Goal: Task Accomplishment & Management: Manage account settings

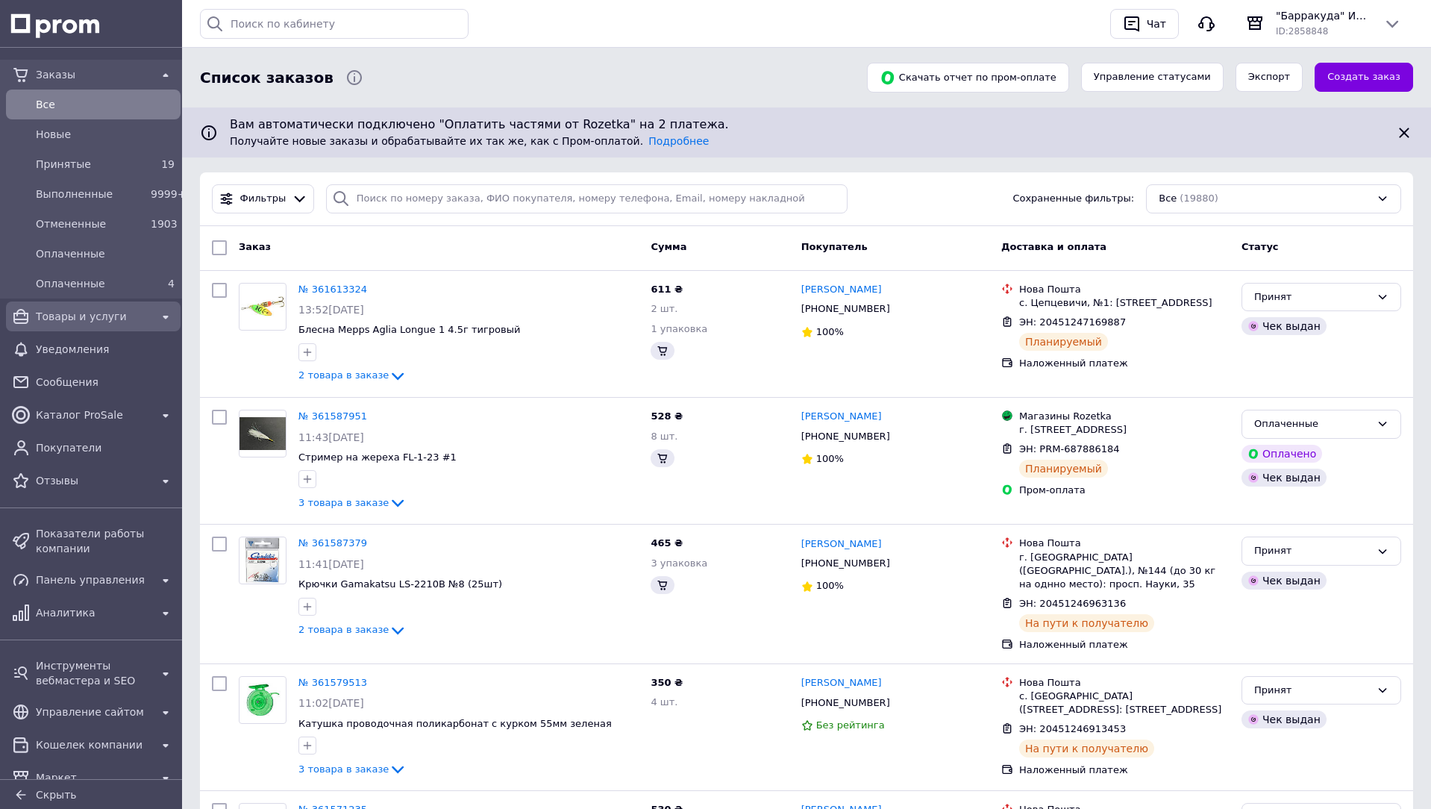
click at [111, 321] on span "Товары и услуги" at bounding box center [93, 316] width 115 height 15
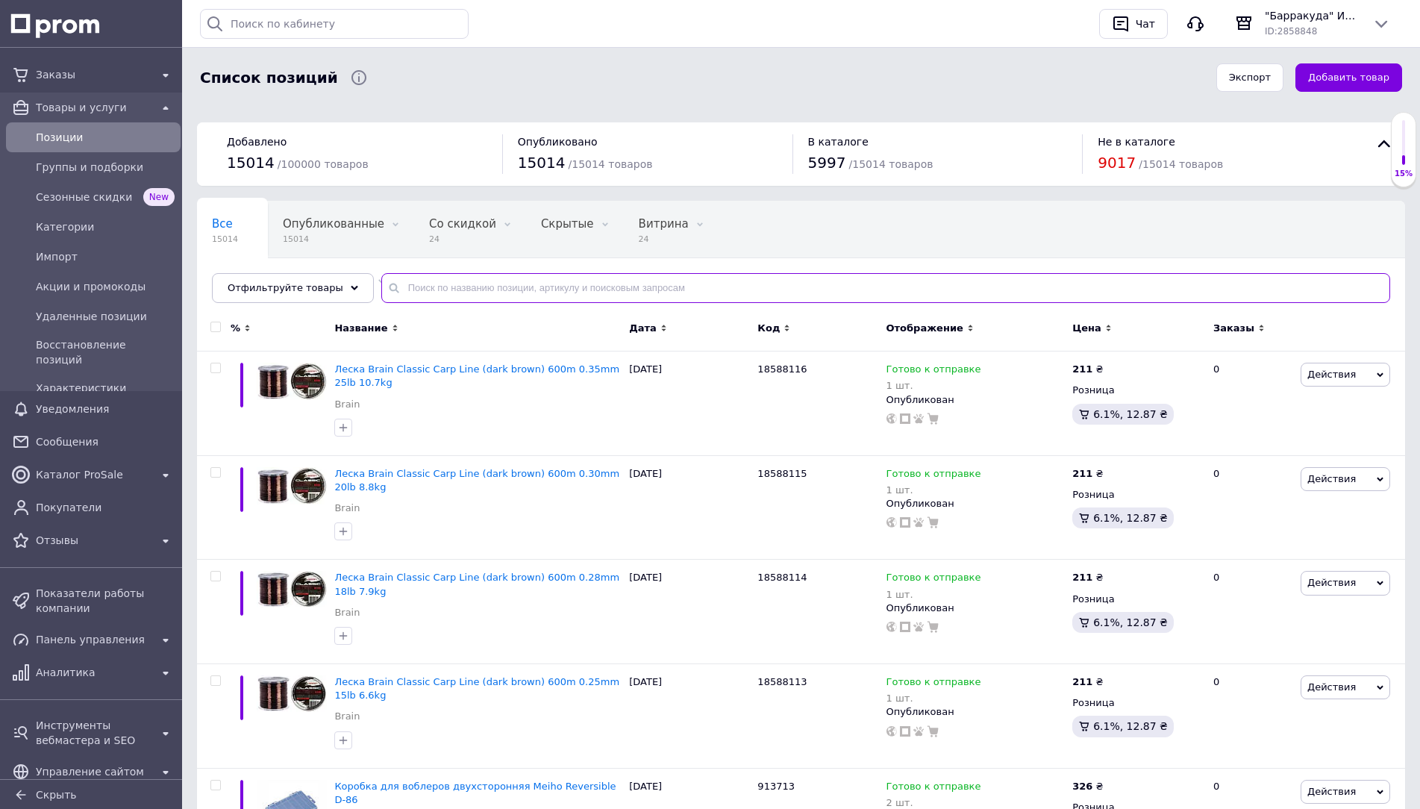
click at [442, 296] on input "text" at bounding box center [885, 288] width 1009 height 30
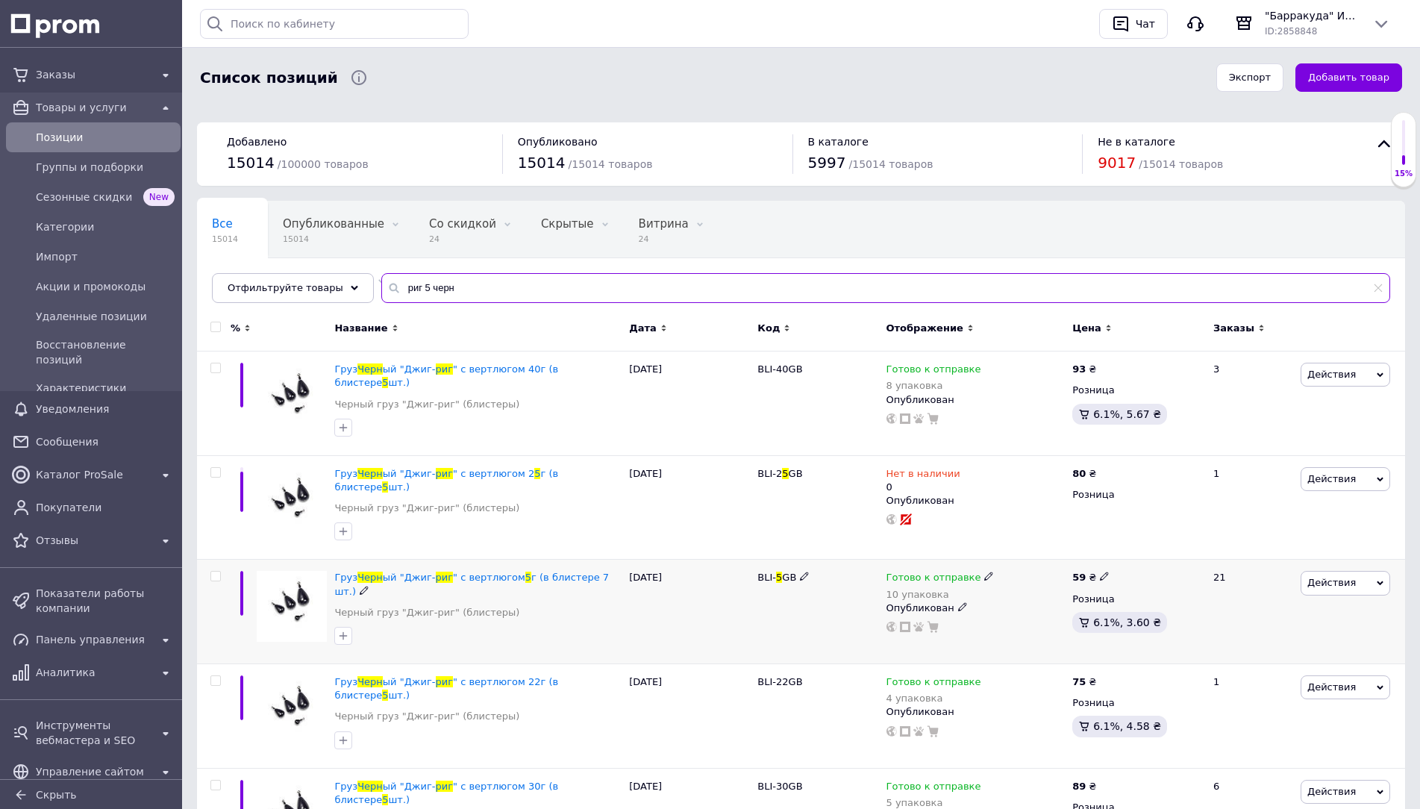
type input "риг 5 черн"
click at [984, 572] on icon at bounding box center [988, 576] width 9 height 9
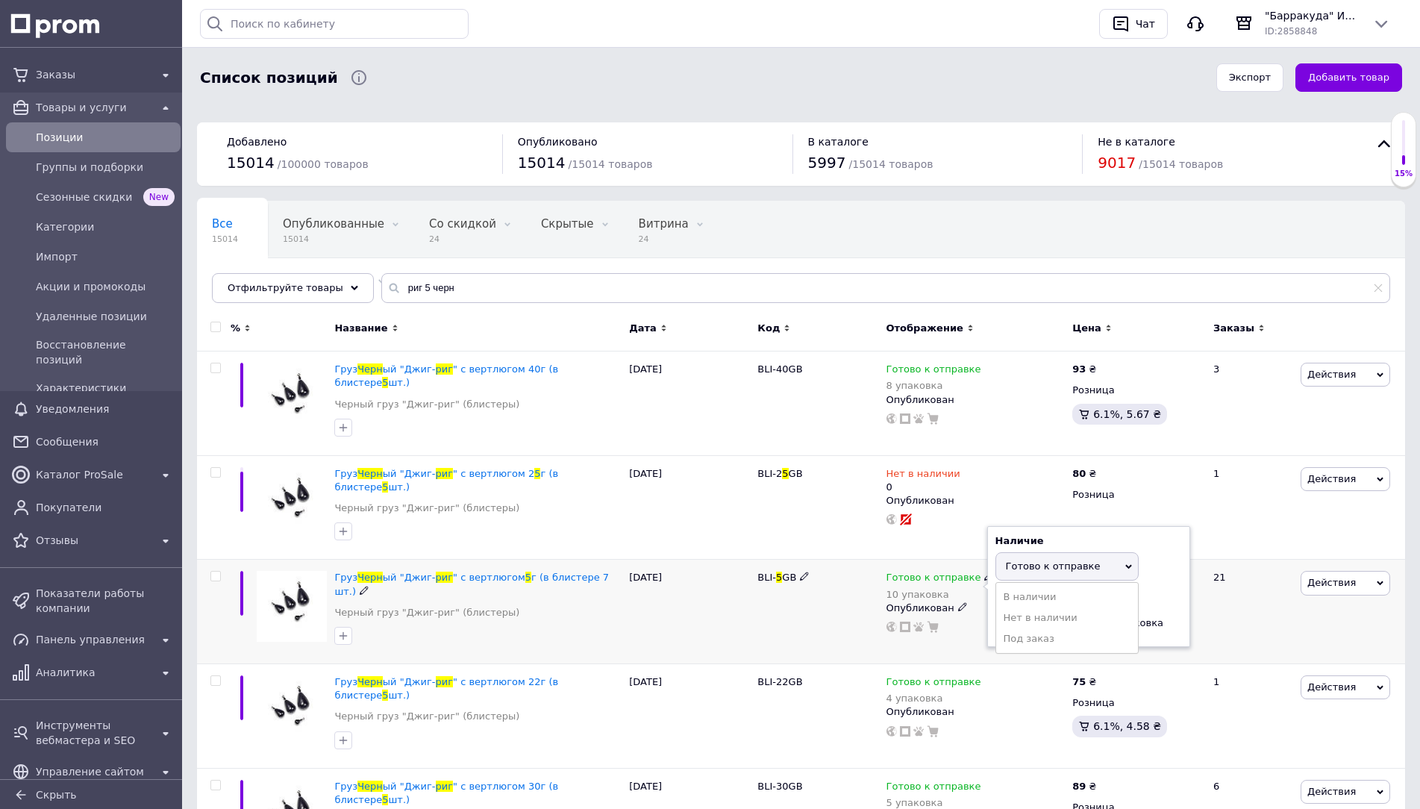
drag, startPoint x: 1162, startPoint y: 585, endPoint x: 1150, endPoint y: 588, distance: 12.3
click at [1159, 592] on div "Остатки 10 упаковка" at bounding box center [1088, 615] width 187 height 47
click at [1043, 613] on input "10" at bounding box center [1051, 624] width 113 height 30
type input "8"
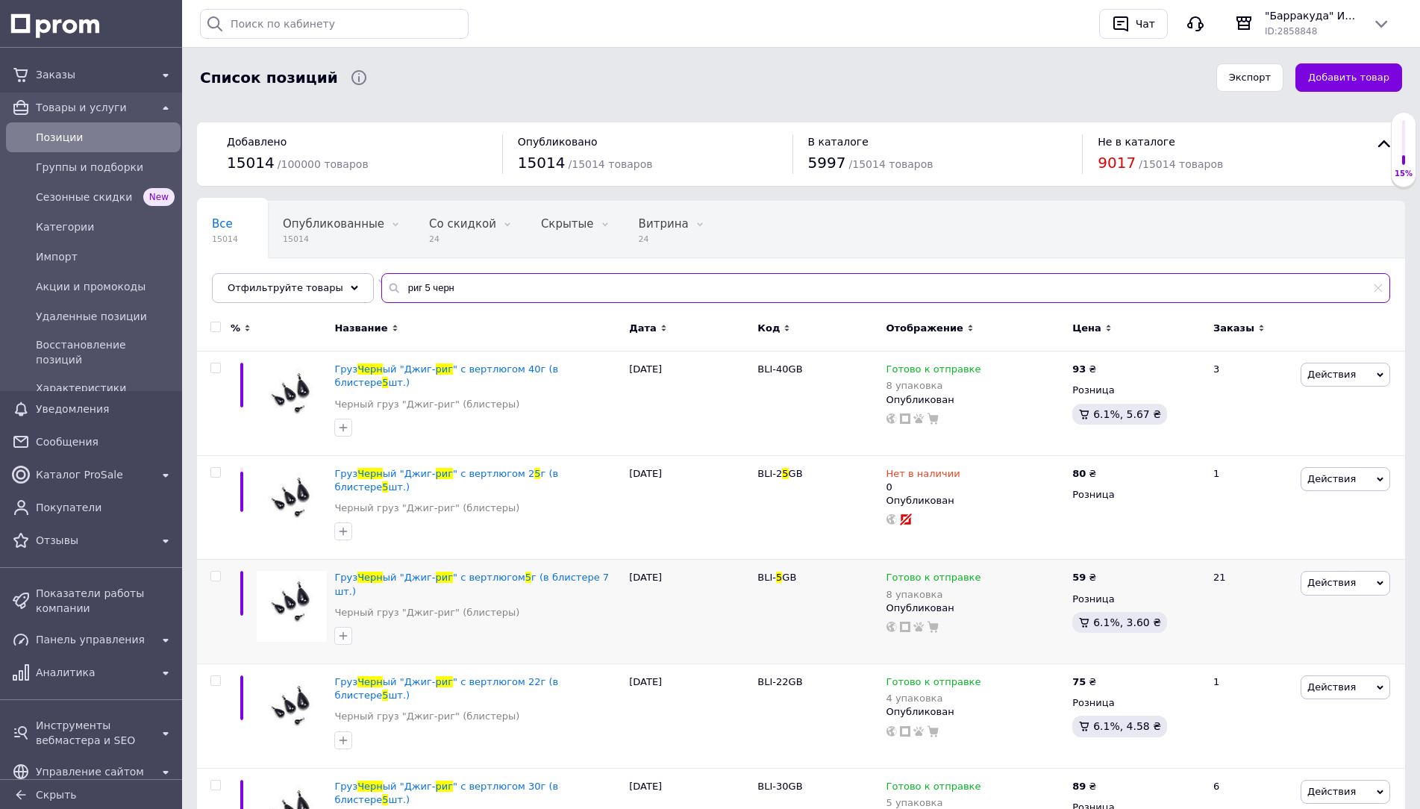
click at [634, 290] on input "риг 5 черн" at bounding box center [885, 288] width 1009 height 30
click at [432, 288] on input "риг 5 черн" at bounding box center [885, 288] width 1009 height 30
drag, startPoint x: 412, startPoint y: 293, endPoint x: 405, endPoint y: 303, distance: 12.4
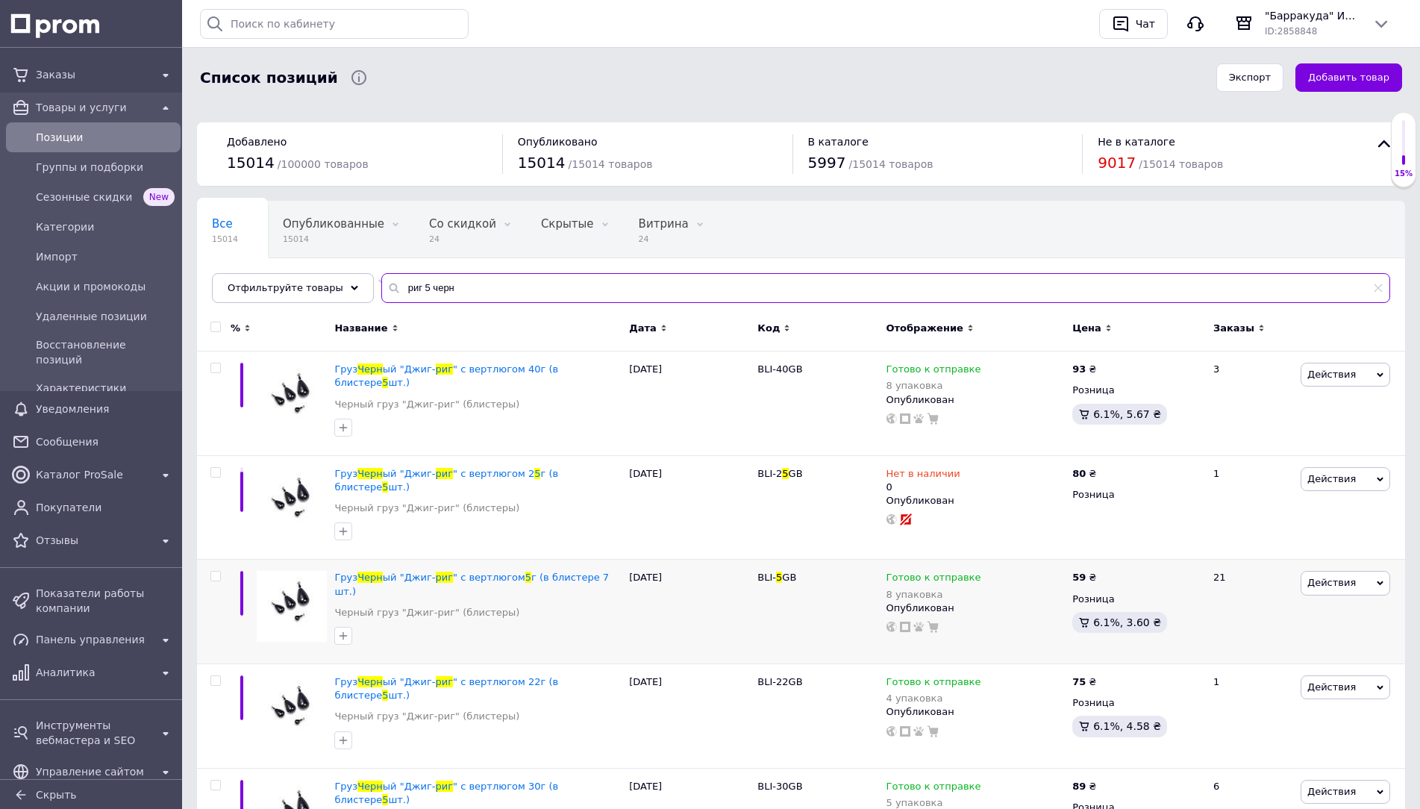
click at [411, 293] on input "риг 5 черн" at bounding box center [885, 288] width 1009 height 30
click at [407, 295] on input "риг 5 черн" at bounding box center [885, 288] width 1009 height 30
click at [410, 295] on input "риг 5 черн" at bounding box center [885, 288] width 1009 height 30
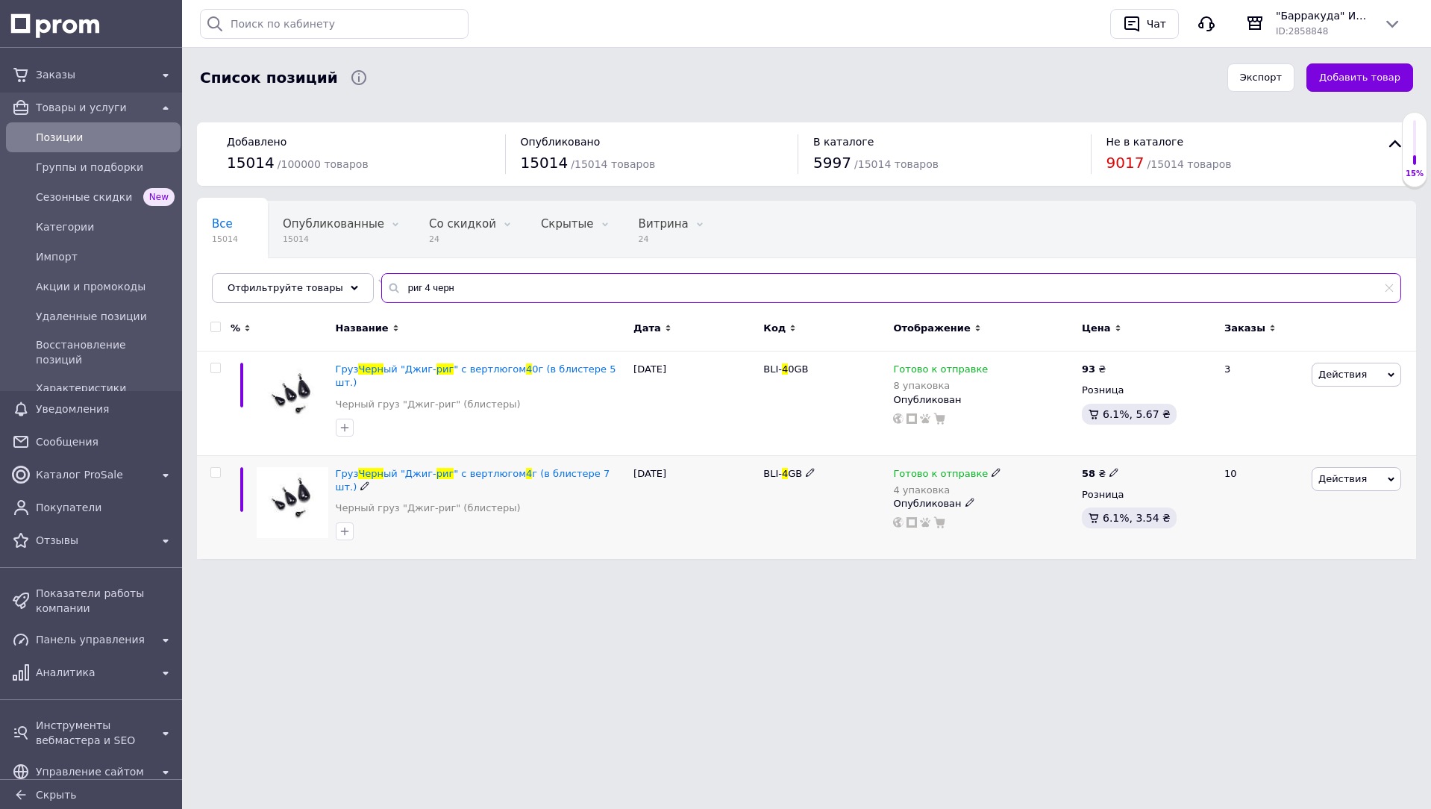
type input "риг 4 черн"
click at [978, 467] on div "Готово к отправке" at bounding box center [947, 473] width 108 height 13
click at [1180, 508] on div "Остатки 4 упаковка" at bounding box center [1095, 510] width 187 height 47
click at [1092, 504] on input "4" at bounding box center [1058, 519] width 113 height 30
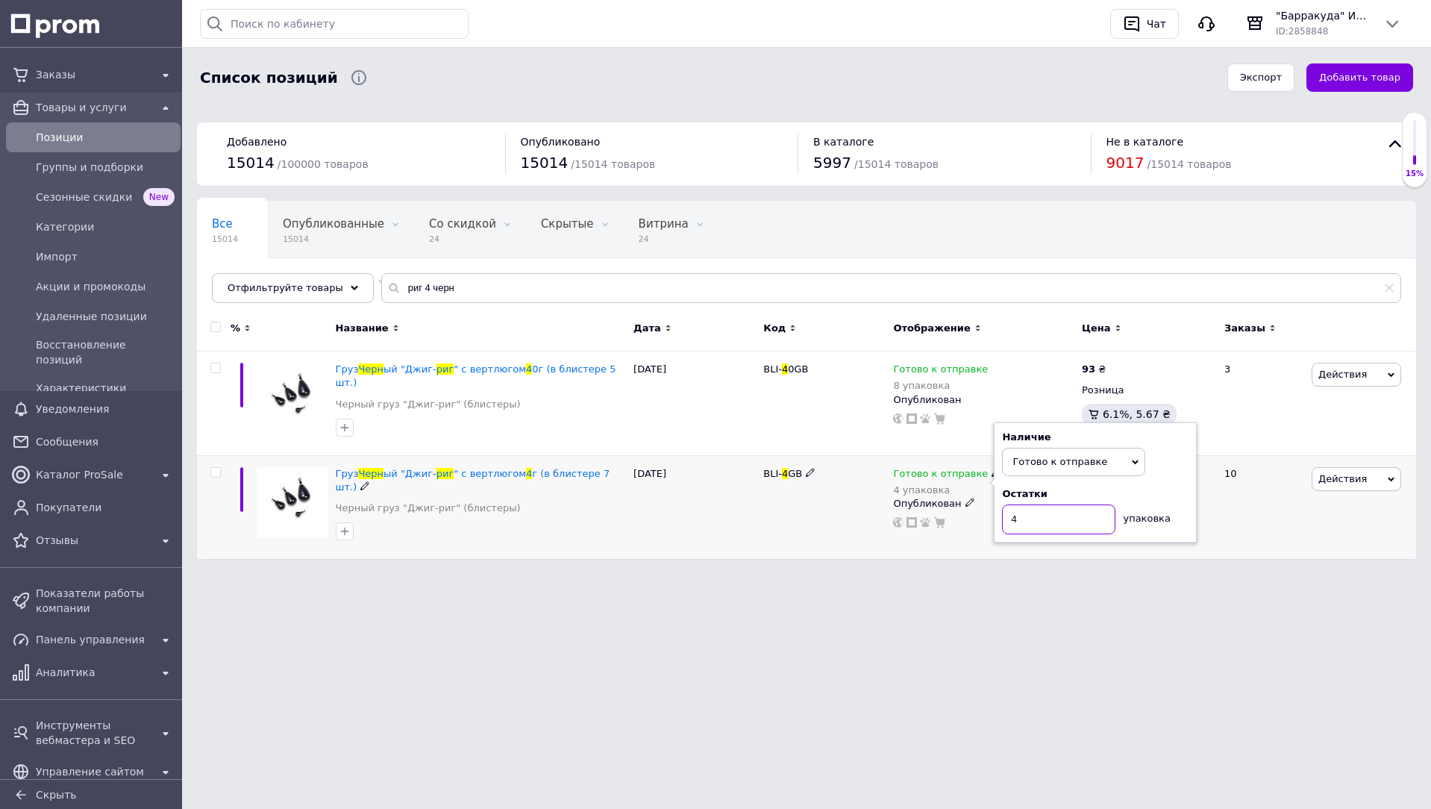
type input "3"
click at [719, 284] on input "риг 4 черн" at bounding box center [891, 288] width 1020 height 30
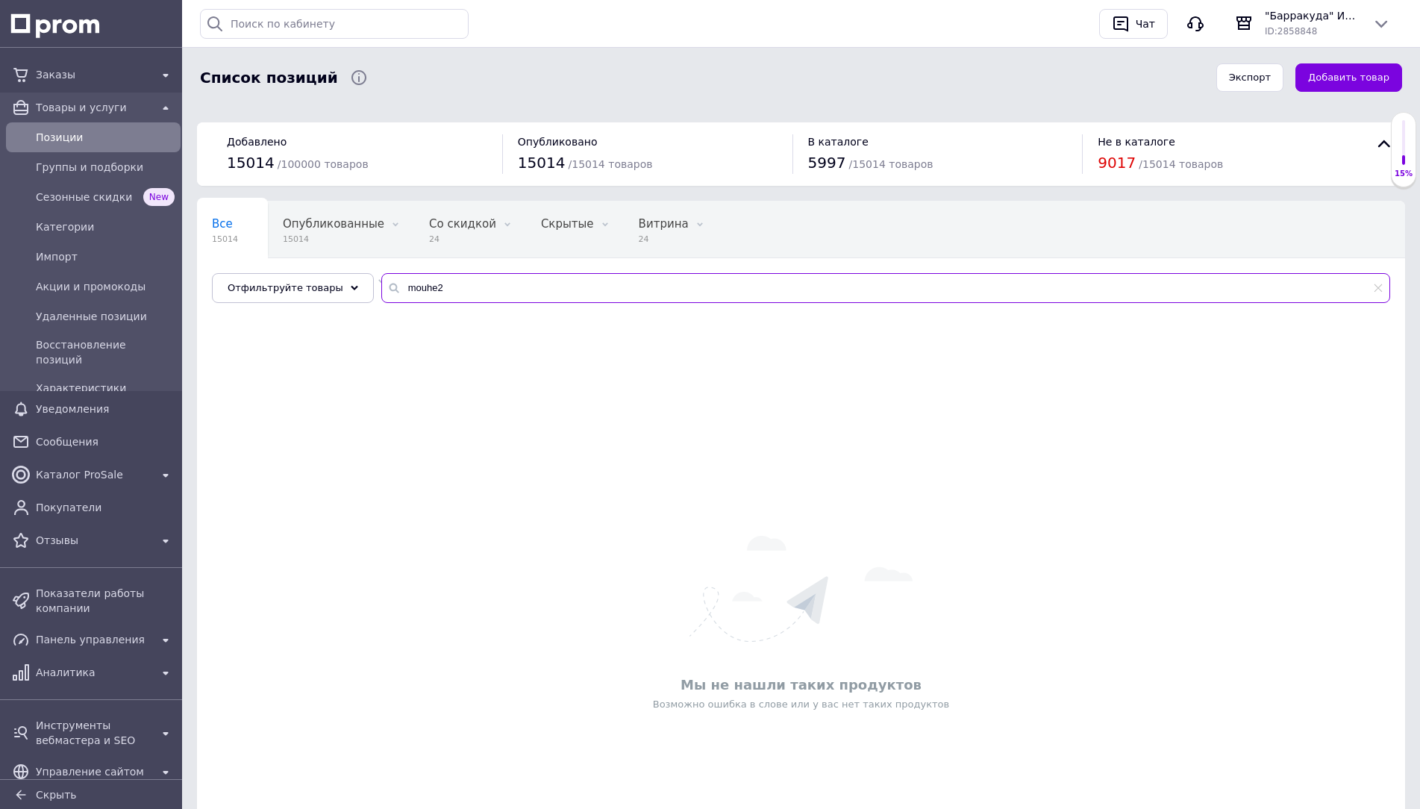
drag, startPoint x: 419, startPoint y: 291, endPoint x: 434, endPoint y: 301, distance: 18.8
click at [418, 292] on input "mouhe2" at bounding box center [885, 288] width 1009 height 30
click at [410, 294] on input "mouhe 2" at bounding box center [885, 288] width 1009 height 30
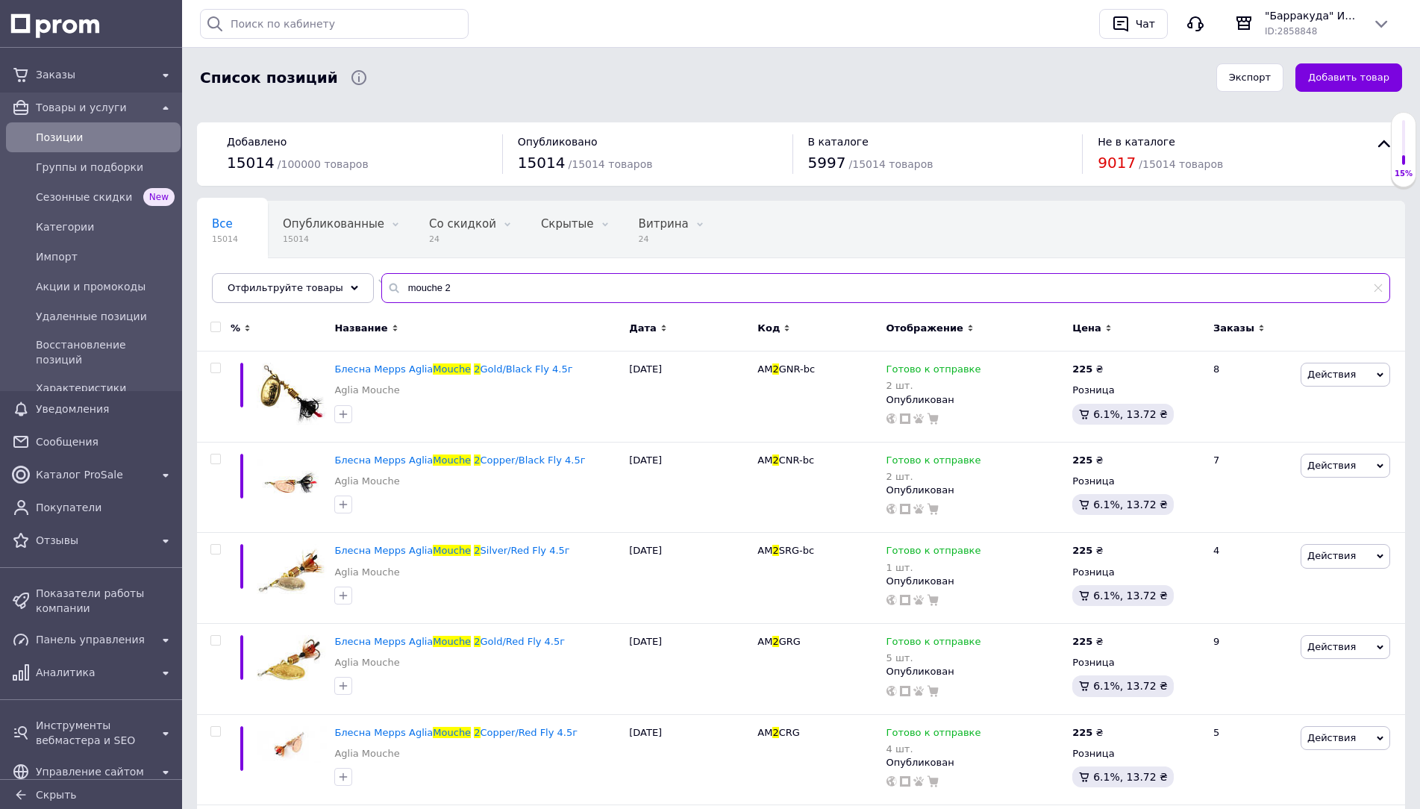
click at [532, 278] on input "mouche 2" at bounding box center [885, 288] width 1009 height 30
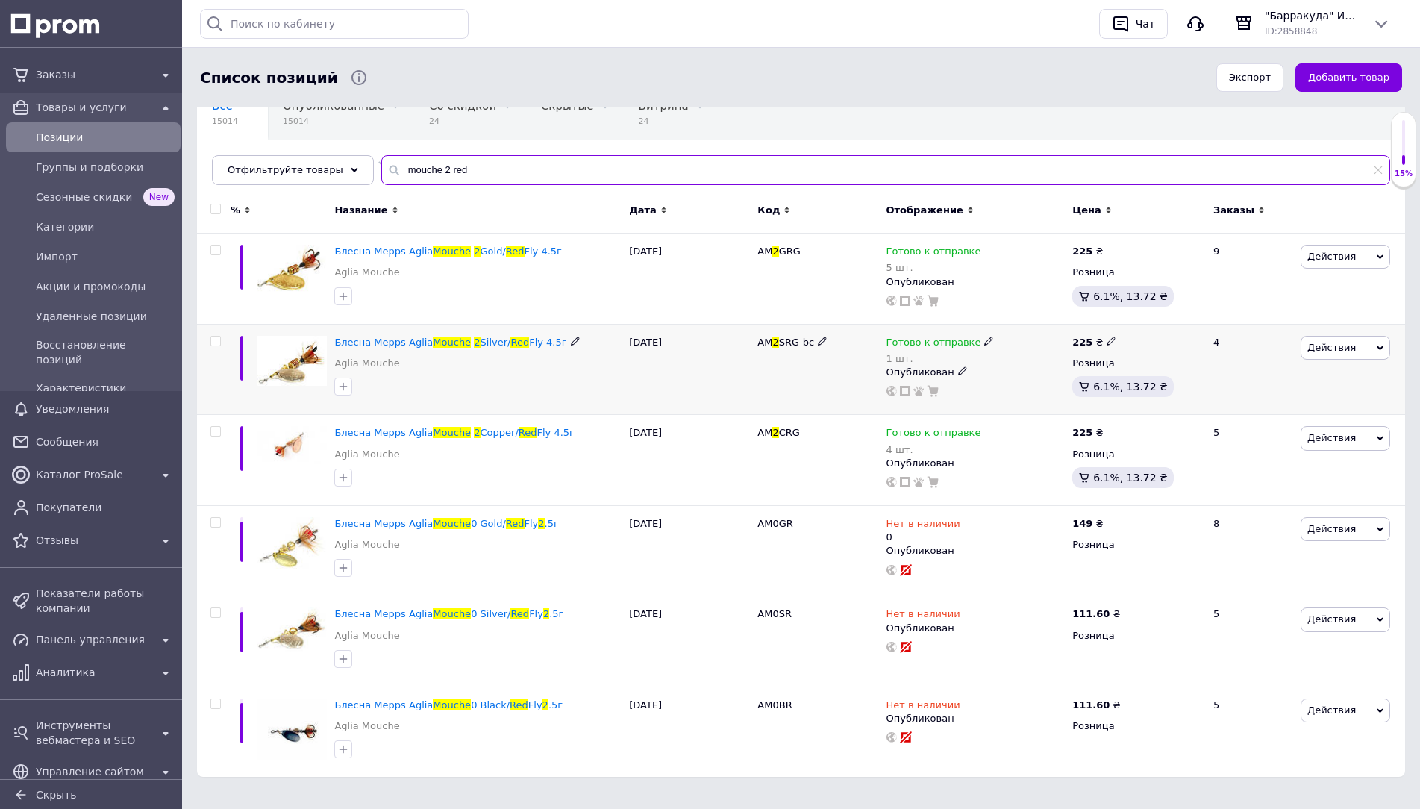
scroll to position [130, 0]
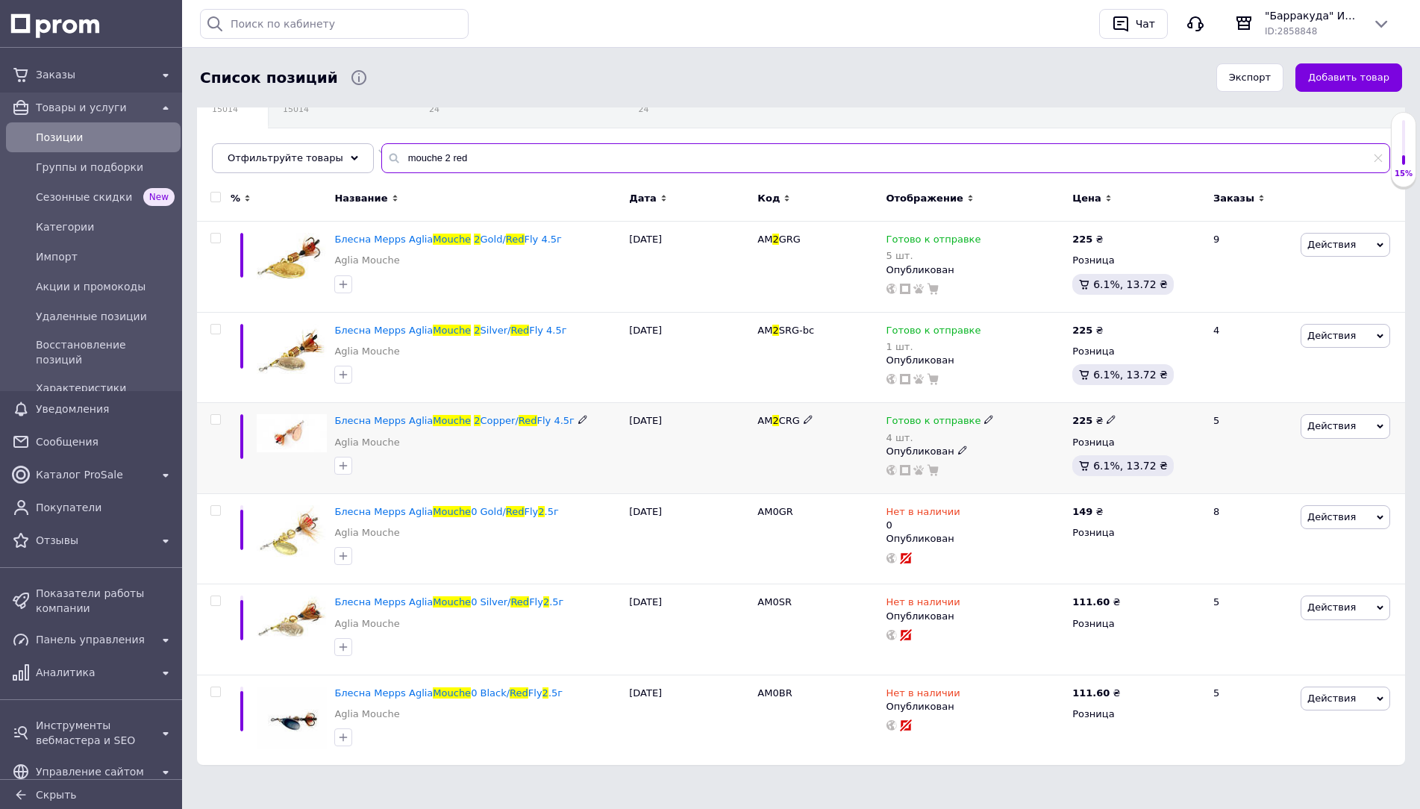
type input "mouche 2 red"
drag, startPoint x: 968, startPoint y: 421, endPoint x: 981, endPoint y: 423, distance: 12.9
click at [968, 420] on div "Готово к отправке" at bounding box center [940, 420] width 108 height 13
click at [1177, 460] on div "Остатки 4 шт." at bounding box center [1088, 458] width 187 height 47
click at [1110, 461] on div "шт." at bounding box center [1124, 462] width 30 height 21
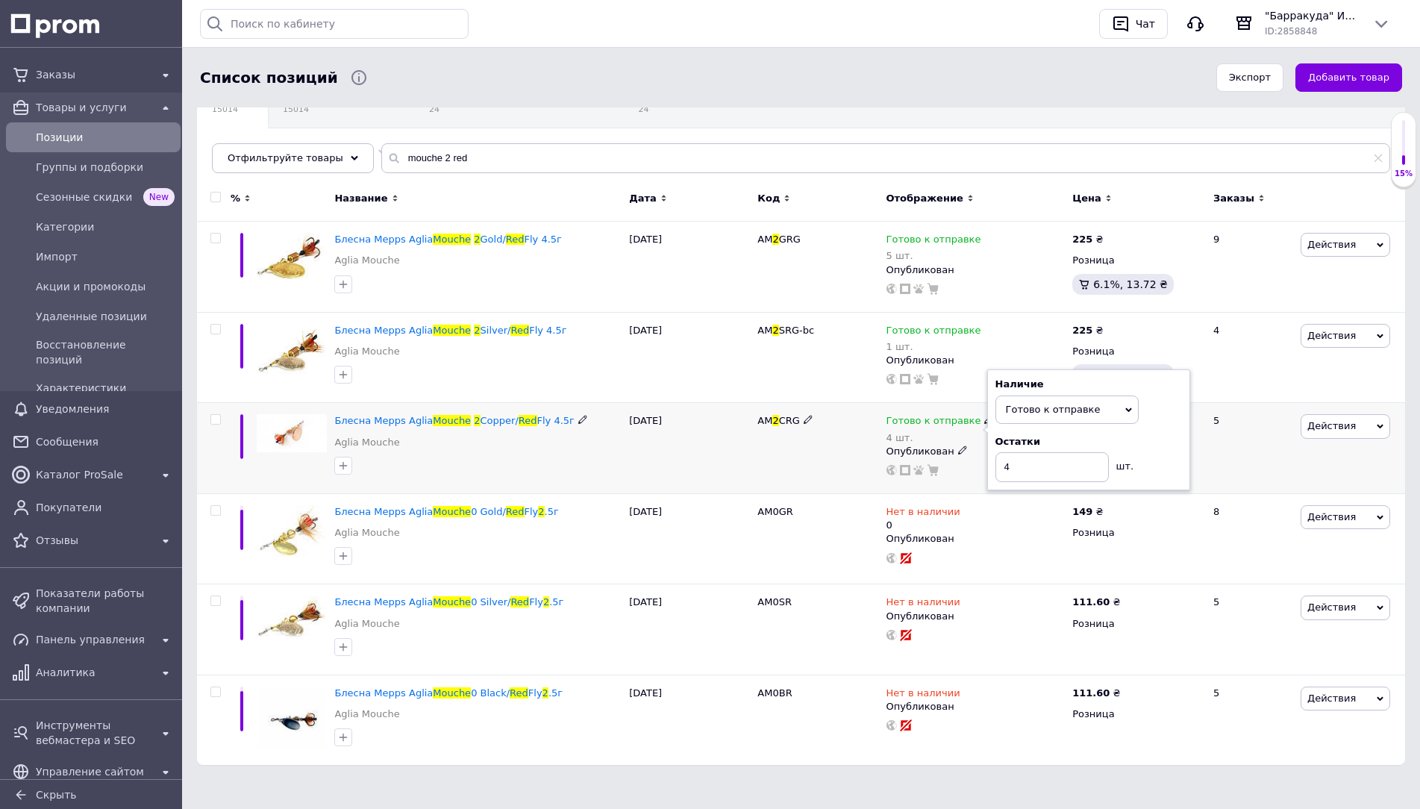
click at [1110, 461] on div "шт." at bounding box center [1124, 462] width 30 height 21
click at [1095, 465] on input "4" at bounding box center [1051, 467] width 113 height 30
type input "3"
click at [600, 161] on input "mouche 2 red" at bounding box center [885, 158] width 1009 height 30
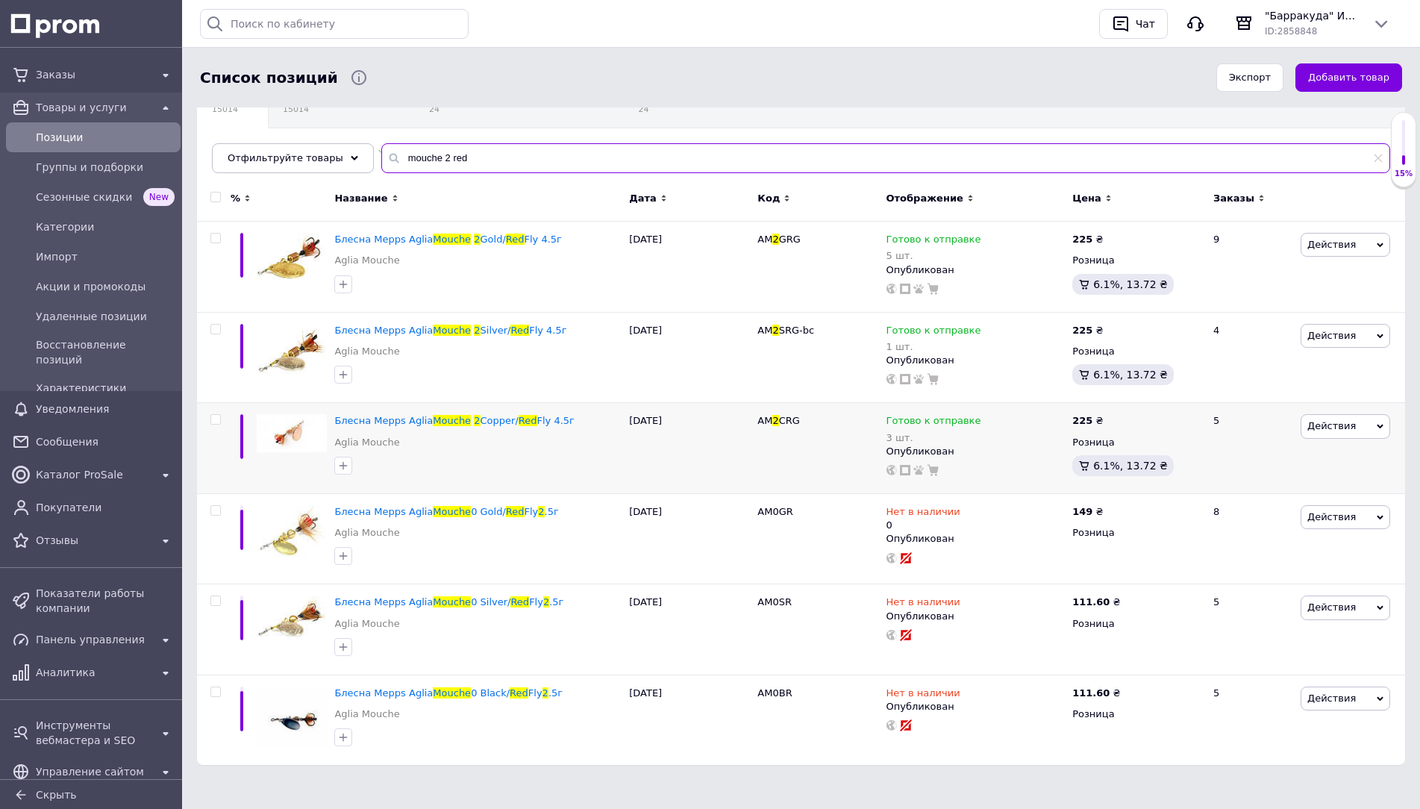
click at [600, 161] on input "mouche 2 red" at bounding box center [885, 158] width 1009 height 30
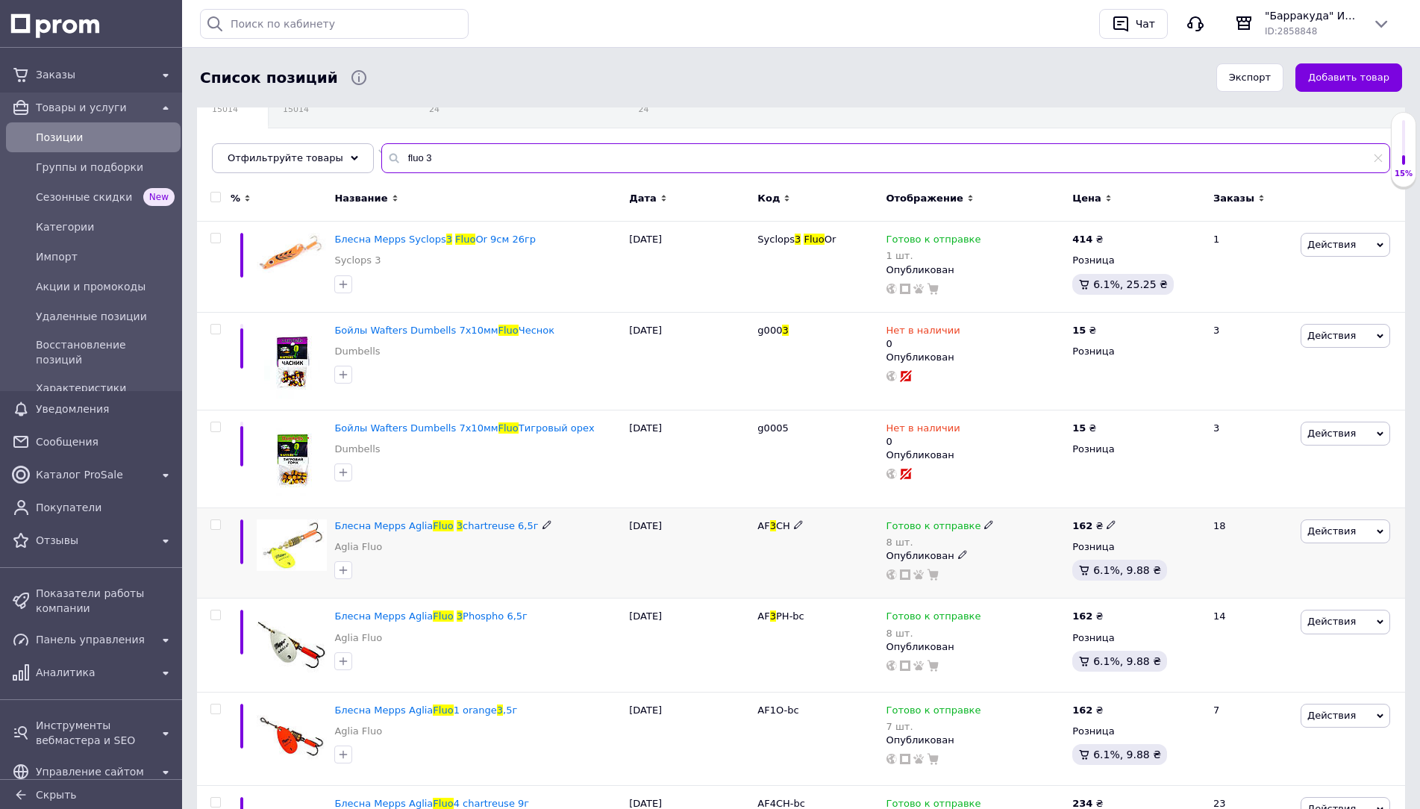
type input "fluo 3"
click at [967, 528] on span "Готово к отправке" at bounding box center [933, 528] width 95 height 16
click at [1145, 557] on div "Остатки 8 шт." at bounding box center [1088, 563] width 187 height 47
click at [1091, 570] on input "8" at bounding box center [1051, 572] width 113 height 30
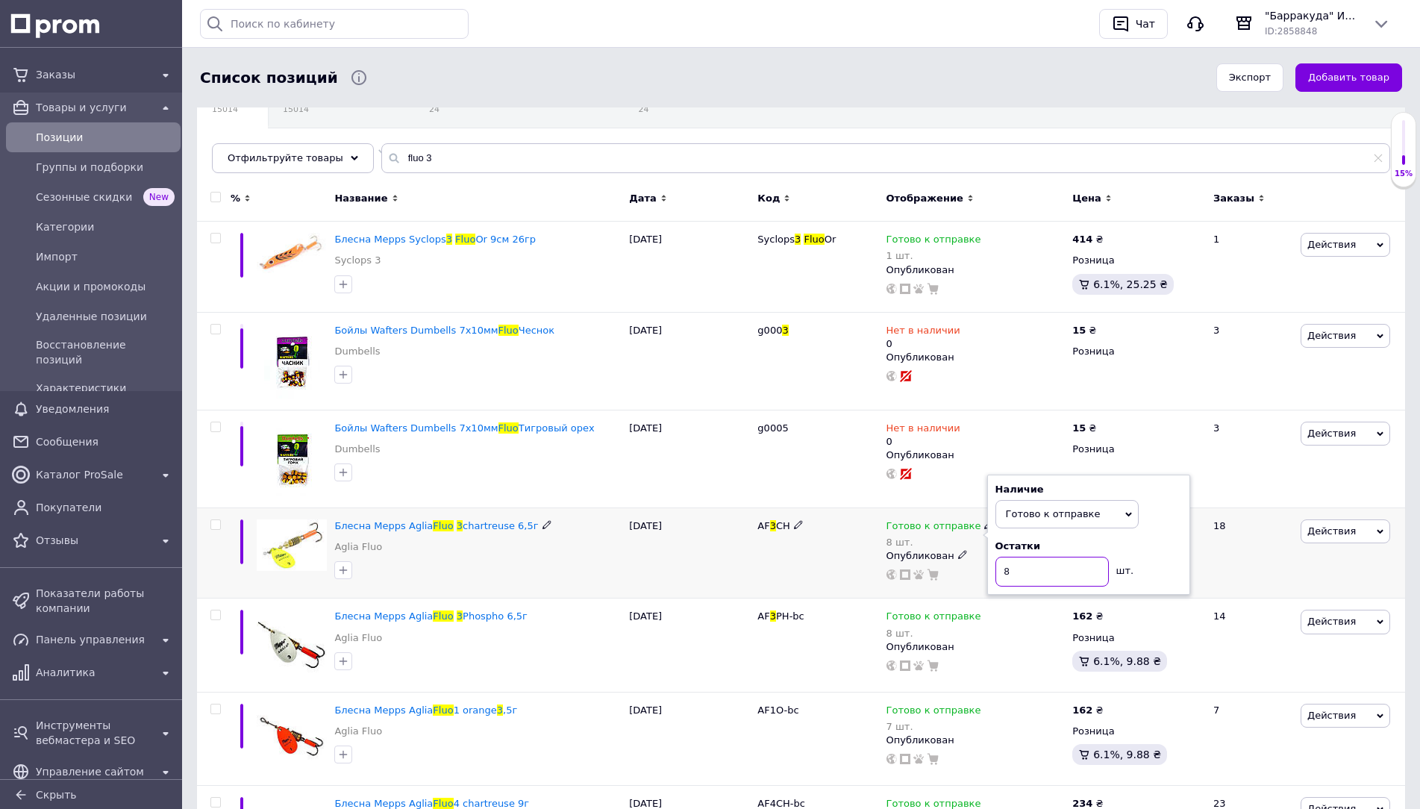
type input "7"
click at [532, 157] on input "fluo 3" at bounding box center [885, 158] width 1009 height 30
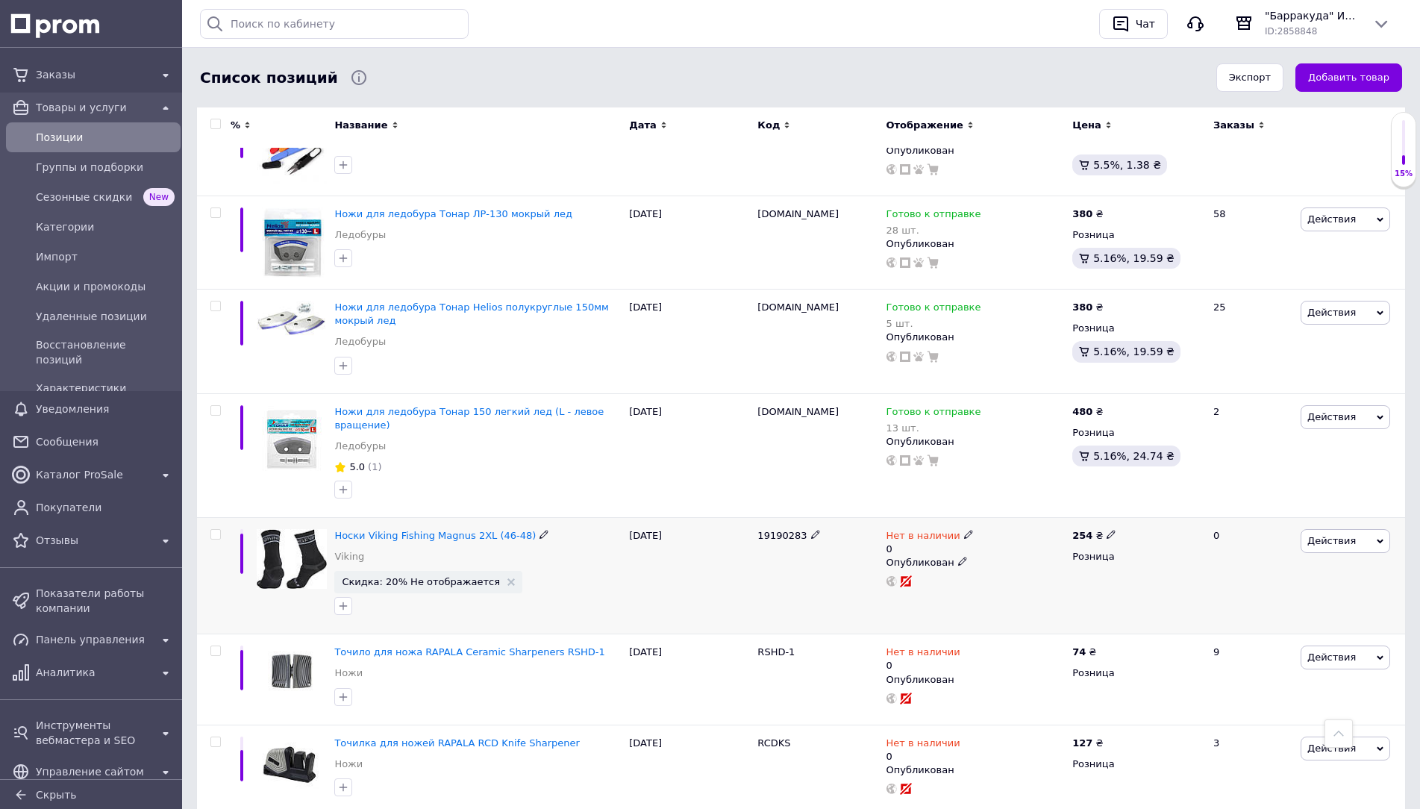
scroll to position [55, 0]
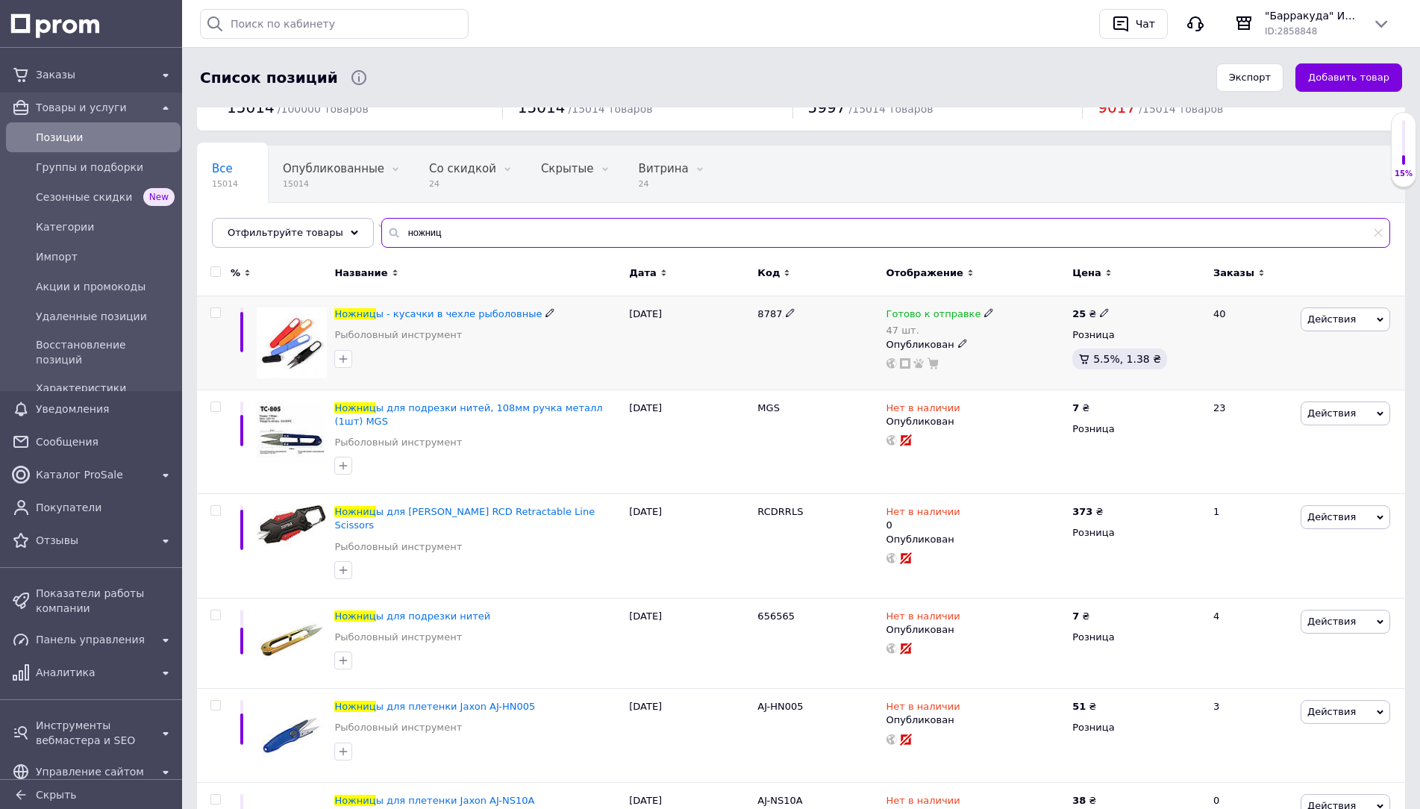
type input "ножниц"
click at [984, 314] on use at bounding box center [988, 313] width 8 height 8
click at [1177, 344] on div "Остатки 47 шт." at bounding box center [1088, 351] width 187 height 47
click at [1089, 359] on input "47" at bounding box center [1051, 360] width 113 height 30
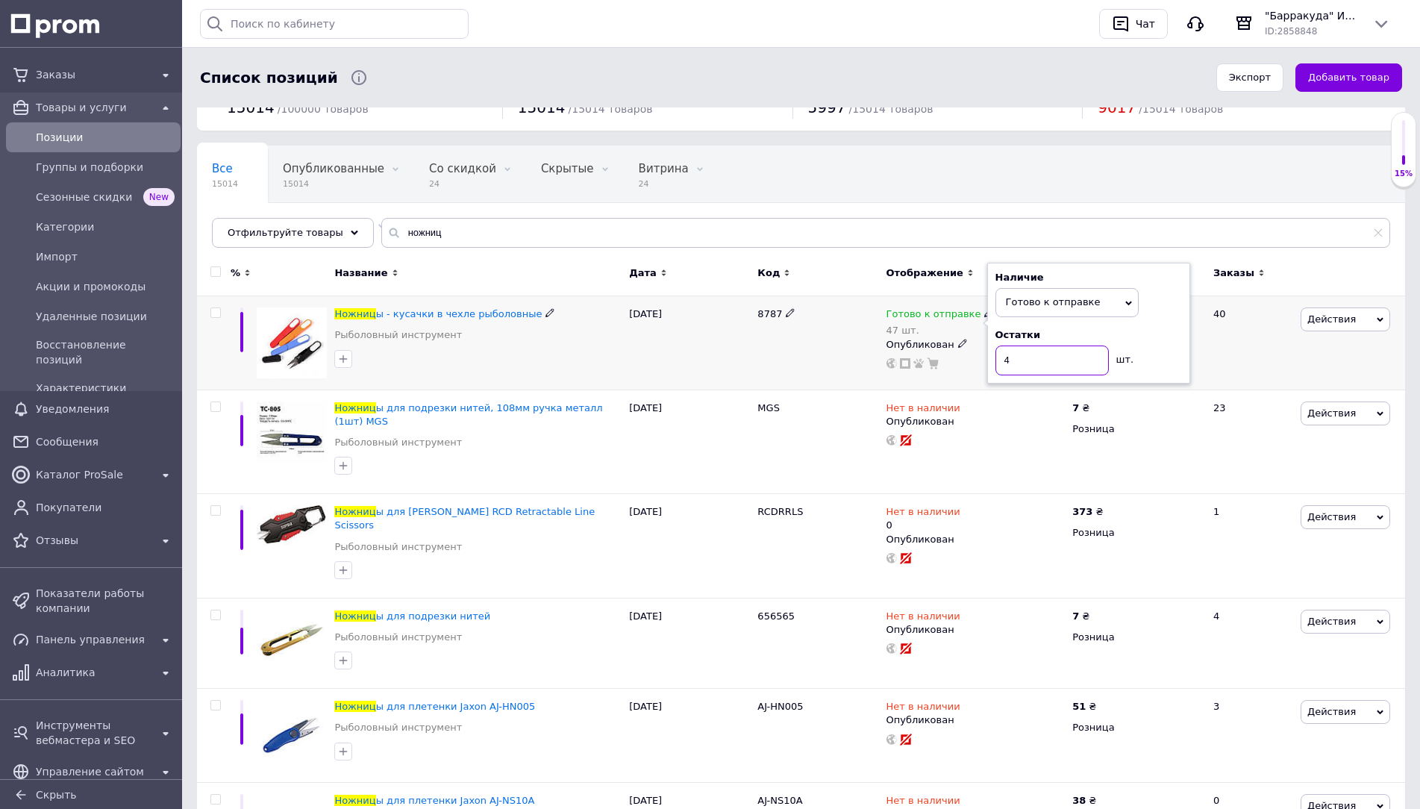
type input "46"
click at [893, 230] on input "ножниц" at bounding box center [885, 233] width 1009 height 30
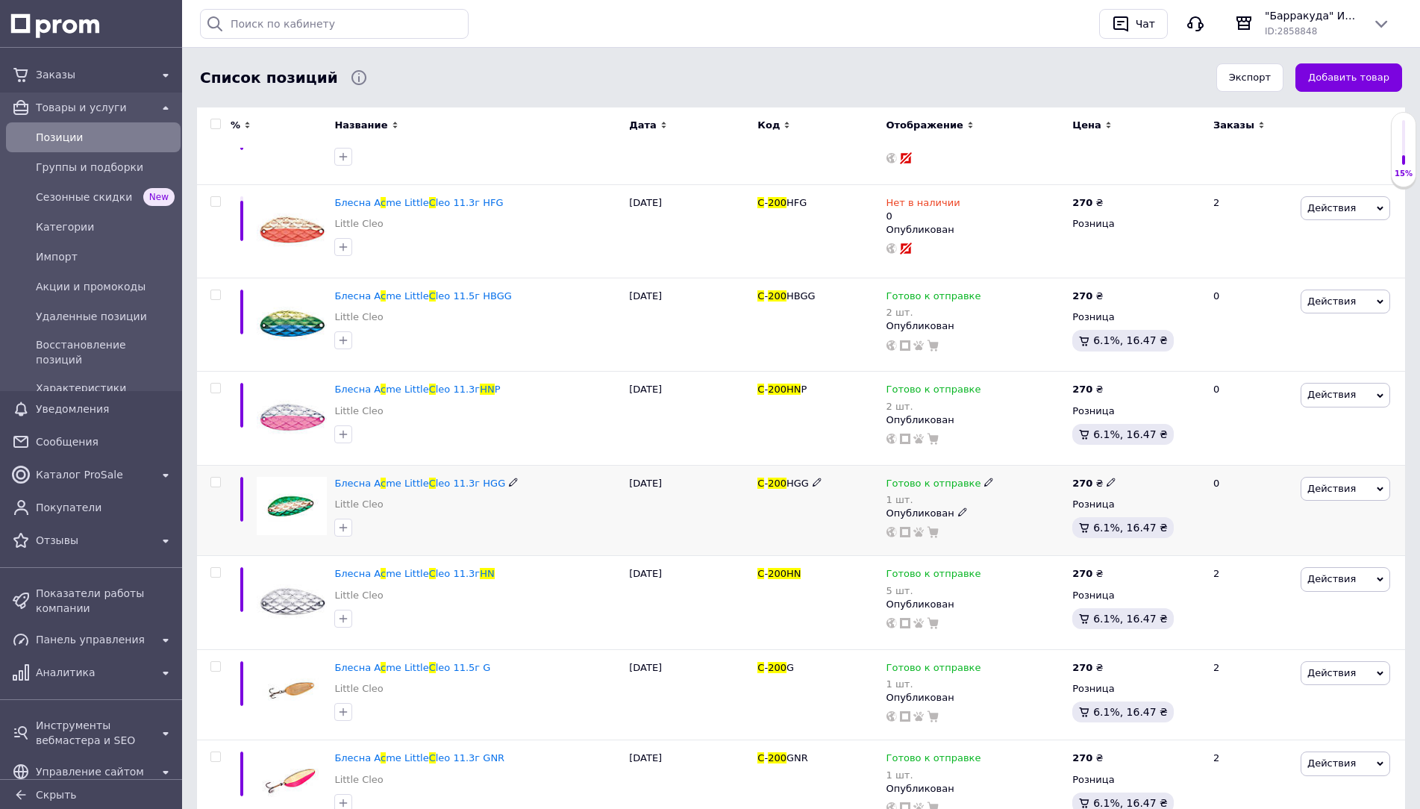
scroll to position [279, 0]
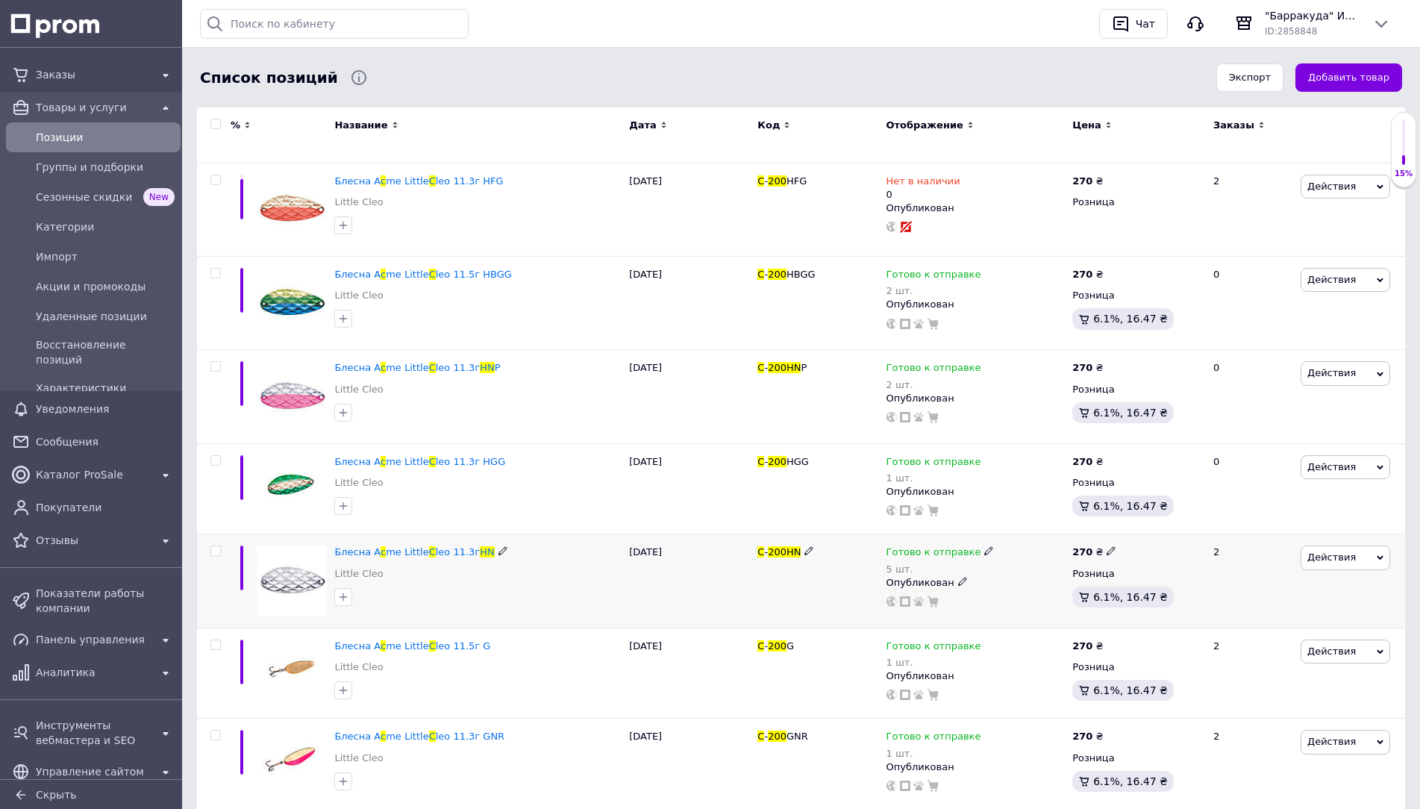
type input "c 200 hn"
click at [984, 554] on icon at bounding box center [988, 550] width 9 height 9
click at [1147, 584] on div "Остатки 5 шт." at bounding box center [1088, 589] width 187 height 47
click at [1073, 597] on input "5" at bounding box center [1051, 599] width 113 height 30
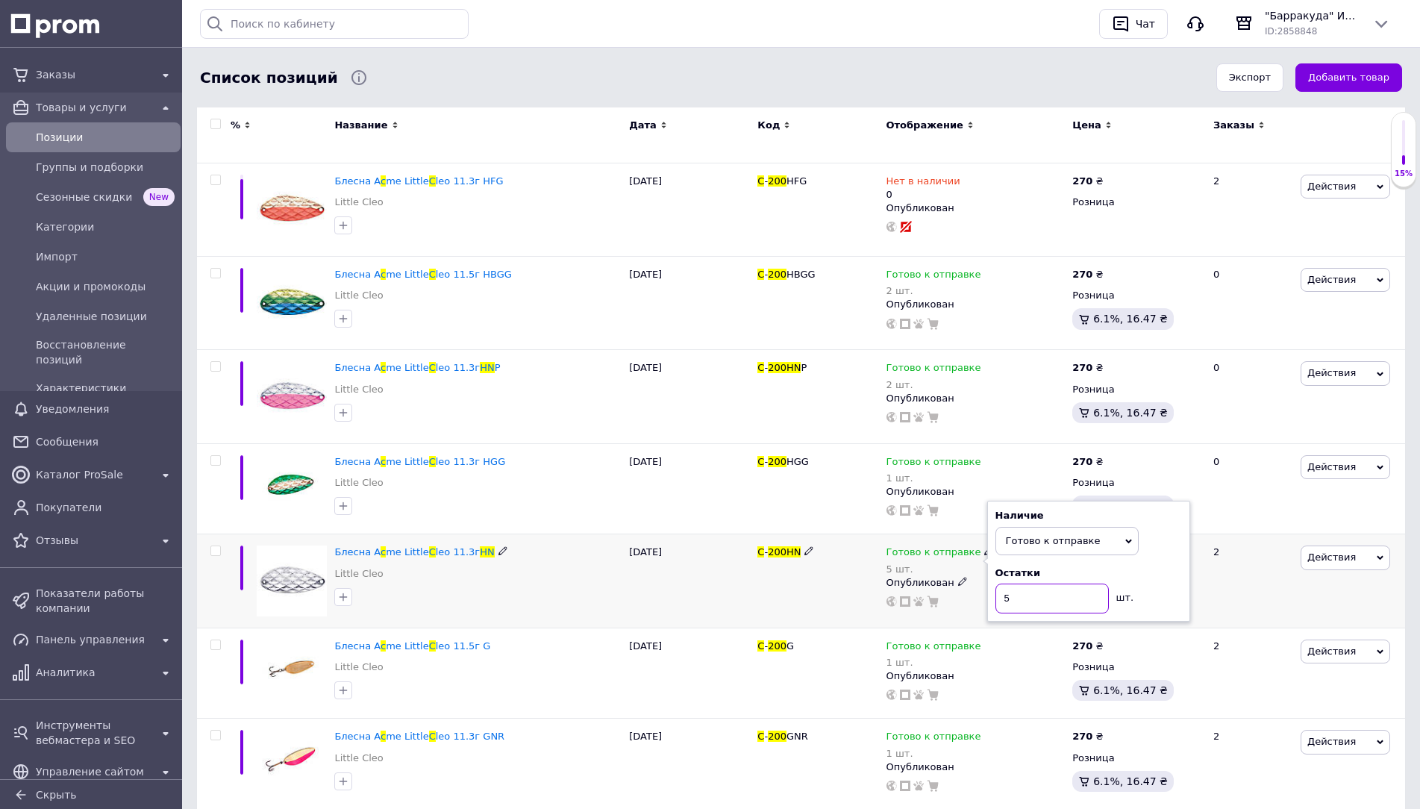
type input "4"
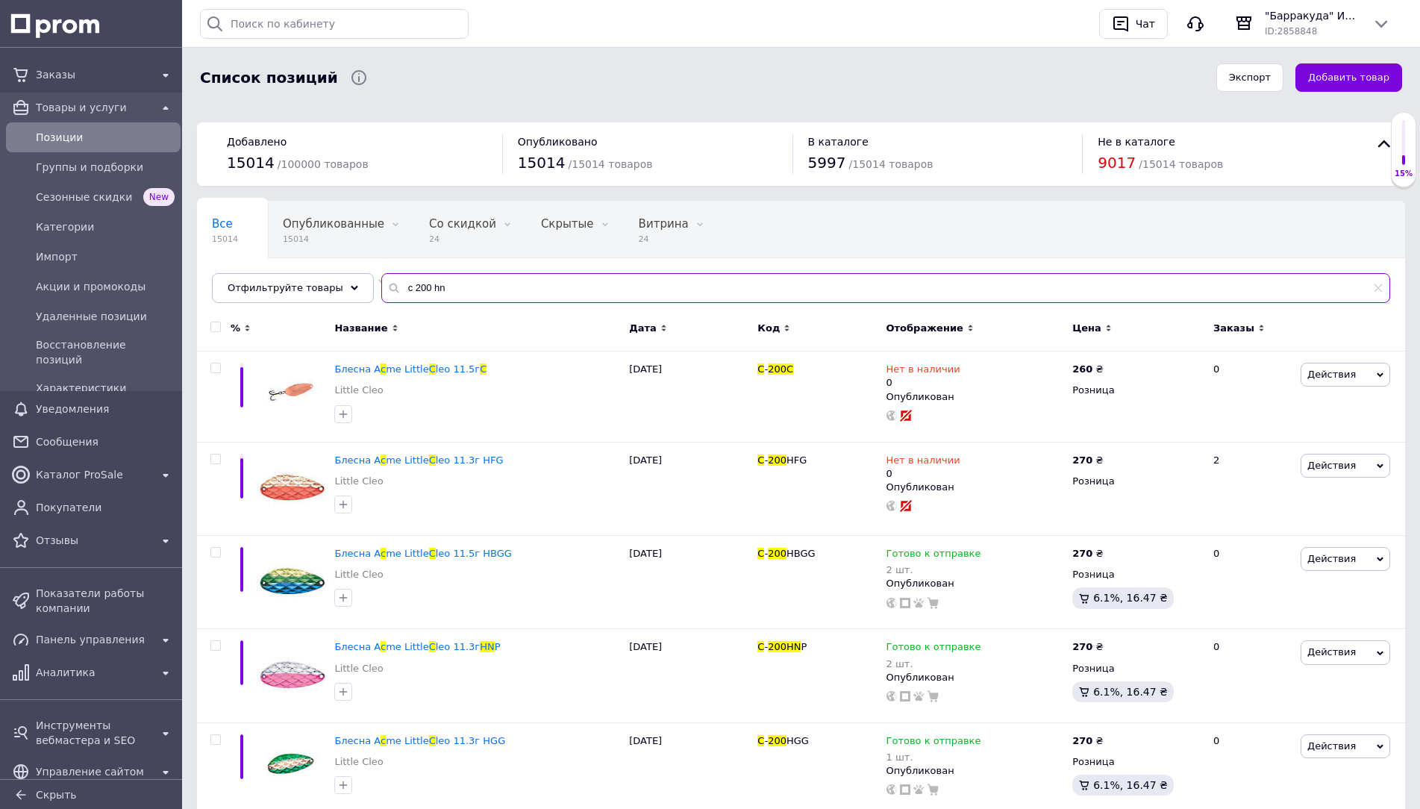
click at [513, 282] on input "c 200 hn" at bounding box center [885, 288] width 1009 height 30
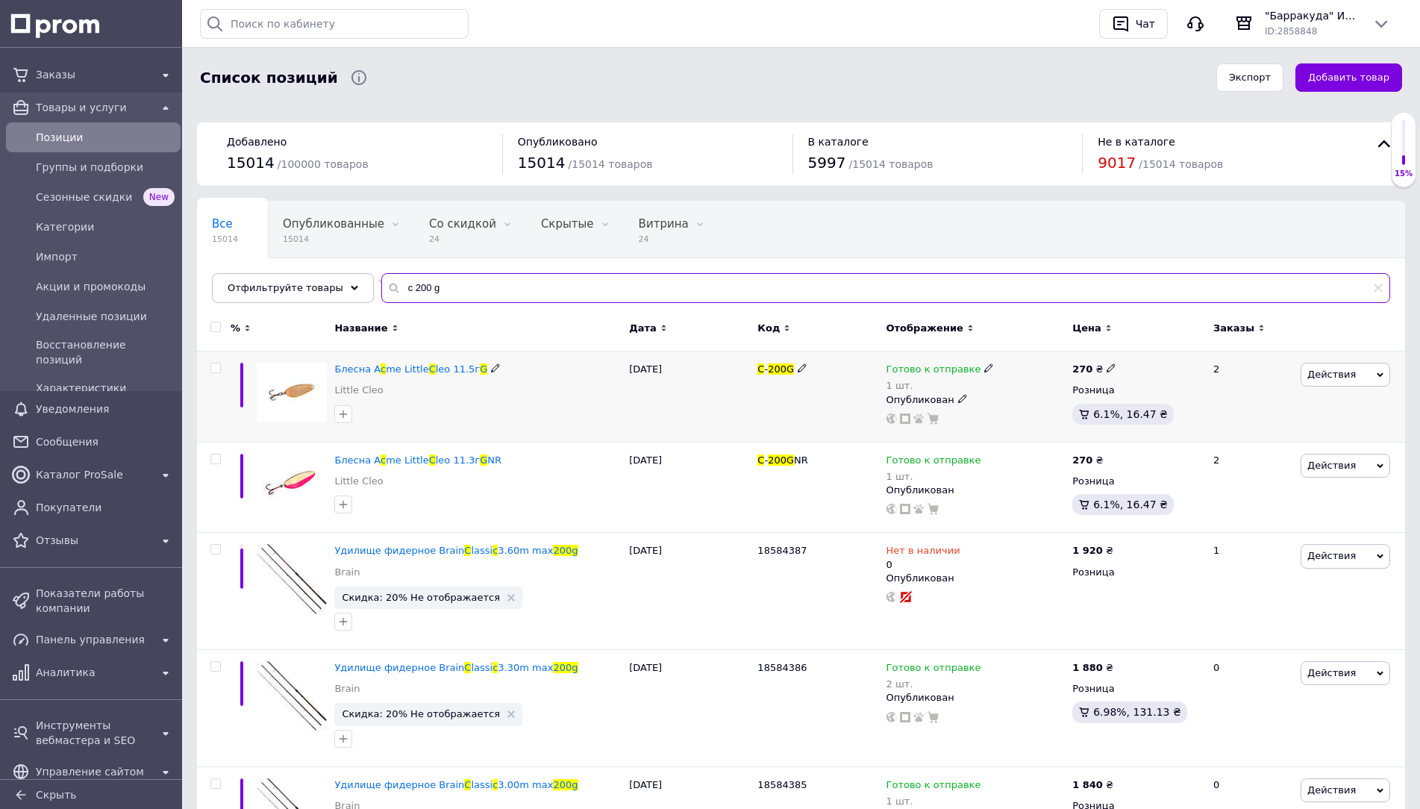
type input "c 200 g"
drag, startPoint x: 969, startPoint y: 367, endPoint x: 978, endPoint y: 373, distance: 10.8
click at [970, 367] on div "Готово к отправке" at bounding box center [940, 369] width 108 height 13
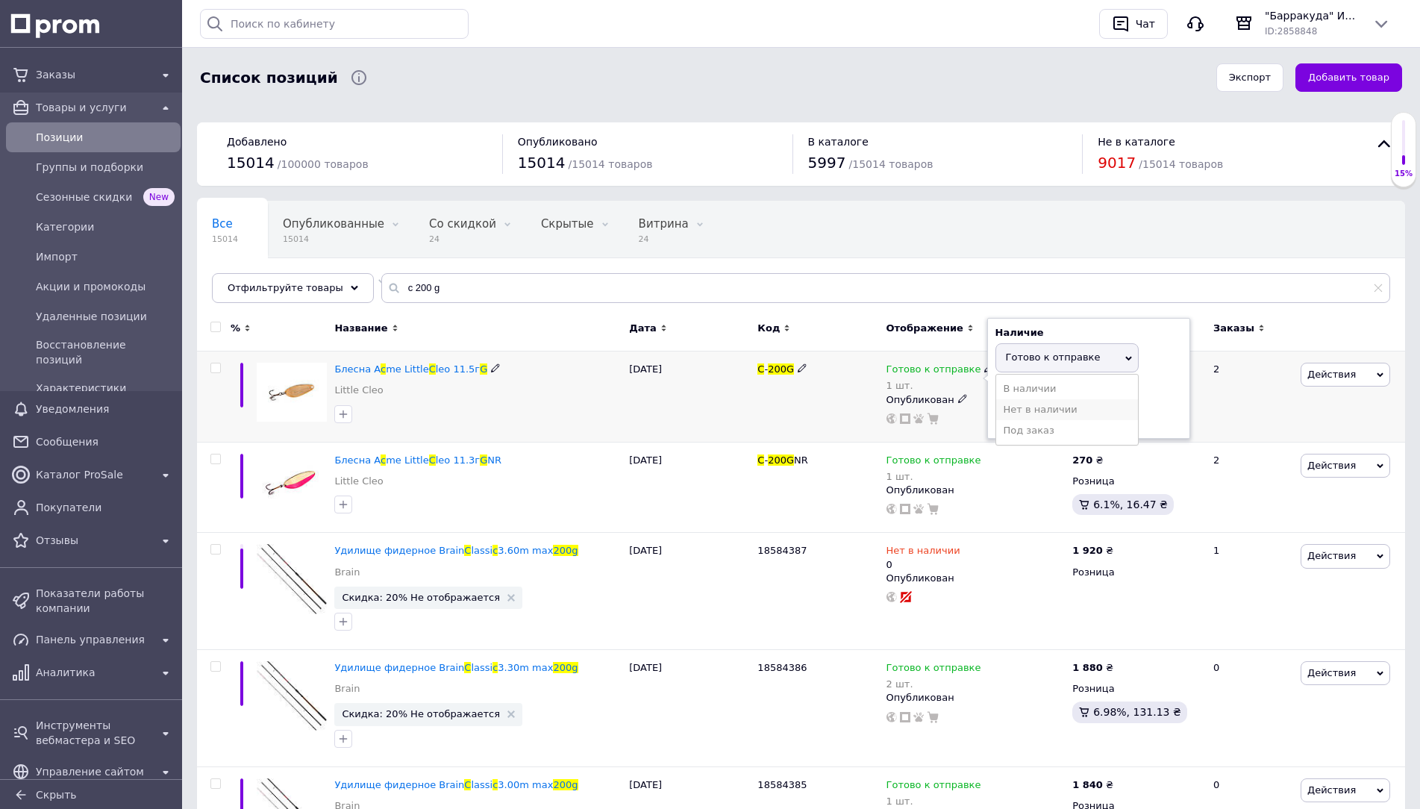
click at [1063, 406] on li "Нет в наличии" at bounding box center [1067, 409] width 142 height 21
click at [1063, 406] on input "1" at bounding box center [1051, 416] width 113 height 30
type input "0"
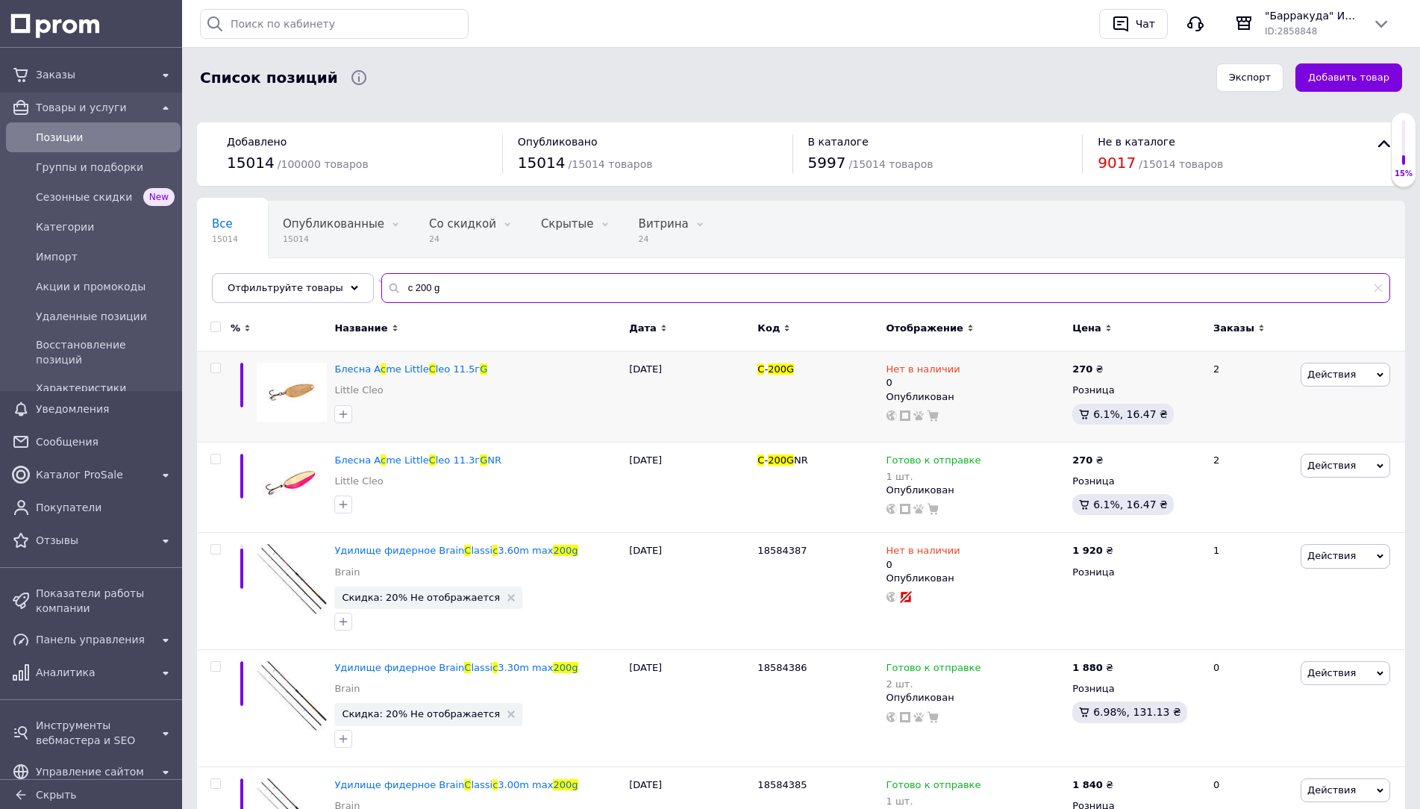
click at [798, 282] on input "c 200 g" at bounding box center [885, 288] width 1009 height 30
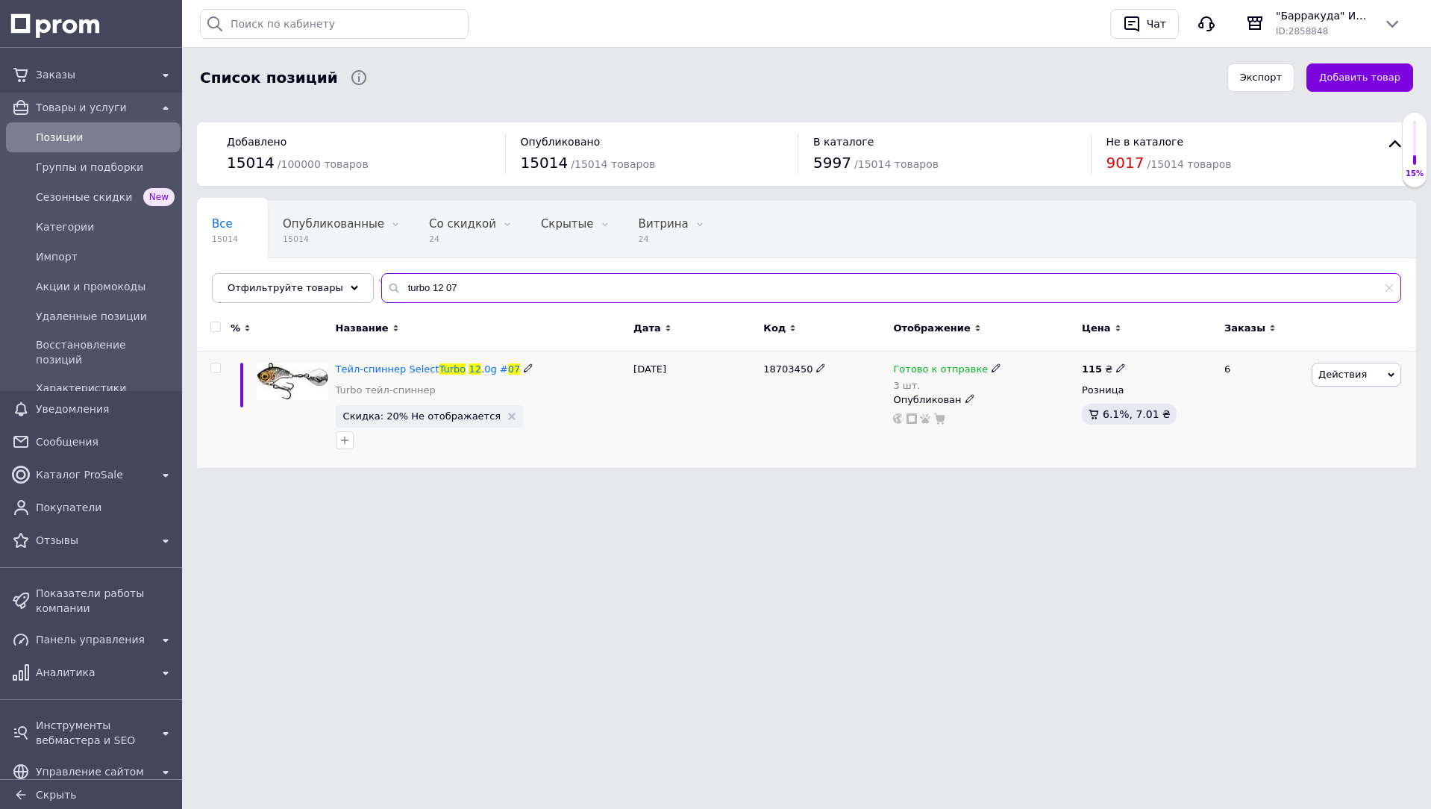
type input "turbo 12 07"
click at [984, 374] on div "Готово к отправке" at bounding box center [947, 369] width 108 height 13
click at [1156, 411] on div "Остатки 3 шт." at bounding box center [1095, 407] width 187 height 47
click at [1083, 416] on input "3" at bounding box center [1058, 416] width 113 height 30
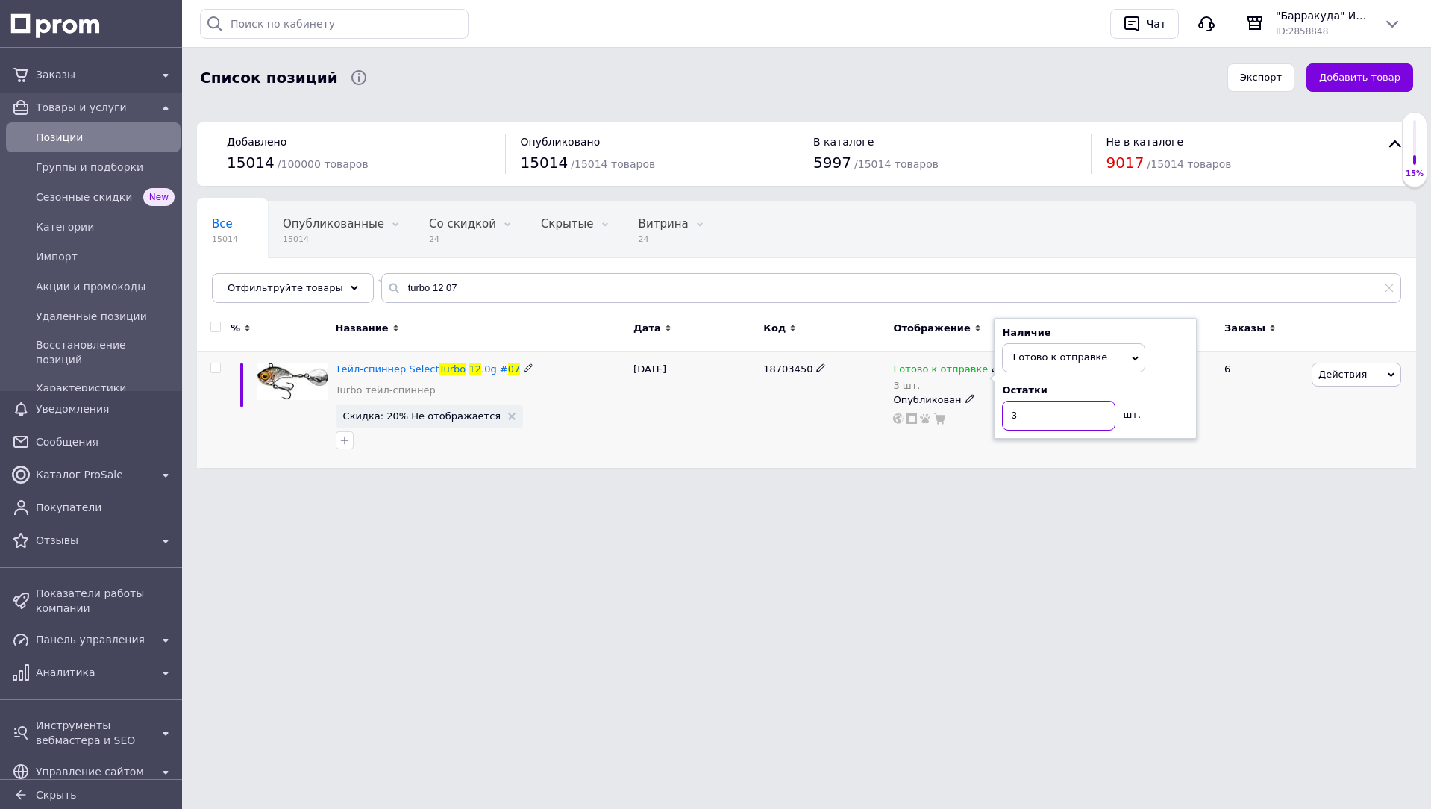
type input "2"
click at [860, 287] on input "turbo 12 07" at bounding box center [891, 288] width 1020 height 30
type input "turbo 12 13"
click at [992, 369] on icon at bounding box center [996, 367] width 9 height 9
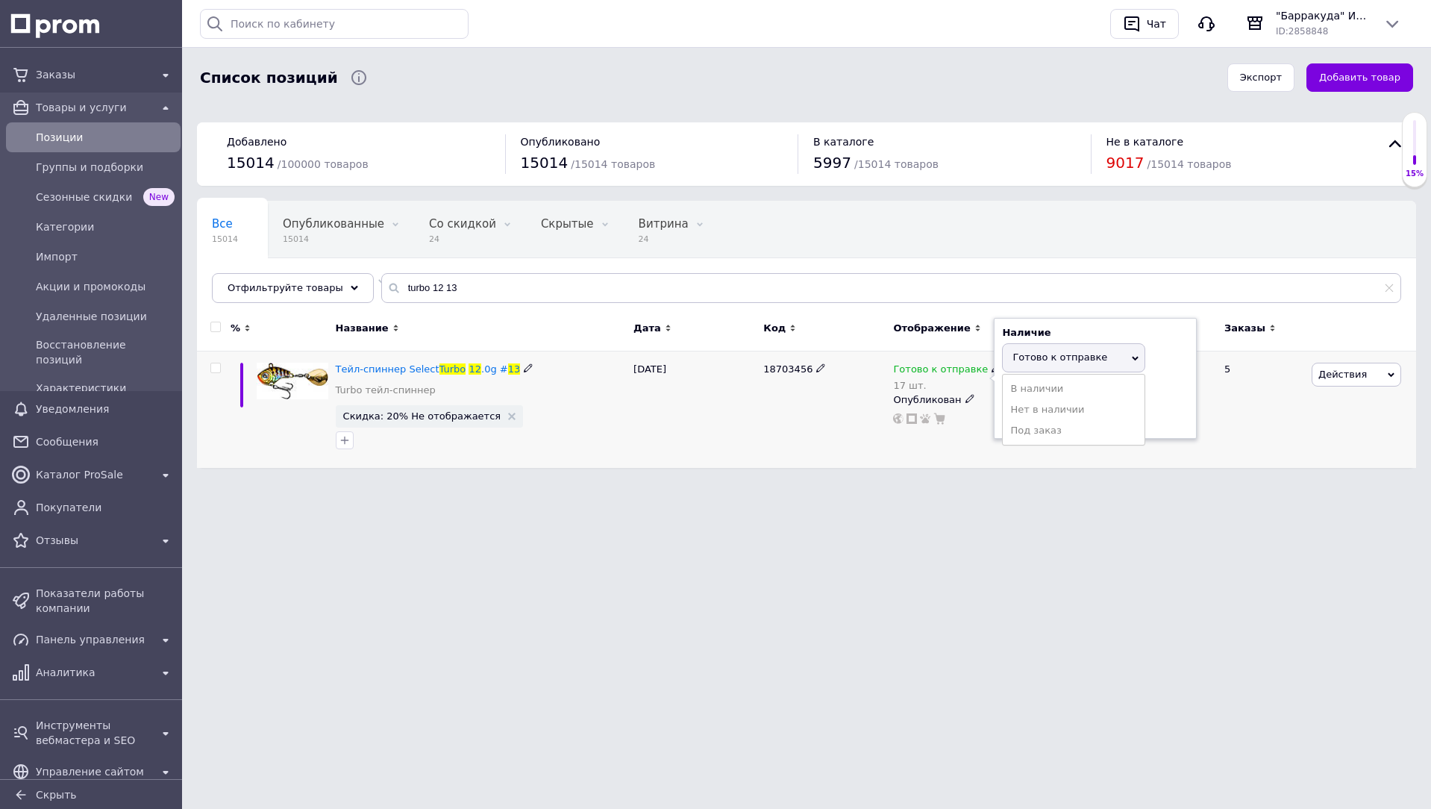
drag, startPoint x: 1180, startPoint y: 393, endPoint x: 1110, endPoint y: 409, distance: 72.0
click at [1168, 397] on div "Остатки 17 шт." at bounding box center [1095, 407] width 187 height 47
click at [1063, 414] on input "17" at bounding box center [1058, 416] width 113 height 30
type input "16"
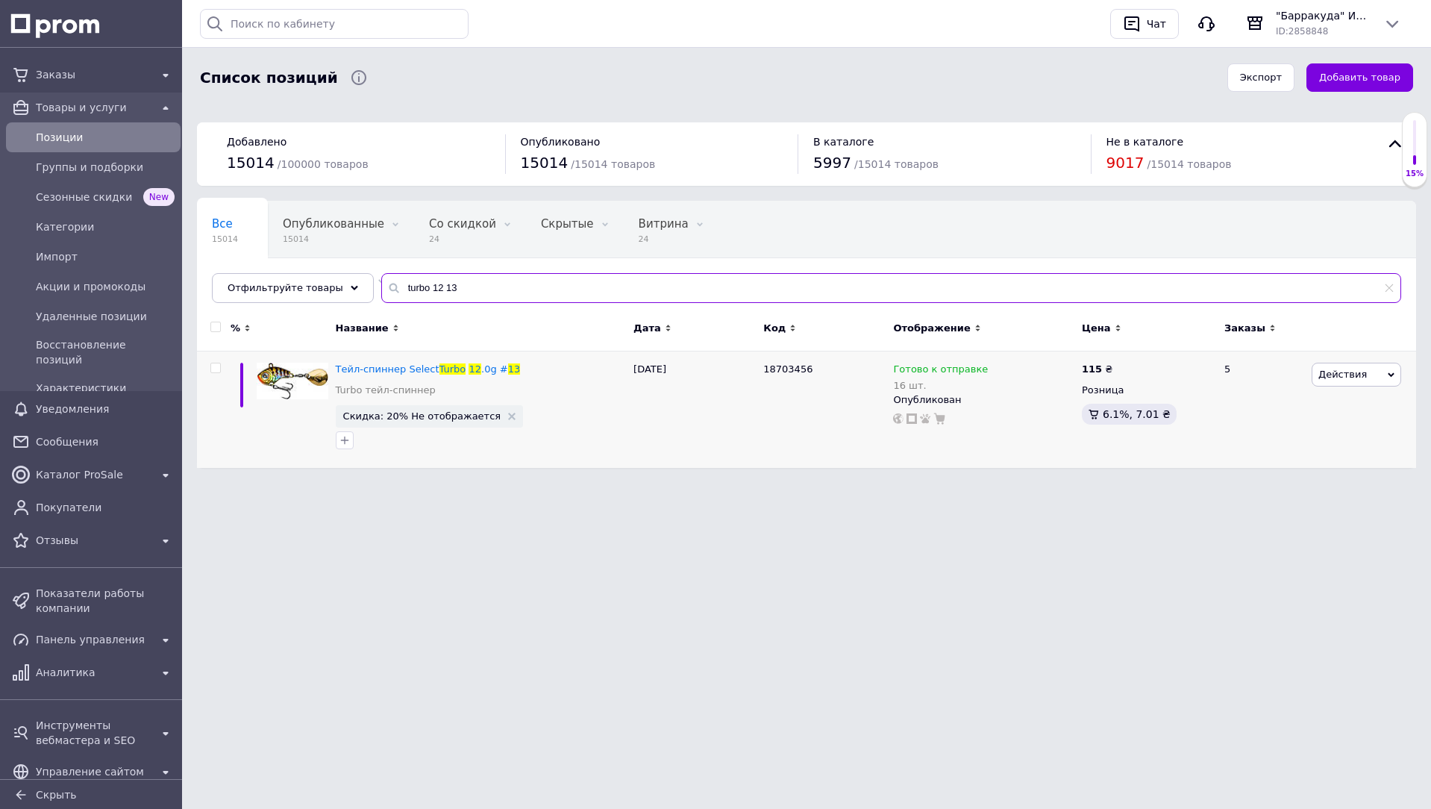
click at [646, 292] on input "turbo 12 13" at bounding box center [891, 288] width 1020 height 30
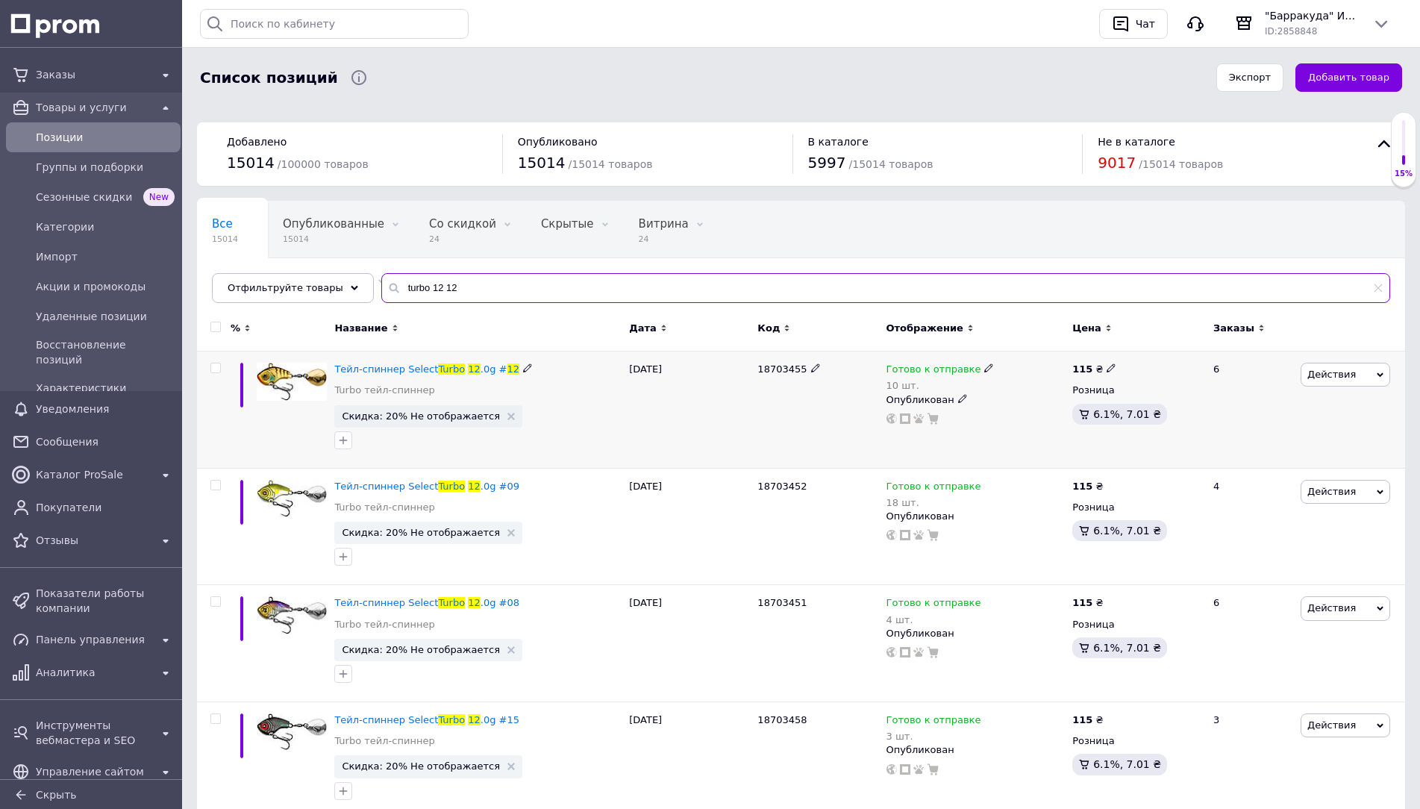
type input "turbo 12 12"
click at [984, 371] on icon at bounding box center [988, 367] width 9 height 9
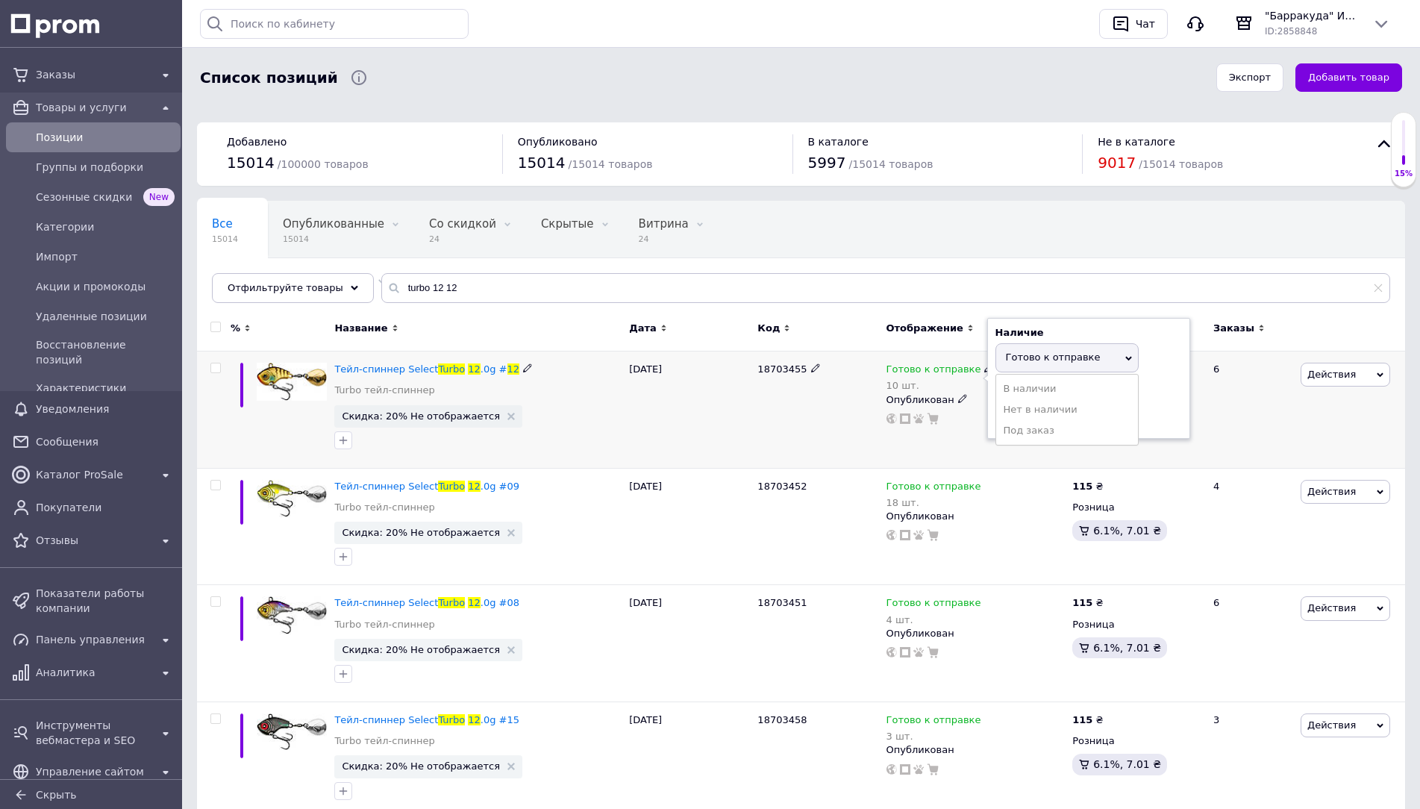
click at [1147, 401] on div "Остатки 10 шт." at bounding box center [1088, 407] width 187 height 47
click at [1072, 411] on input "10" at bounding box center [1051, 416] width 113 height 30
type input "9"
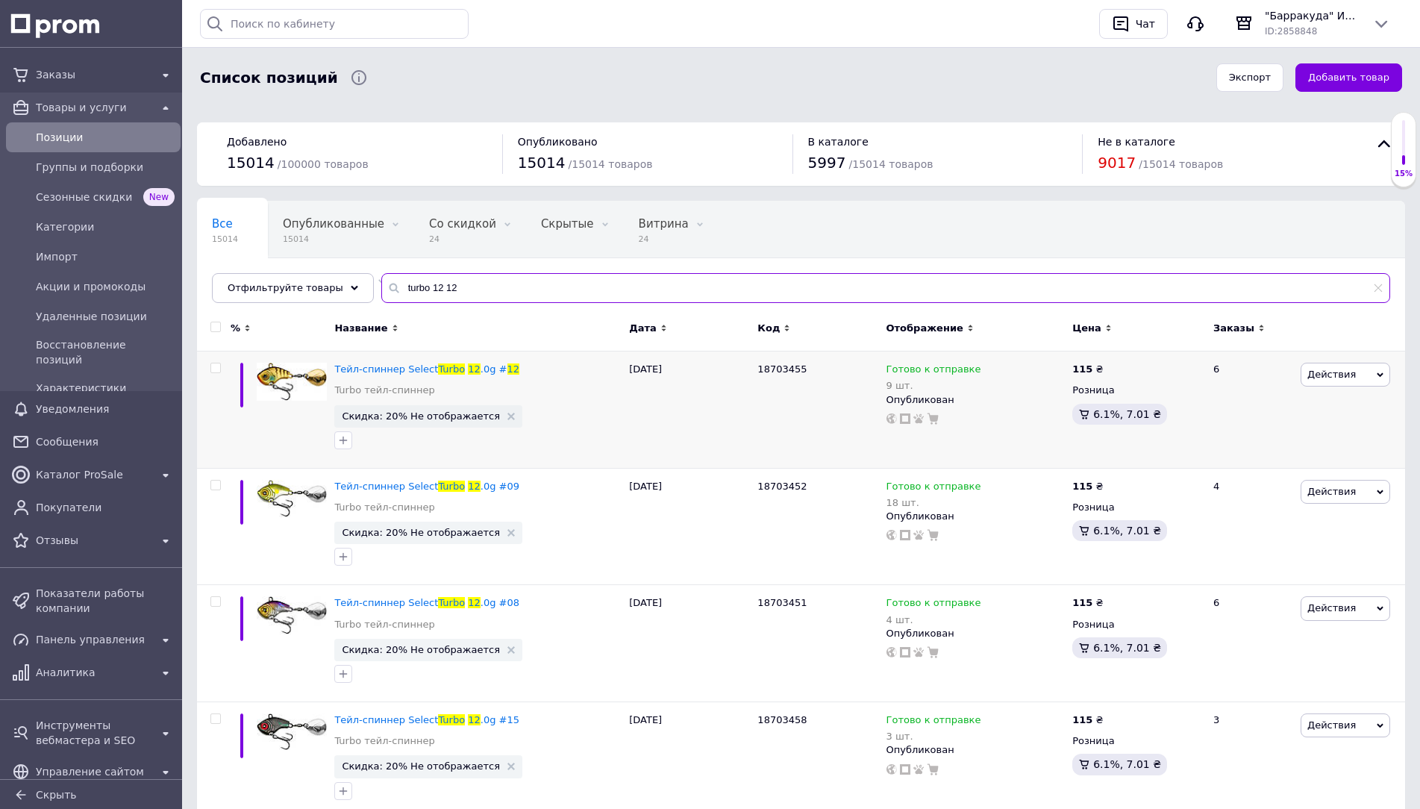
click at [695, 294] on input "turbo 12 12" at bounding box center [885, 288] width 1009 height 30
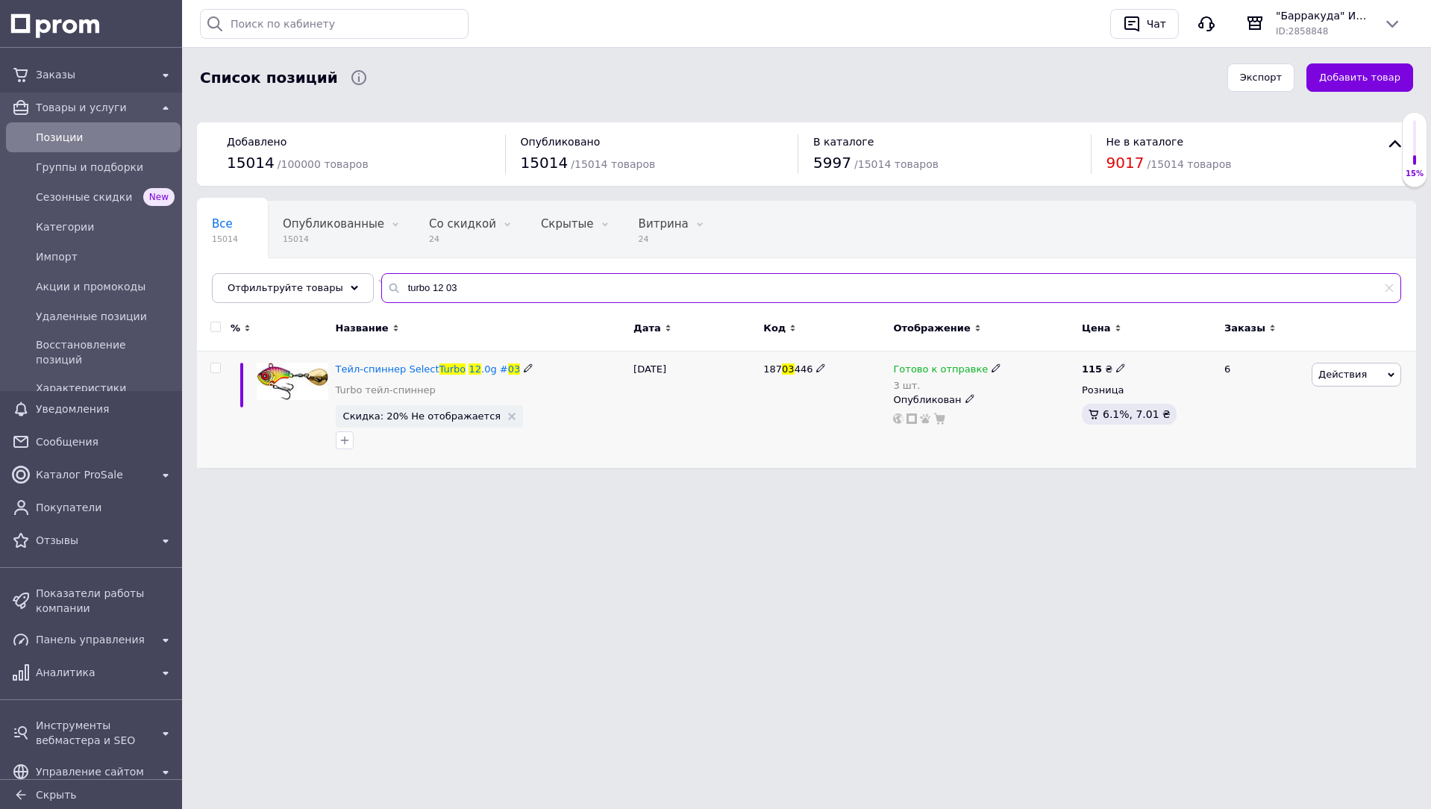
type input "turbo 12 03"
click at [992, 366] on icon at bounding box center [996, 367] width 9 height 9
drag, startPoint x: 1177, startPoint y: 401, endPoint x: 1028, endPoint y: 425, distance: 151.0
click at [1176, 401] on div "Остатки 3 шт." at bounding box center [1095, 407] width 187 height 47
click at [1027, 425] on input "3" at bounding box center [1058, 416] width 113 height 30
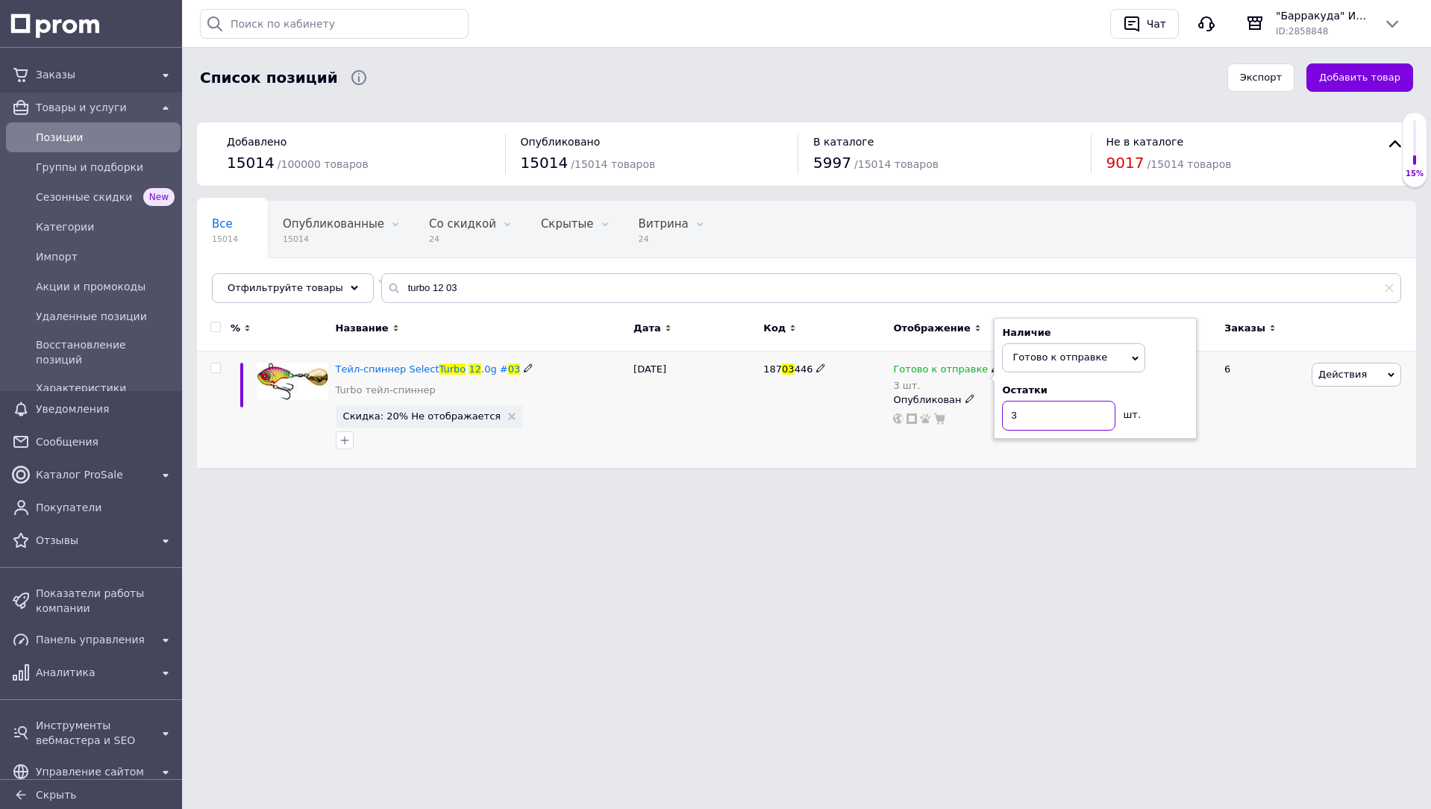
click at [1027, 425] on input "3" at bounding box center [1058, 416] width 113 height 30
type input "2"
click at [823, 277] on input "turbo 12 03" at bounding box center [891, 288] width 1020 height 30
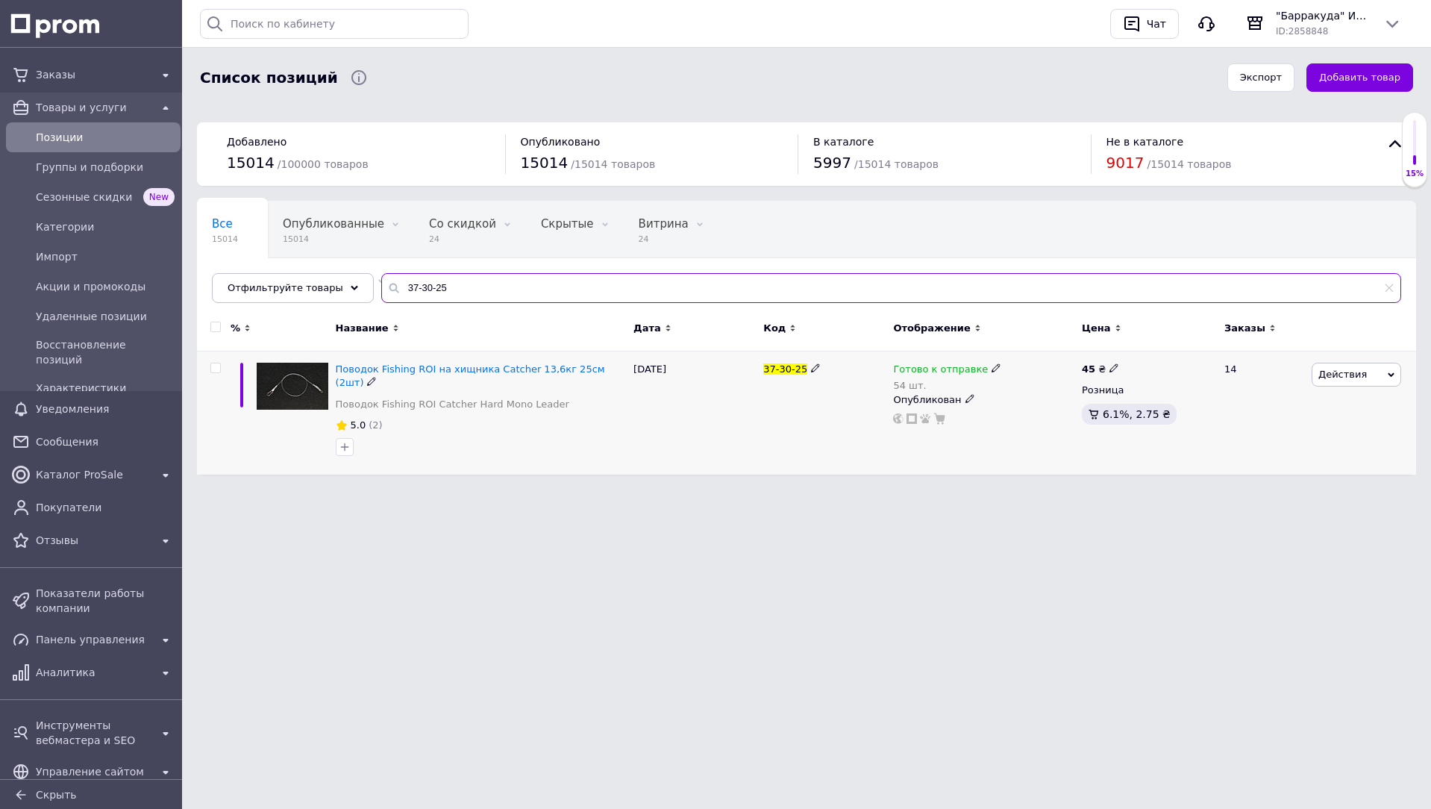
type input "37-30-25"
click at [992, 369] on icon at bounding box center [996, 367] width 9 height 9
drag, startPoint x: 1151, startPoint y: 404, endPoint x: 1056, endPoint y: 424, distance: 96.7
click at [1148, 404] on div "Остатки 54 шт." at bounding box center [1095, 407] width 187 height 47
click at [1015, 427] on input "54" at bounding box center [1058, 416] width 113 height 30
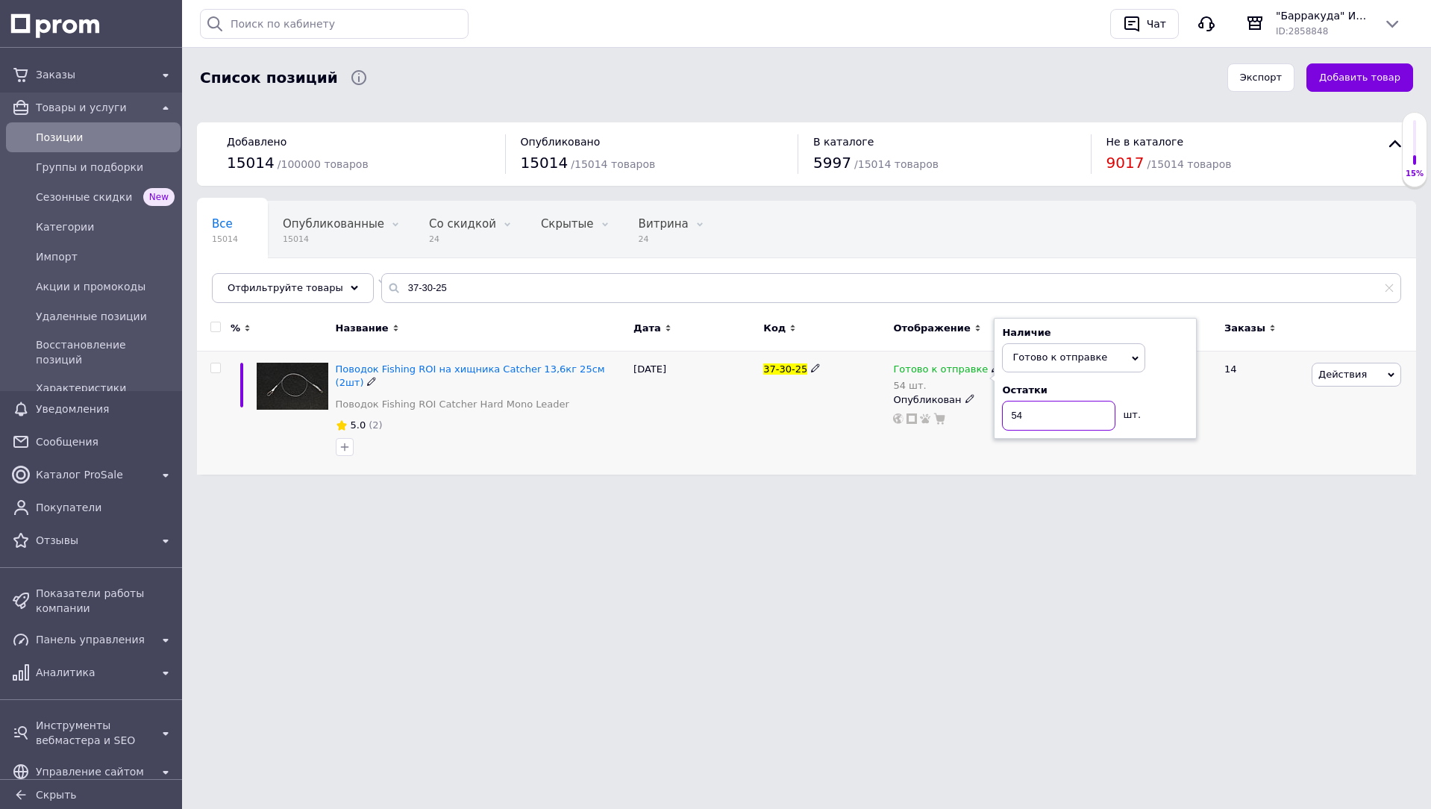
click at [1015, 427] on input "54" at bounding box center [1058, 416] width 113 height 30
type input "51"
click at [464, 279] on input "37-30-25" at bounding box center [891, 288] width 1020 height 30
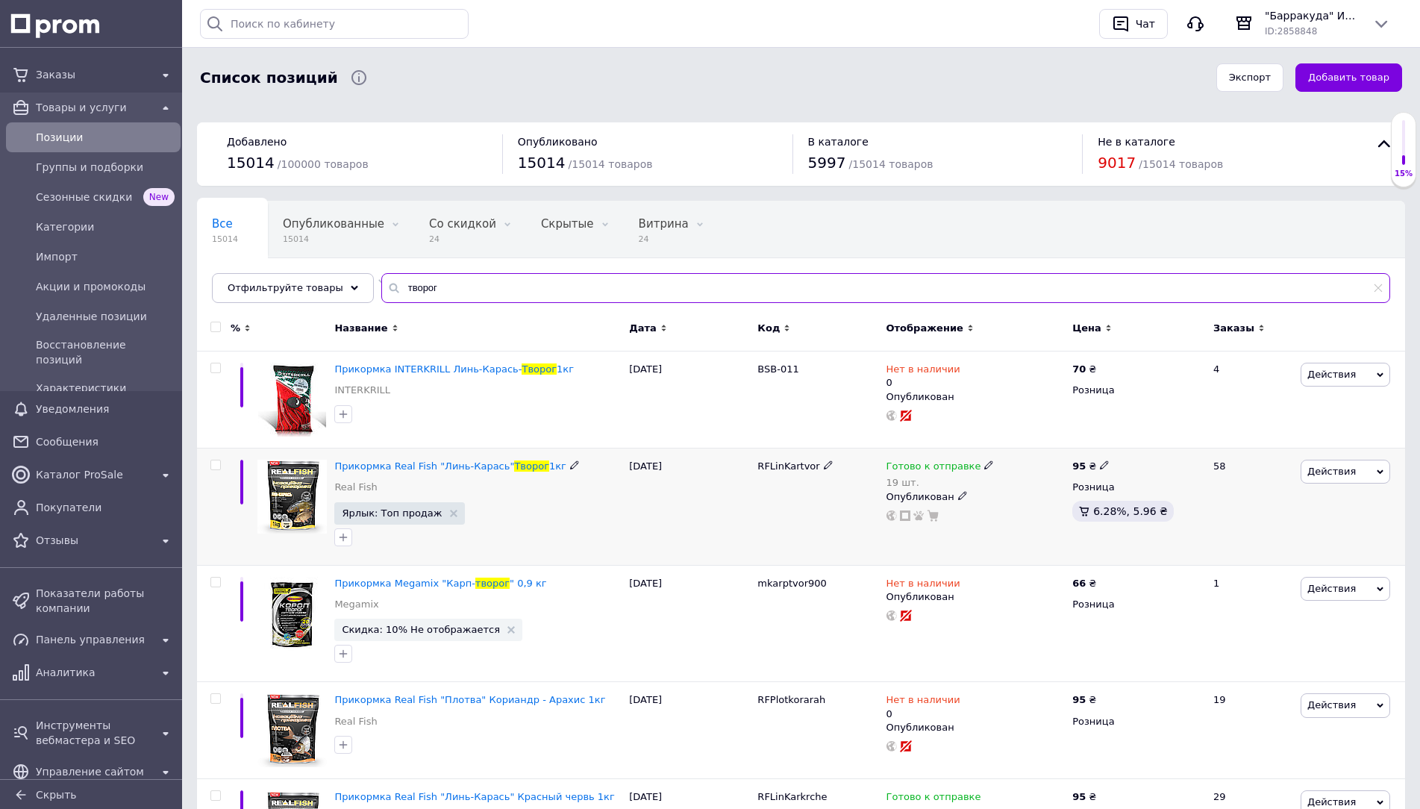
type input "творог"
click at [984, 465] on icon at bounding box center [988, 464] width 9 height 9
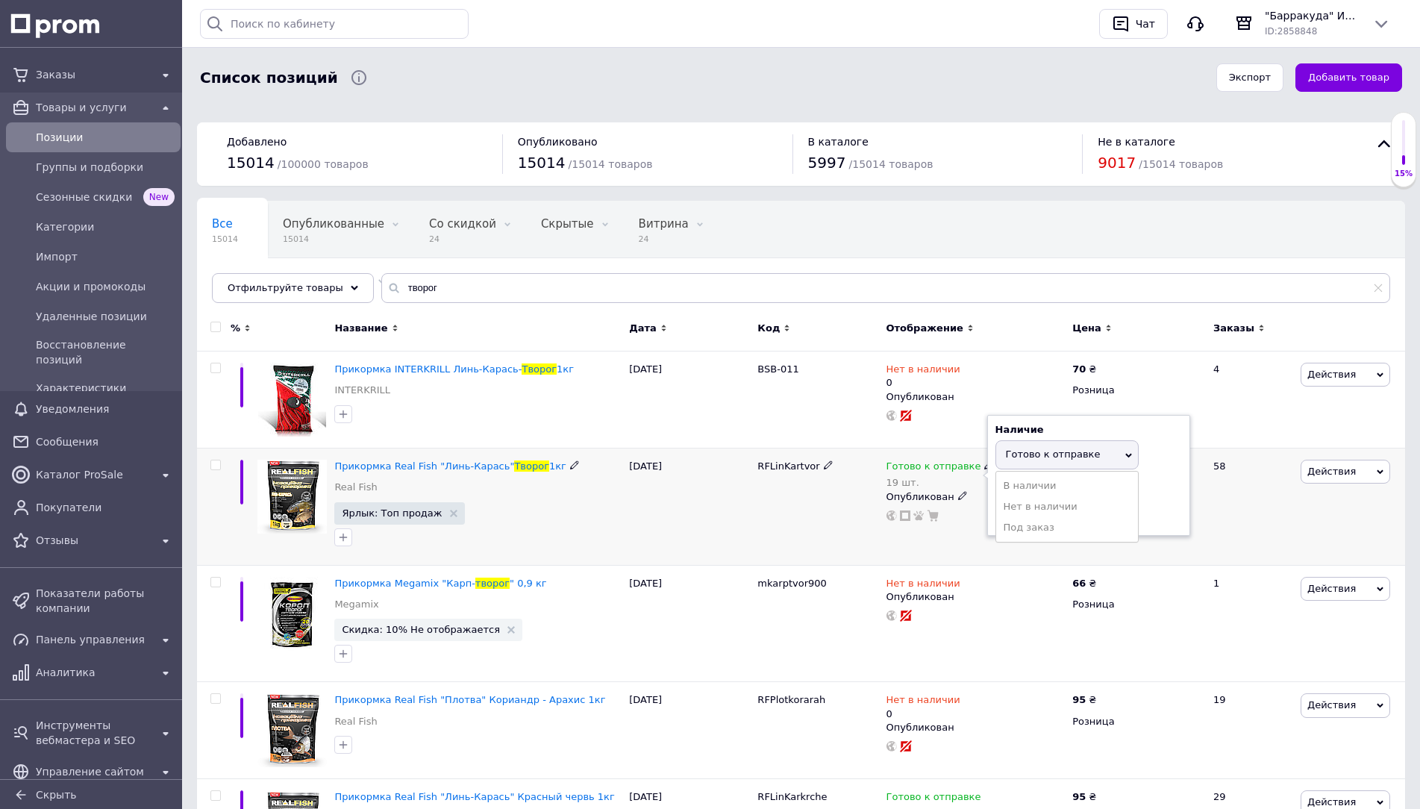
click at [1162, 492] on div "Остатки" at bounding box center [1088, 487] width 187 height 13
click at [1066, 513] on input "19" at bounding box center [1051, 513] width 113 height 30
type input "18"
click at [68, 162] on span "Группы и подборки" at bounding box center [105, 167] width 139 height 15
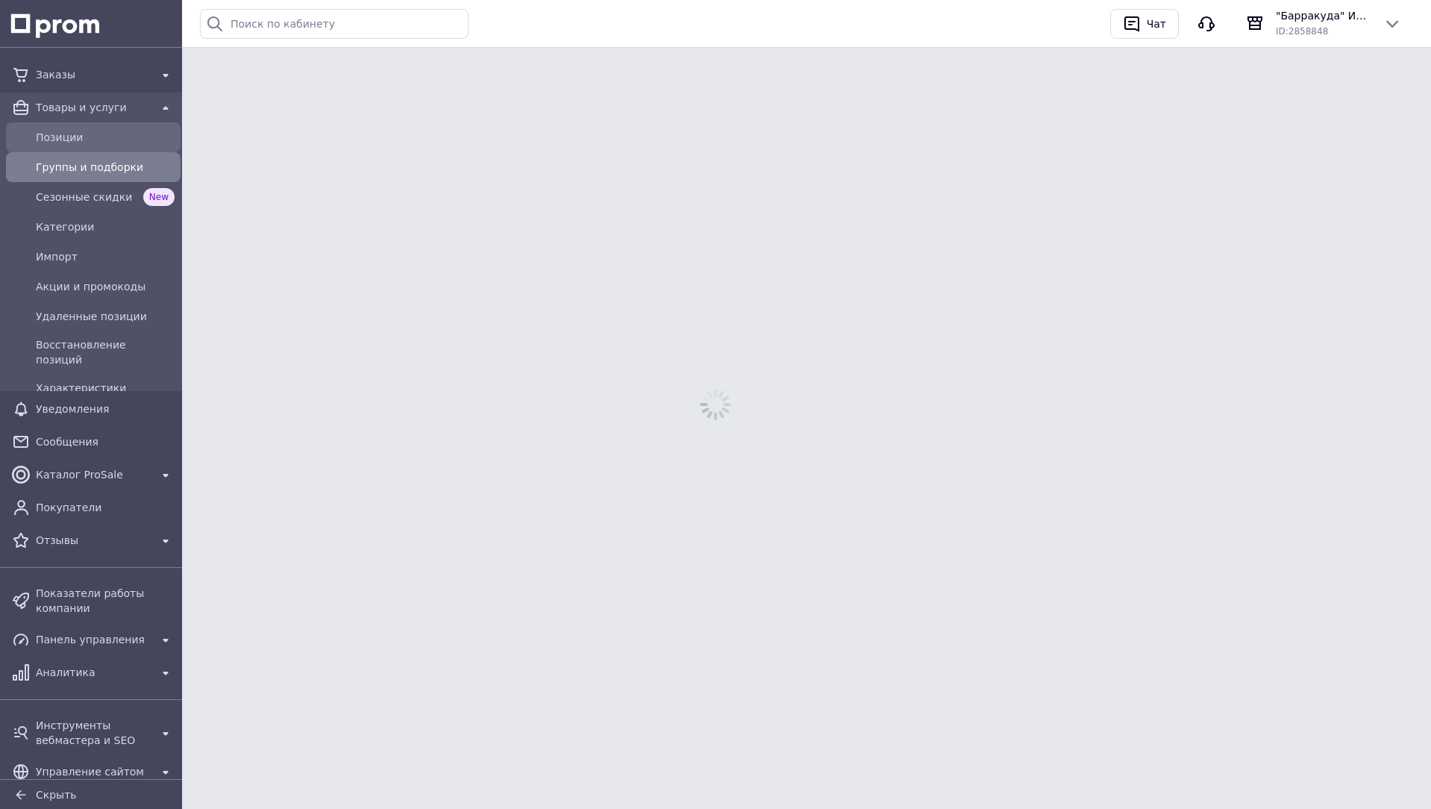
click at [104, 133] on span "Позиции" at bounding box center [105, 137] width 139 height 15
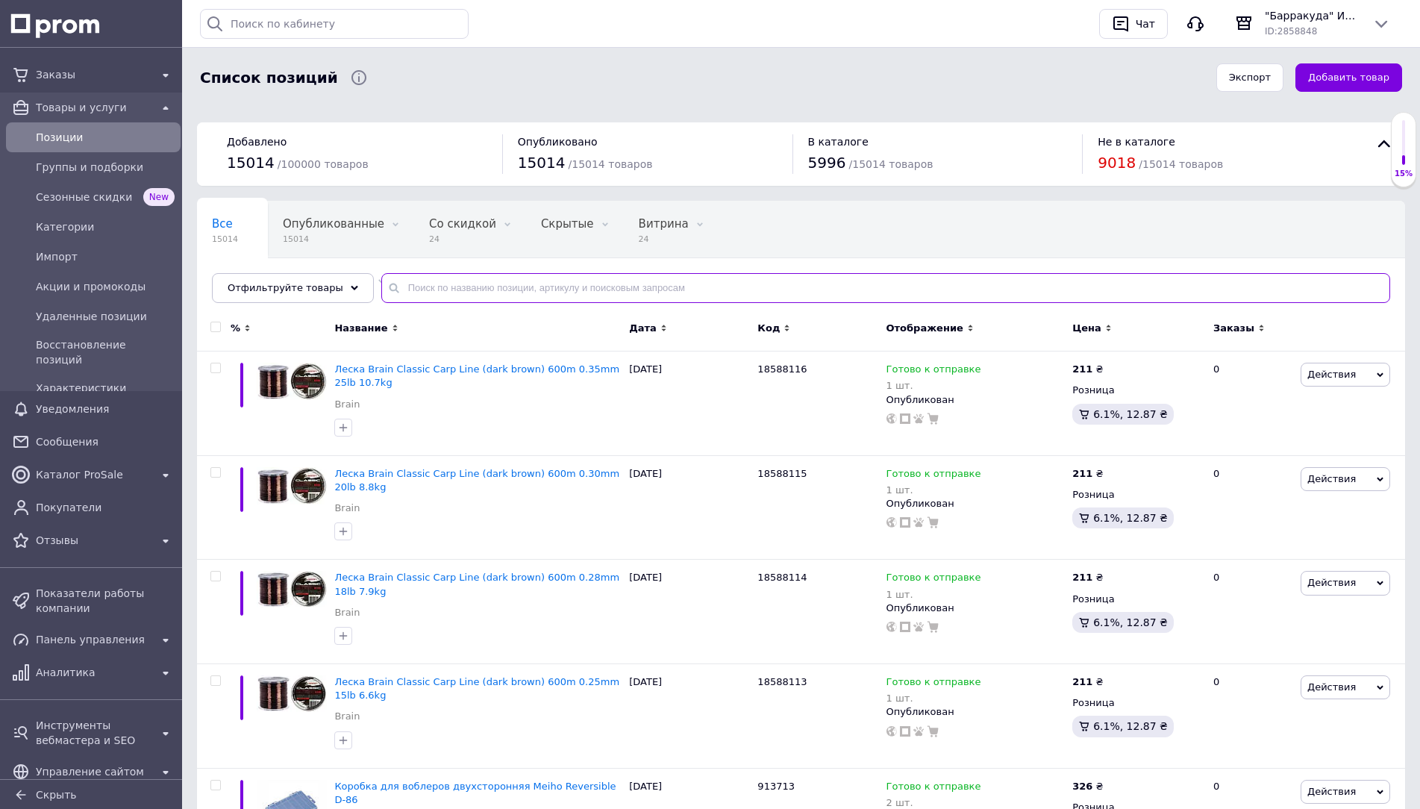
click at [466, 278] on input "text" at bounding box center [885, 288] width 1009 height 30
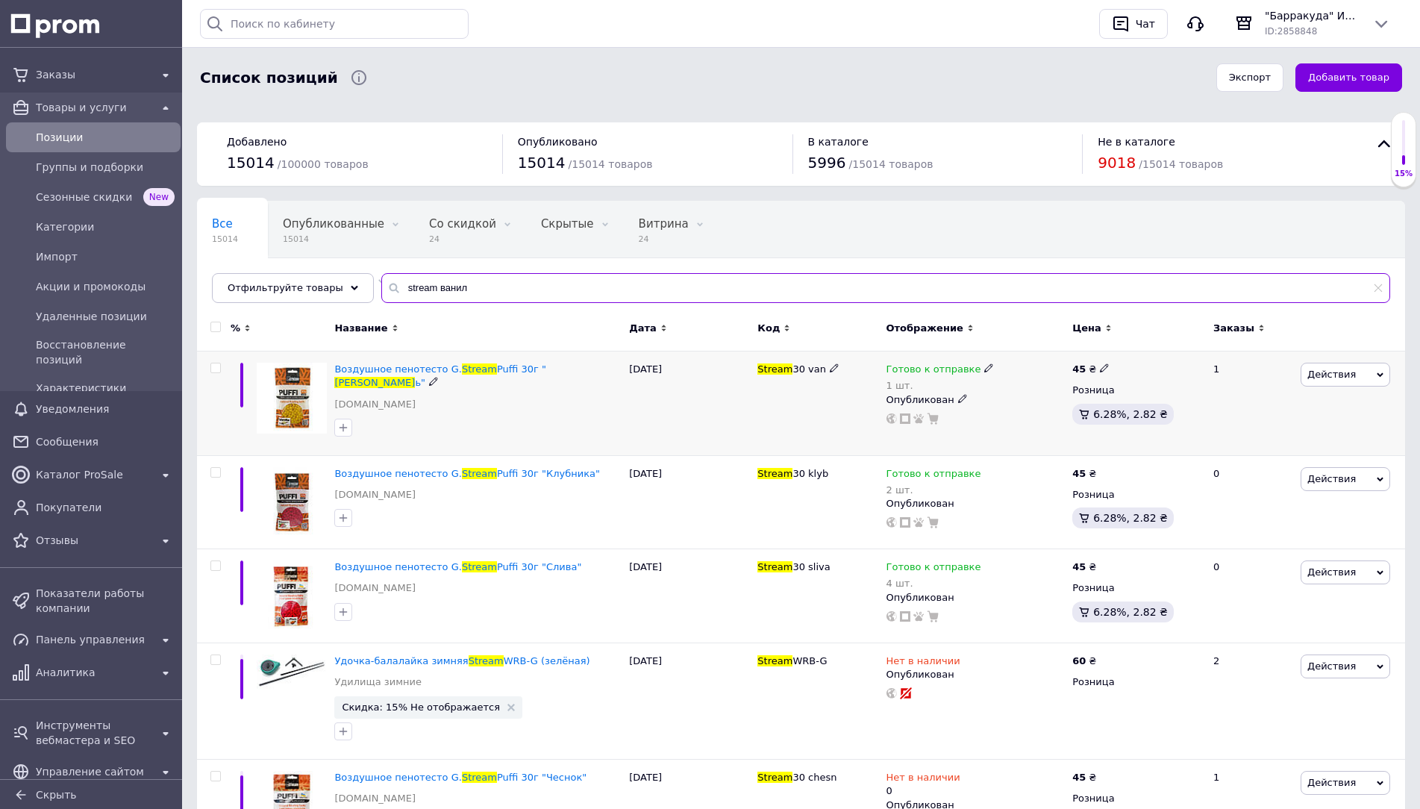
type input "stream ванил"
drag, startPoint x: 951, startPoint y: 372, endPoint x: 975, endPoint y: 375, distance: 24.9
click at [951, 372] on span "Готово к отправке" at bounding box center [933, 371] width 95 height 16
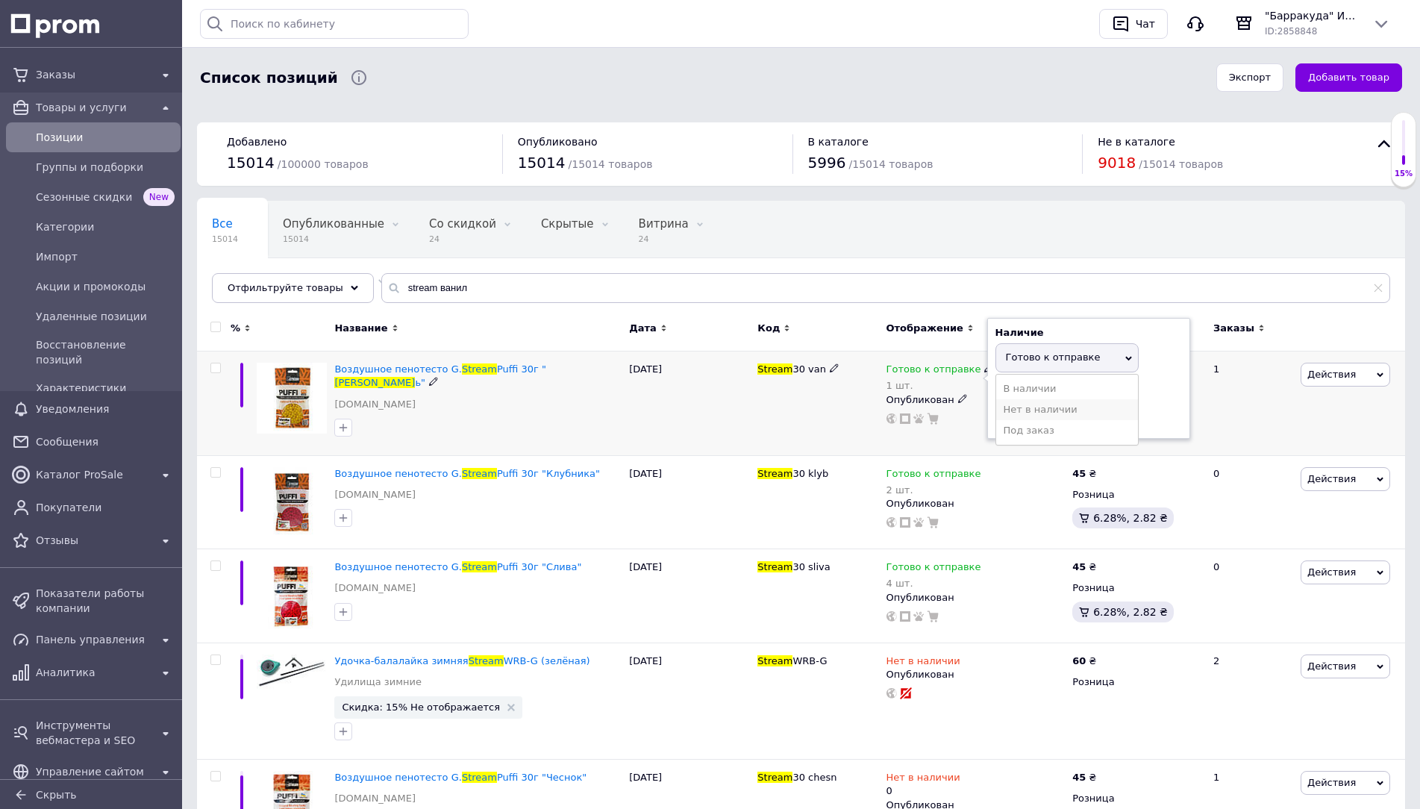
click at [1069, 414] on li "Нет в наличии" at bounding box center [1067, 409] width 142 height 21
click at [1069, 414] on input "1" at bounding box center [1051, 416] width 113 height 30
type input "0"
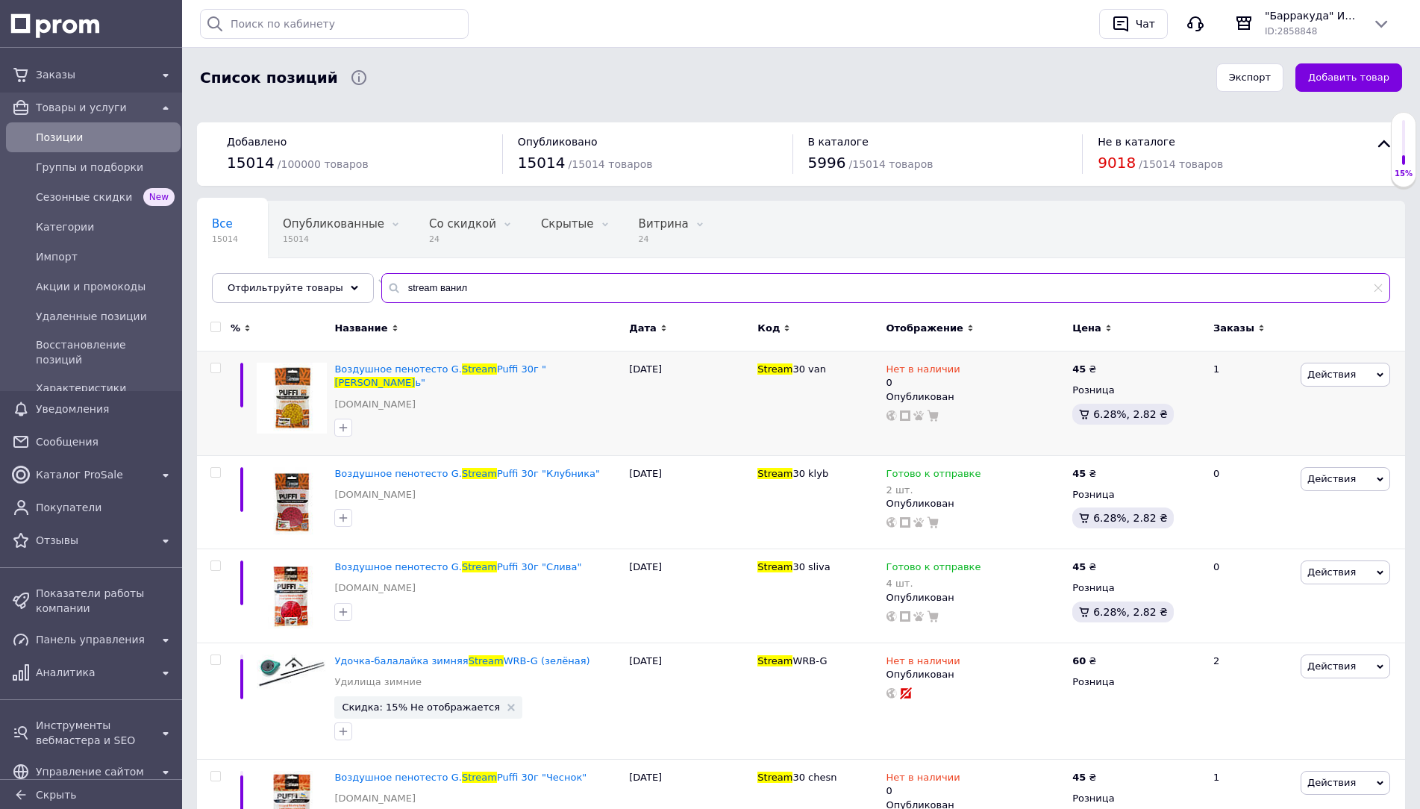
click at [749, 292] on input "stream ванил" at bounding box center [885, 288] width 1009 height 30
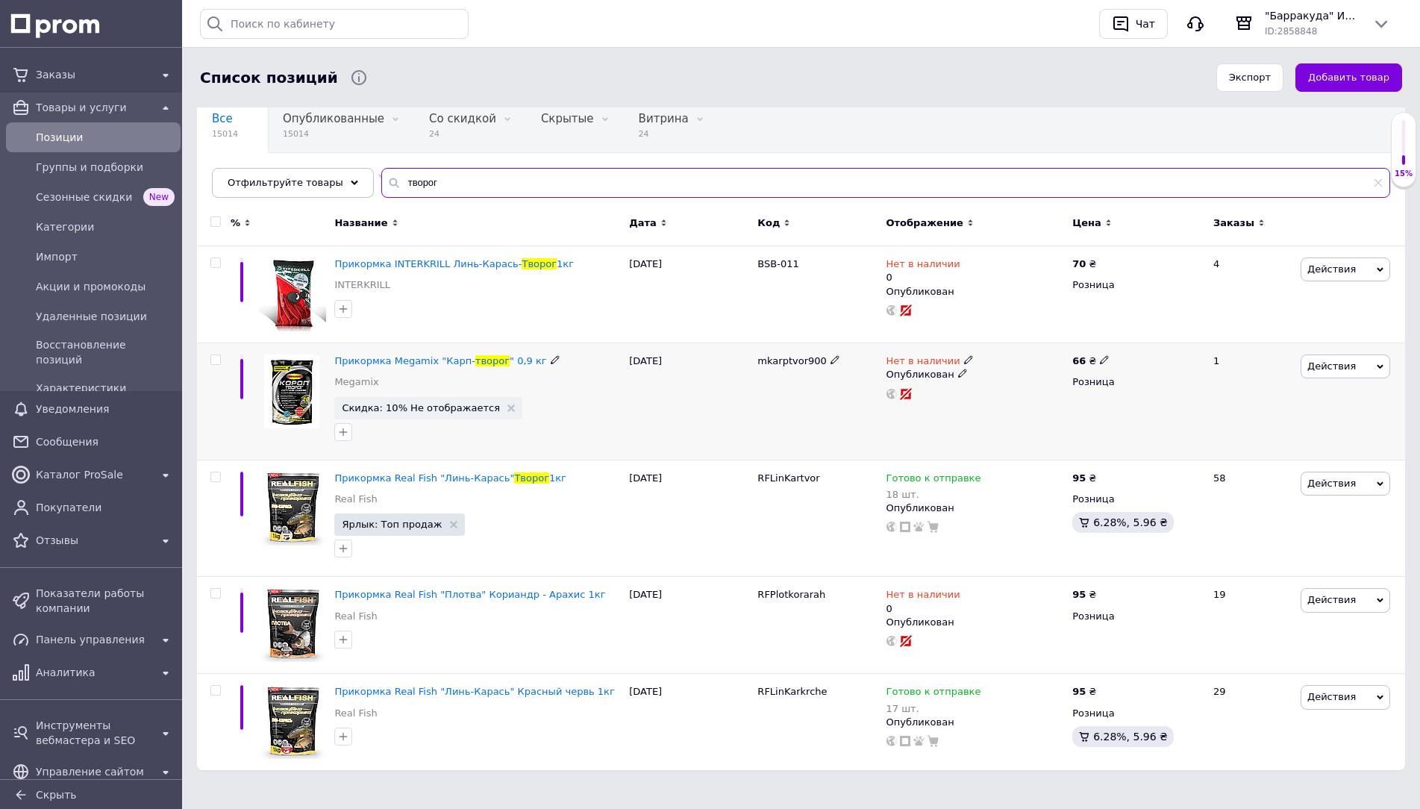
scroll to position [111, 0]
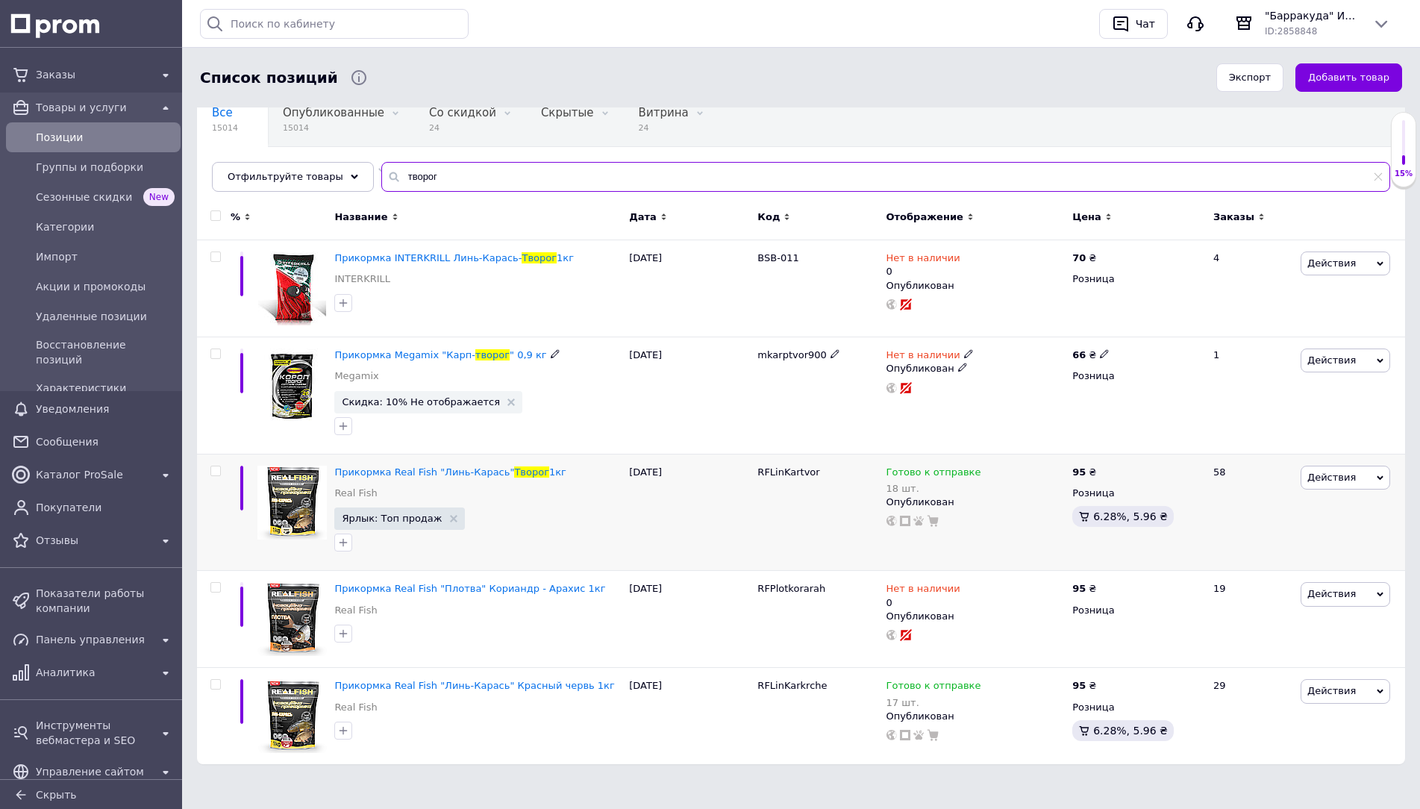
type input "творог"
click at [940, 469] on span "Готово к отправке" at bounding box center [933, 474] width 95 height 16
click at [1146, 504] on div "Остатки 18 шт." at bounding box center [1088, 509] width 187 height 47
click at [1069, 525] on input "18" at bounding box center [1051, 518] width 113 height 30
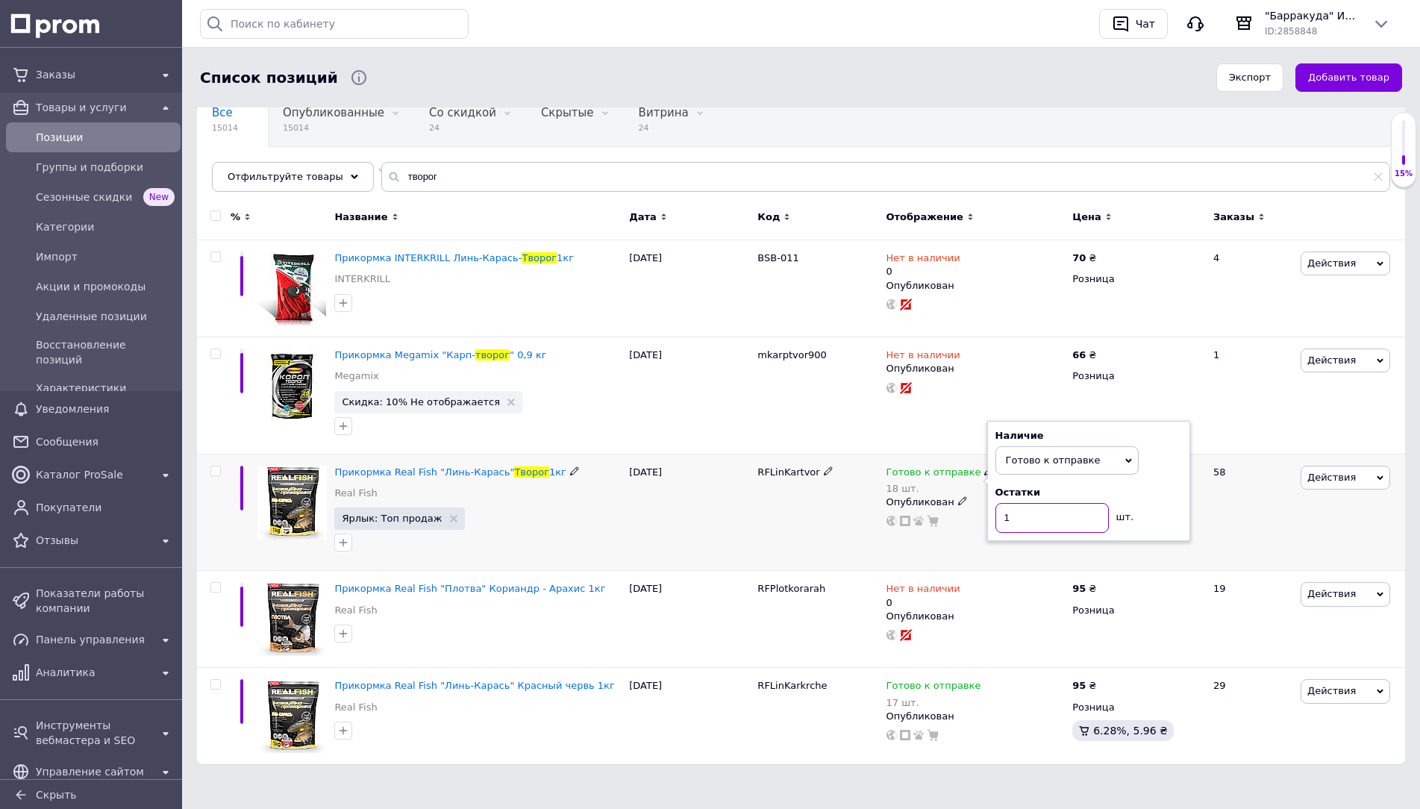
type input "17"
click at [651, 164] on input "творог" at bounding box center [885, 177] width 1009 height 30
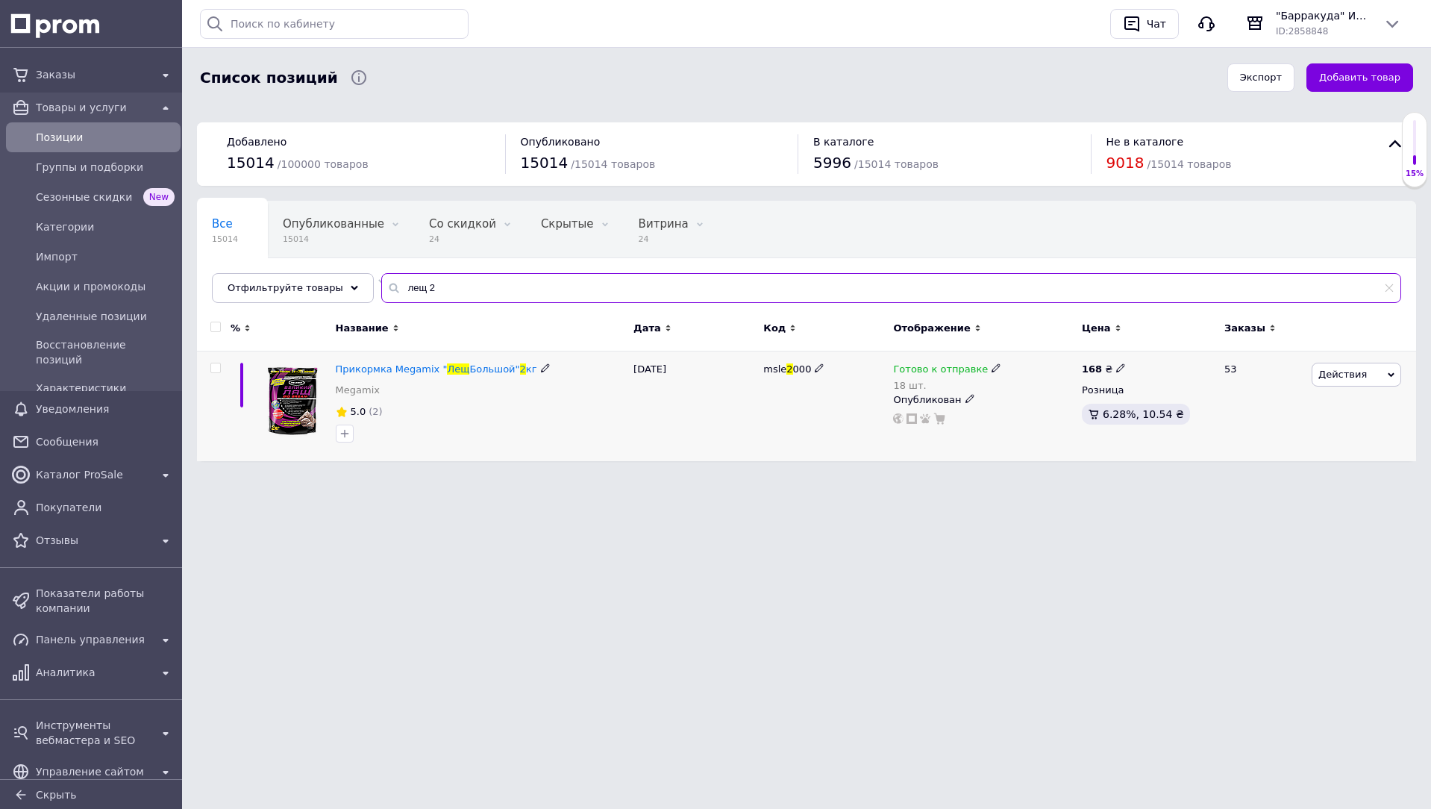
type input "лещ 2"
click at [925, 377] on span "Готово к отправке" at bounding box center [940, 371] width 95 height 16
click at [1191, 409] on div "Наличие Готово к отправке В наличии Нет в наличии Под заказ Остатки 18 шт." at bounding box center [1095, 378] width 203 height 121
click at [1064, 410] on input "18" at bounding box center [1058, 416] width 113 height 30
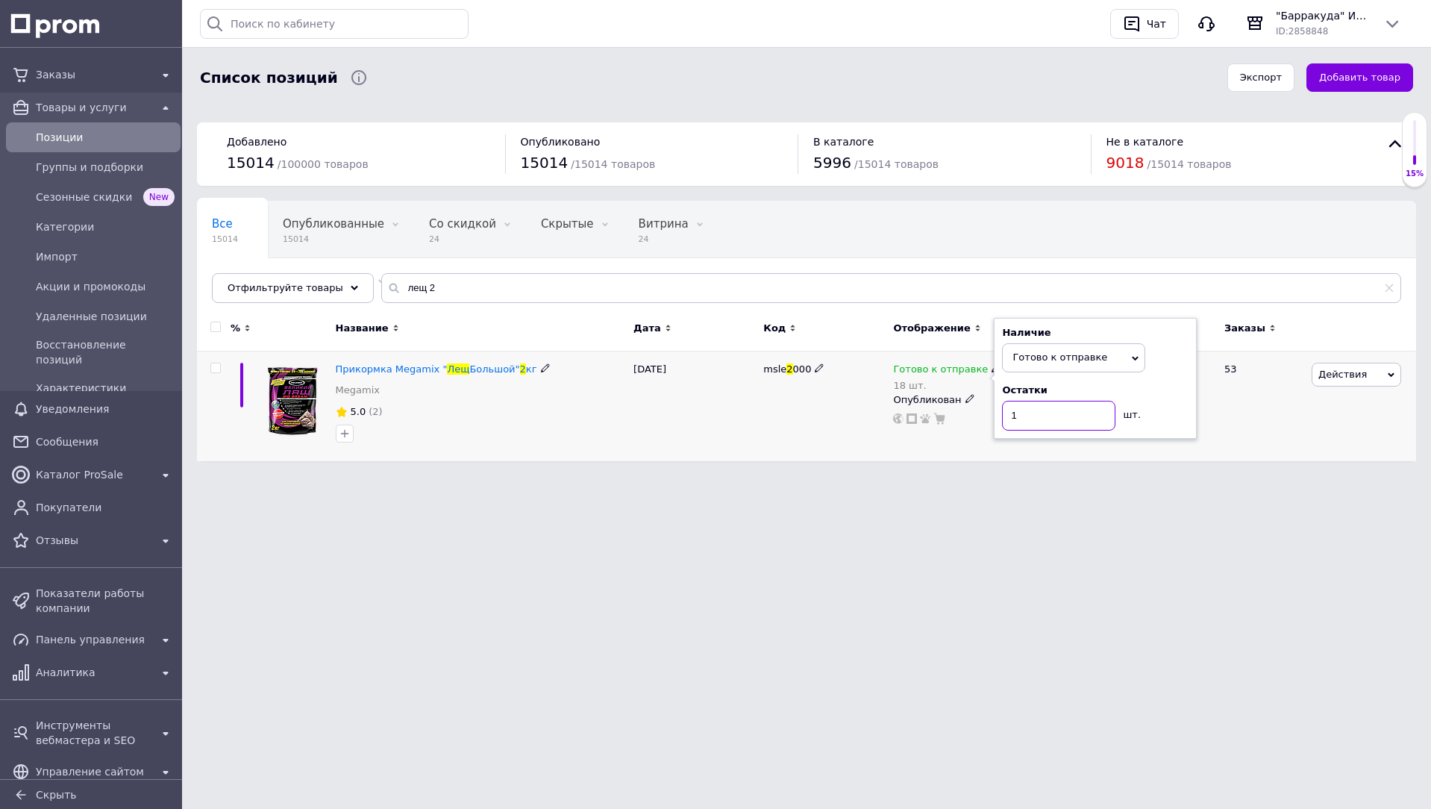
type input "17"
click at [718, 287] on input "лещ 2" at bounding box center [891, 288] width 1020 height 30
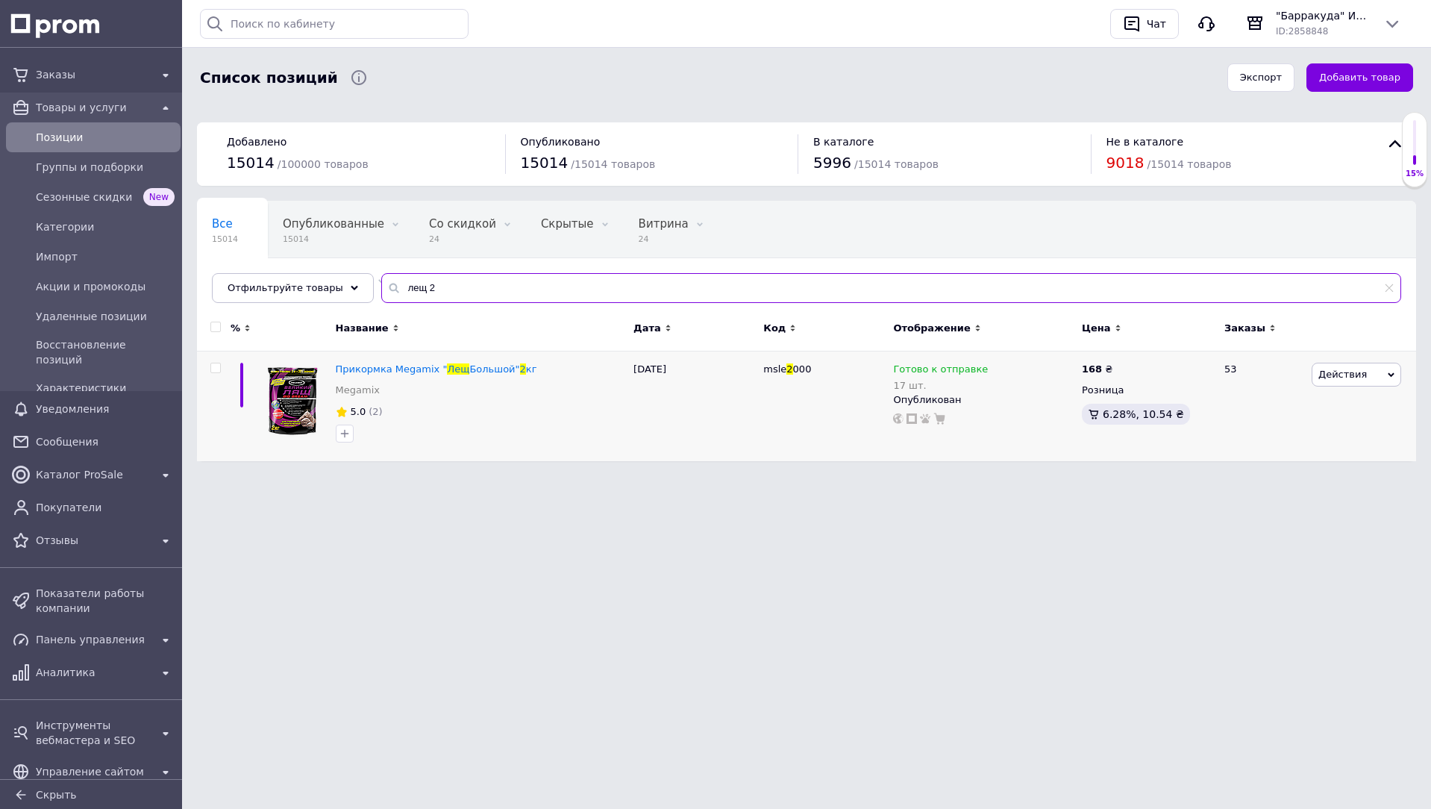
click at [718, 287] on input "лещ 2" at bounding box center [891, 288] width 1020 height 30
click at [713, 308] on div "Все 15014 Опубликованные 15014 Удалить Редактировать Со скидкой 24 Удалить Реда…" at bounding box center [806, 259] width 1219 height 123
click at [710, 295] on input "лещ 2" at bounding box center [891, 288] width 1020 height 30
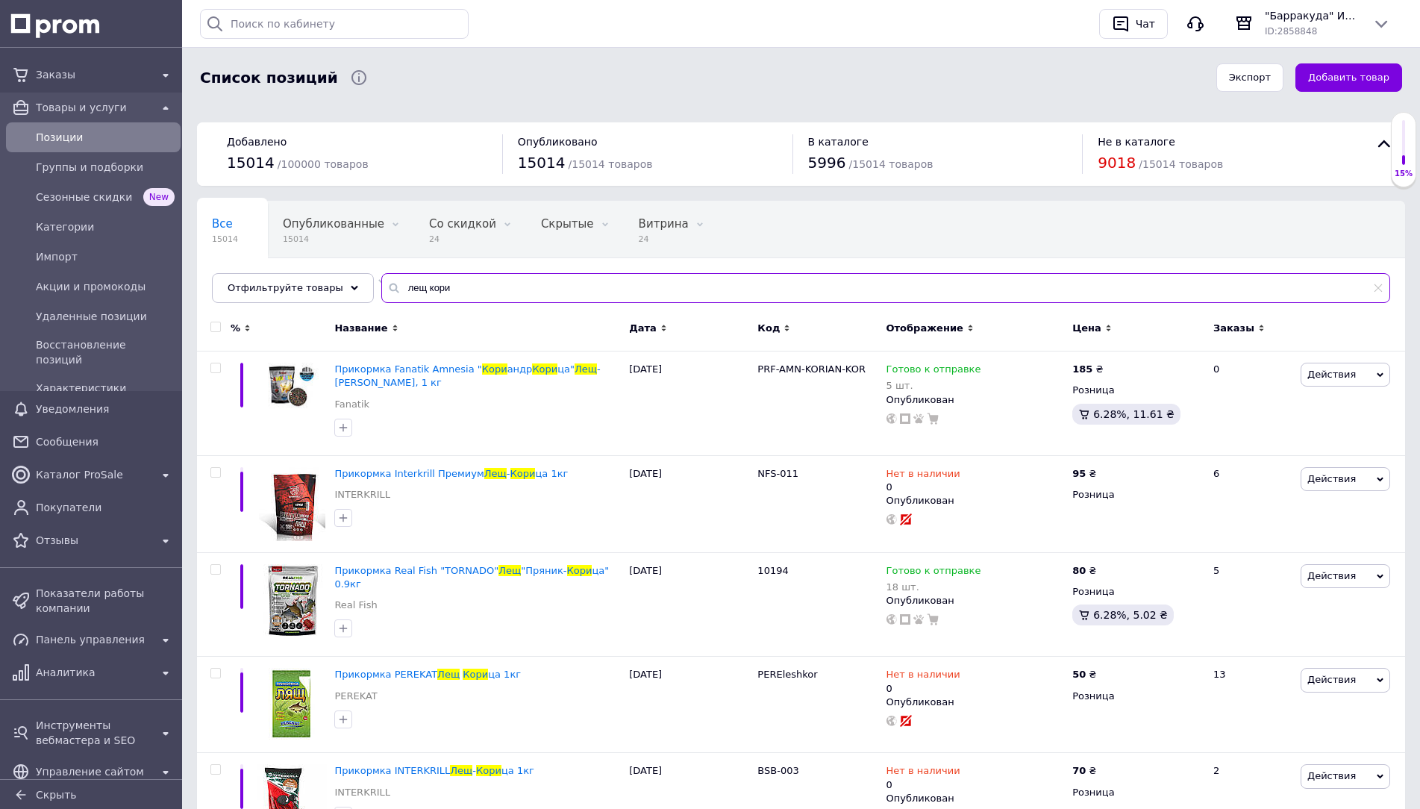
click at [534, 284] on input "лещ кори" at bounding box center [885, 288] width 1009 height 30
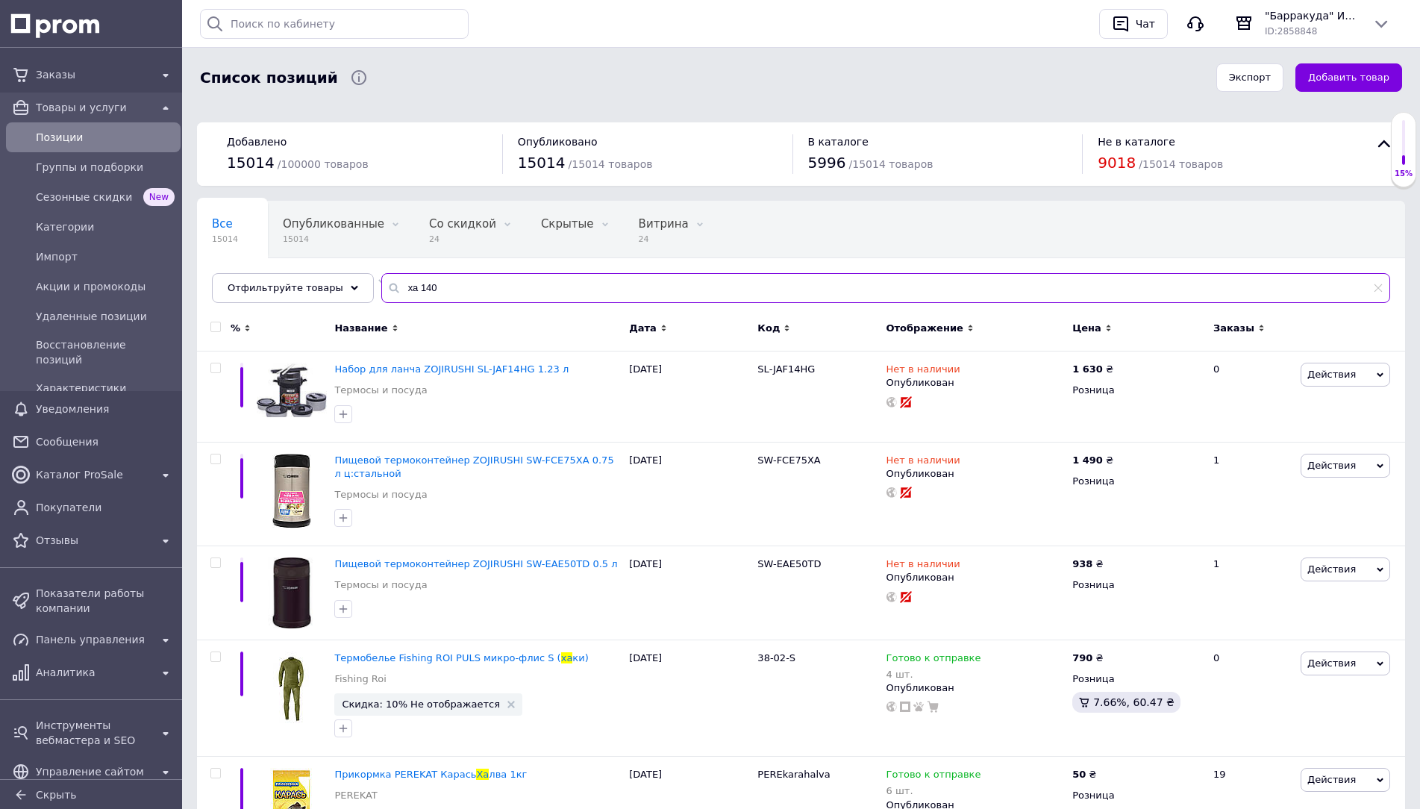
drag, startPoint x: 404, startPoint y: 285, endPoint x: 403, endPoint y: 293, distance: 7.5
click at [404, 287] on input "ха 140" at bounding box center [885, 288] width 1009 height 30
click at [401, 292] on input "ха 140" at bounding box center [885, 288] width 1009 height 30
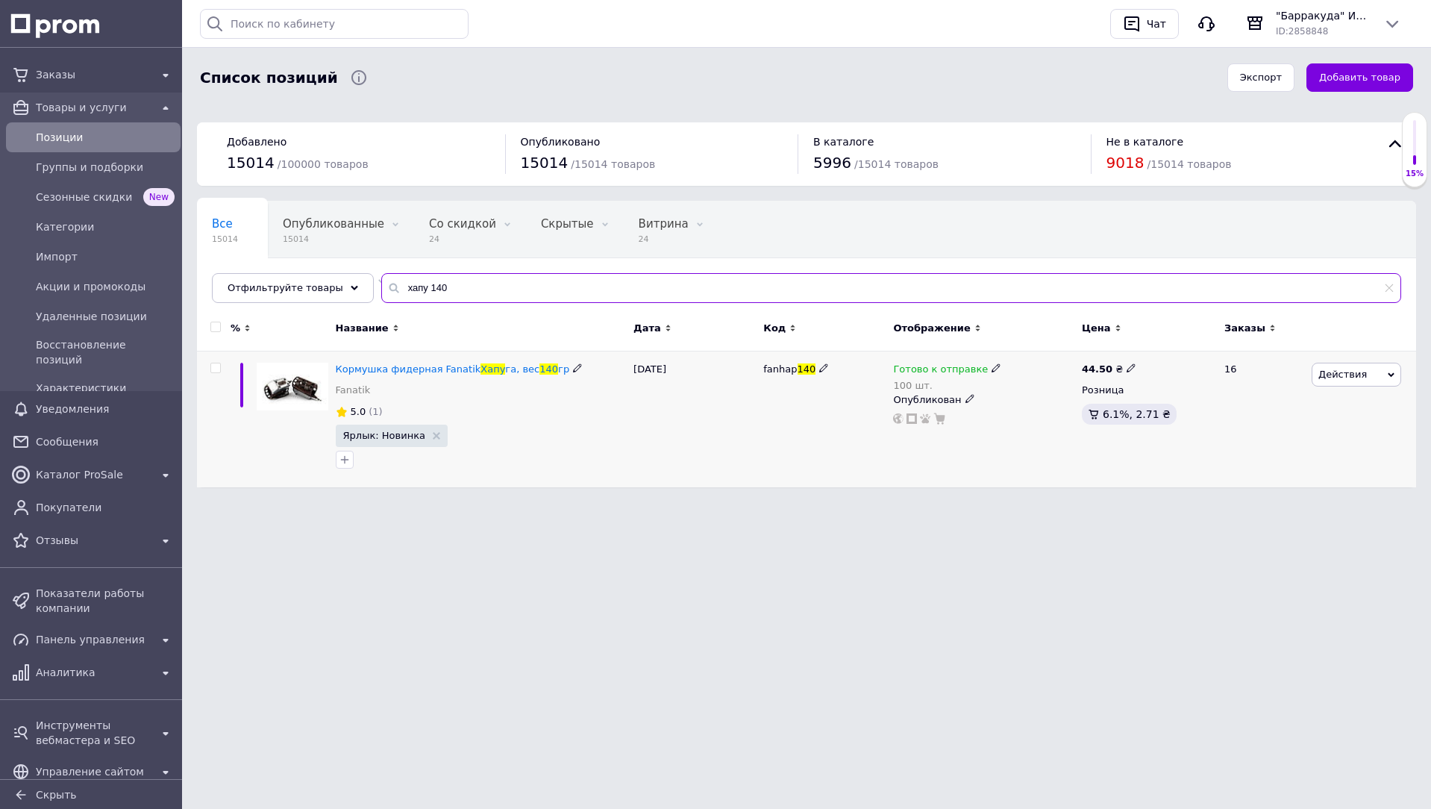
type input "хапу 140"
click at [968, 371] on span "Готово к отправке" at bounding box center [940, 371] width 95 height 16
click at [1154, 401] on div "Остатки 100 шт." at bounding box center [1095, 407] width 187 height 47
click at [1069, 415] on input "100" at bounding box center [1058, 416] width 113 height 30
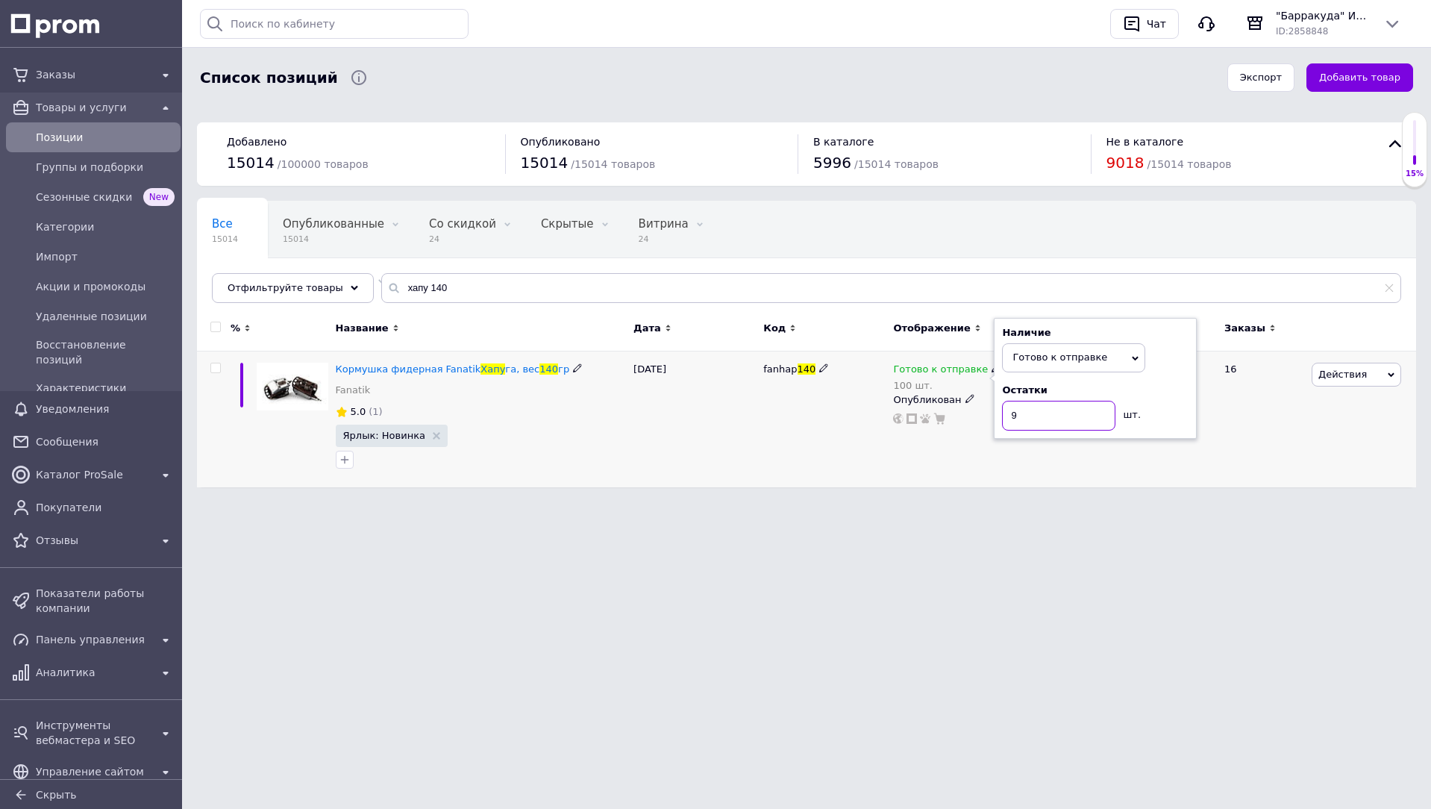
type input "96"
click at [760, 279] on input "хапу 140" at bounding box center [891, 288] width 1020 height 30
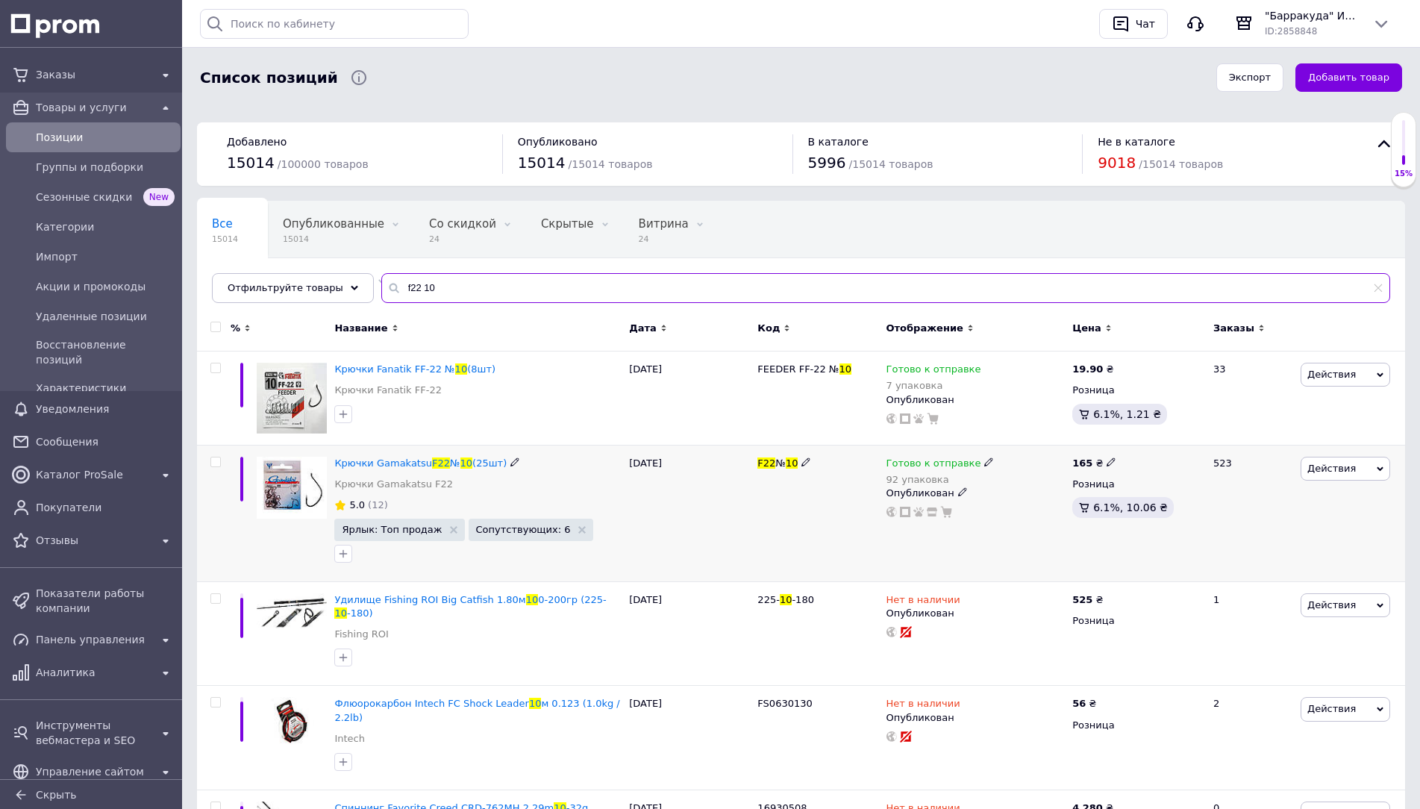
type input "f22 10"
click at [943, 463] on span "Готово к отправке" at bounding box center [933, 465] width 95 height 16
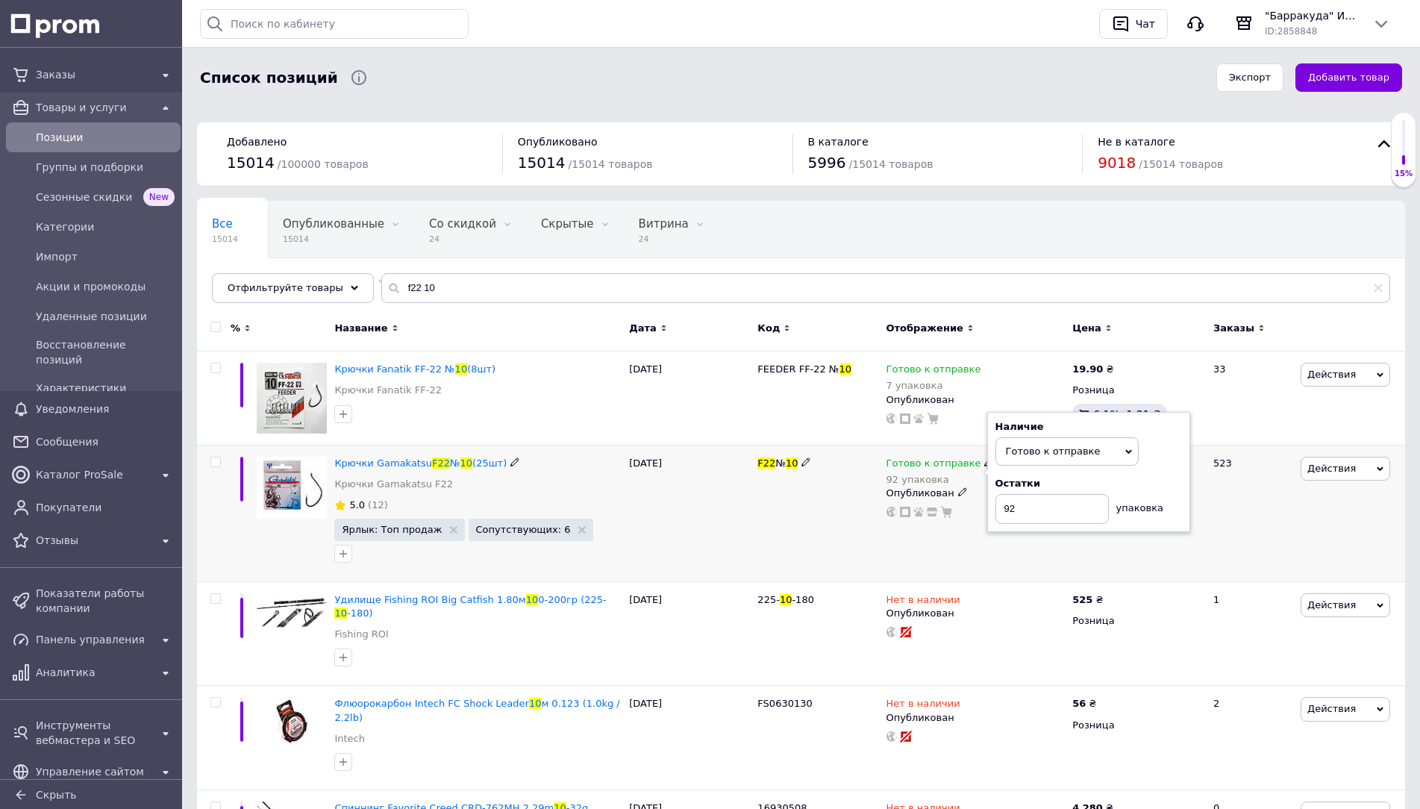
drag, startPoint x: 1151, startPoint y: 490, endPoint x: 1137, endPoint y: 493, distance: 13.9
click at [1148, 490] on div "Остатки" at bounding box center [1088, 483] width 187 height 13
click at [1080, 501] on input "92" at bounding box center [1051, 509] width 113 height 30
type input "91"
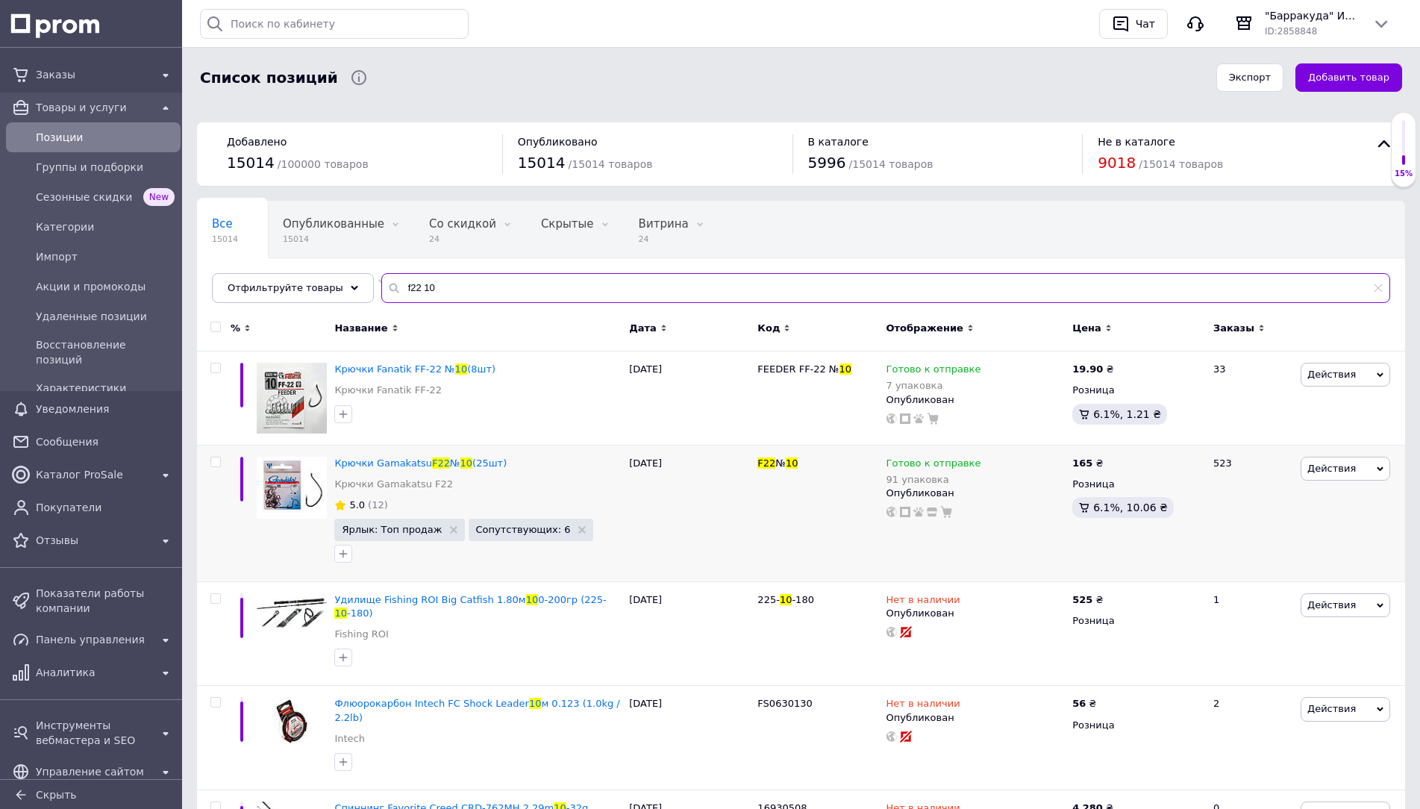
click at [545, 290] on input "f22 10" at bounding box center [885, 288] width 1009 height 30
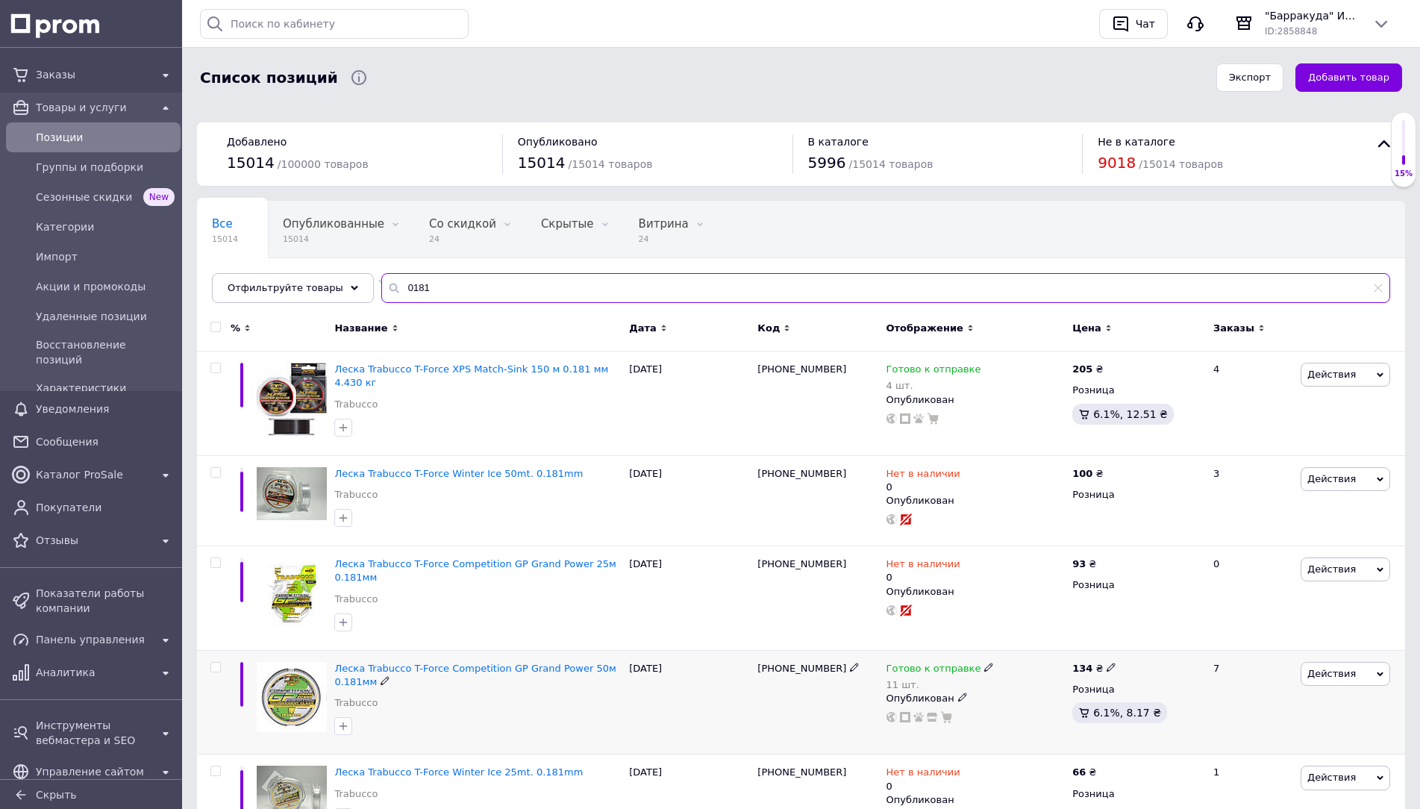
type input "0181"
click at [962, 663] on span "Готово к отправке" at bounding box center [933, 671] width 95 height 16
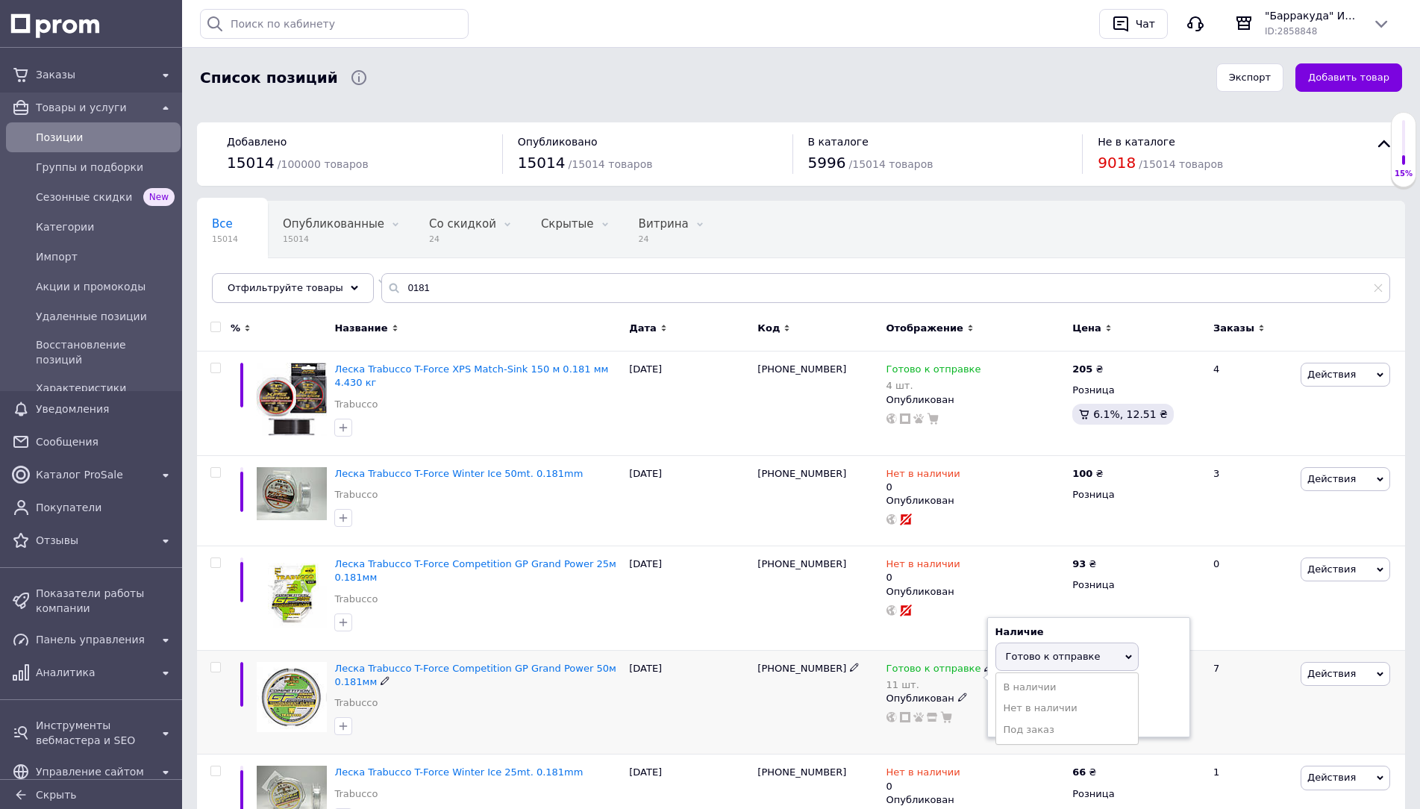
drag, startPoint x: 1183, startPoint y: 691, endPoint x: 1102, endPoint y: 695, distance: 80.7
click at [1178, 691] on div "Наличие Готово к отправке В наличии Нет в наличии Под заказ Остатки 11 шт." at bounding box center [1088, 677] width 203 height 121
click at [1057, 699] on input "11" at bounding box center [1051, 714] width 113 height 30
type input "10"
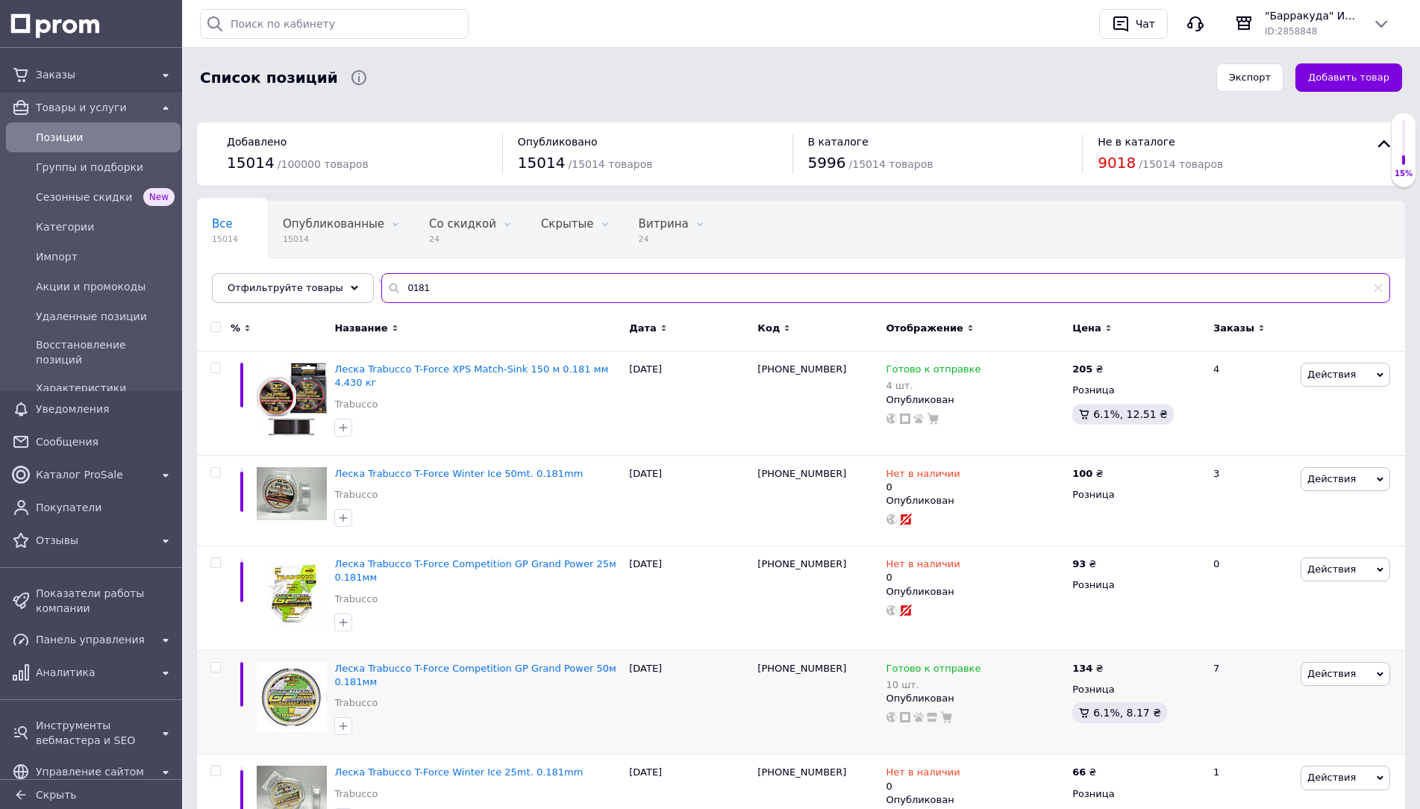
click at [783, 280] on input "0181" at bounding box center [885, 288] width 1009 height 30
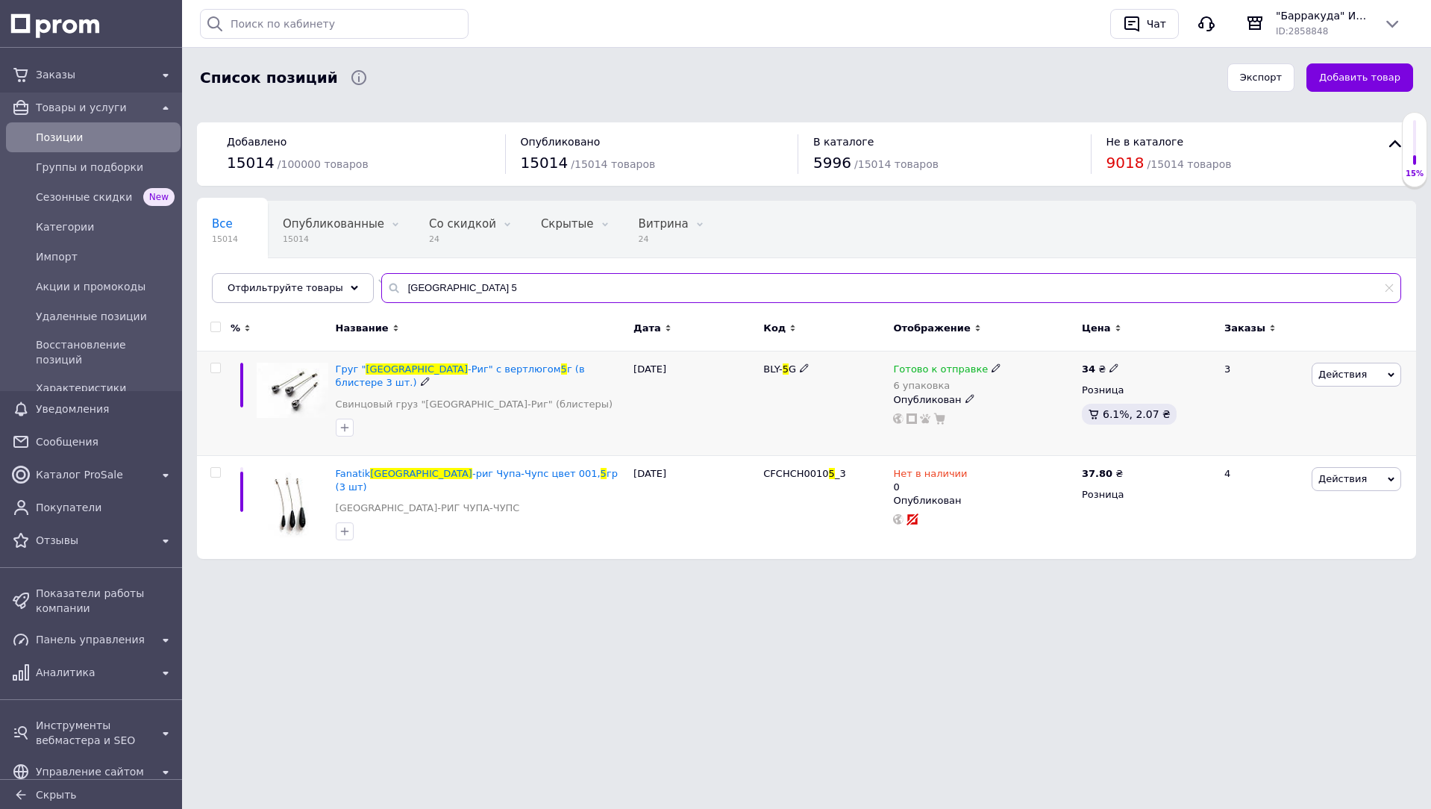
type input "[GEOGRAPHIC_DATA] 5"
click at [925, 375] on span "Готово к отправке" at bounding box center [940, 371] width 95 height 16
drag, startPoint x: 1165, startPoint y: 416, endPoint x: 1121, endPoint y: 416, distance: 44.0
click at [1153, 416] on div "Остатки 6 упаковка" at bounding box center [1095, 407] width 187 height 47
click at [1042, 416] on input "6" at bounding box center [1058, 416] width 113 height 30
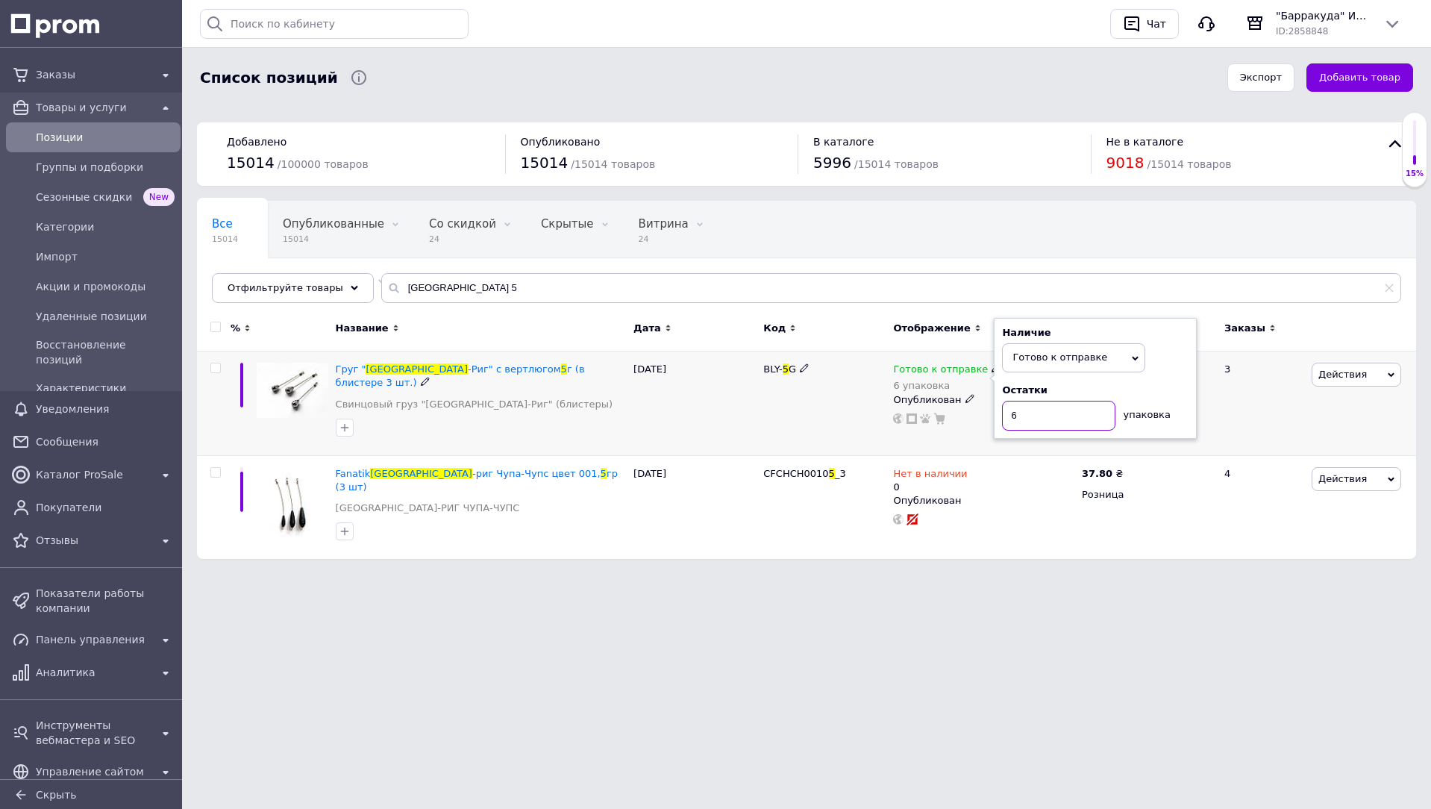
click at [1042, 416] on input "6" at bounding box center [1058, 416] width 113 height 30
type input "5"
click at [857, 293] on input "[GEOGRAPHIC_DATA] 5" at bounding box center [891, 288] width 1020 height 30
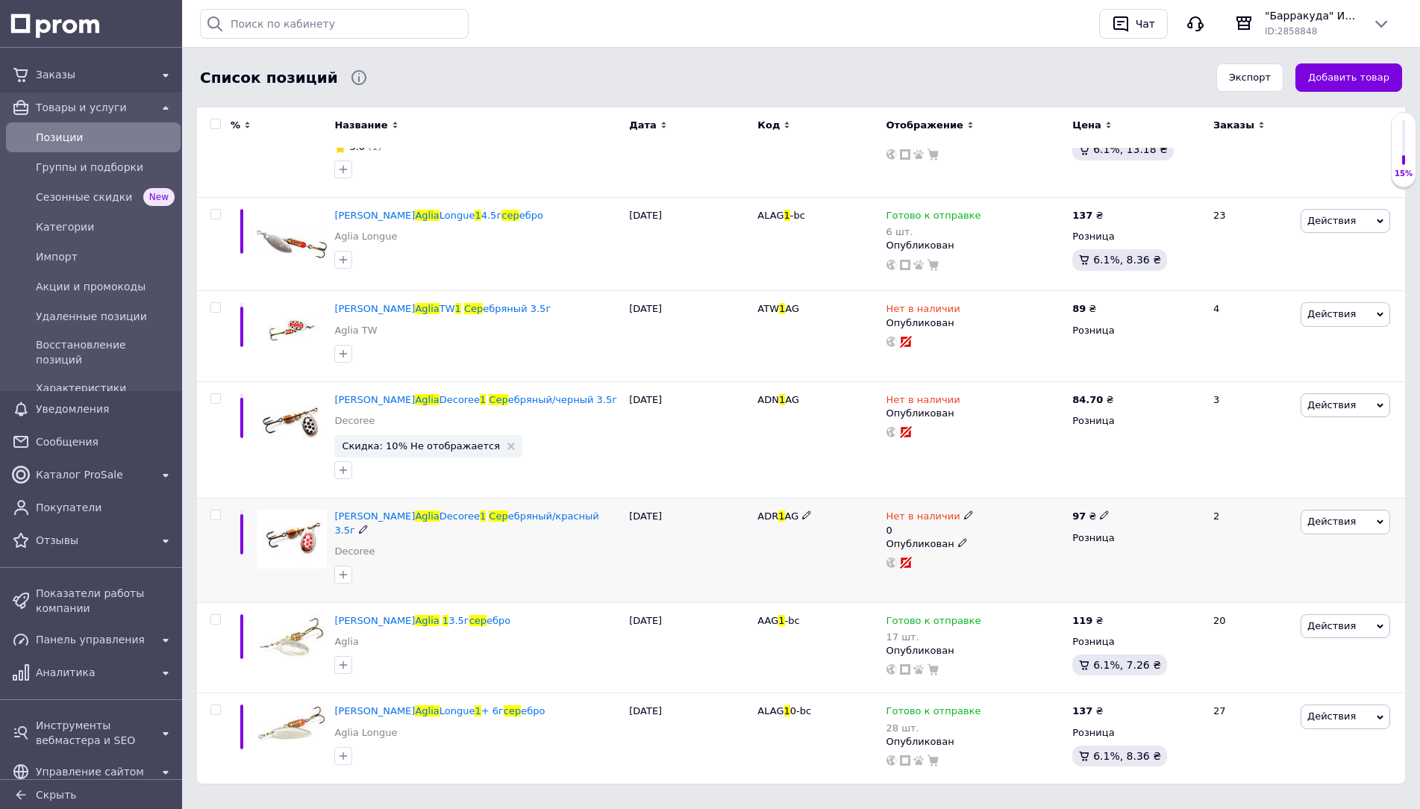
scroll to position [551, 0]
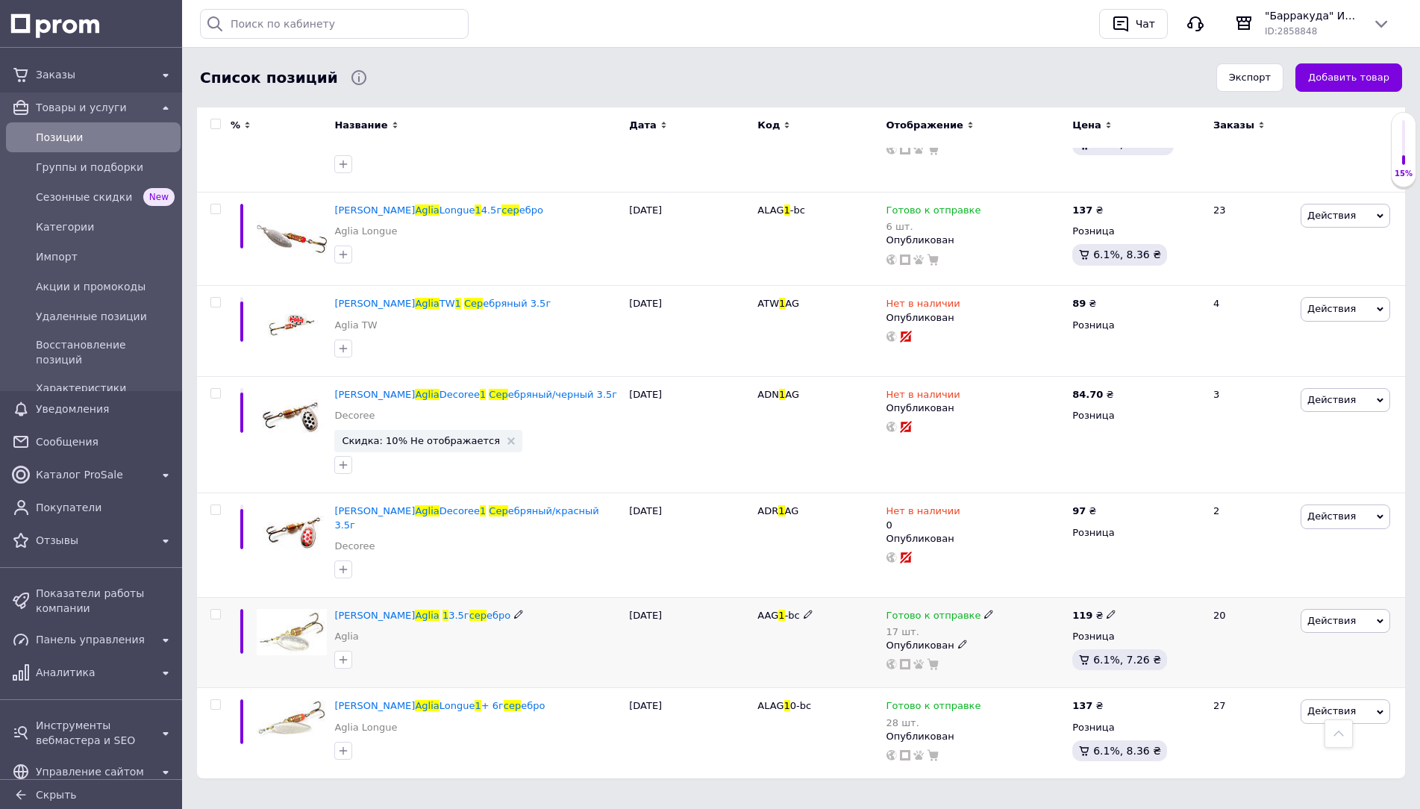
type input "aglia 1 сер"
click at [904, 610] on span "Готово к отправке" at bounding box center [933, 618] width 95 height 16
click at [1157, 637] on div "Остатки 17 шт." at bounding box center [1088, 652] width 187 height 47
click at [1069, 647] on input "17" at bounding box center [1051, 661] width 113 height 30
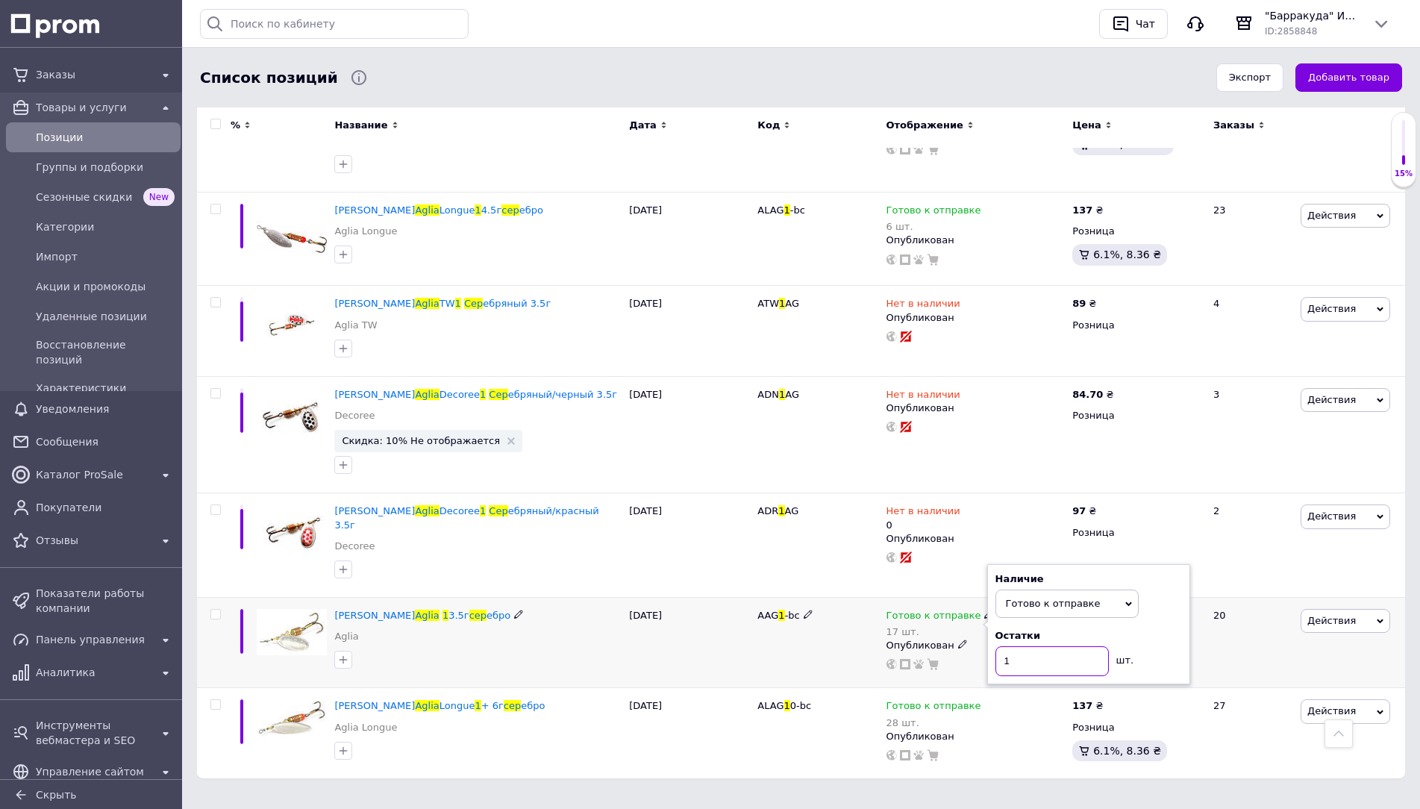
type input "16"
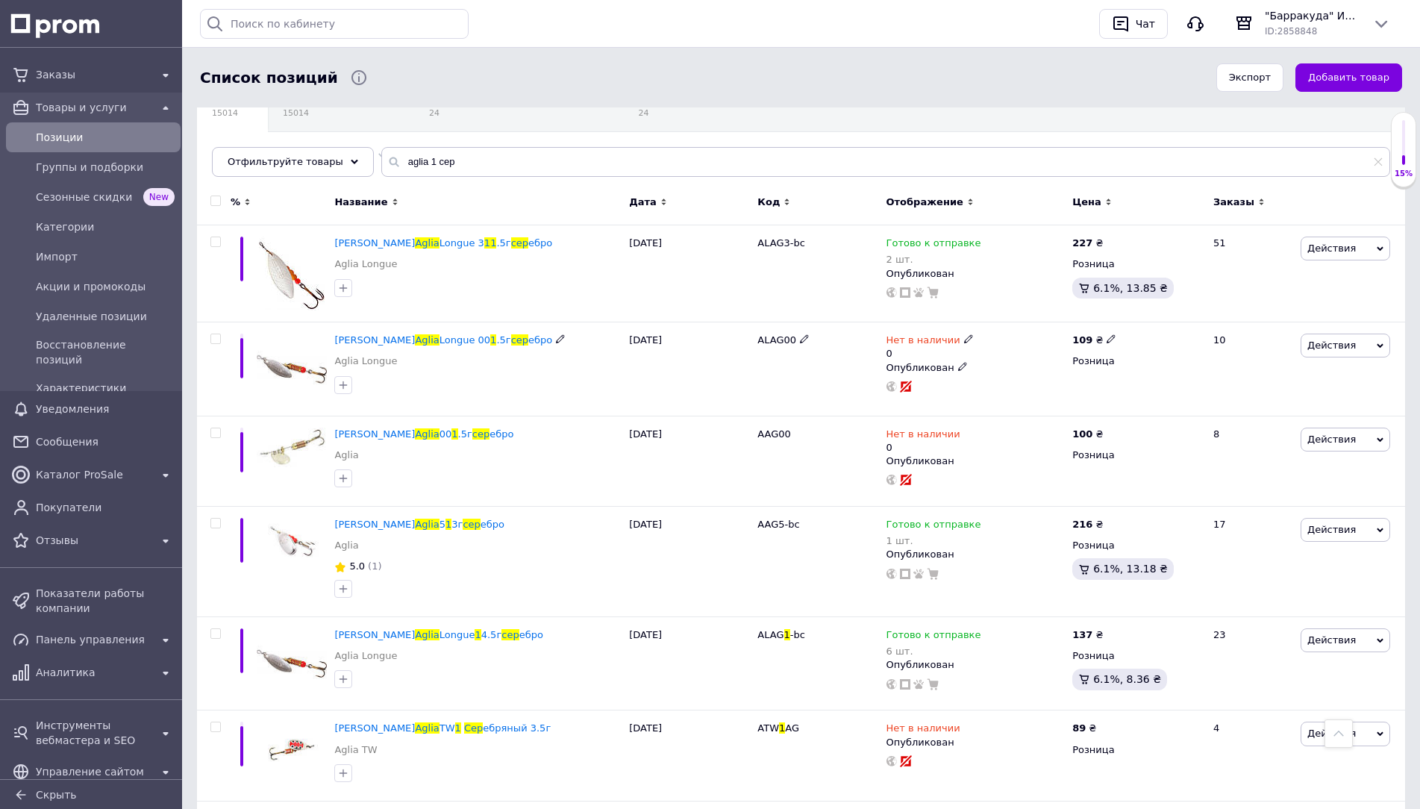
scroll to position [0, 0]
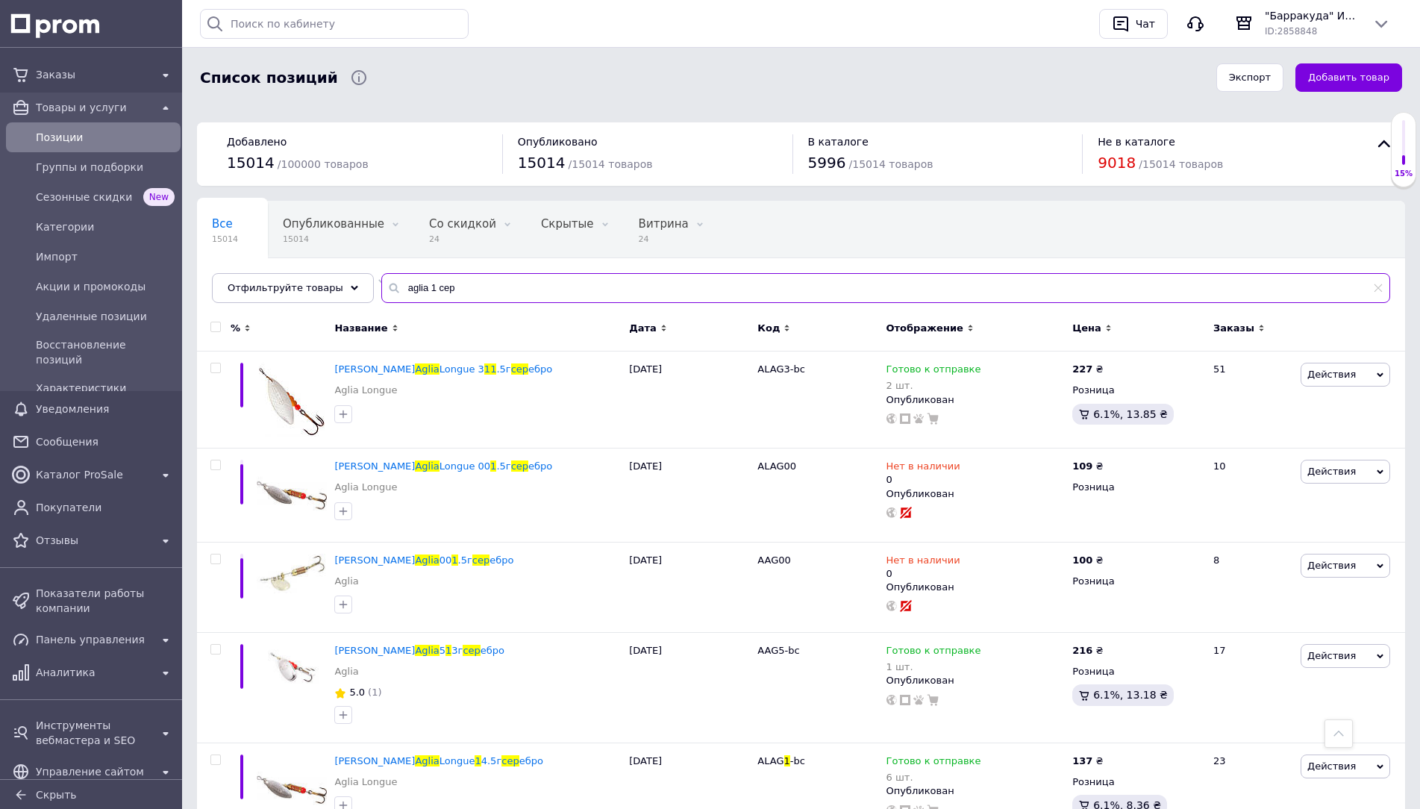
click at [491, 284] on input "aglia 1 сер" at bounding box center [885, 288] width 1009 height 30
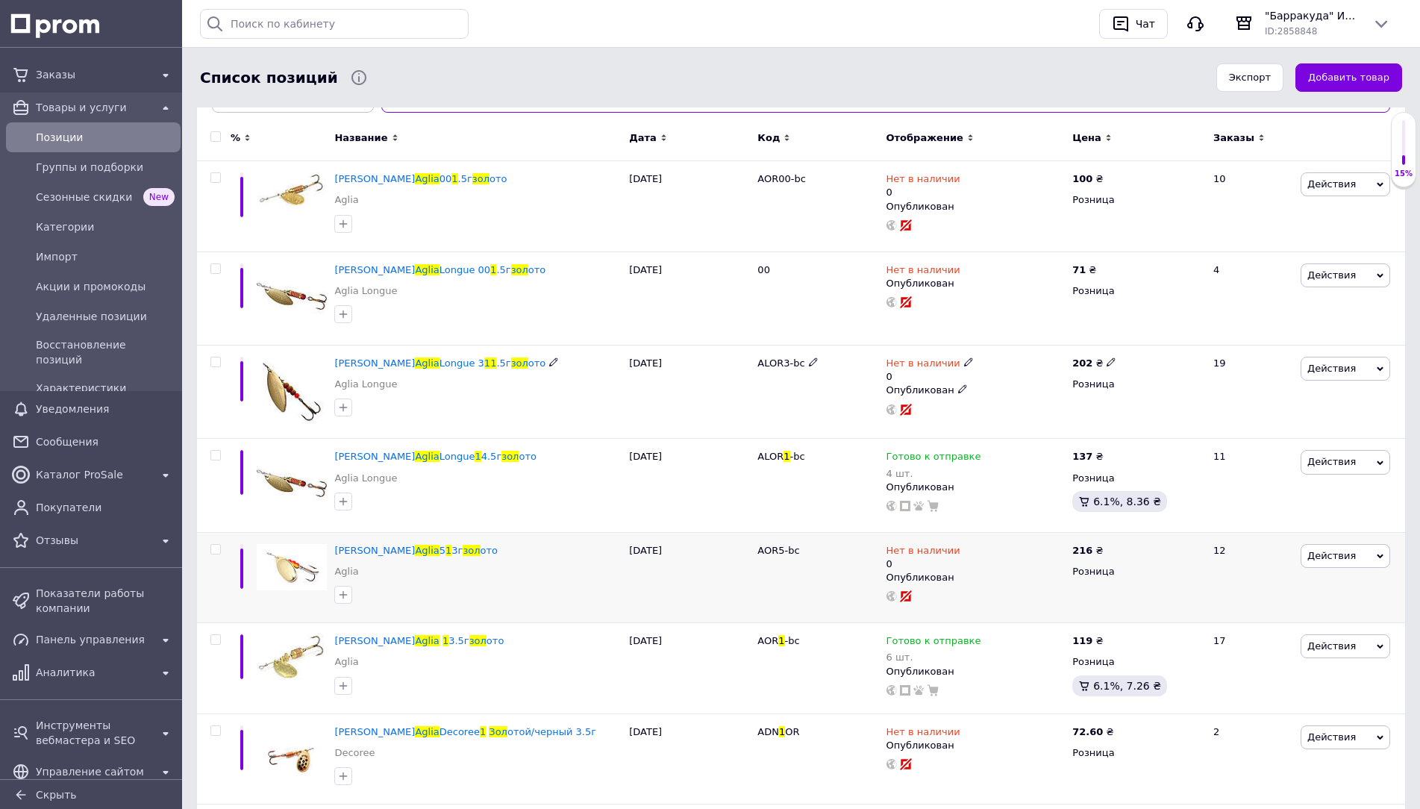
scroll to position [224, 0]
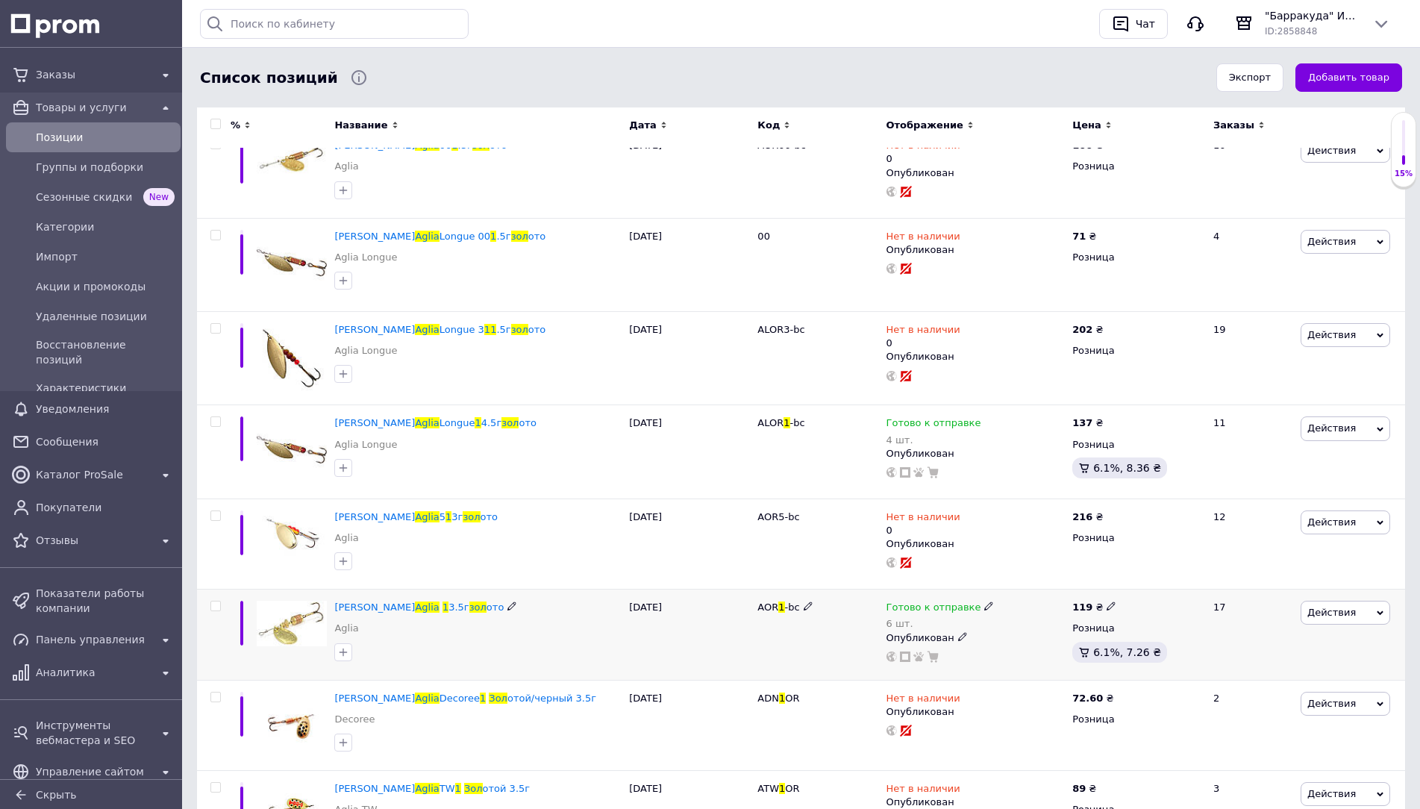
type input "aglia 1 зол"
click at [984, 605] on icon at bounding box center [988, 605] width 9 height 9
drag, startPoint x: 1145, startPoint y: 639, endPoint x: 1080, endPoint y: 644, distance: 64.3
click at [1139, 640] on div "Остатки 6 шт." at bounding box center [1088, 645] width 187 height 47
click at [1060, 645] on input "6" at bounding box center [1051, 654] width 113 height 30
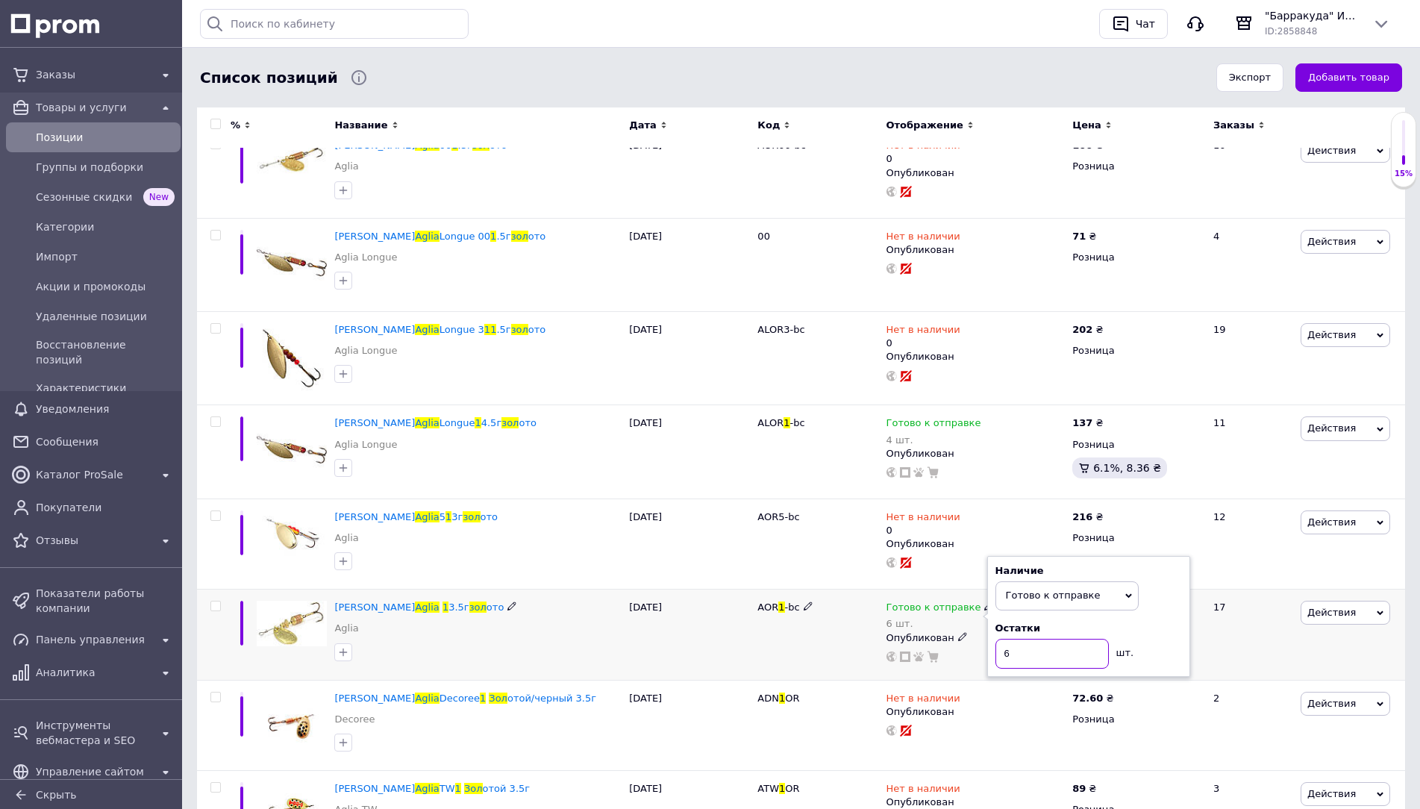
click at [1060, 645] on input "6" at bounding box center [1051, 654] width 113 height 30
type input "5"
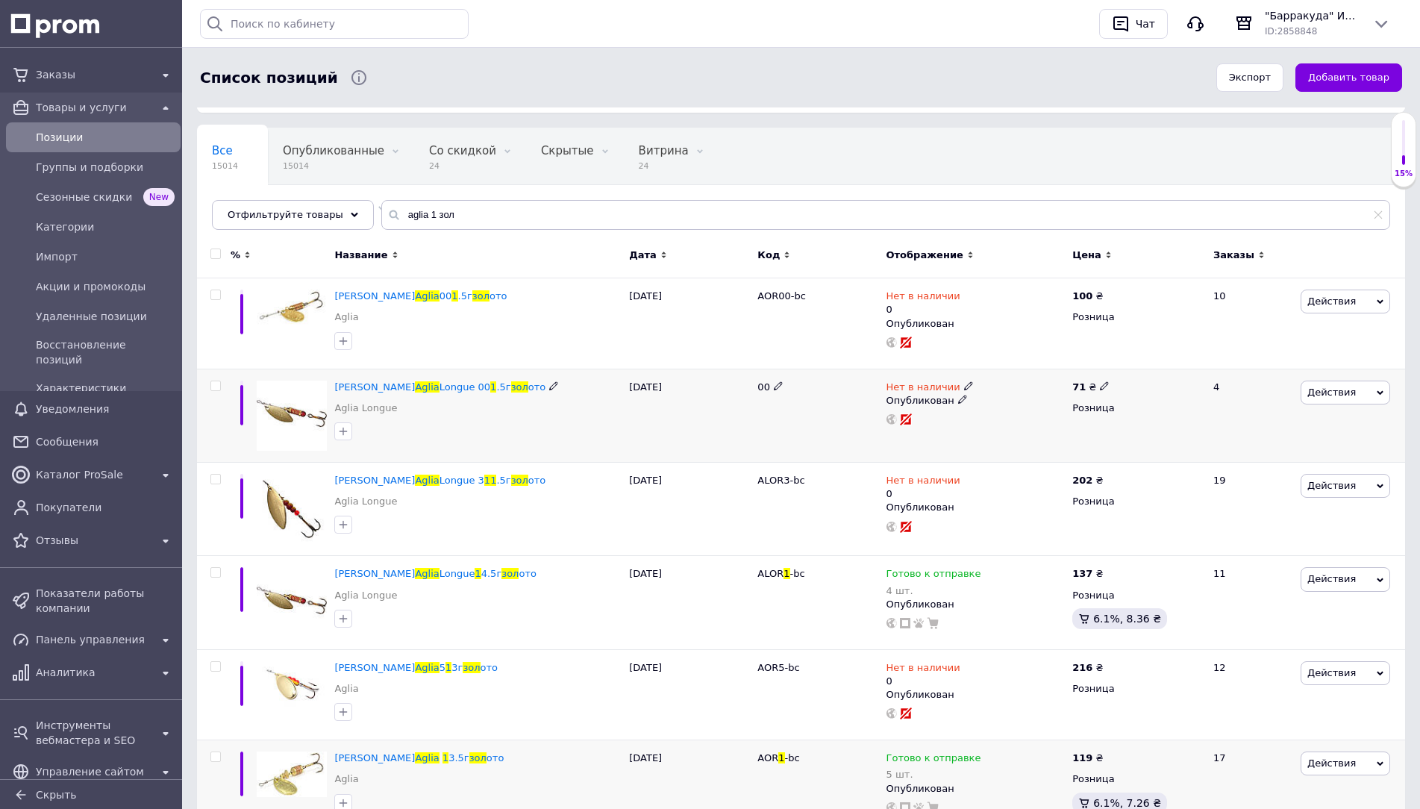
scroll to position [0, 0]
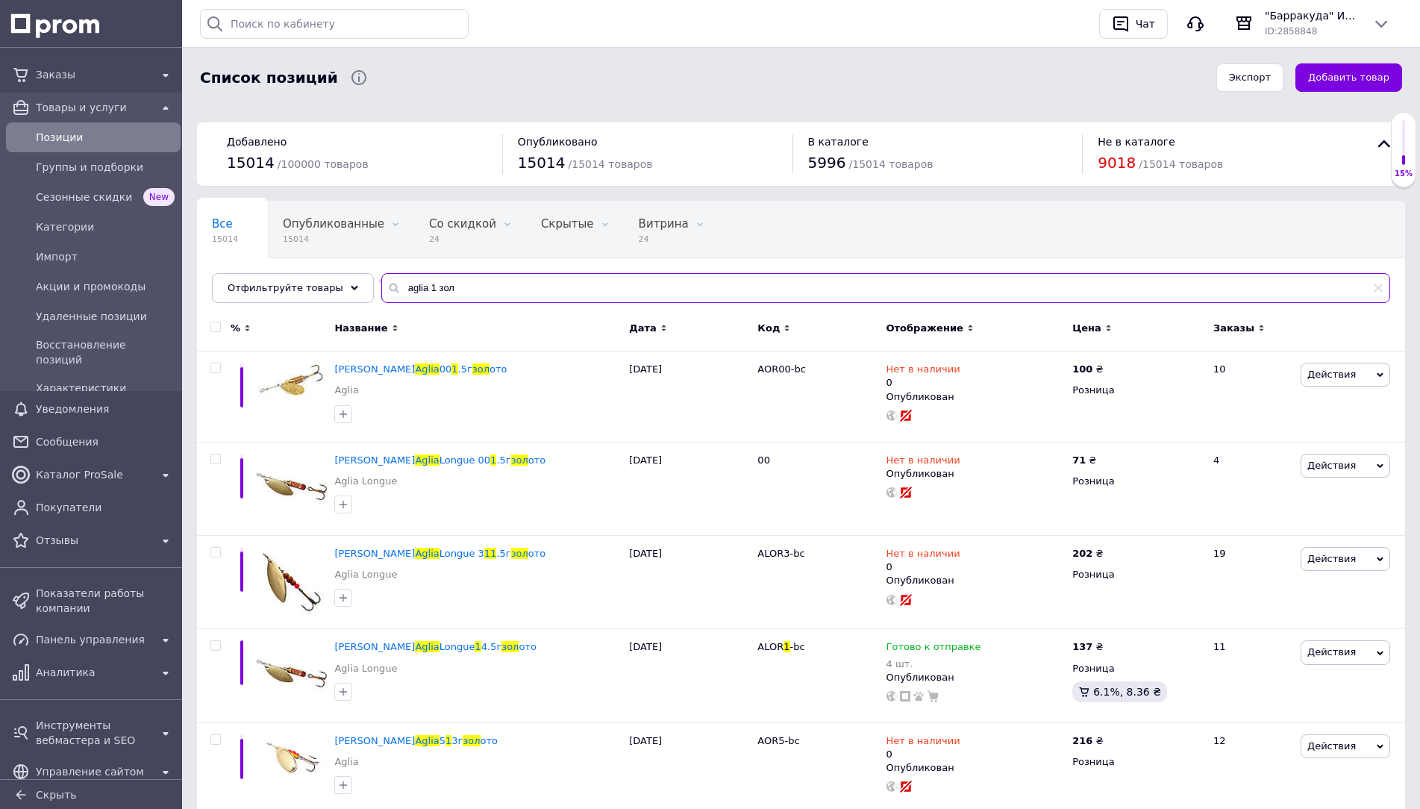
click at [497, 292] on input "aglia 1 зол" at bounding box center [885, 288] width 1009 height 30
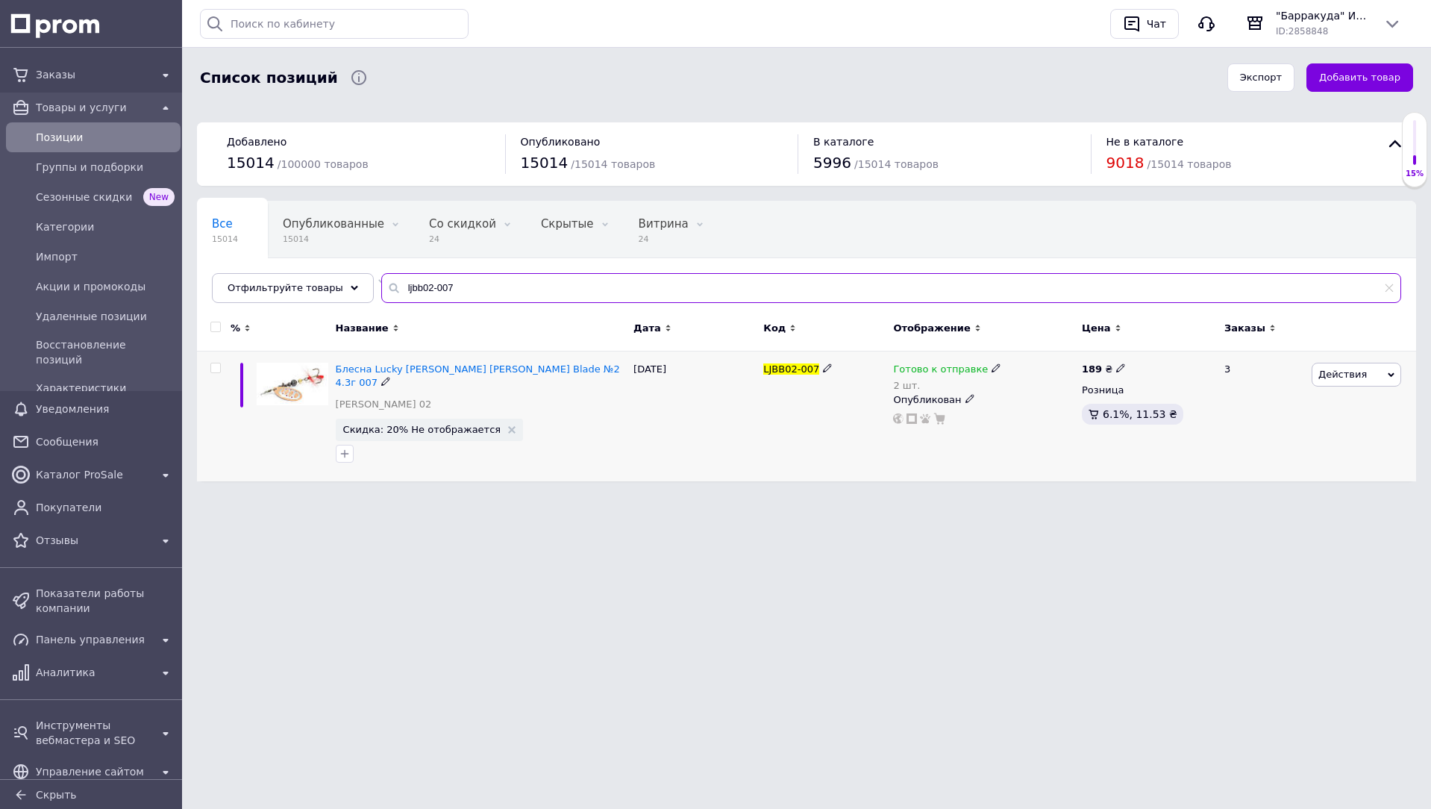
type input "ljbb02-007"
drag, startPoint x: 927, startPoint y: 375, endPoint x: 946, endPoint y: 386, distance: 22.4
click at [928, 375] on span "Готово к отправке" at bounding box center [940, 371] width 95 height 16
drag, startPoint x: 1148, startPoint y: 421, endPoint x: 1067, endPoint y: 422, distance: 81.3
click at [1148, 421] on div "Остатки 2 шт." at bounding box center [1095, 407] width 187 height 47
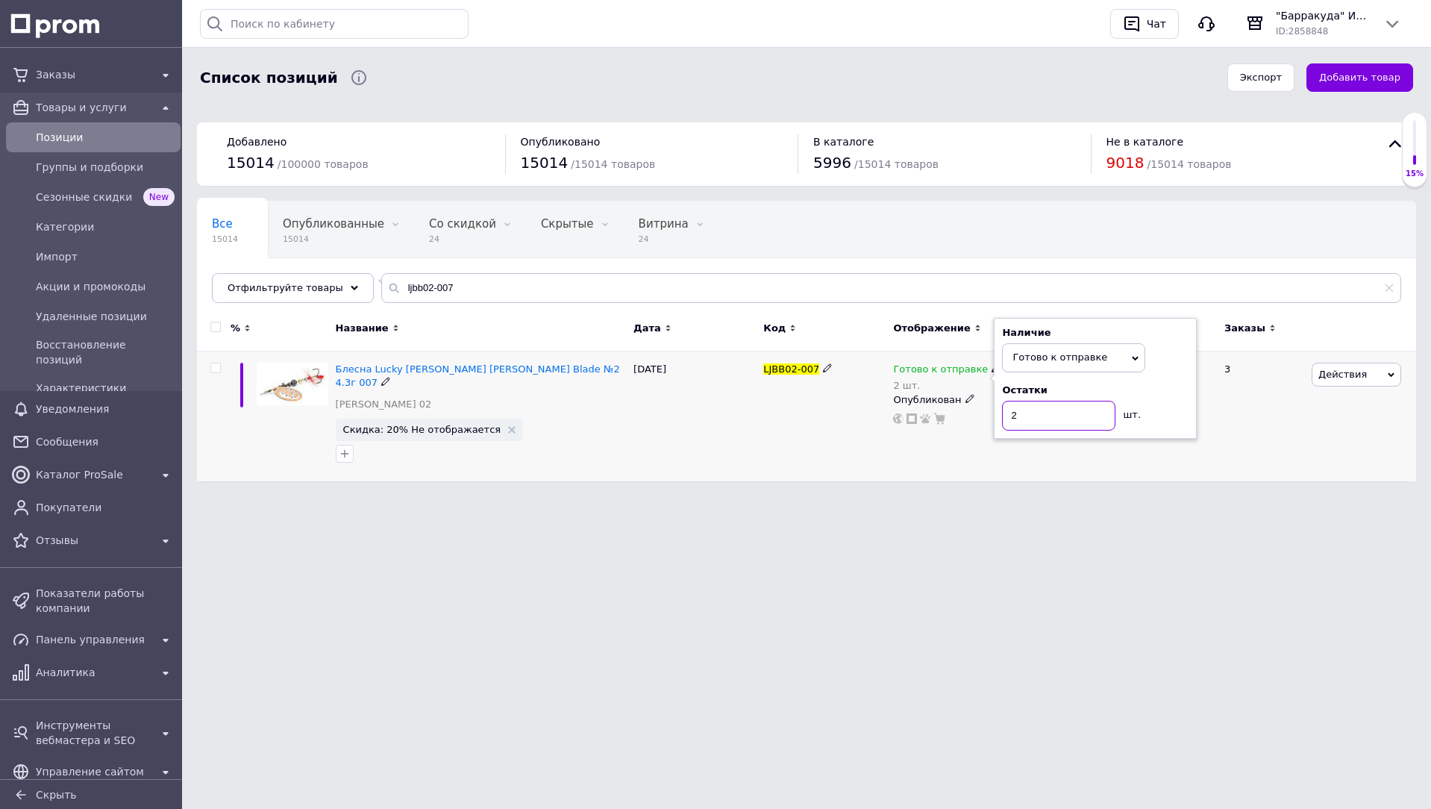
click at [1067, 422] on input "2" at bounding box center [1058, 416] width 113 height 30
type input "1"
click at [928, 276] on input "ljbb02-007" at bounding box center [891, 288] width 1020 height 30
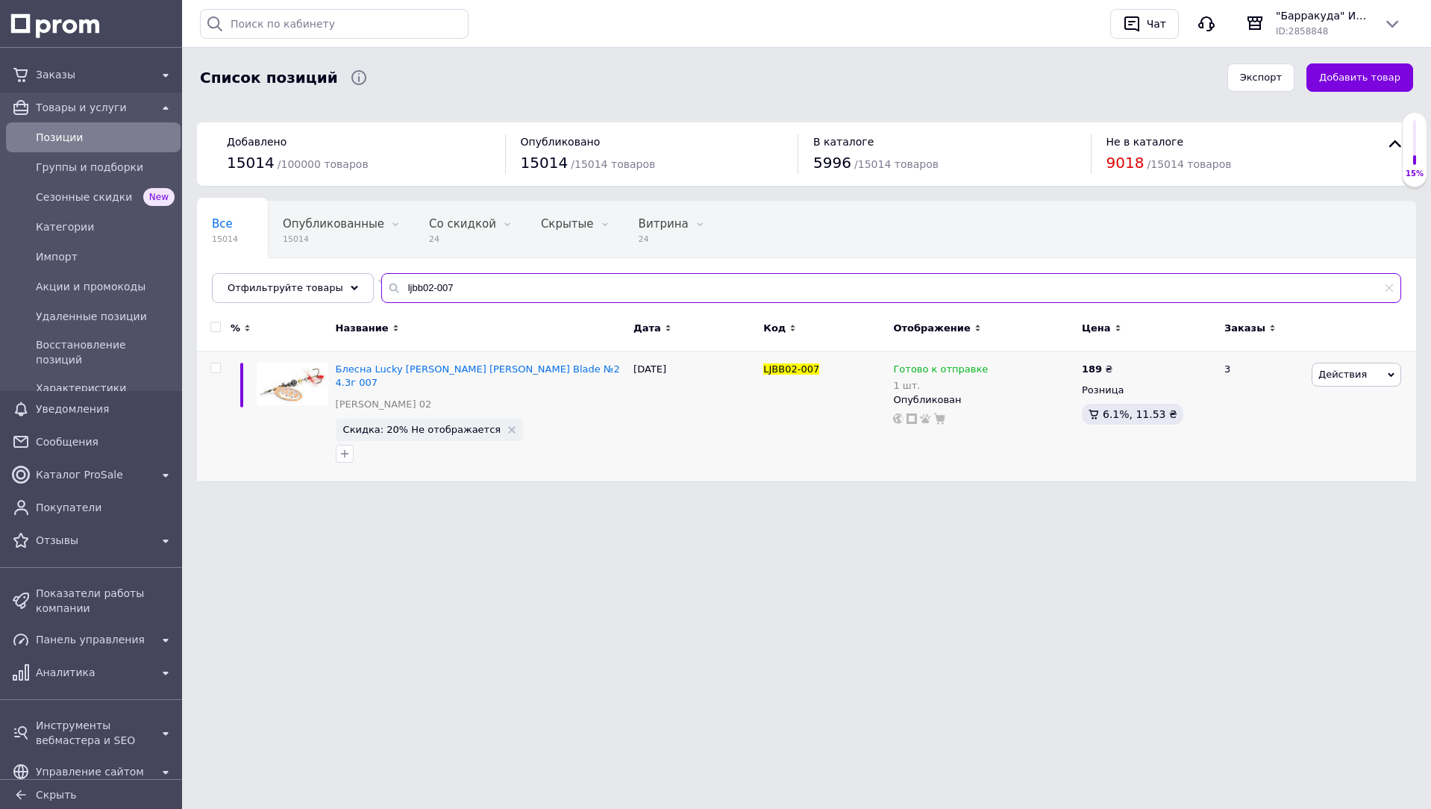
click at [928, 276] on input "ljbb02-007" at bounding box center [891, 288] width 1020 height 30
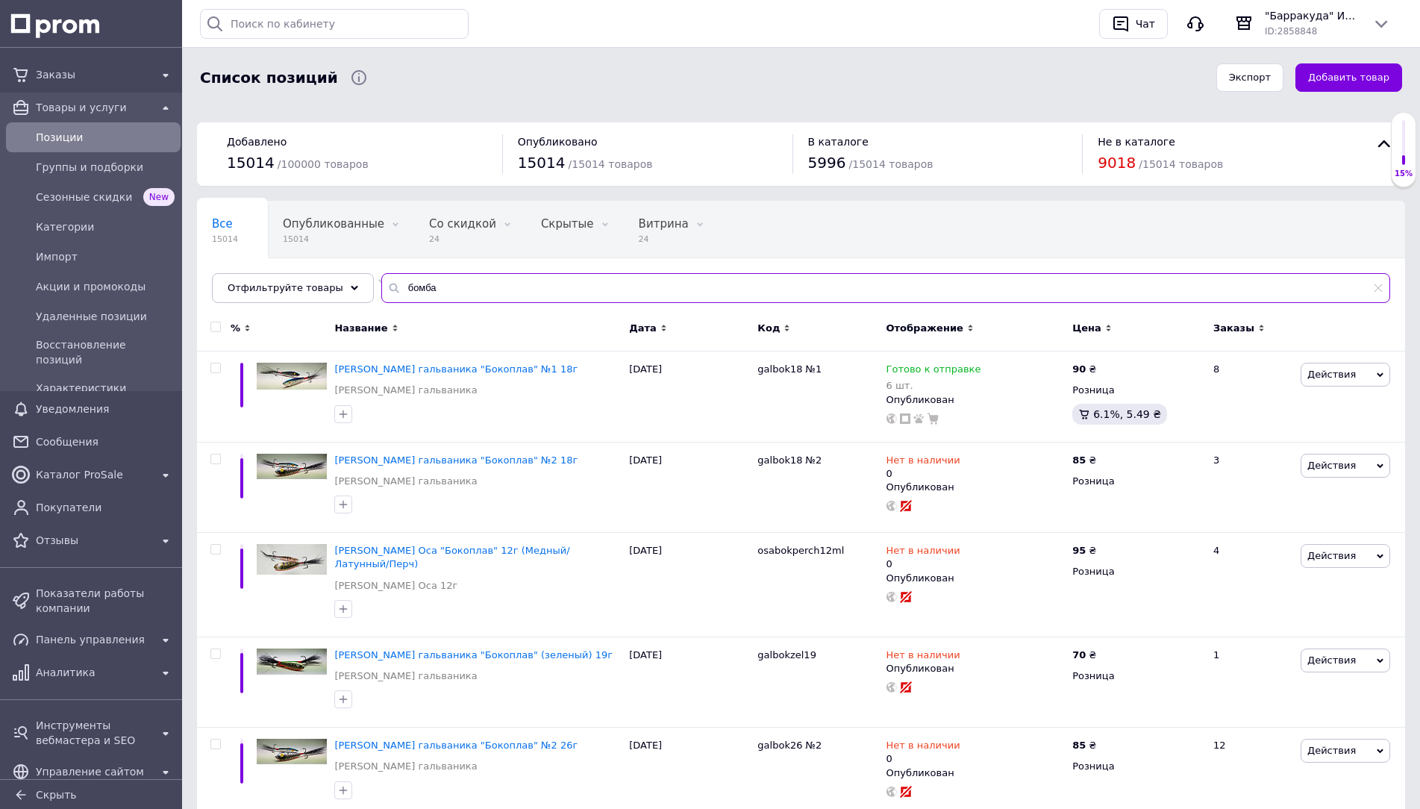
click at [484, 293] on input "бомба" at bounding box center [885, 288] width 1009 height 30
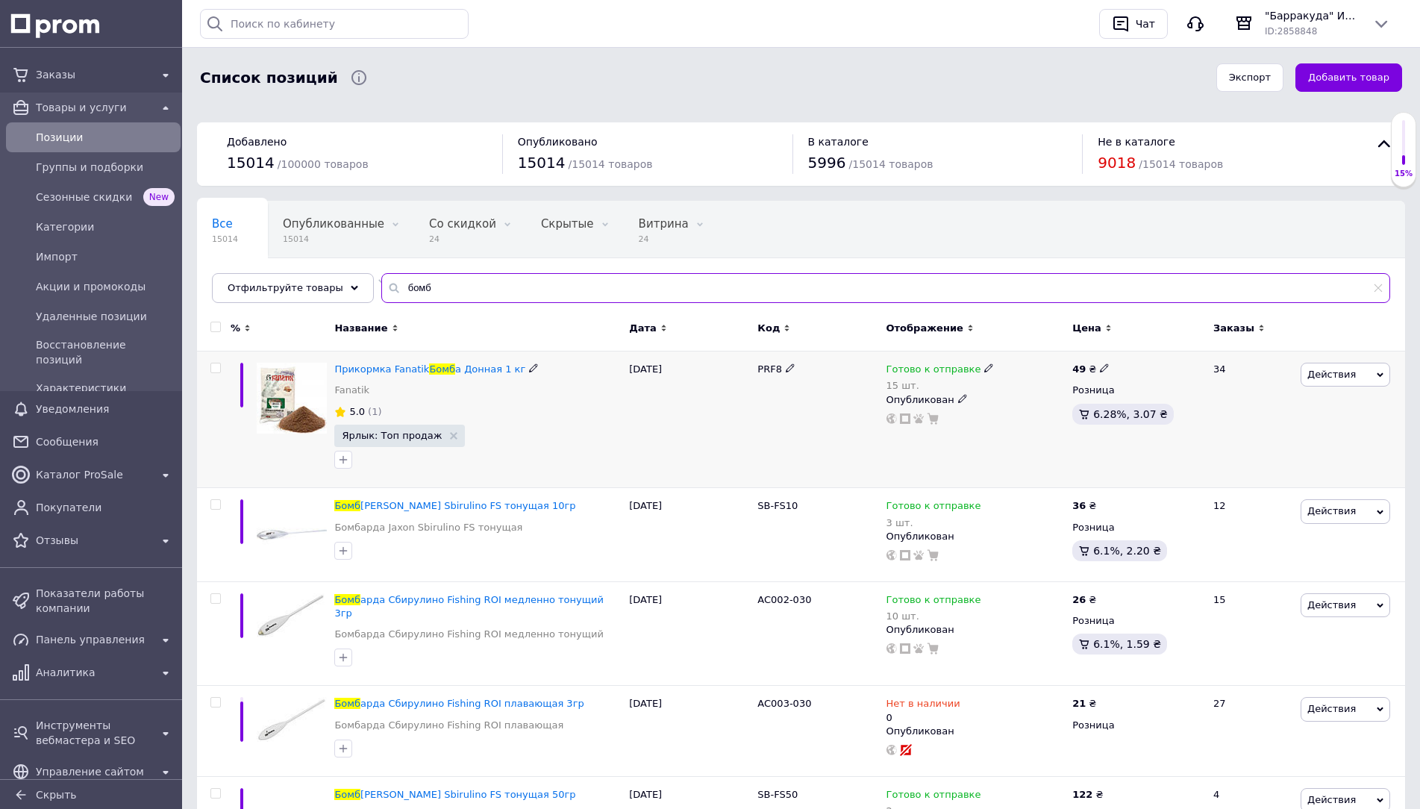
type input "бомб"
click at [933, 374] on span "Готово к отправке" at bounding box center [933, 371] width 95 height 16
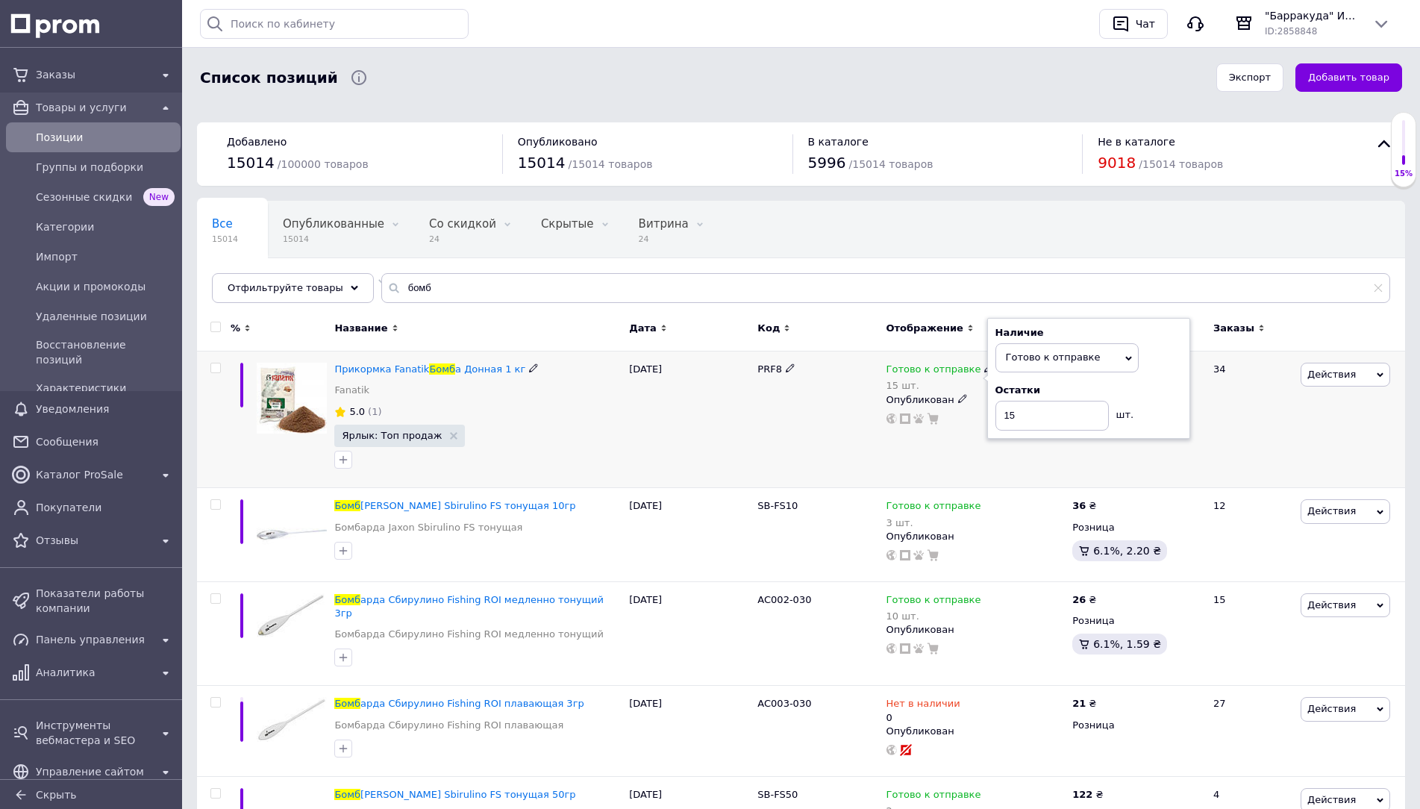
drag, startPoint x: 1151, startPoint y: 404, endPoint x: 1039, endPoint y: 425, distance: 114.0
click at [1145, 404] on div "Остатки 15 шт." at bounding box center [1088, 407] width 187 height 47
click at [1039, 425] on input "15" at bounding box center [1051, 416] width 113 height 30
type input "13"
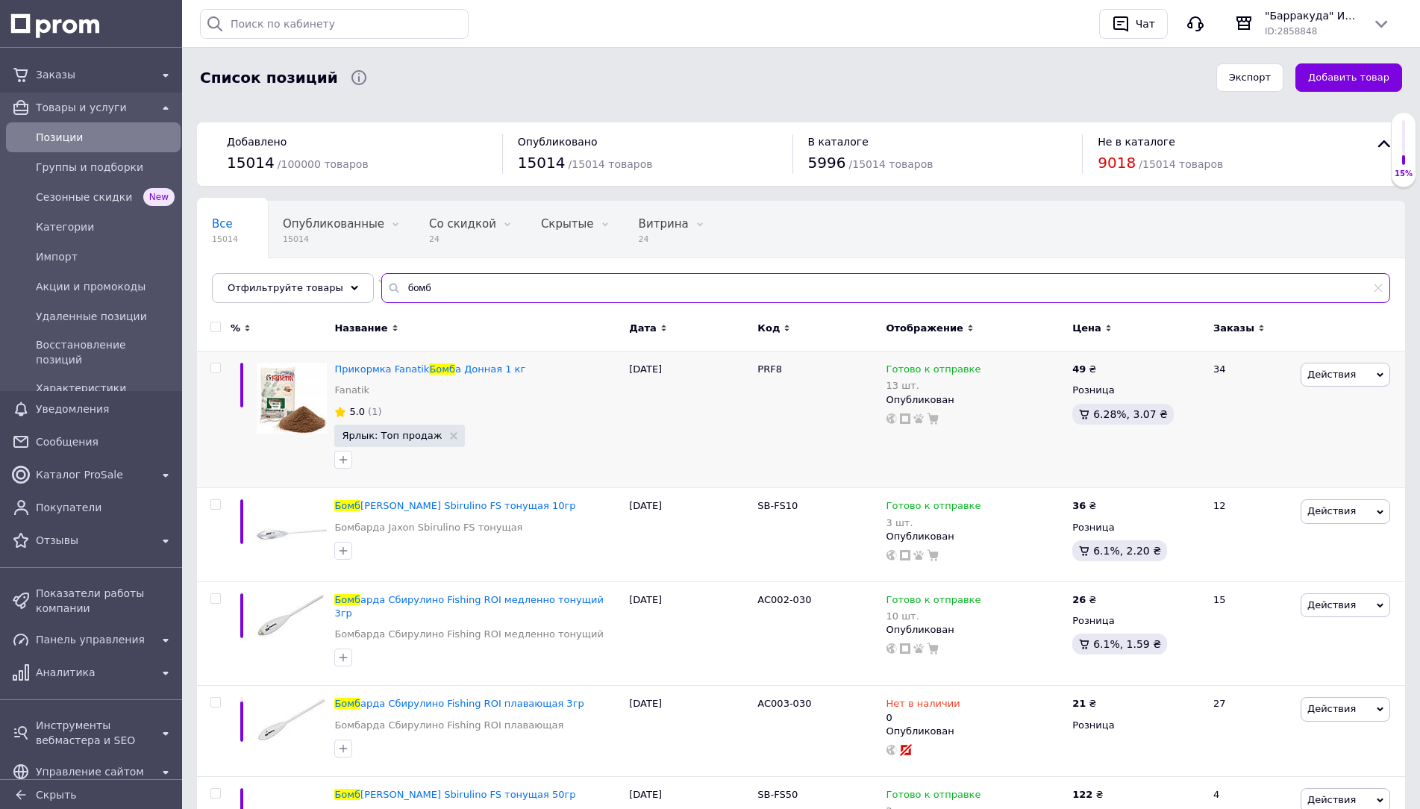
click at [854, 281] on input "бомб" at bounding box center [885, 288] width 1009 height 30
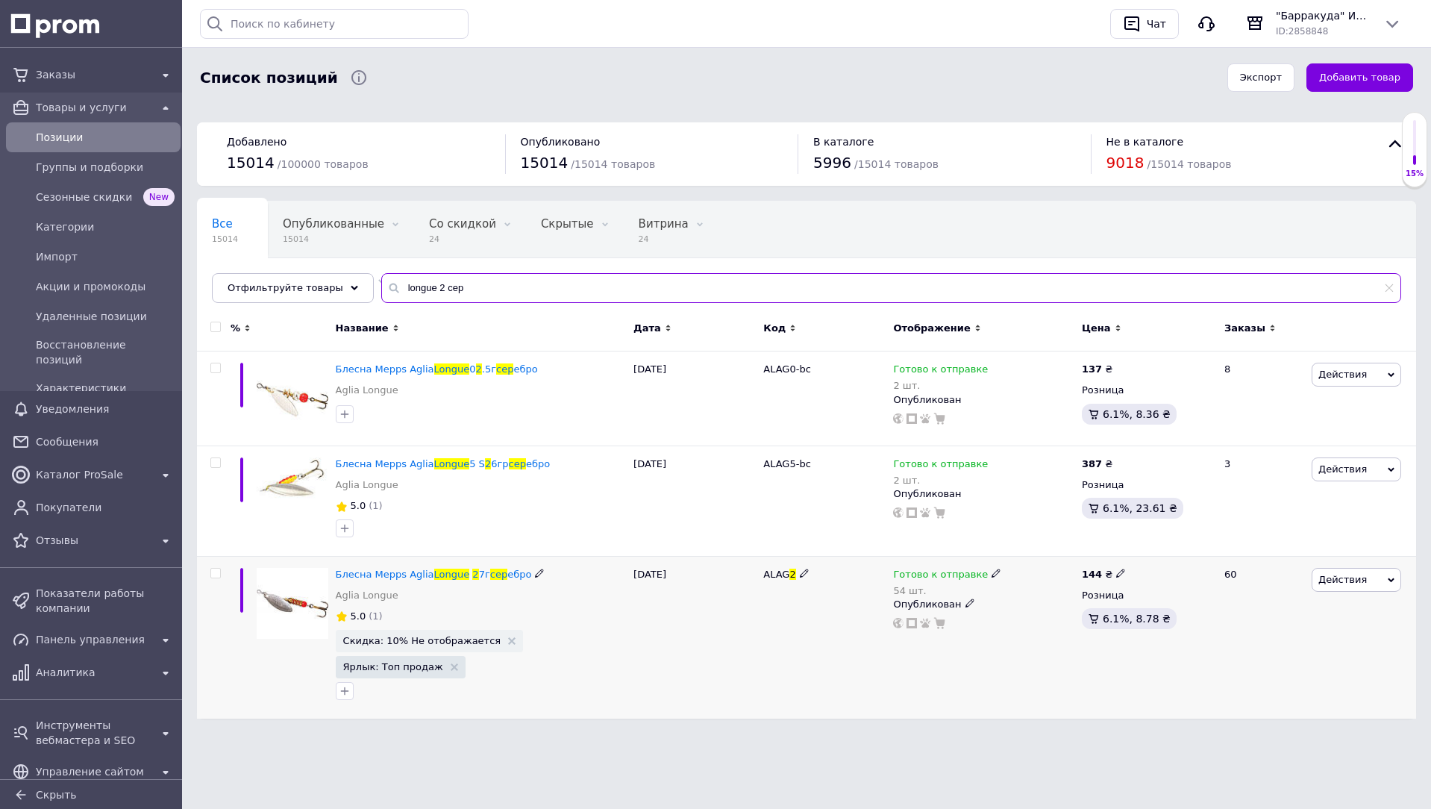
type input "longue 2 сер"
click at [972, 581] on span "Готово к отправке" at bounding box center [940, 577] width 95 height 16
drag, startPoint x: 1176, startPoint y: 614, endPoint x: 1076, endPoint y: 626, distance: 100.7
click at [1169, 616] on div "Остатки 54 шт." at bounding box center [1095, 611] width 187 height 47
click at [1076, 626] on input "54" at bounding box center [1058, 620] width 113 height 30
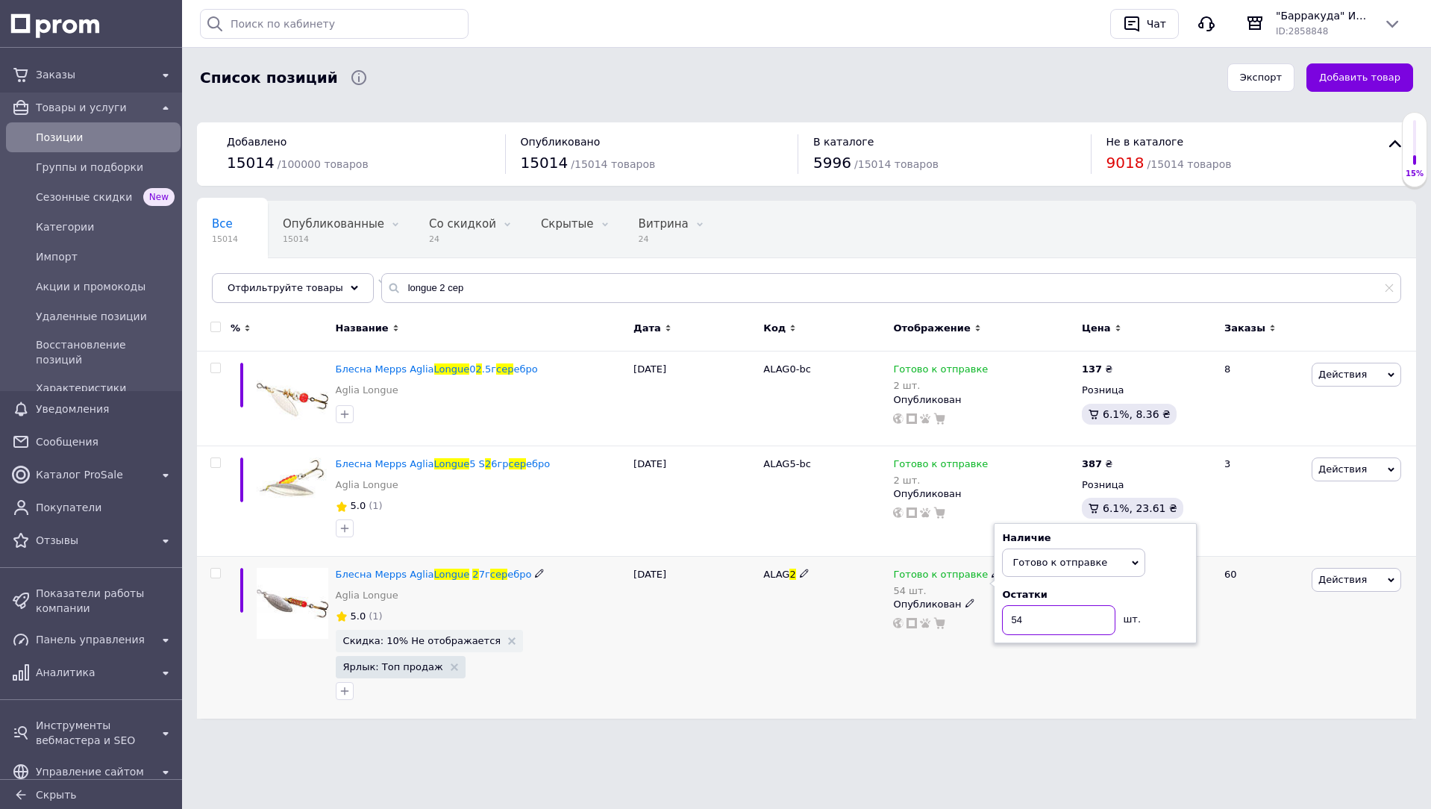
click at [1076, 626] on input "54" at bounding box center [1058, 620] width 113 height 30
type input "52"
click at [687, 293] on input "longue 2 сер" at bounding box center [891, 288] width 1020 height 30
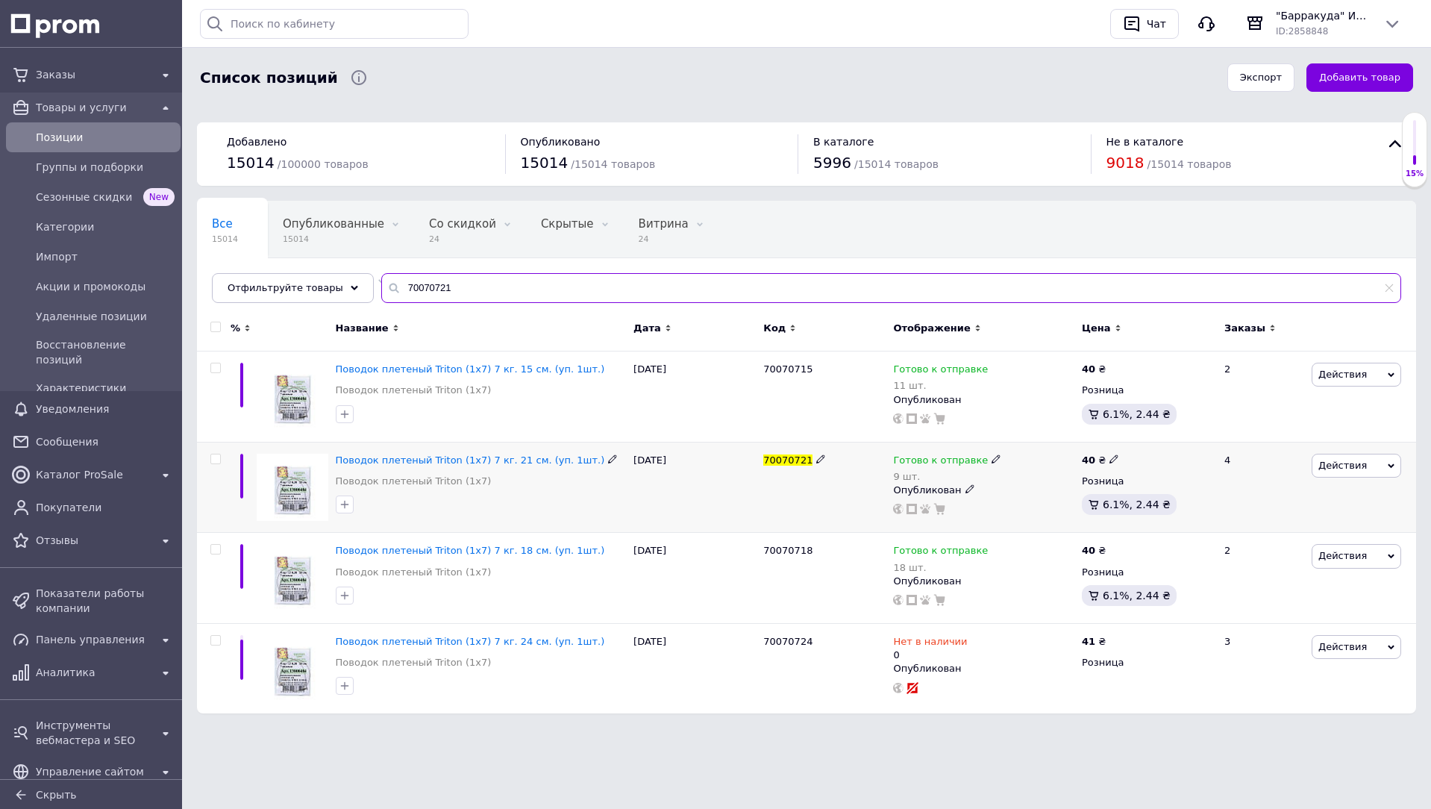
type input "70070721"
click at [922, 468] on span "Готово к отправке" at bounding box center [940, 462] width 95 height 16
drag, startPoint x: 1157, startPoint y: 491, endPoint x: 1113, endPoint y: 501, distance: 45.2
click at [1143, 495] on div "Остатки 9 шт." at bounding box center [1095, 497] width 187 height 47
click at [1075, 507] on input "9" at bounding box center [1058, 506] width 113 height 30
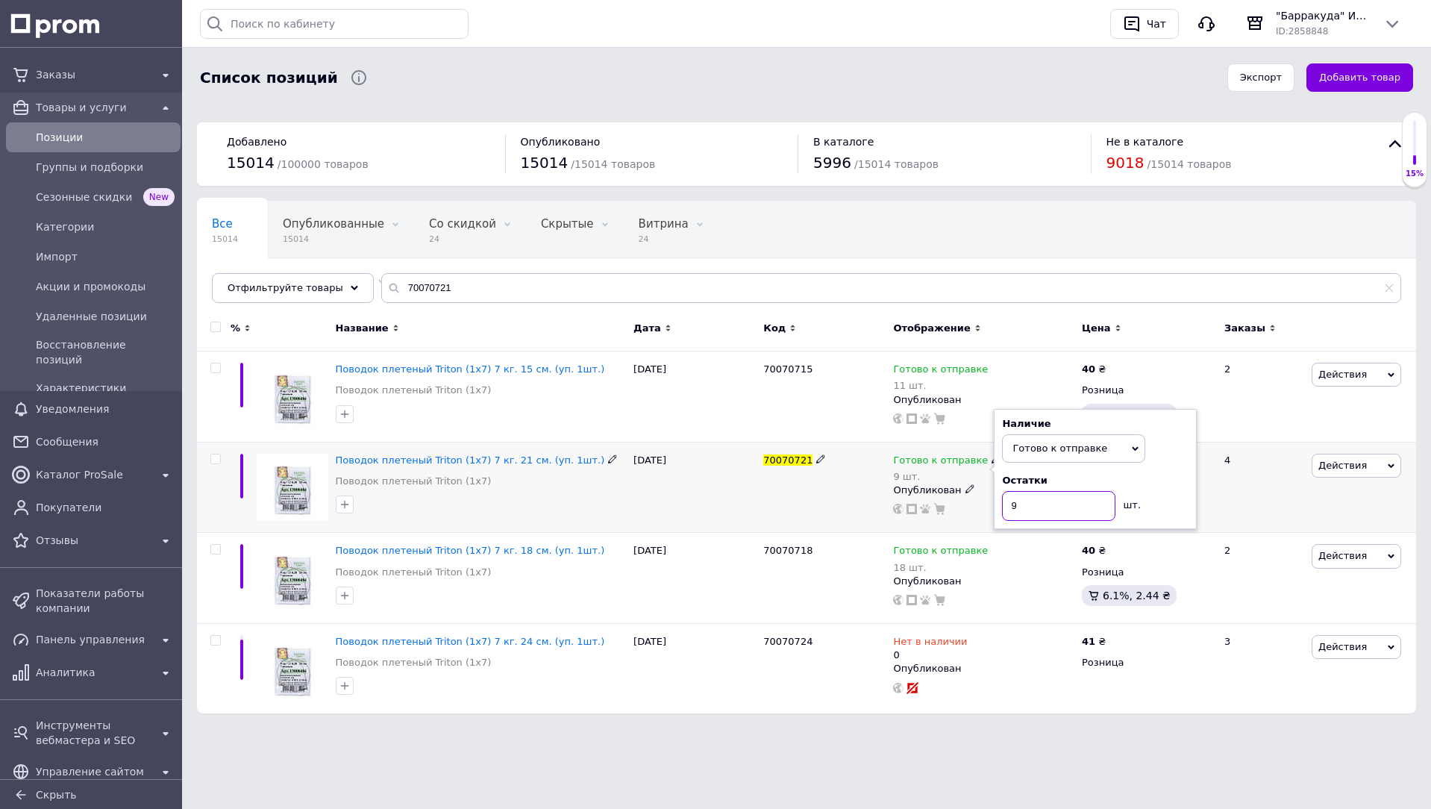
click at [1075, 507] on input "9" at bounding box center [1058, 506] width 113 height 30
type input "6"
click at [857, 293] on input "70070721" at bounding box center [891, 288] width 1020 height 30
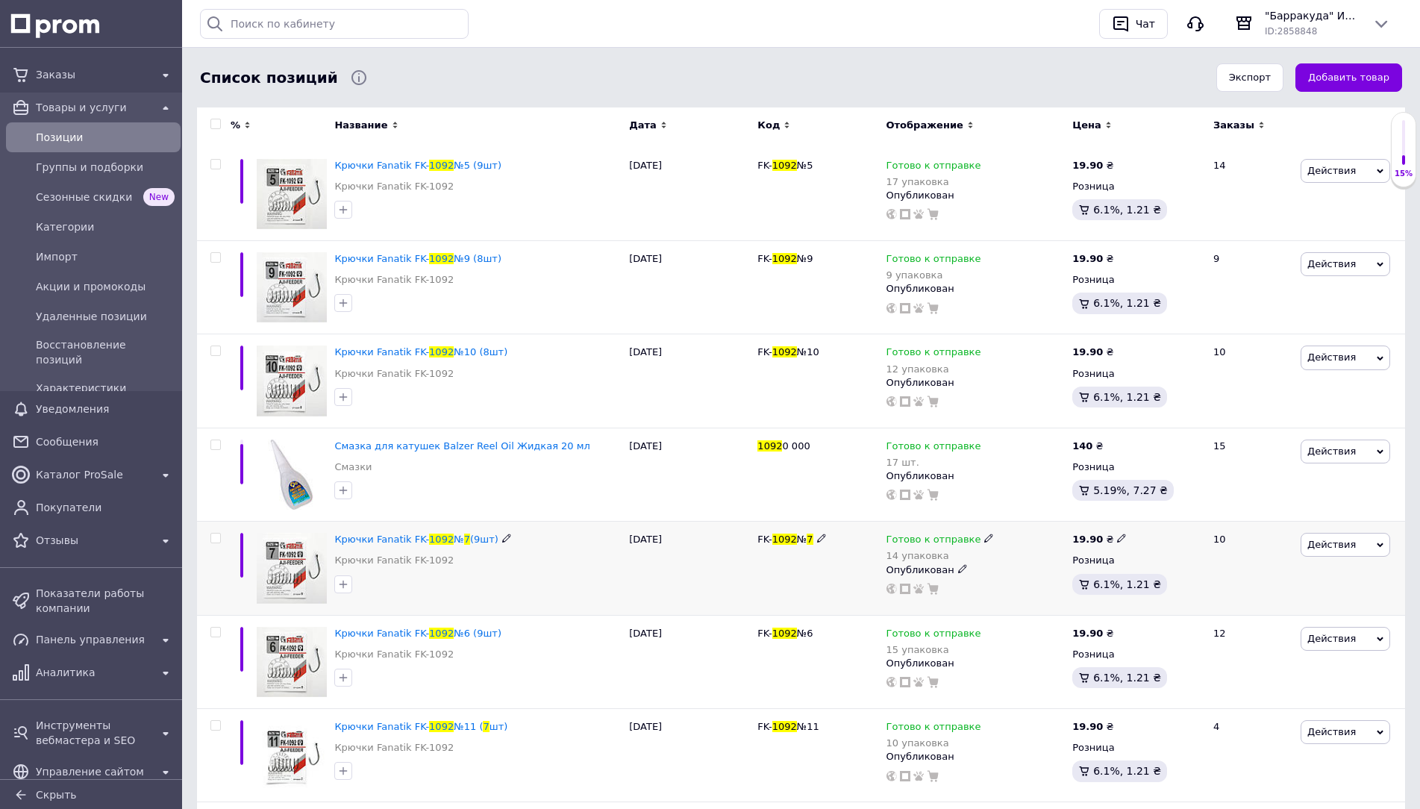
scroll to position [298, 0]
type input "1092 7"
click at [955, 533] on span "Готово к отправке" at bounding box center [933, 541] width 95 height 16
drag, startPoint x: 1153, startPoint y: 571, endPoint x: 1052, endPoint y: 592, distance: 102.9
click at [1147, 574] on div "упаковка" at bounding box center [1136, 580] width 54 height 21
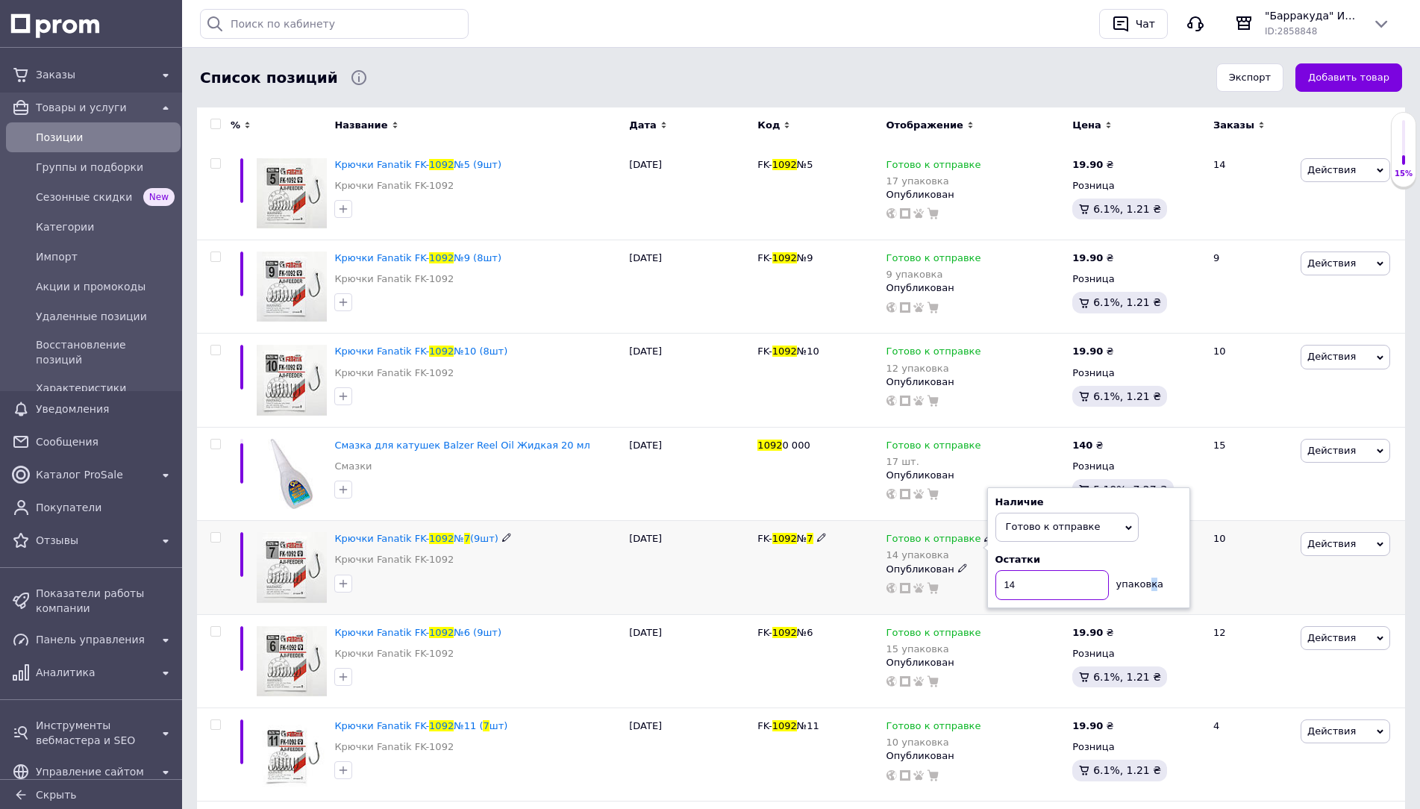
click at [1051, 592] on input "14" at bounding box center [1051, 585] width 113 height 30
type input "13"
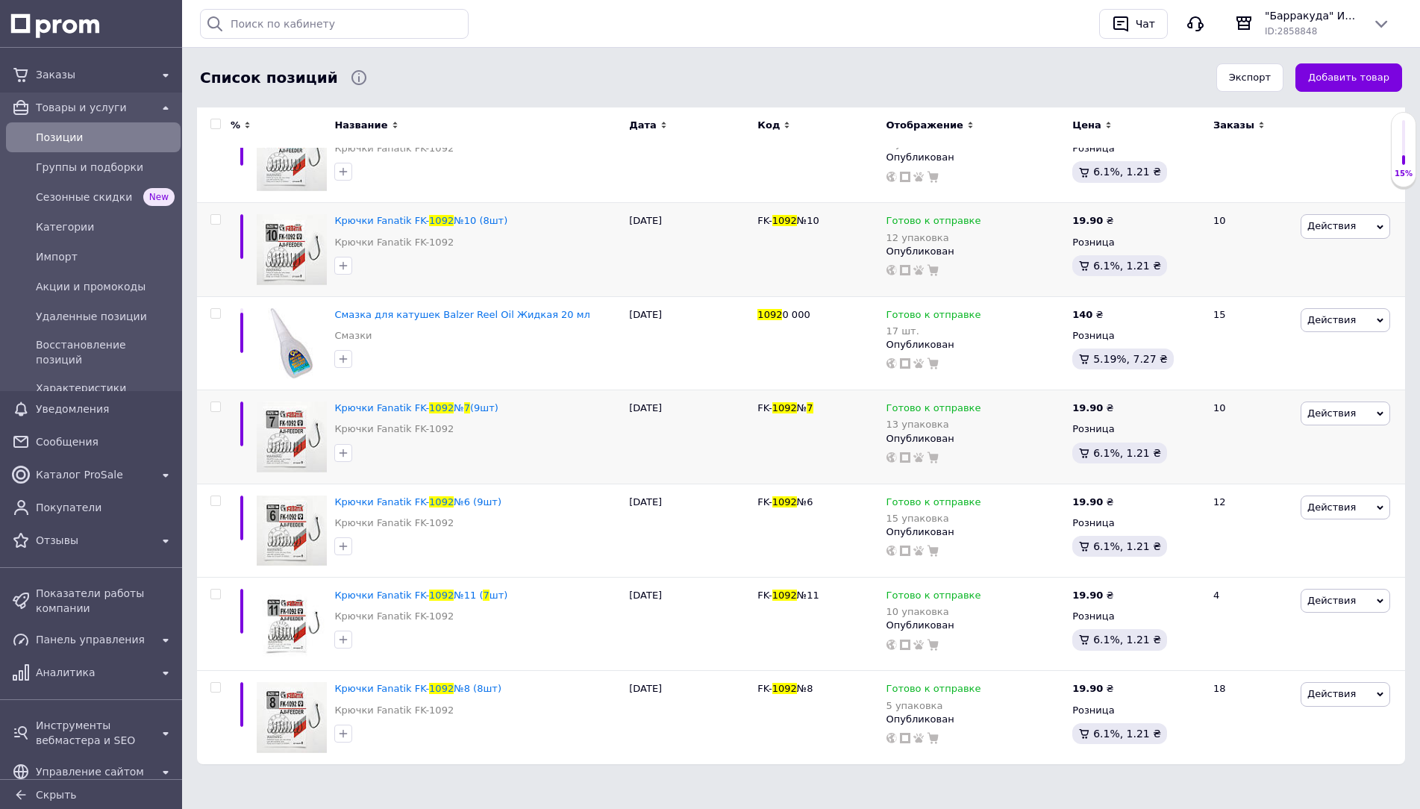
scroll to position [0, 0]
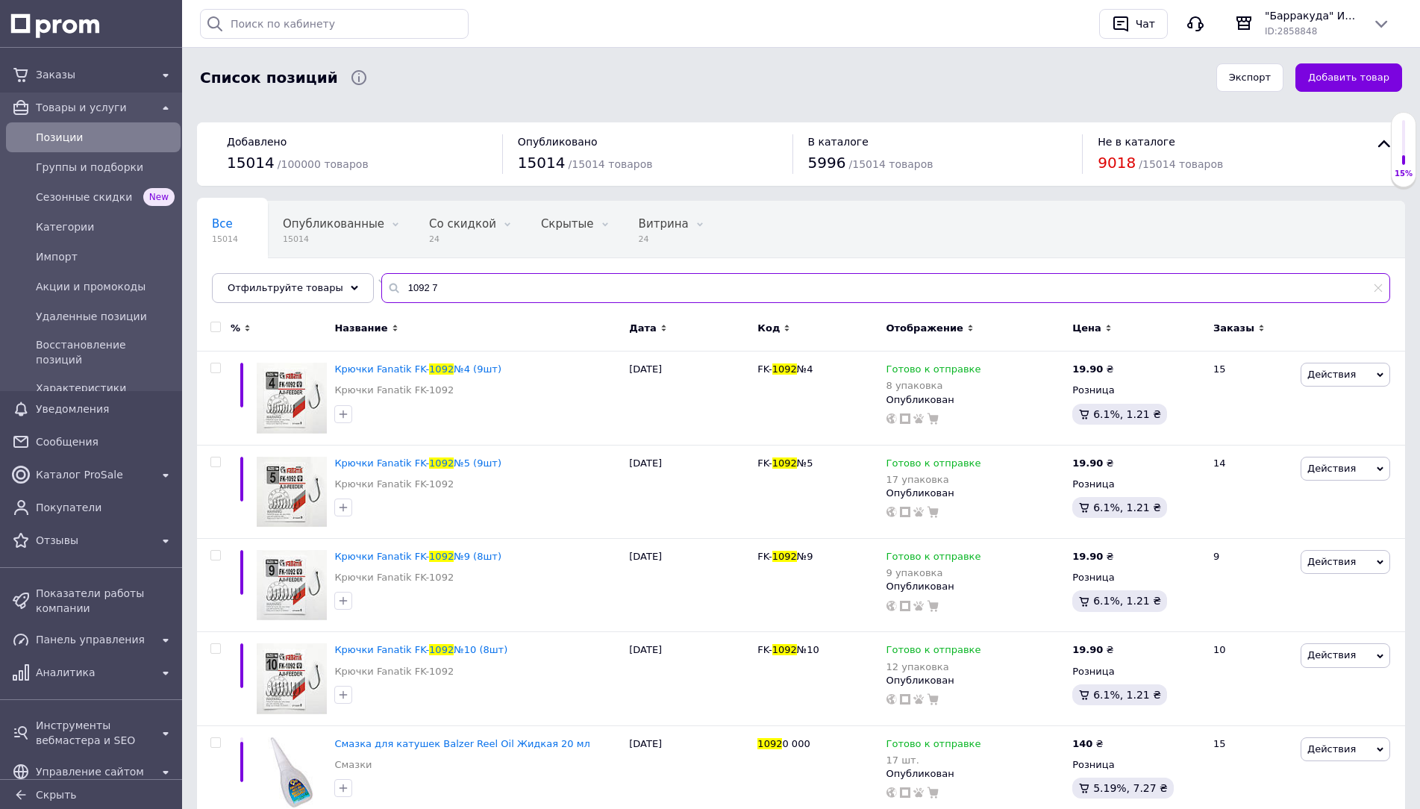
click at [501, 287] on input "1092 7" at bounding box center [885, 288] width 1009 height 30
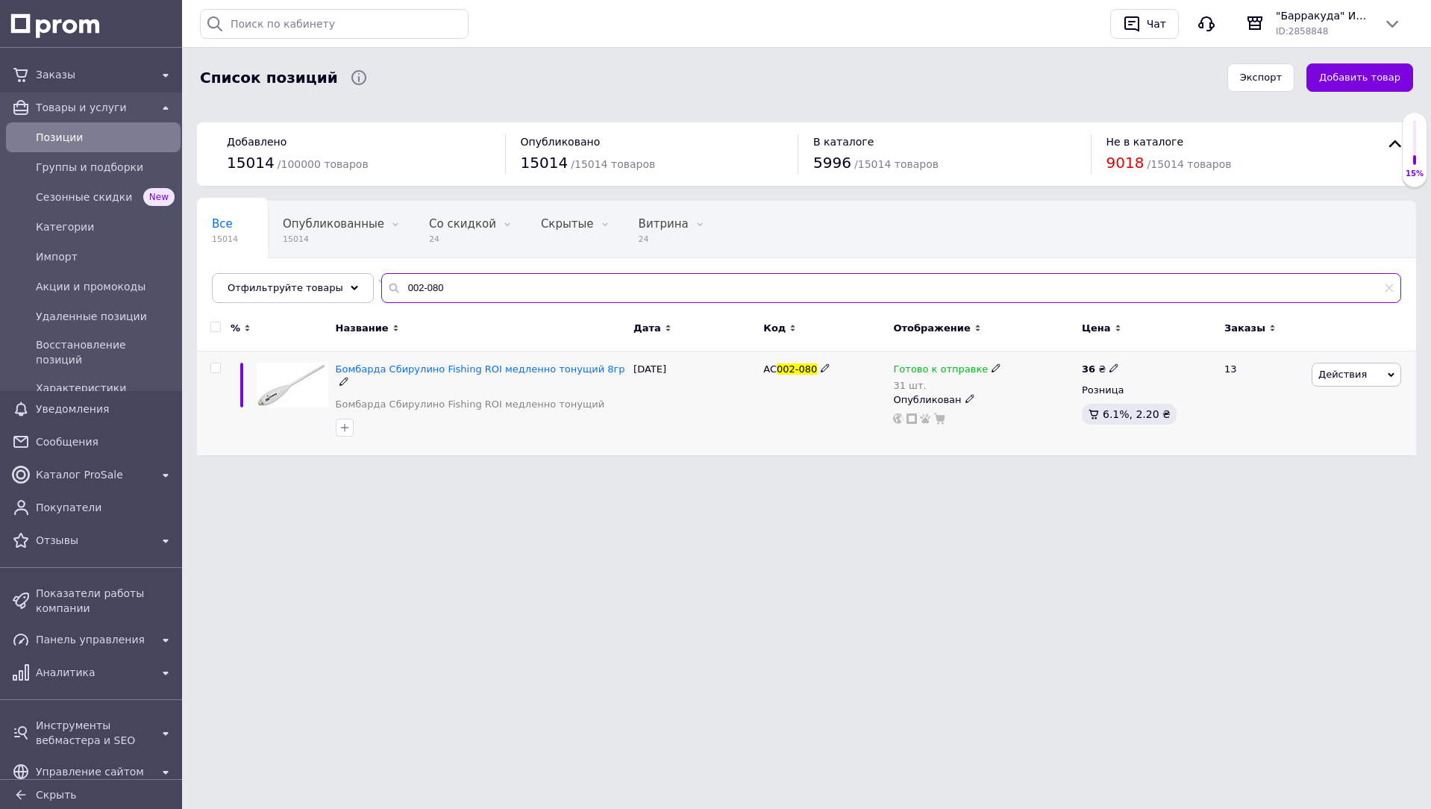
type input "002-080"
drag, startPoint x: 936, startPoint y: 375, endPoint x: 991, endPoint y: 403, distance: 61.1
click at [937, 375] on span "Готово к отправке" at bounding box center [940, 371] width 95 height 16
click at [1163, 401] on div "Остатки 31 шт." at bounding box center [1095, 407] width 187 height 47
click at [1071, 416] on input "31" at bounding box center [1058, 416] width 113 height 30
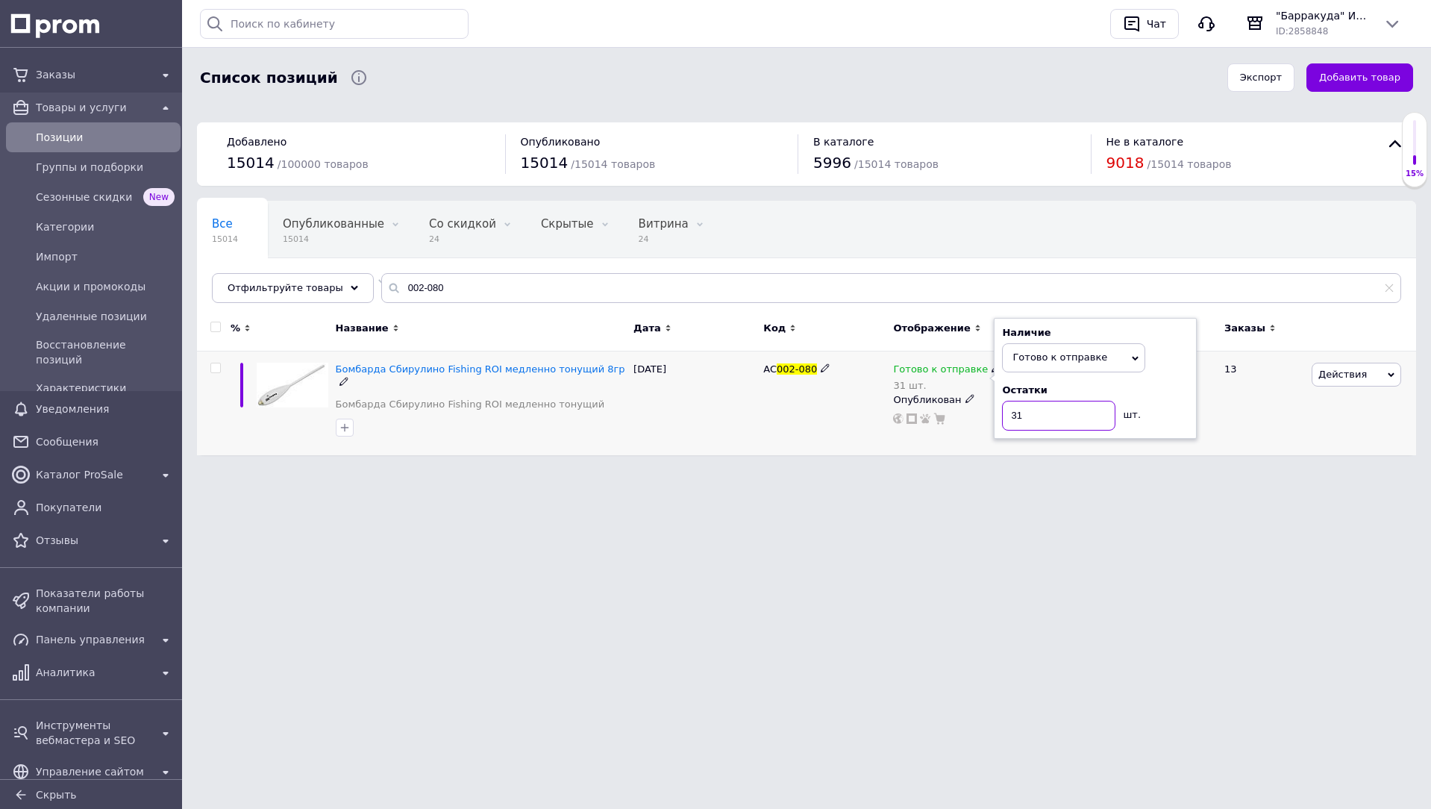
click at [1071, 416] on input "31" at bounding box center [1058, 416] width 113 height 30
type input "30"
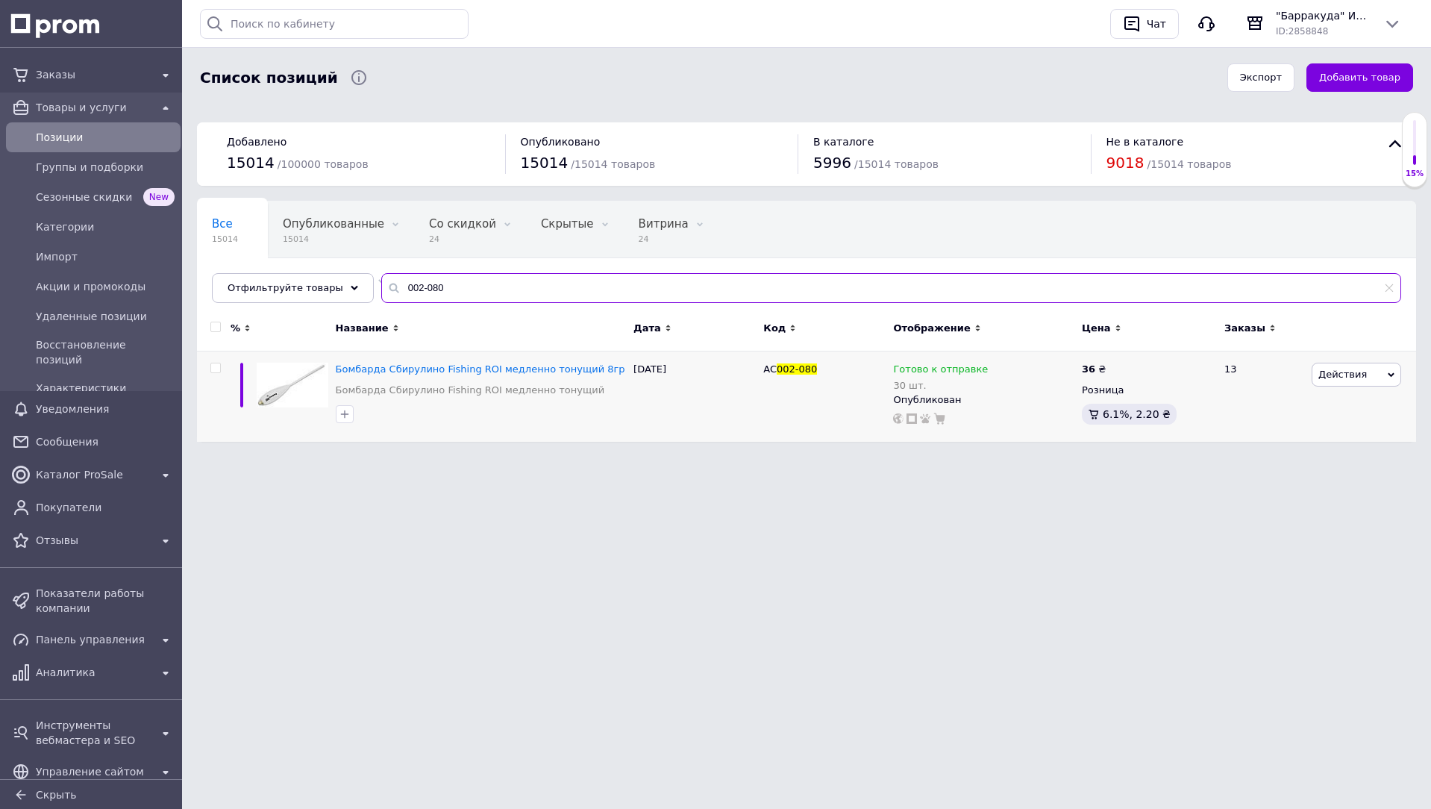
click at [875, 284] on input "002-080" at bounding box center [891, 288] width 1020 height 30
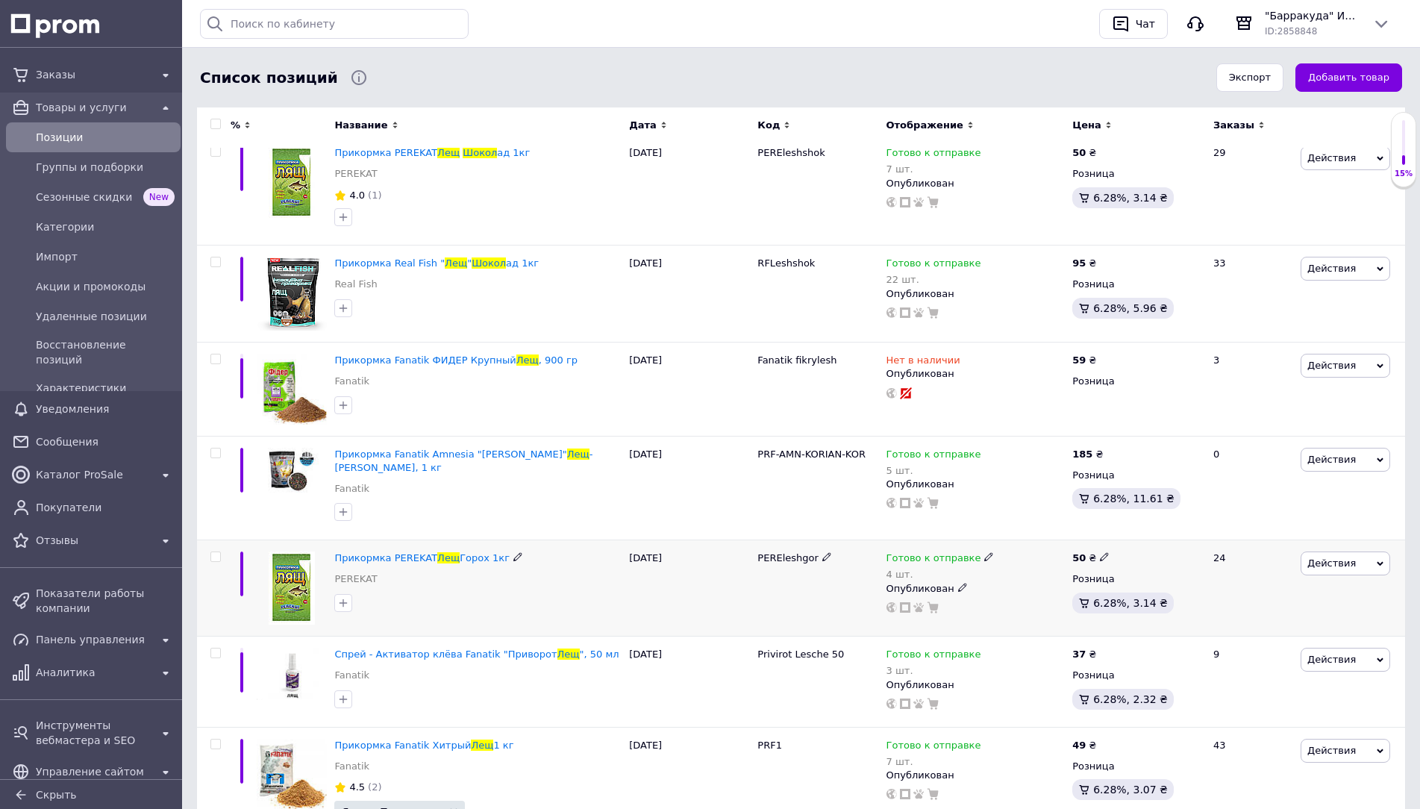
scroll to position [298, 0]
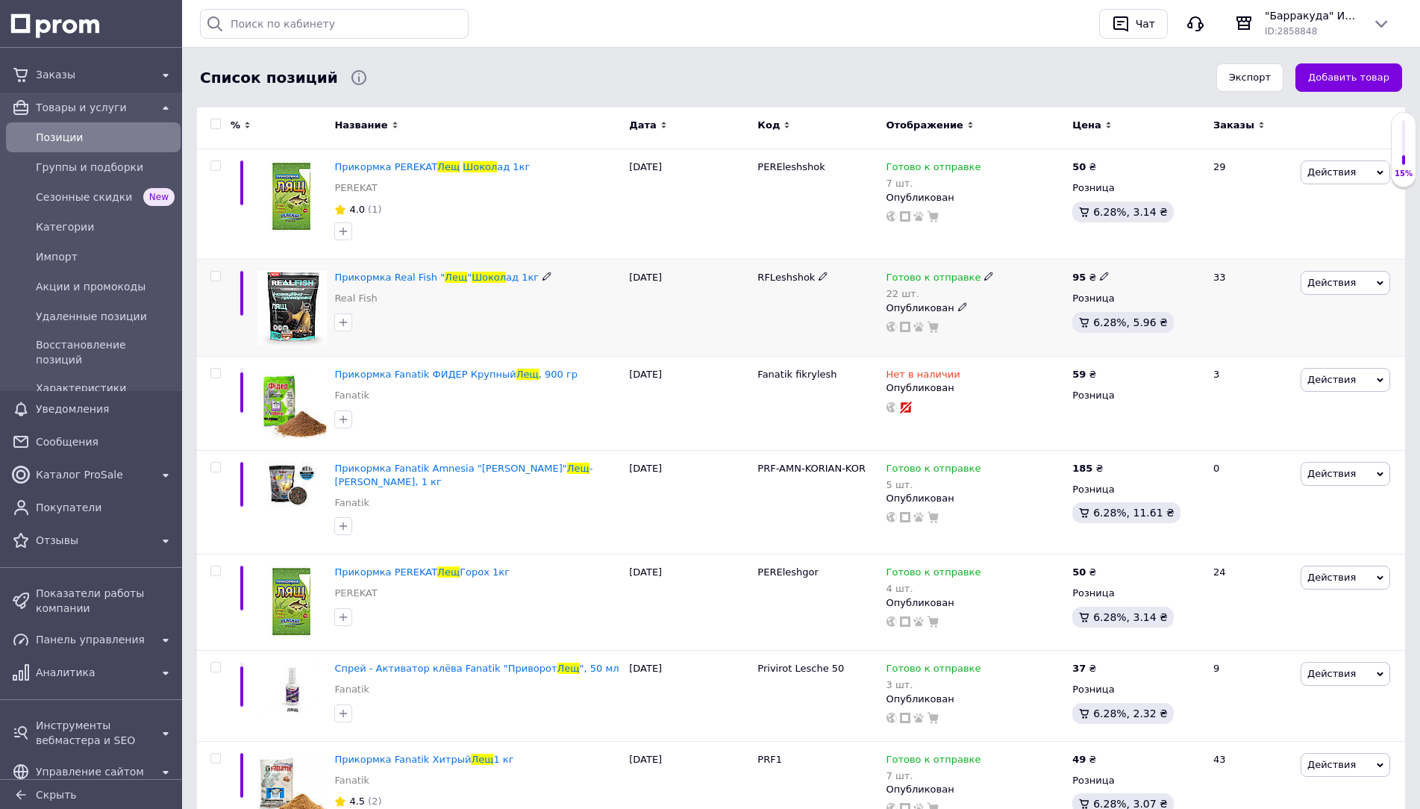
type input "лещ шокол"
click at [914, 278] on span "Готово к отправке" at bounding box center [933, 280] width 95 height 16
click at [1170, 318] on div "Остатки 22 шт." at bounding box center [1088, 315] width 187 height 47
click at [1001, 342] on div "Наличие Готово к отправке В наличии Нет в наличии Под заказ Остатки 22 шт." at bounding box center [1088, 286] width 203 height 121
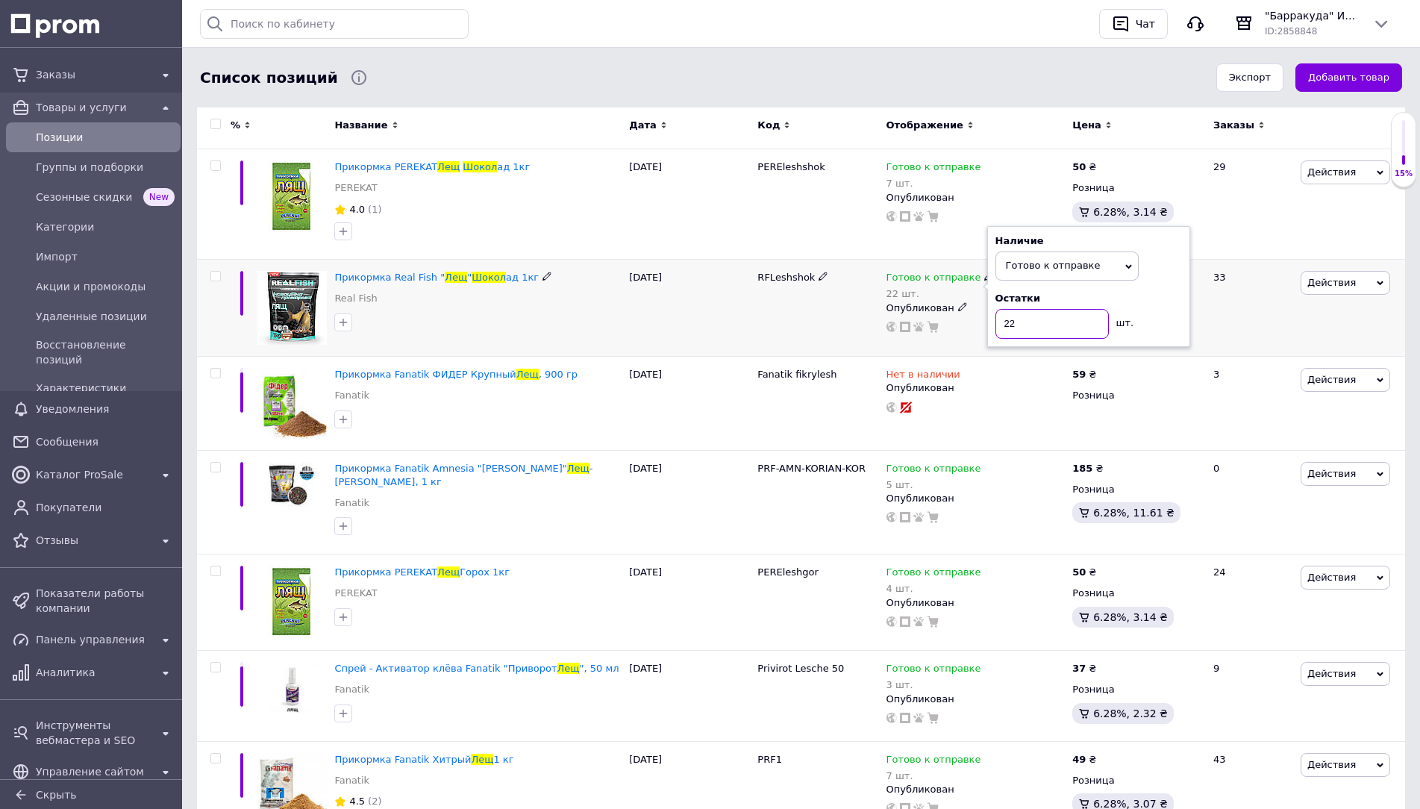
click at [1064, 318] on input "22" at bounding box center [1051, 324] width 113 height 30
type input "21"
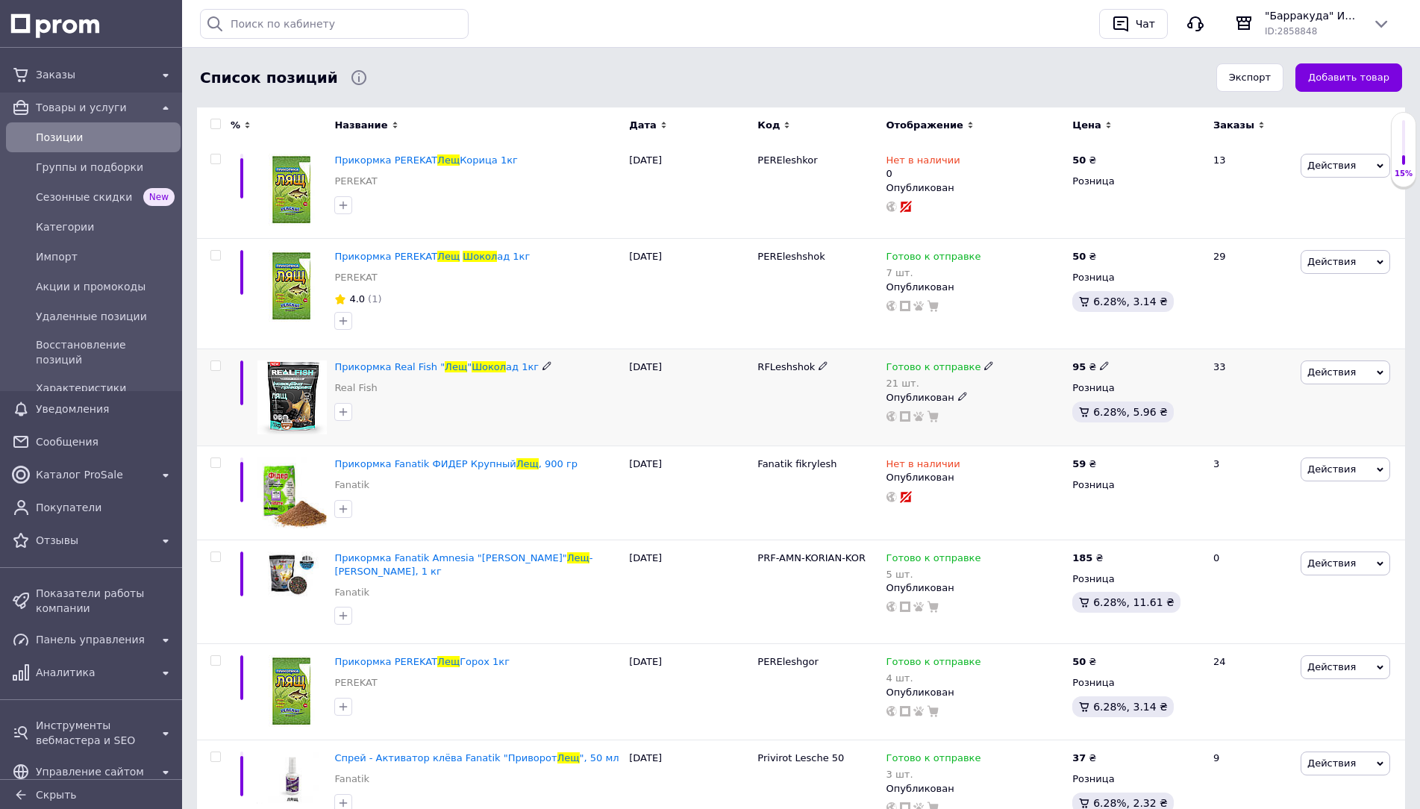
scroll to position [0, 0]
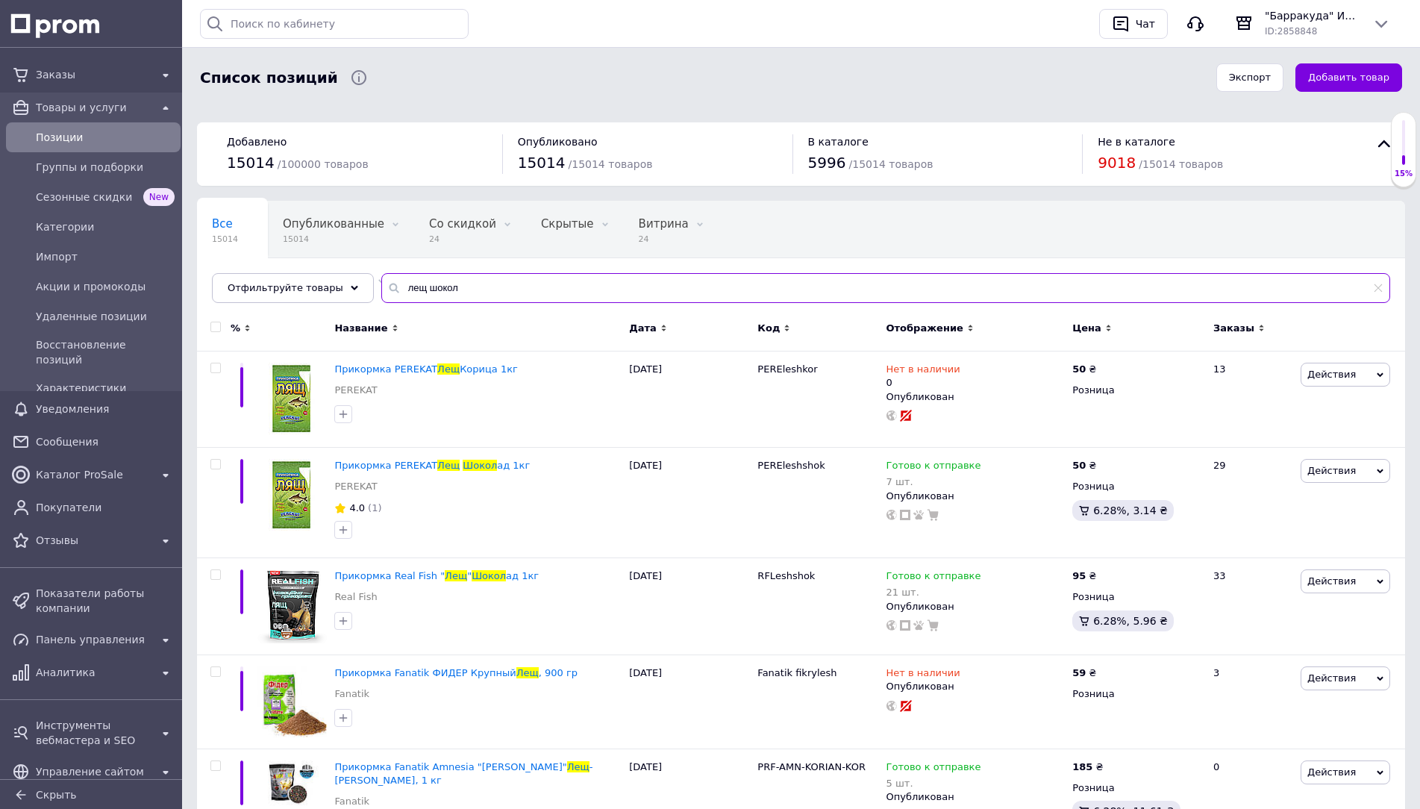
click at [454, 287] on input "лещ шокол" at bounding box center [885, 288] width 1009 height 30
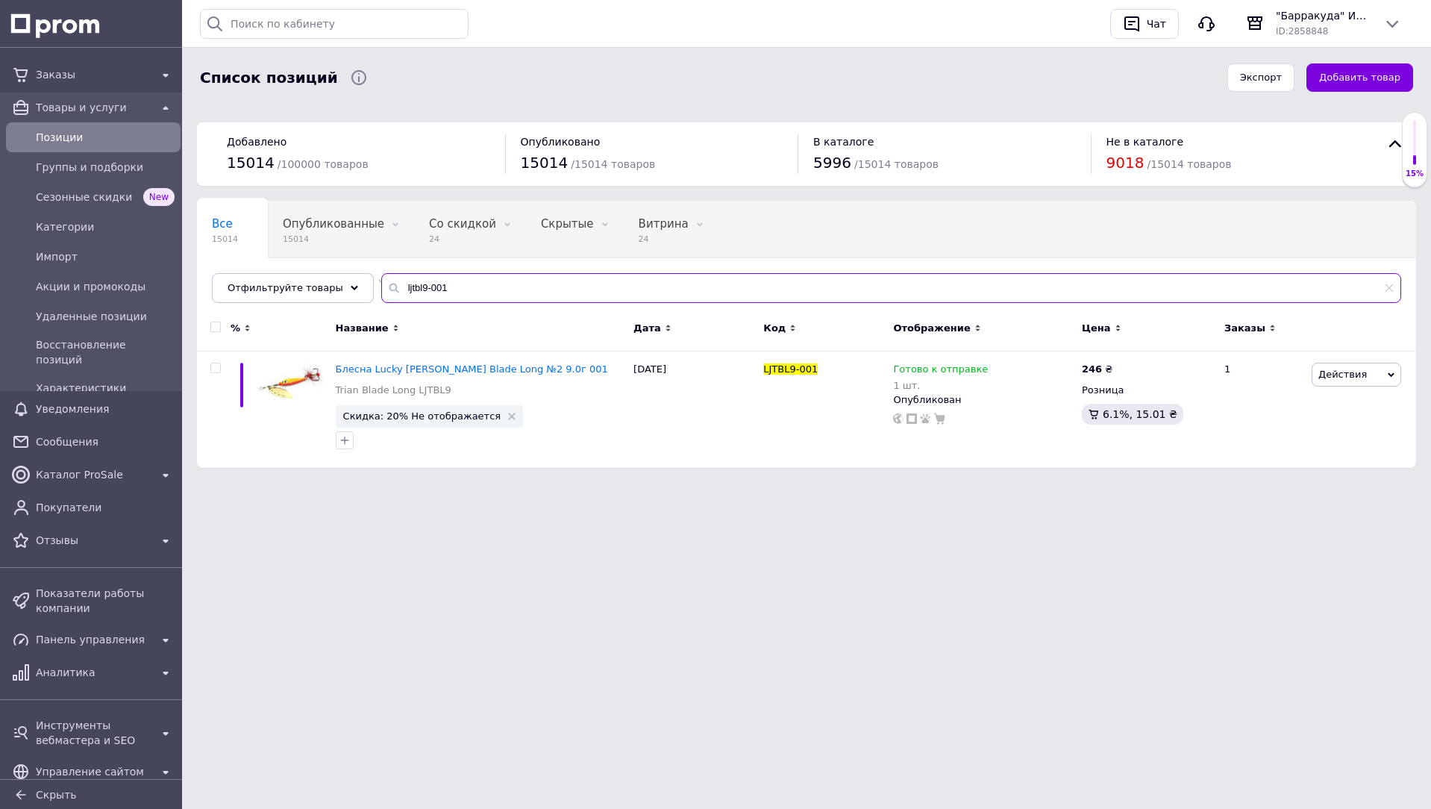
click at [459, 293] on input "ljtbl9-001" at bounding box center [891, 288] width 1020 height 30
type input "ljtbl9-001"
click at [992, 369] on icon at bounding box center [996, 367] width 9 height 9
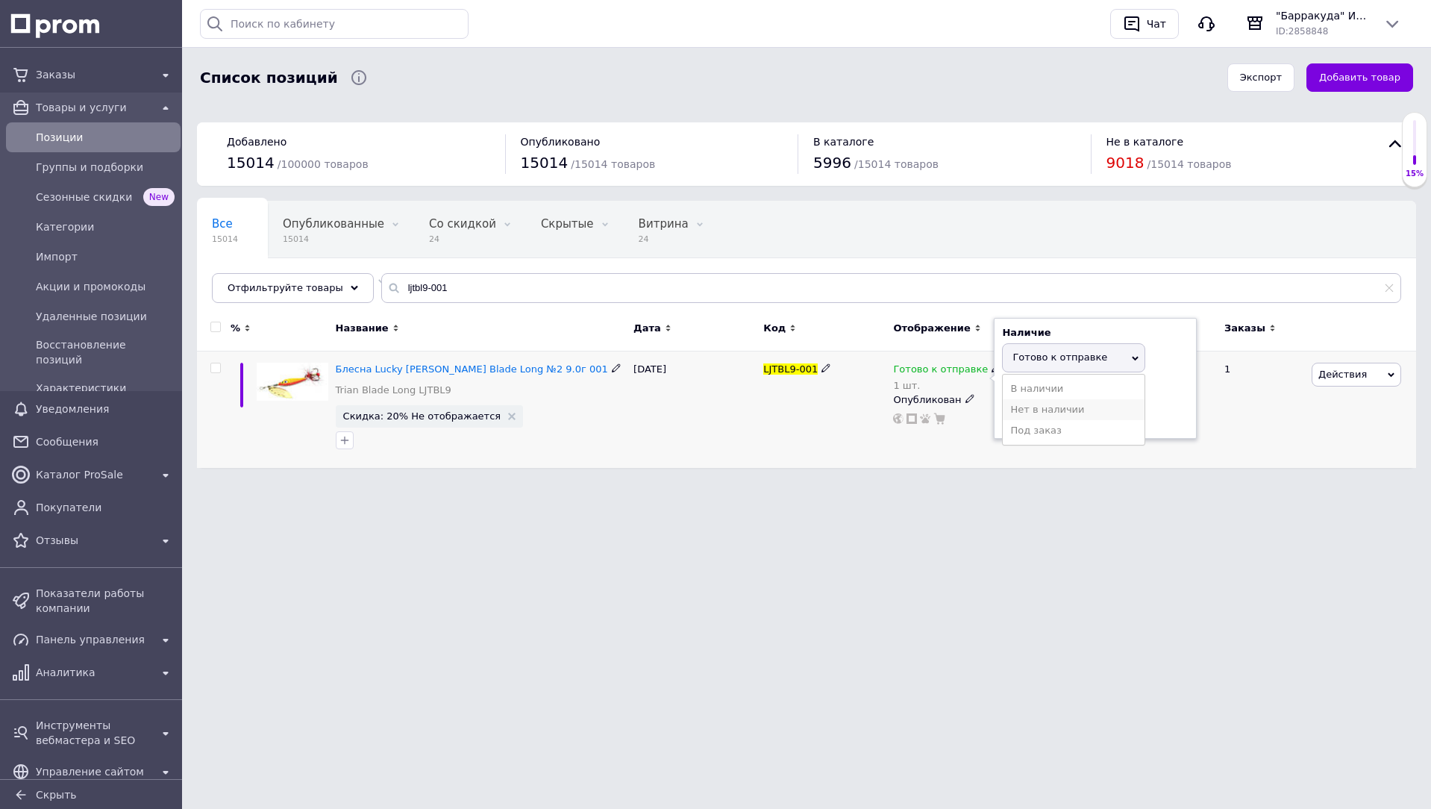
click at [1075, 413] on li "Нет в наличии" at bounding box center [1074, 409] width 142 height 21
click at [1075, 413] on input "1" at bounding box center [1058, 416] width 113 height 30
type input "0"
click at [851, 301] on input "ljtbl9-001" at bounding box center [891, 288] width 1020 height 30
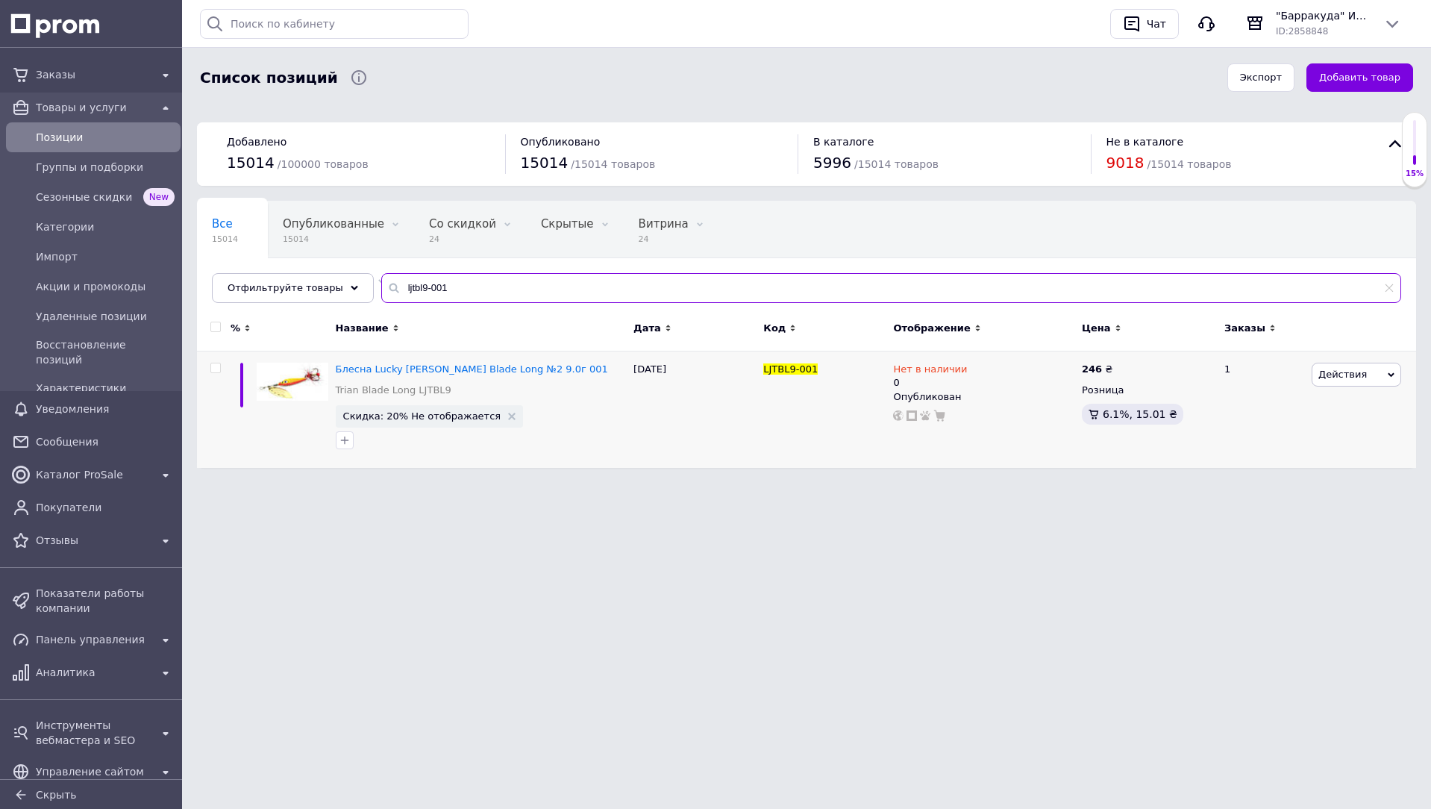
click at [851, 301] on input "ljtbl9-001" at bounding box center [891, 288] width 1020 height 30
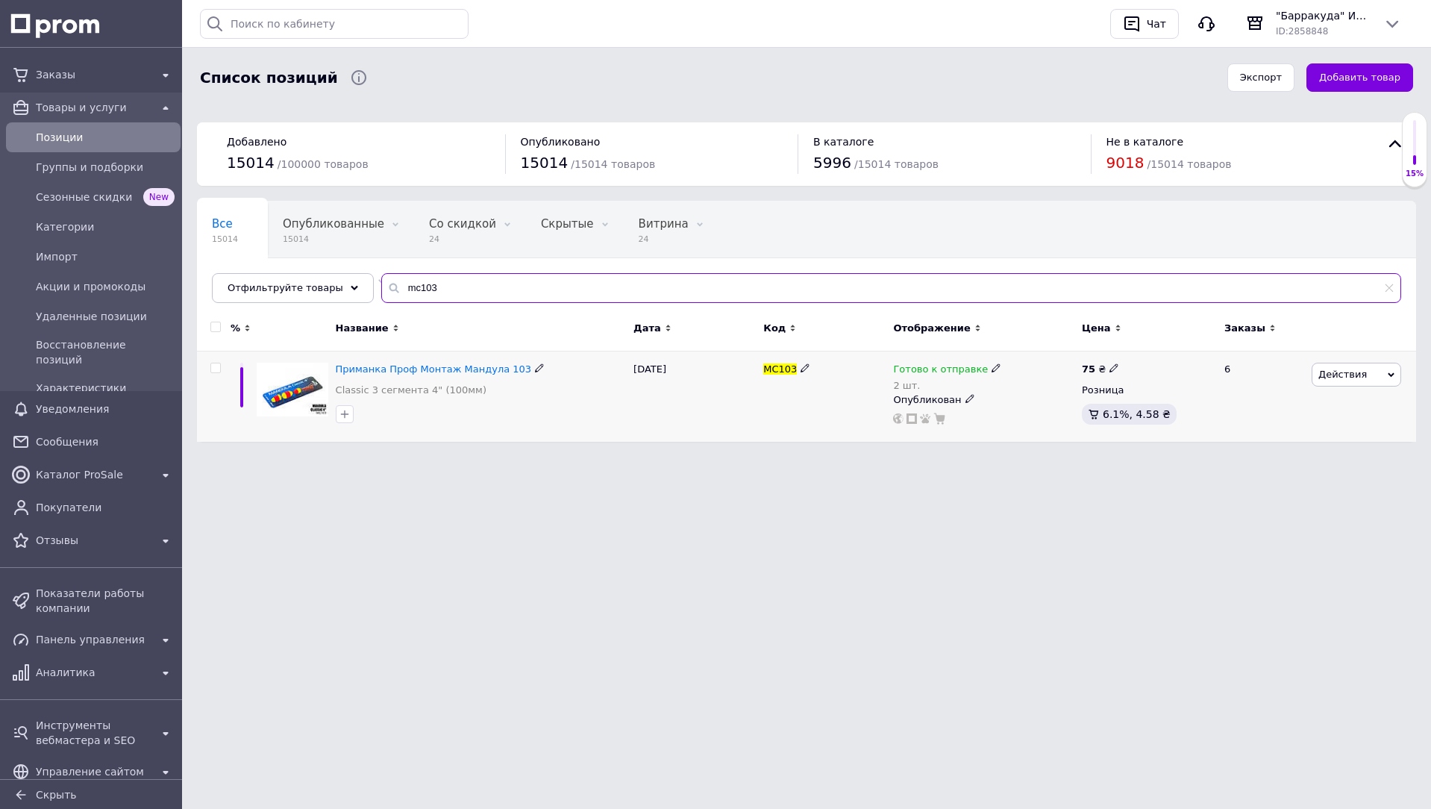
type input "mc103"
click at [944, 368] on span "Готово к отправке" at bounding box center [940, 371] width 95 height 16
drag, startPoint x: 1170, startPoint y: 404, endPoint x: 1151, endPoint y: 407, distance: 19.8
click at [1169, 404] on div "Остатки 2 шт." at bounding box center [1095, 407] width 187 height 47
click at [1083, 413] on input "2" at bounding box center [1058, 416] width 113 height 30
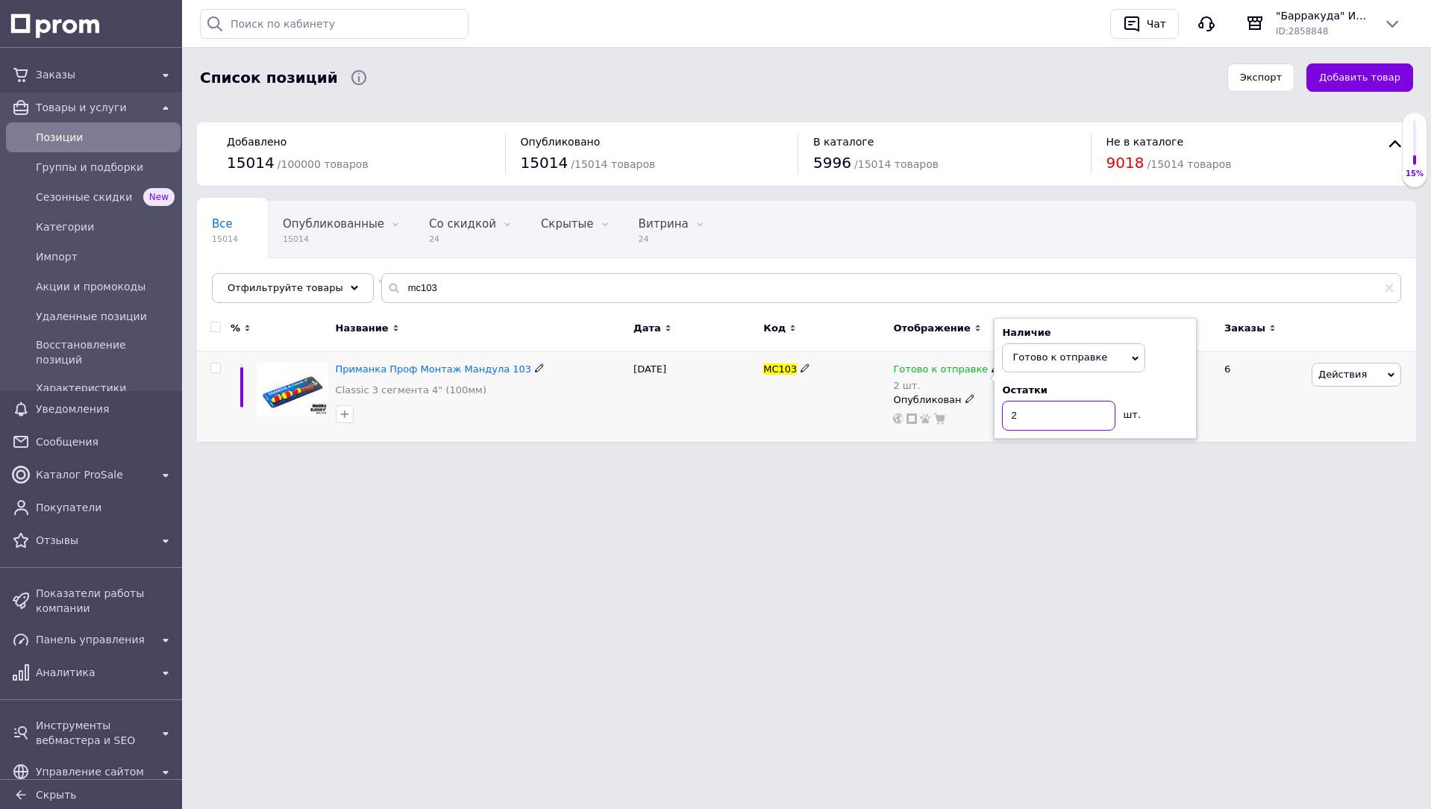
click at [1083, 413] on input "2" at bounding box center [1058, 416] width 113 height 30
type input "1"
click at [838, 290] on input "mc103" at bounding box center [891, 288] width 1020 height 30
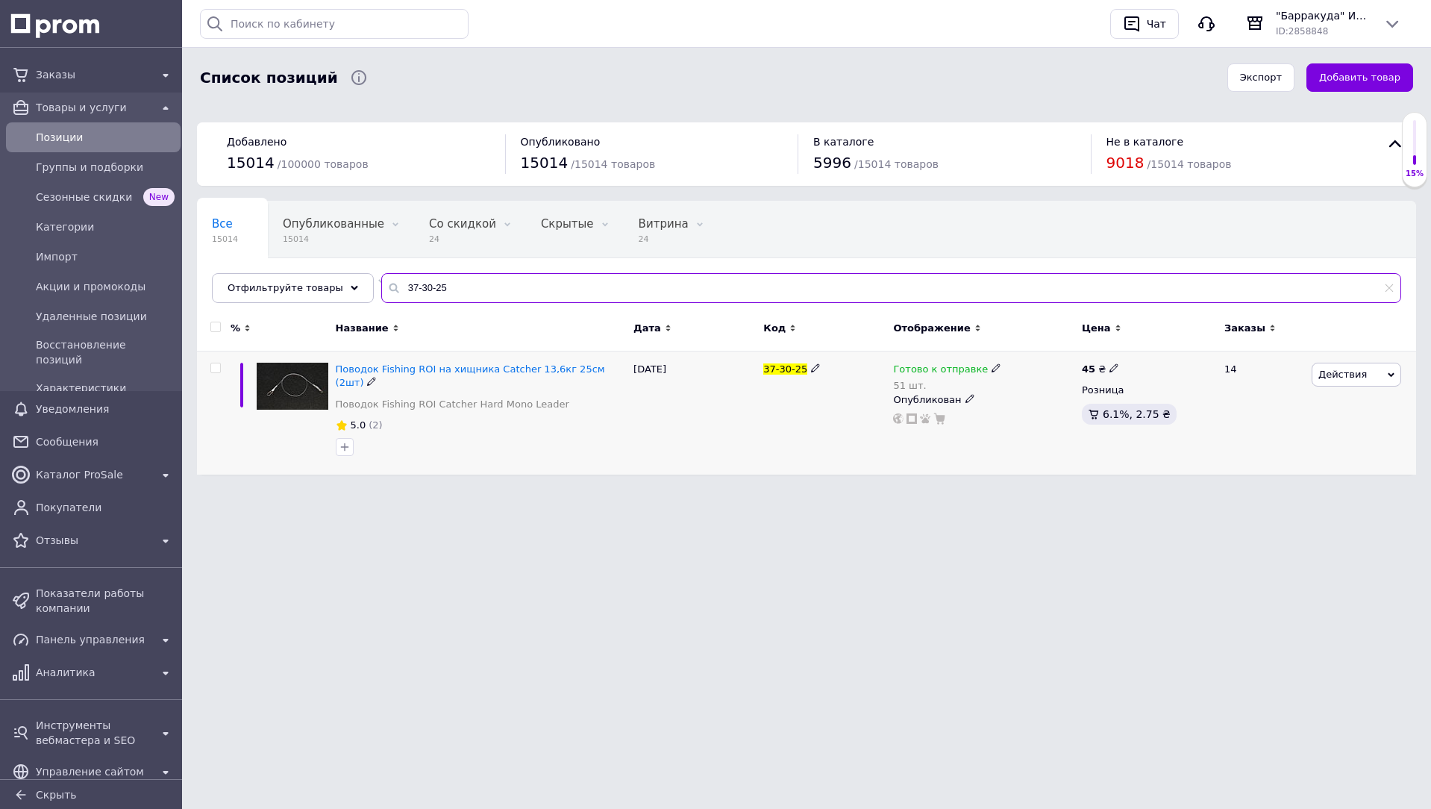
type input "37-30-25"
click at [922, 370] on span "Готово к отправке" at bounding box center [940, 371] width 95 height 16
click at [1171, 393] on div "Остатки" at bounding box center [1095, 390] width 187 height 13
click at [1069, 412] on input "51" at bounding box center [1058, 416] width 113 height 30
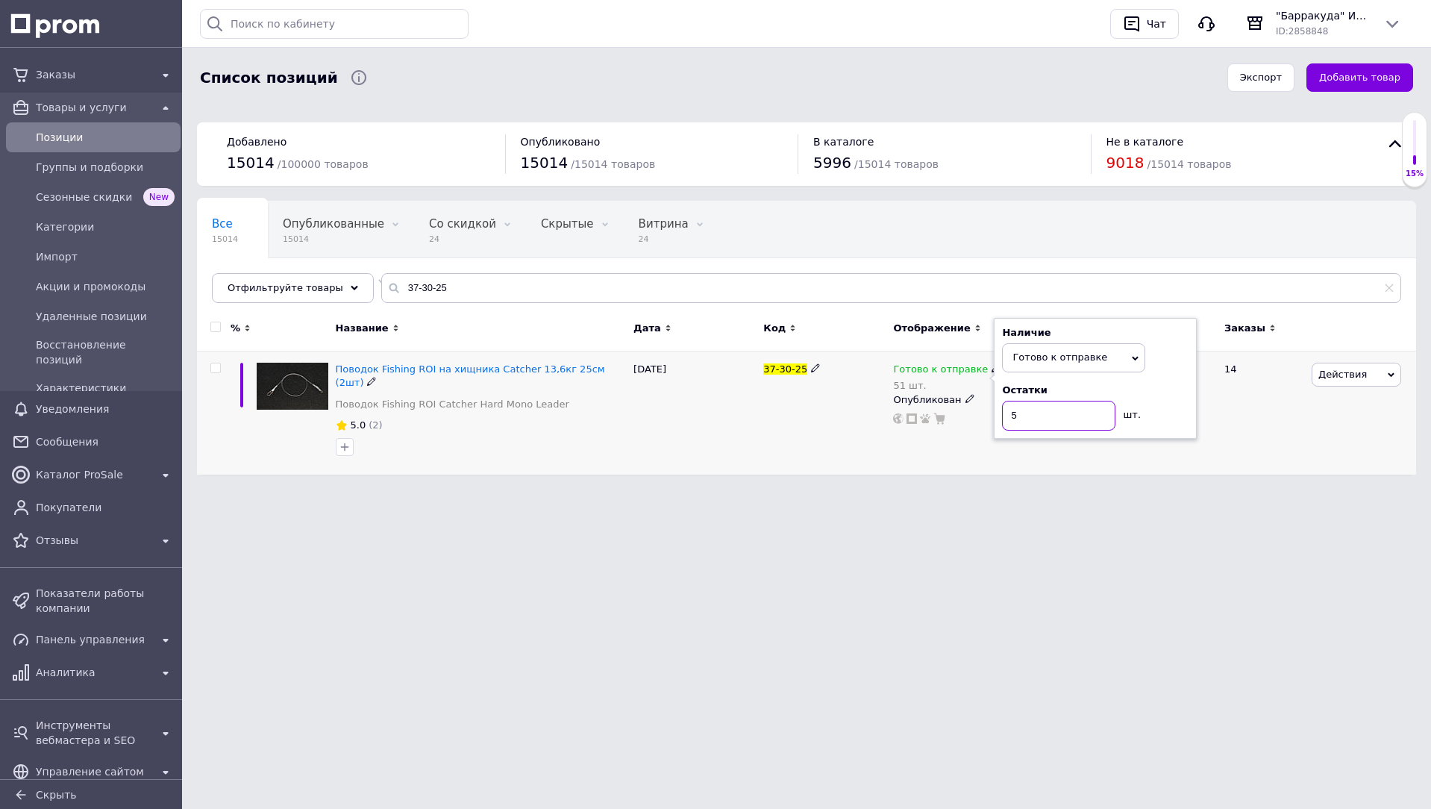
type input "50"
click at [883, 282] on input "37-30-25" at bounding box center [891, 288] width 1020 height 30
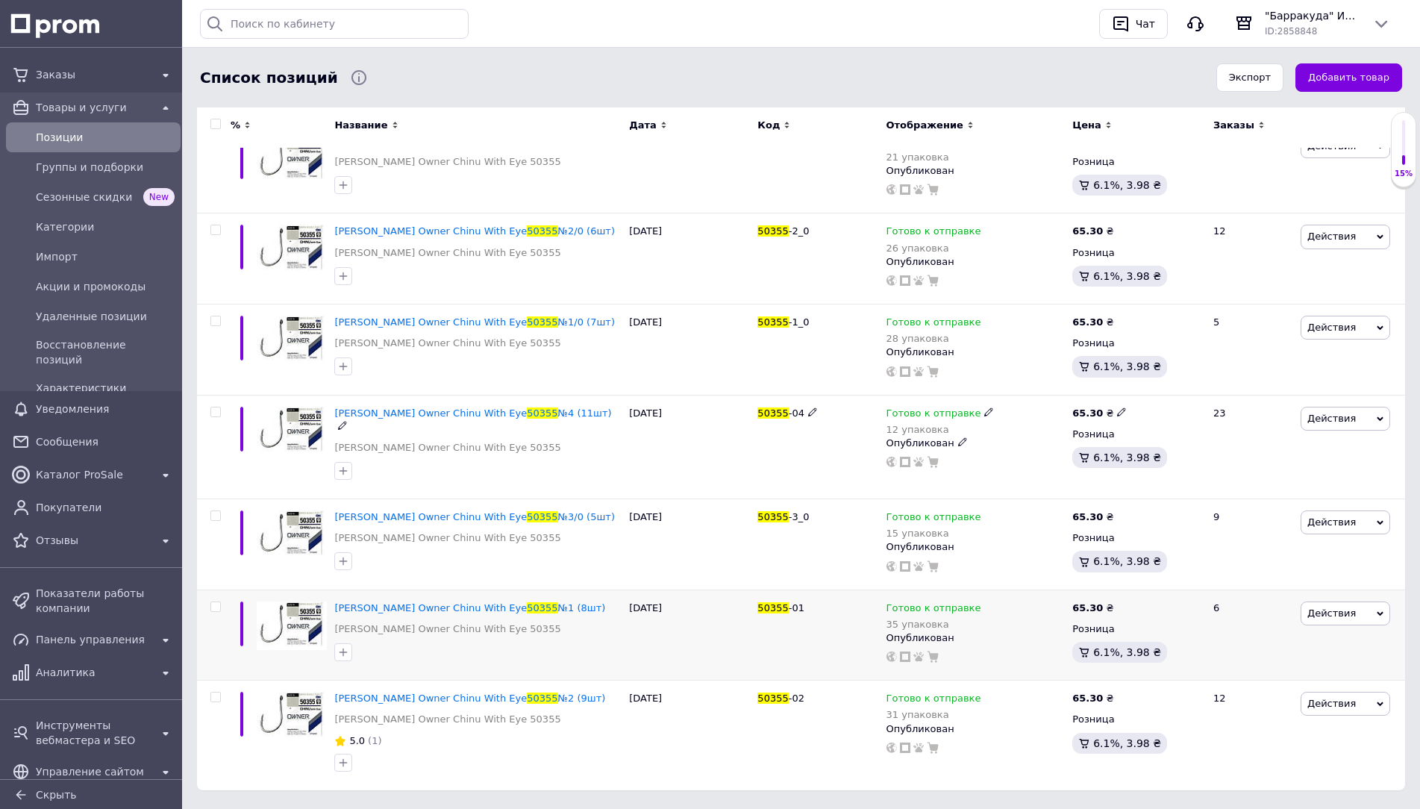
scroll to position [331, 0]
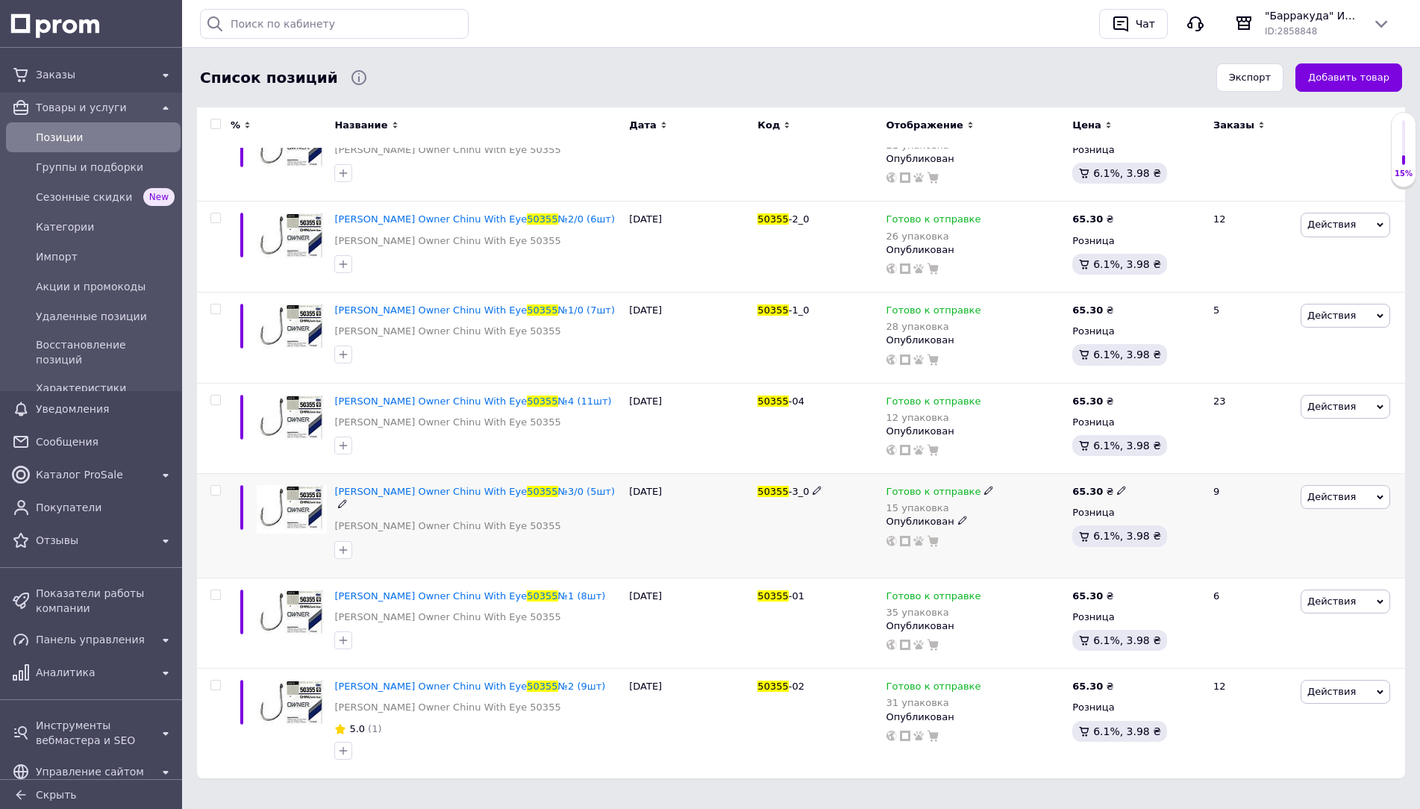
type input "50355 30"
click at [984, 489] on icon at bounding box center [988, 490] width 9 height 9
drag, startPoint x: 1145, startPoint y: 520, endPoint x: 1059, endPoint y: 534, distance: 87.0
click at [1143, 520] on div "Остатки 15 упаковка" at bounding box center [1088, 528] width 187 height 47
click at [1059, 534] on input "15" at bounding box center [1051, 538] width 113 height 30
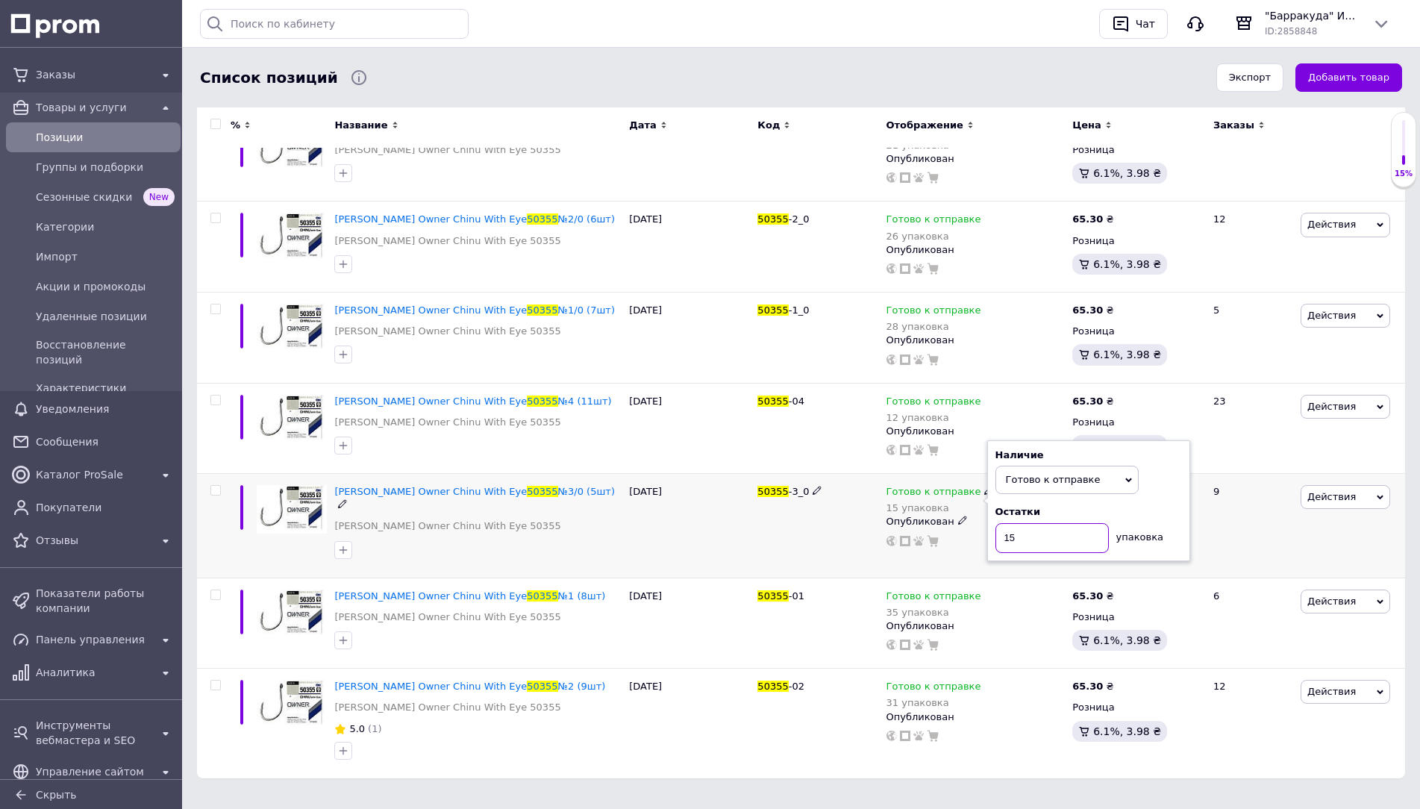
click at [1059, 534] on input "15" at bounding box center [1051, 538] width 113 height 30
type input "14"
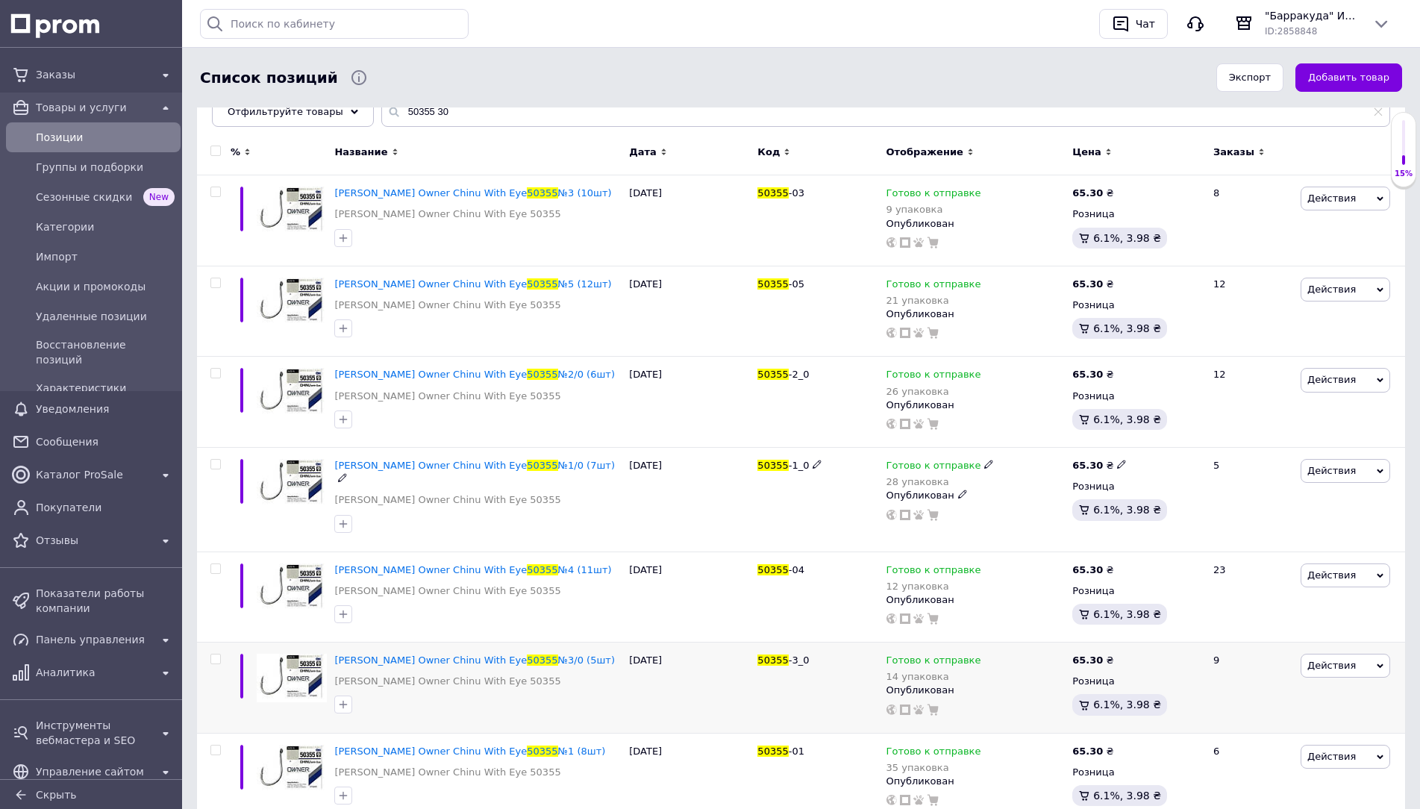
scroll to position [0, 0]
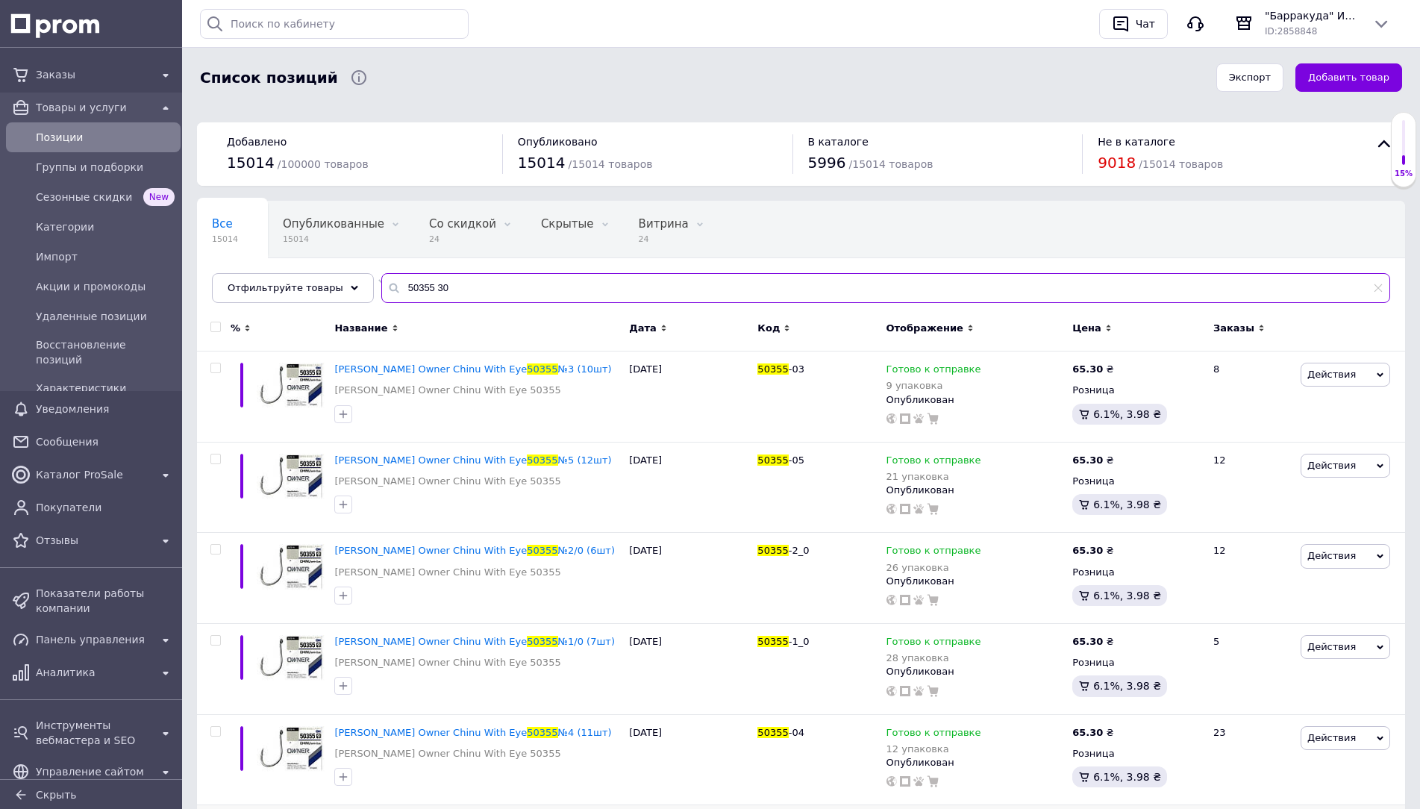
click at [523, 283] on input "50355 30" at bounding box center [885, 288] width 1009 height 30
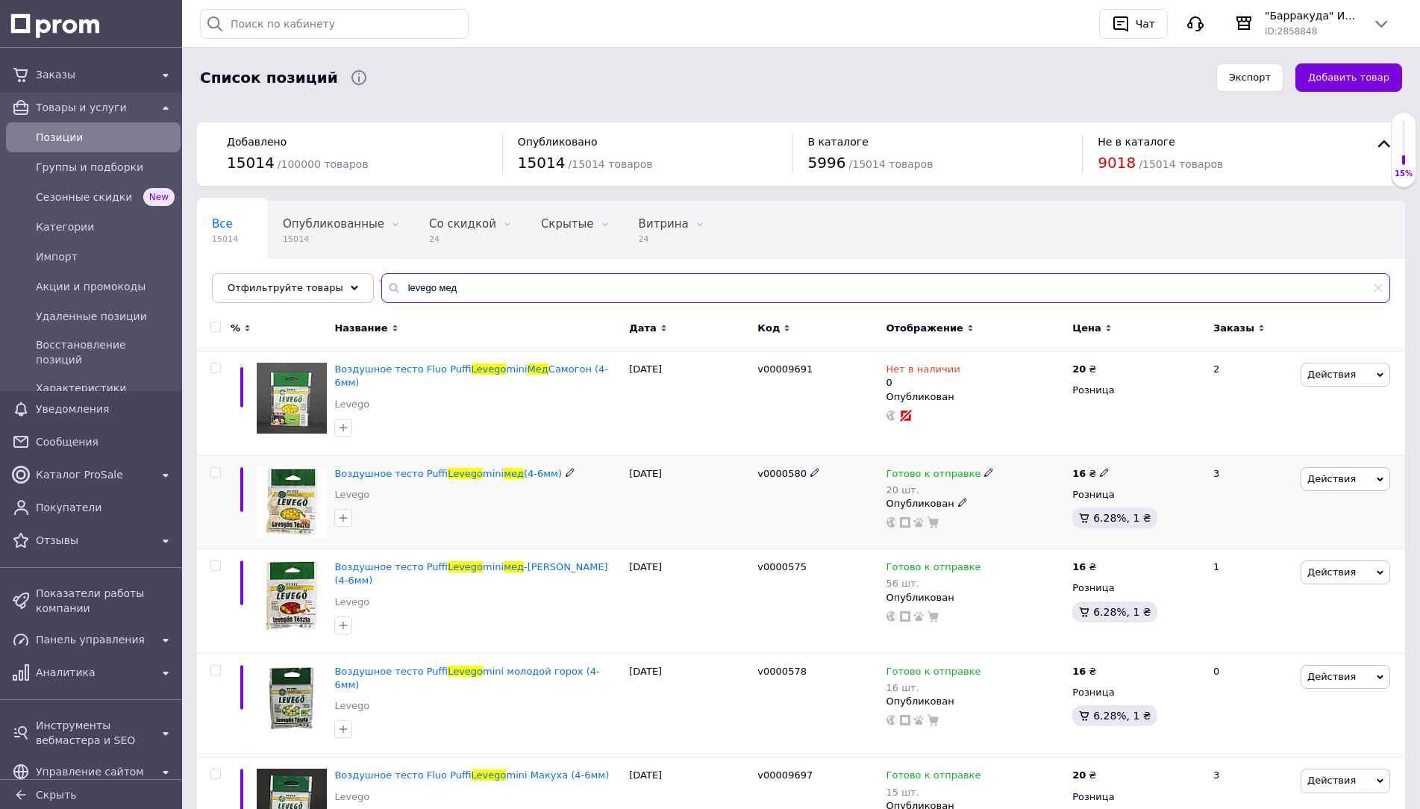
type input "levego мед"
click at [984, 466] on span at bounding box center [988, 471] width 9 height 10
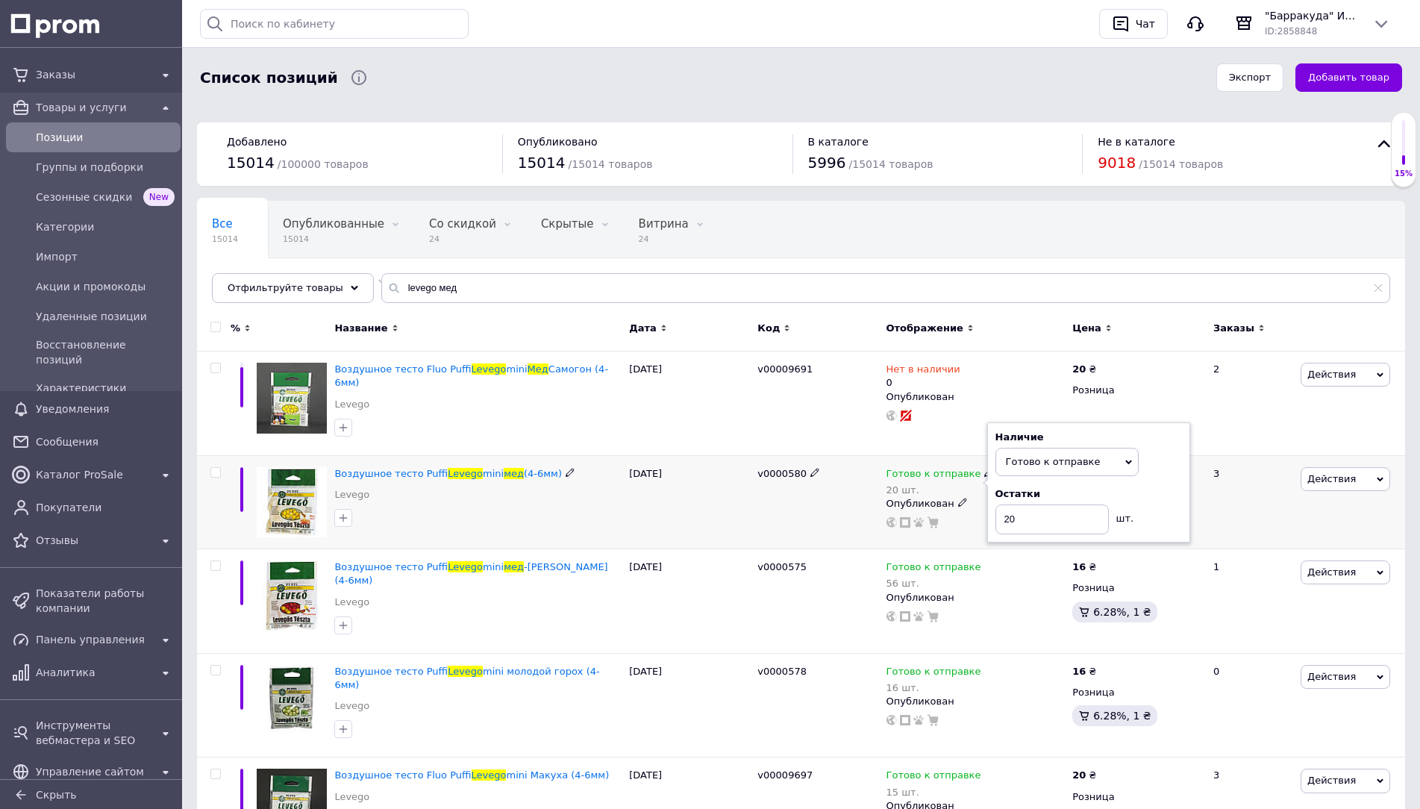
click at [1150, 492] on div "Остатки 20 шт." at bounding box center [1088, 510] width 187 height 47
click at [1057, 507] on input "20" at bounding box center [1051, 519] width 113 height 30
type input "19"
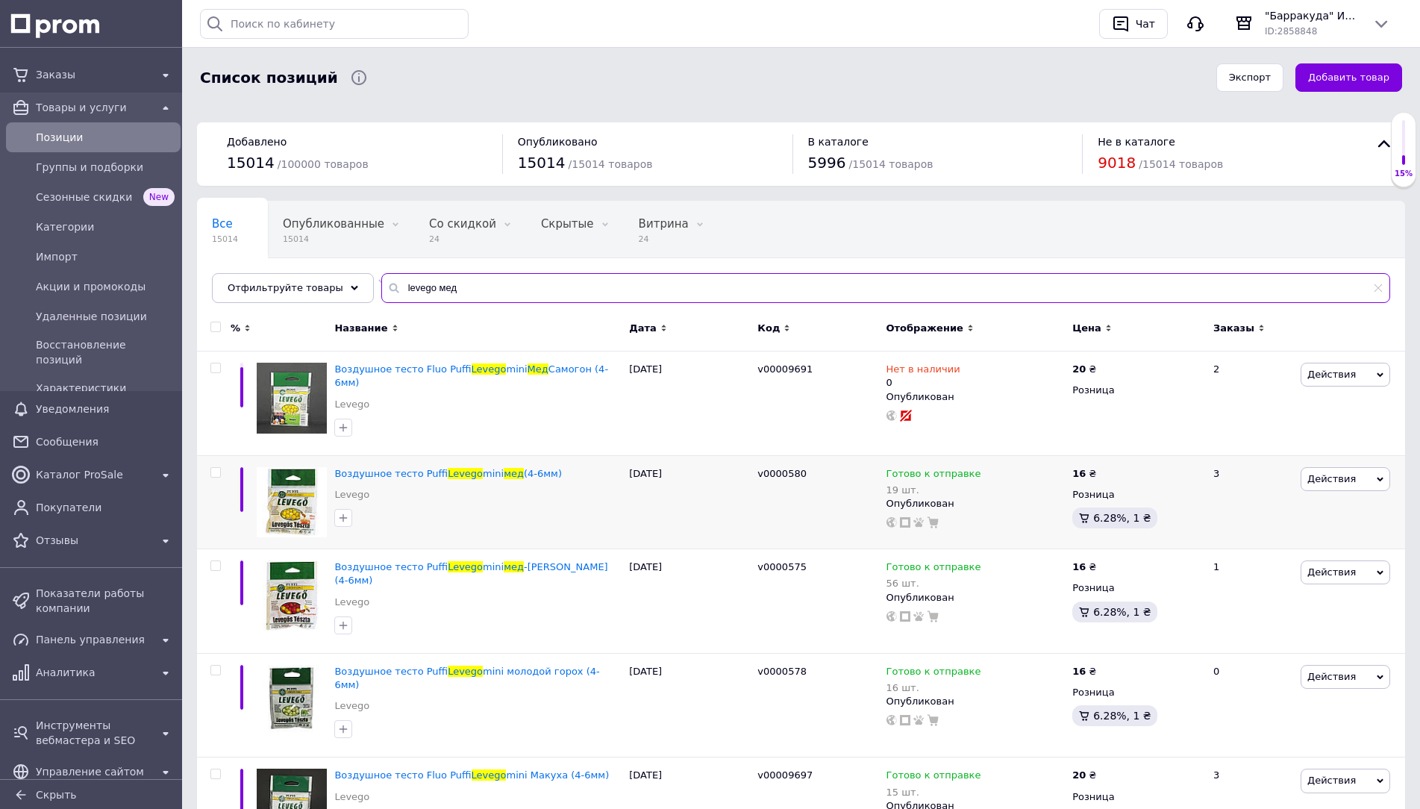
click at [692, 291] on input "levego мед" at bounding box center [885, 288] width 1009 height 30
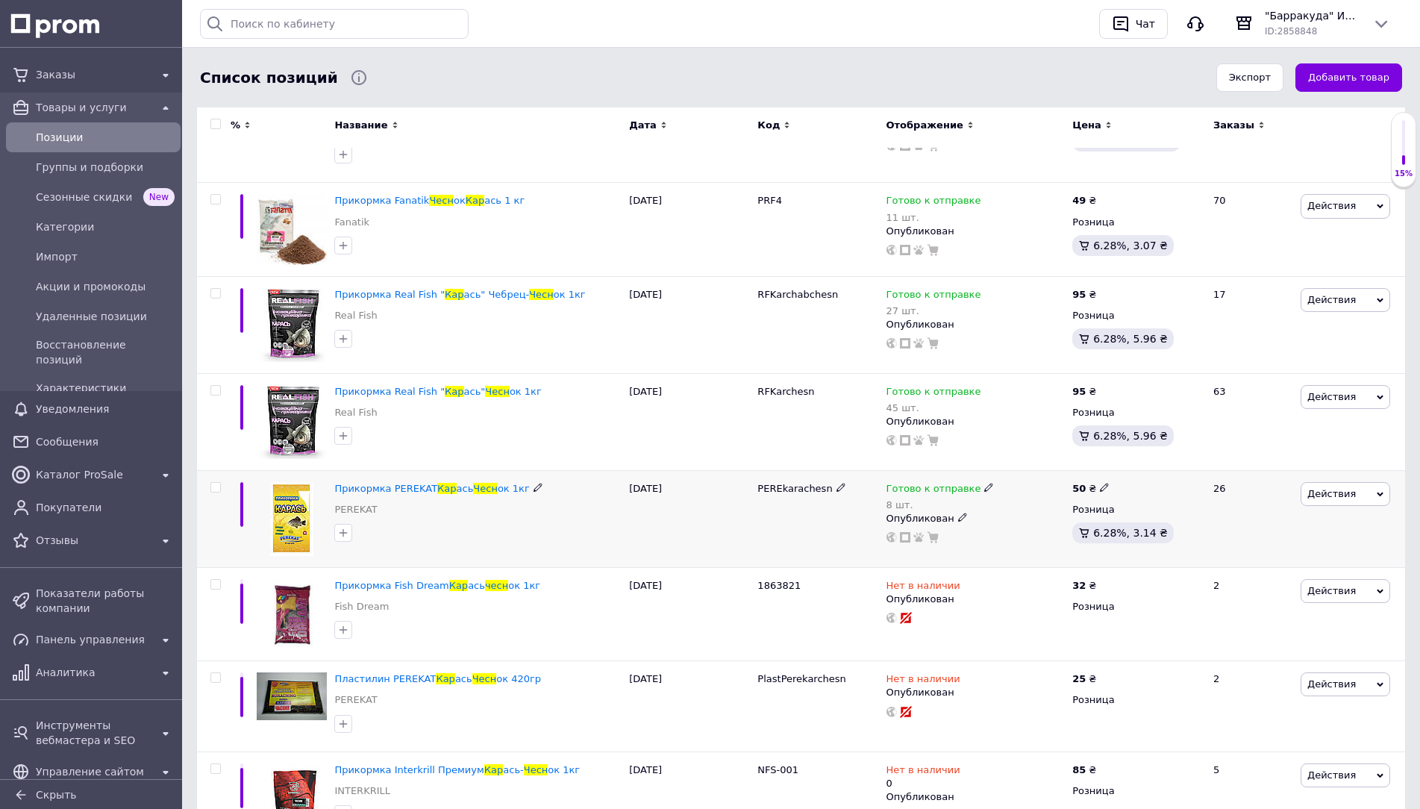
scroll to position [373, 0]
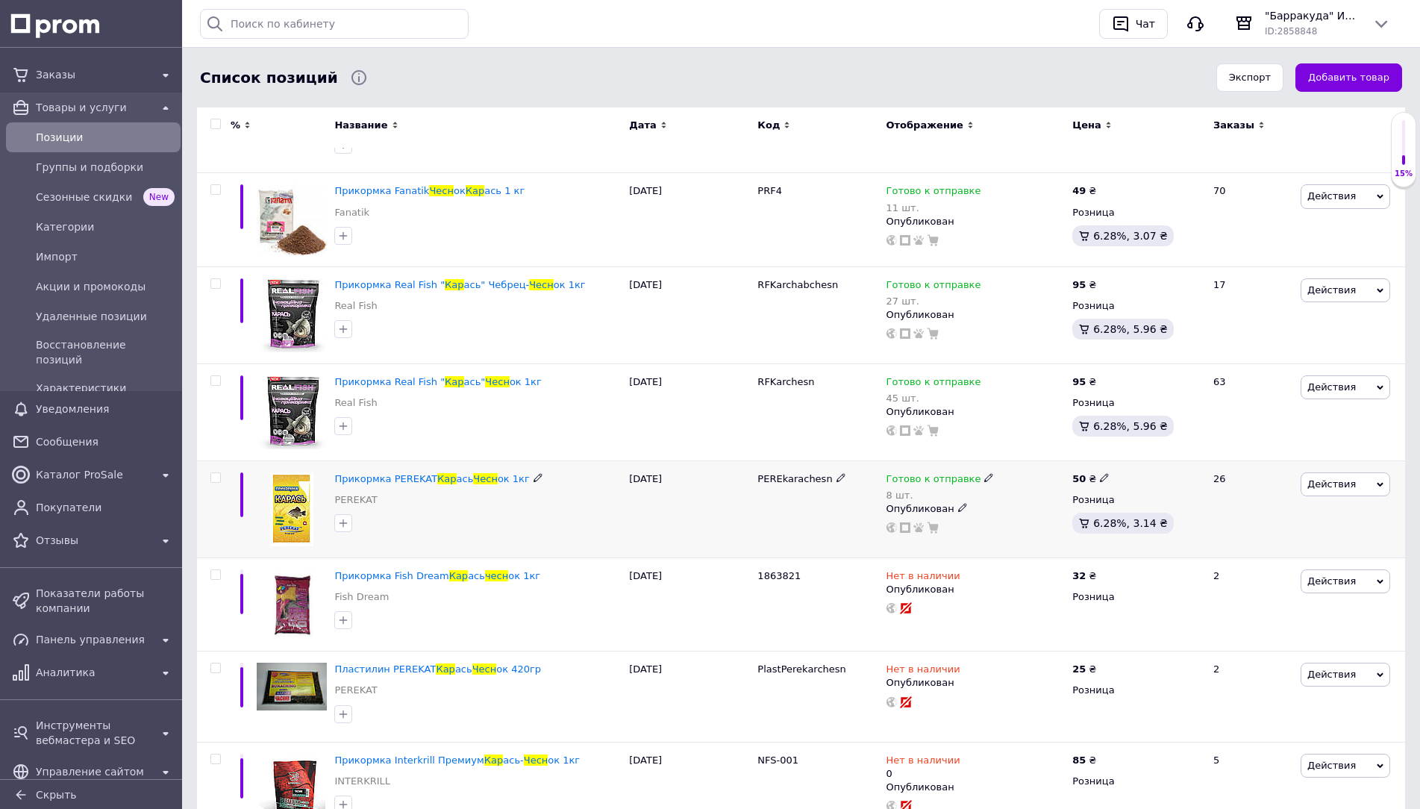
type input "[PERSON_NAME]"
drag, startPoint x: 888, startPoint y: 469, endPoint x: 952, endPoint y: 489, distance: 67.0
click at [889, 473] on span "Готово к отправке" at bounding box center [933, 481] width 95 height 16
drag, startPoint x: 1151, startPoint y: 513, endPoint x: 1059, endPoint y: 517, distance: 92.6
click at [1151, 513] on div "Остатки 8 шт." at bounding box center [1088, 515] width 187 height 47
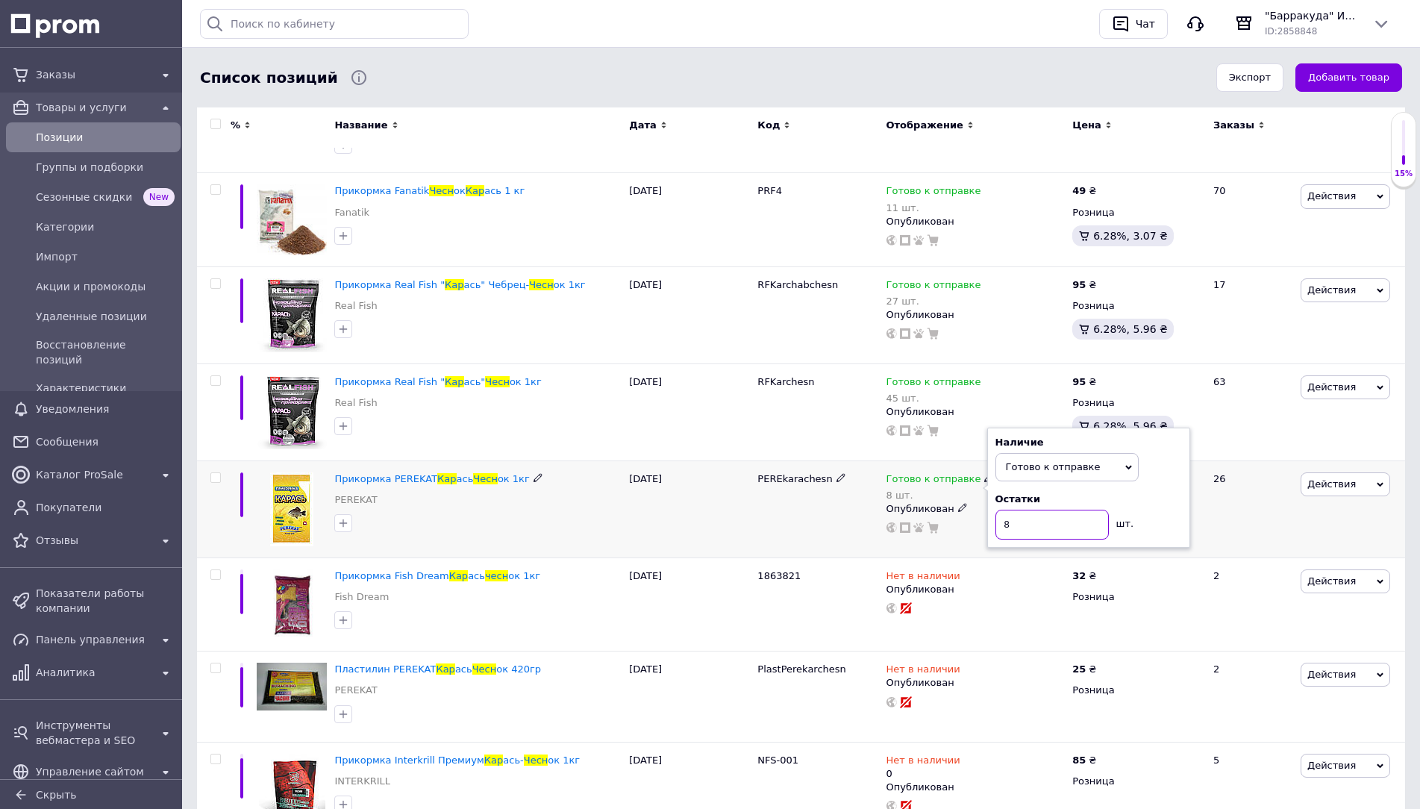
click at [1058, 517] on input "8" at bounding box center [1051, 525] width 113 height 30
type input "7"
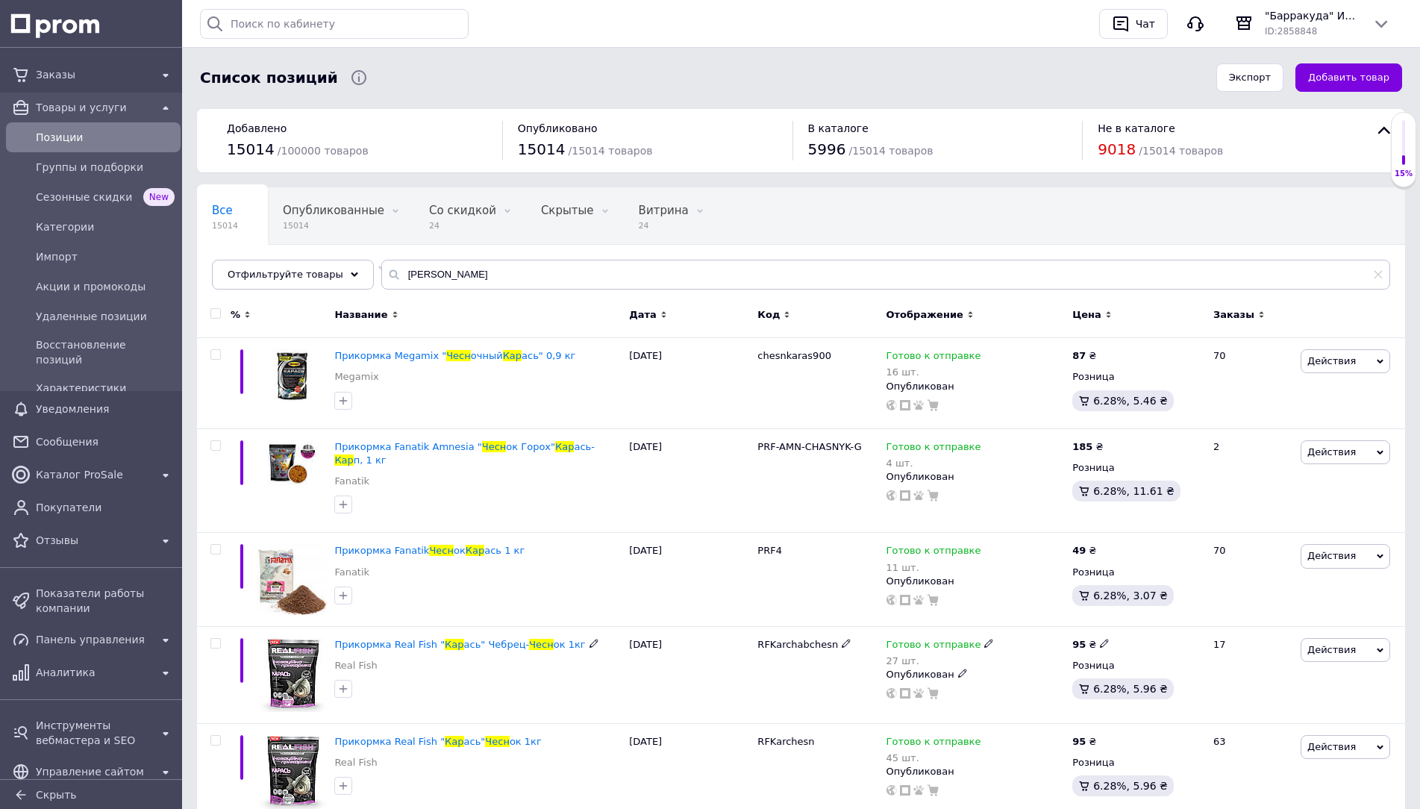
scroll to position [0, 0]
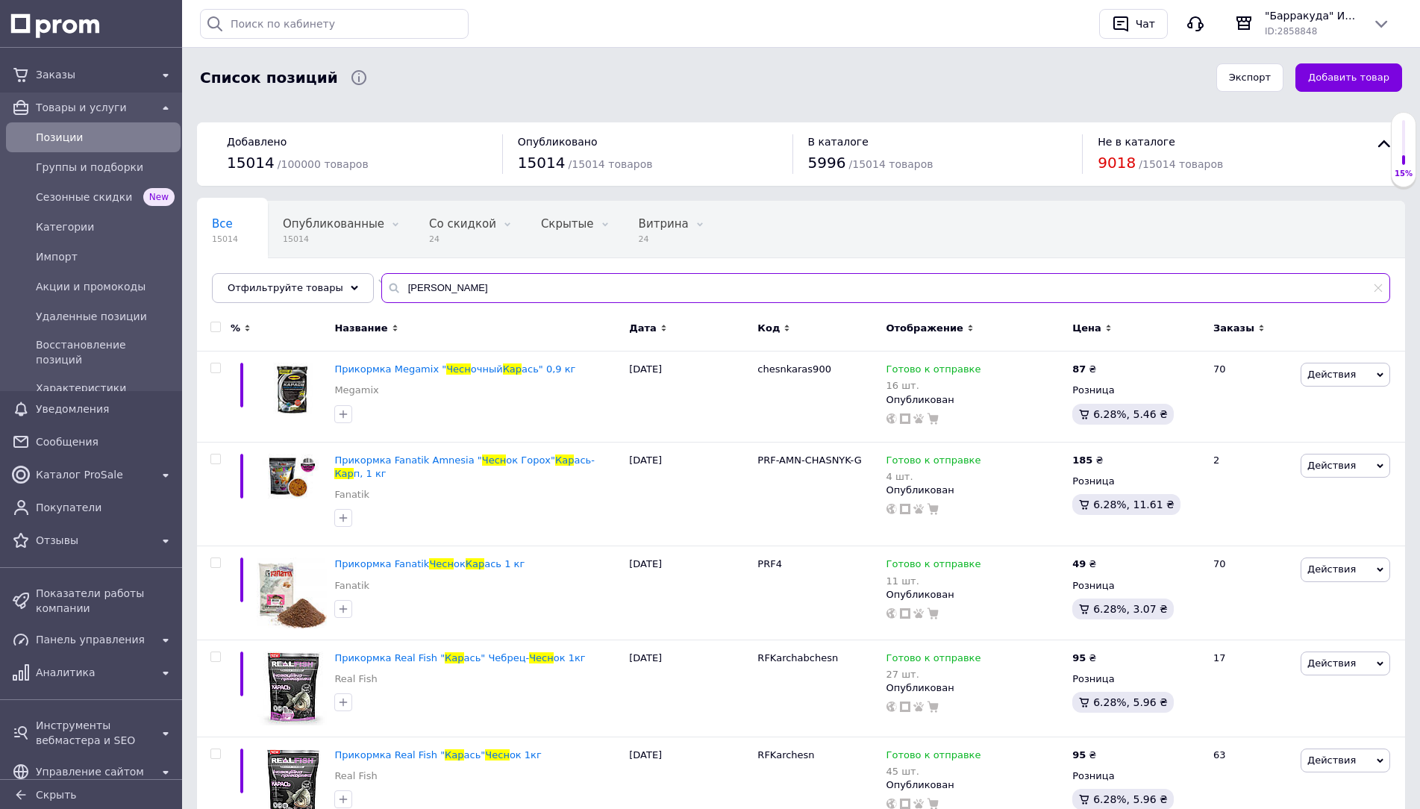
click at [569, 277] on input "[PERSON_NAME]" at bounding box center [885, 288] width 1009 height 30
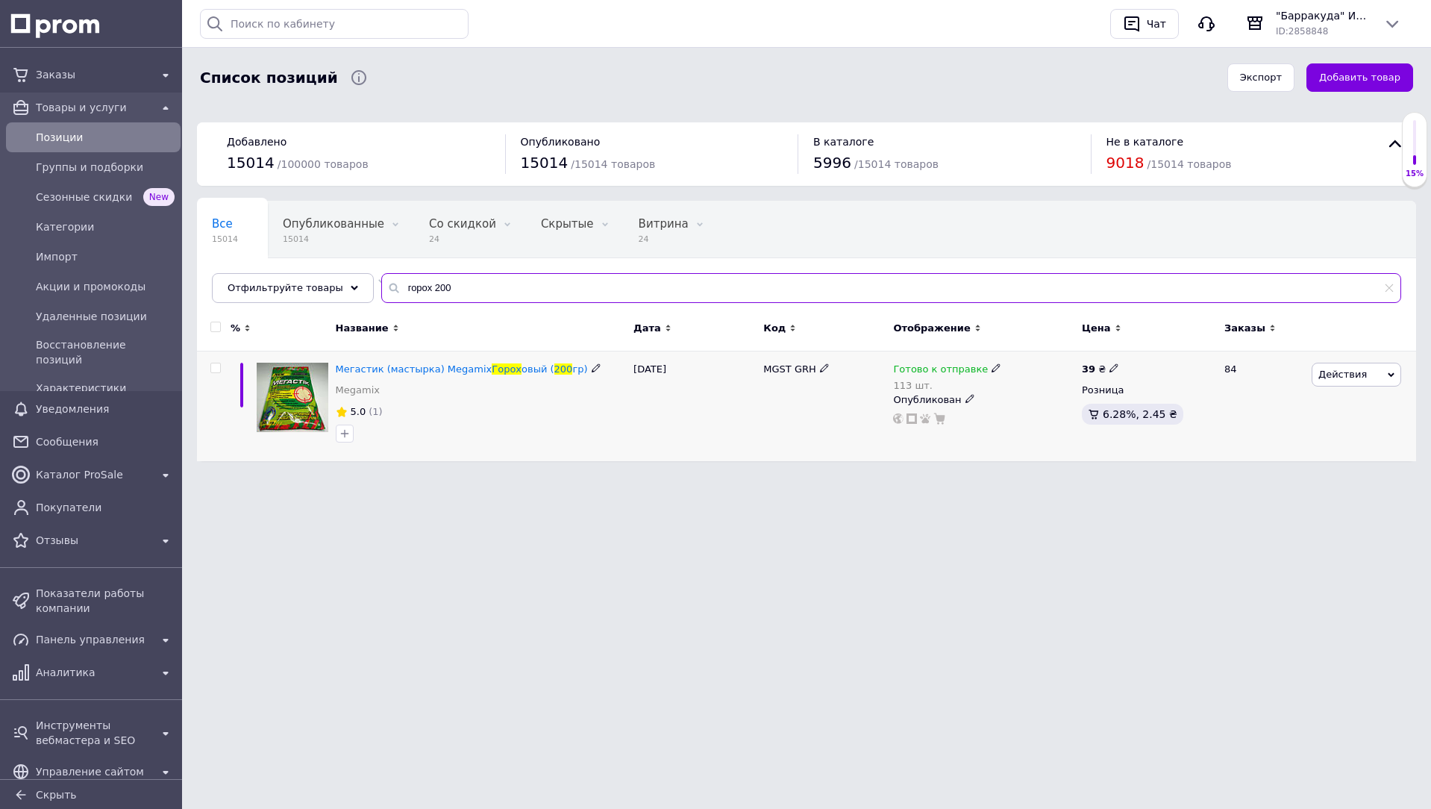
type input "горох 200"
click at [921, 372] on span "Готово к отправке" at bounding box center [940, 371] width 95 height 16
drag, startPoint x: 1159, startPoint y: 400, endPoint x: 1088, endPoint y: 416, distance: 72.6
click at [1157, 402] on div "Остатки 113 шт." at bounding box center [1095, 407] width 187 height 47
click at [1068, 416] on input "113" at bounding box center [1058, 416] width 113 height 30
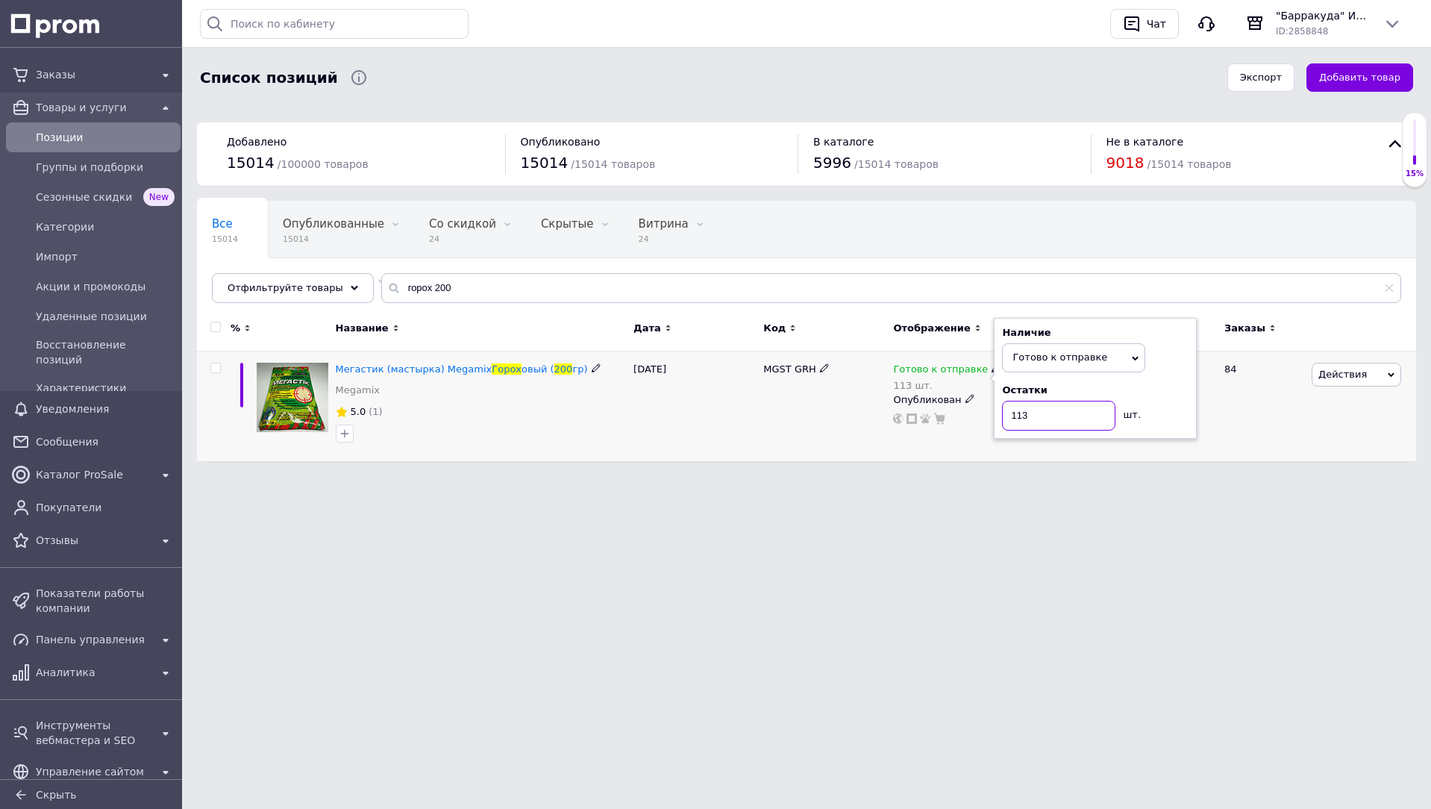
click at [1068, 416] on input "113" at bounding box center [1058, 416] width 113 height 30
type input "112"
click at [842, 280] on input "горох 200" at bounding box center [891, 288] width 1020 height 30
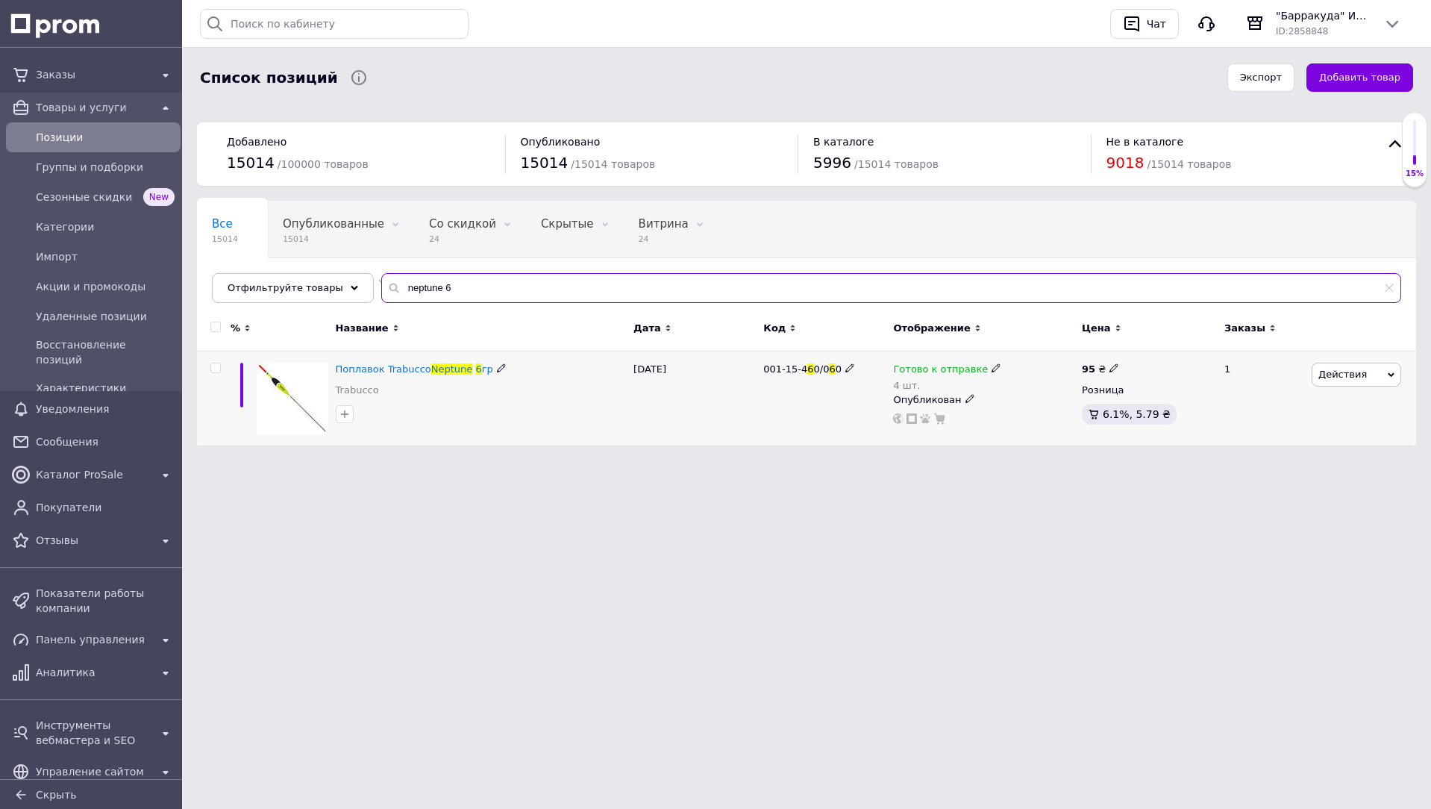
type input "neptune 6"
click at [928, 369] on span "Готово к отправке" at bounding box center [940, 371] width 95 height 16
click at [1153, 399] on div "Остатки 4 шт." at bounding box center [1095, 407] width 187 height 47
click at [1047, 421] on input "4" at bounding box center [1058, 416] width 113 height 30
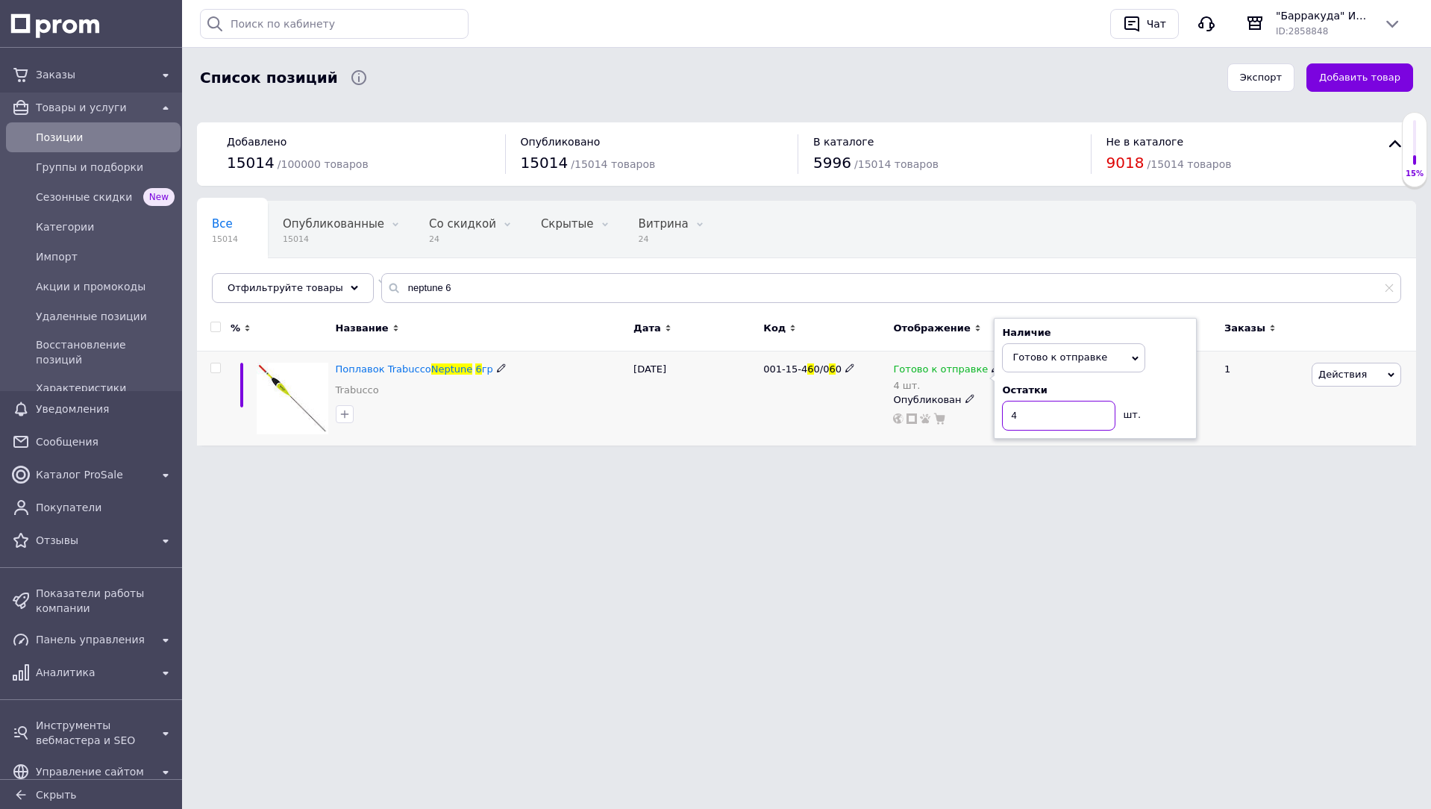
type input "3"
click at [695, 276] on input "neptune 6" at bounding box center [891, 288] width 1020 height 30
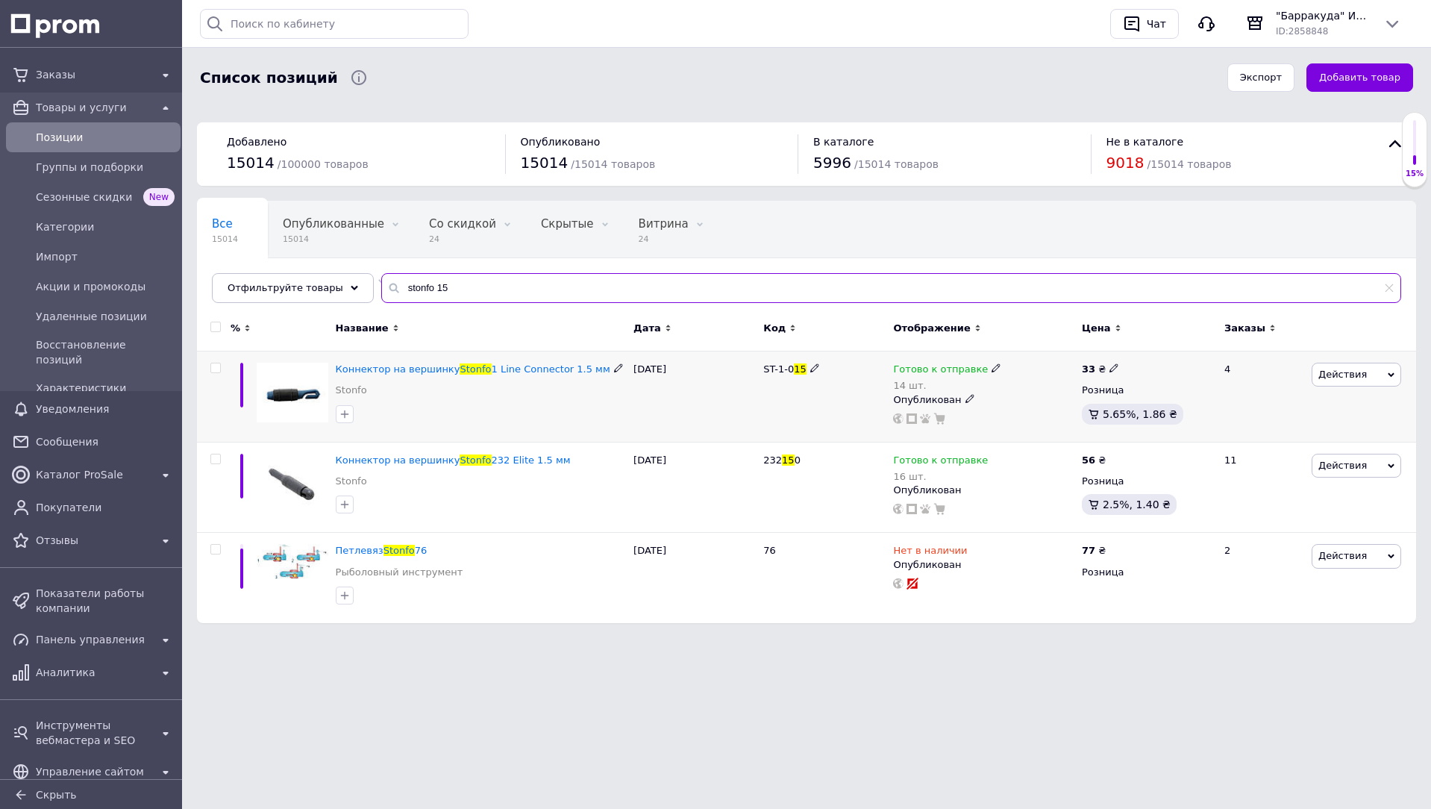
type input "stonfo 15"
click at [968, 372] on span "Готово к отправке" at bounding box center [940, 371] width 95 height 16
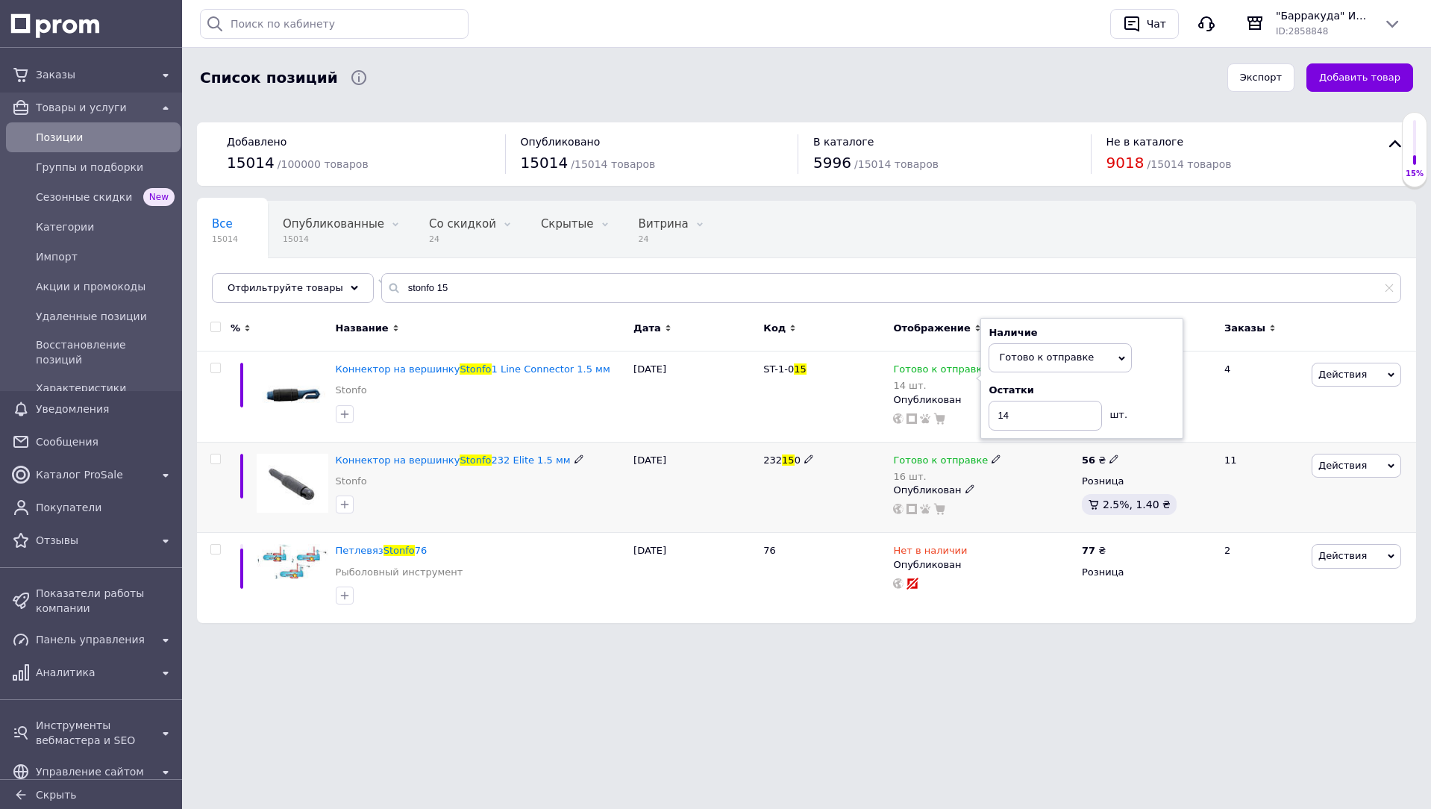
click at [975, 452] on div "Готово к отправке 16 шт. Опубликован" at bounding box center [983, 487] width 189 height 91
drag, startPoint x: 975, startPoint y: 458, endPoint x: 986, endPoint y: 461, distance: 12.3
click at [975, 459] on div "Готово к отправке" at bounding box center [947, 460] width 108 height 13
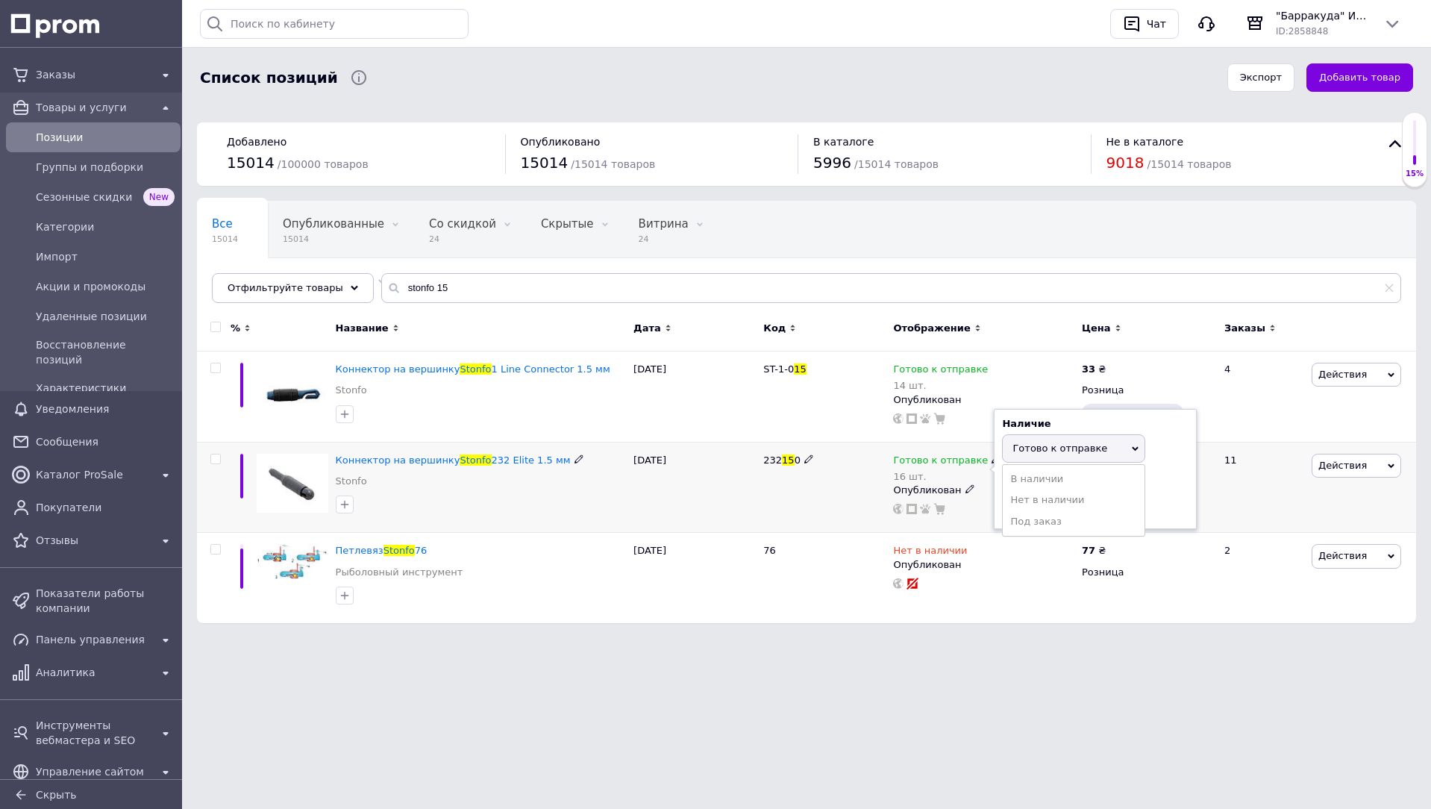
drag, startPoint x: 1157, startPoint y: 492, endPoint x: 1070, endPoint y: 509, distance: 88.2
click at [1156, 493] on div "Остатки 16 шт." at bounding box center [1095, 497] width 187 height 47
click at [1070, 509] on input "16" at bounding box center [1058, 506] width 113 height 30
type input "15"
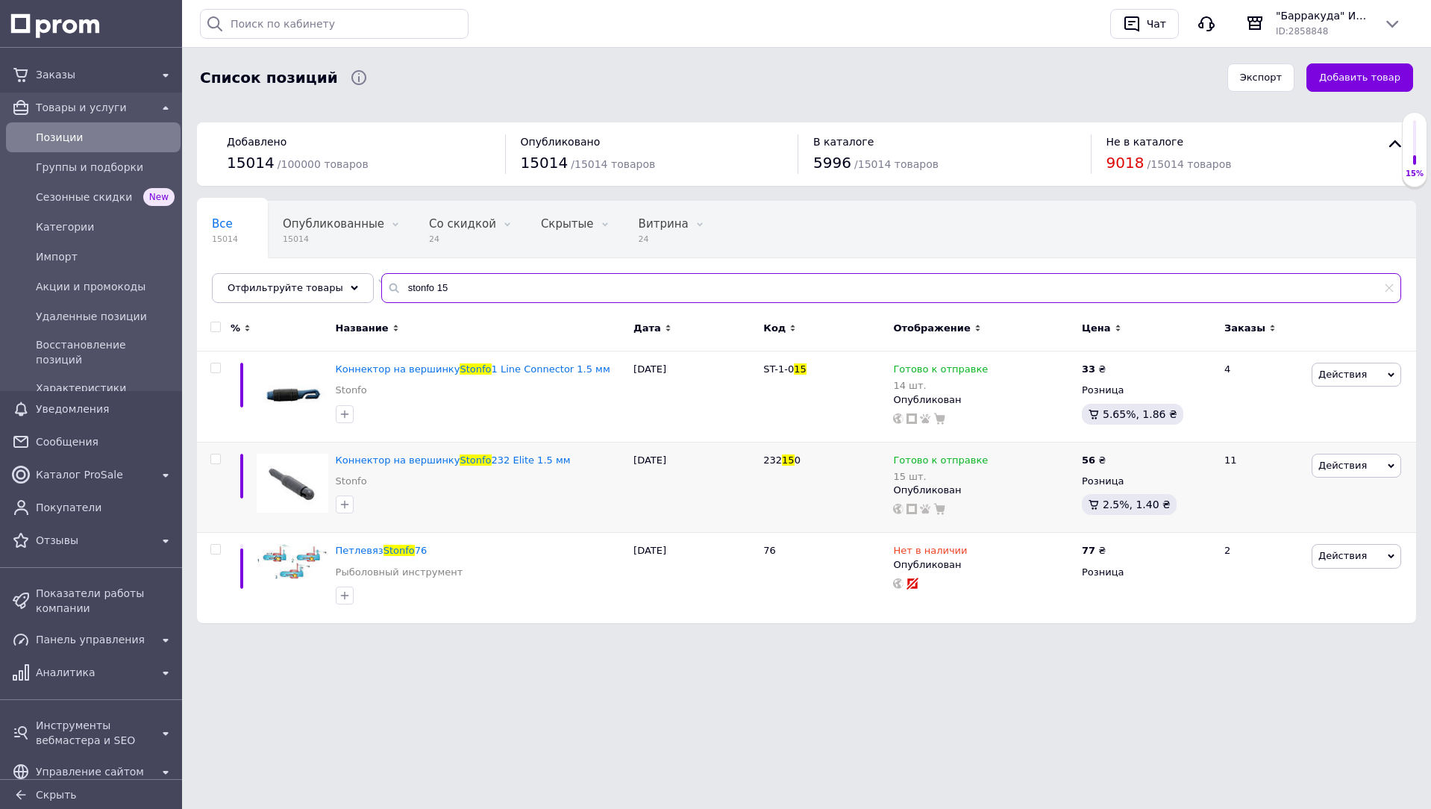
click at [657, 290] on input "stonfo 15" at bounding box center [891, 288] width 1020 height 30
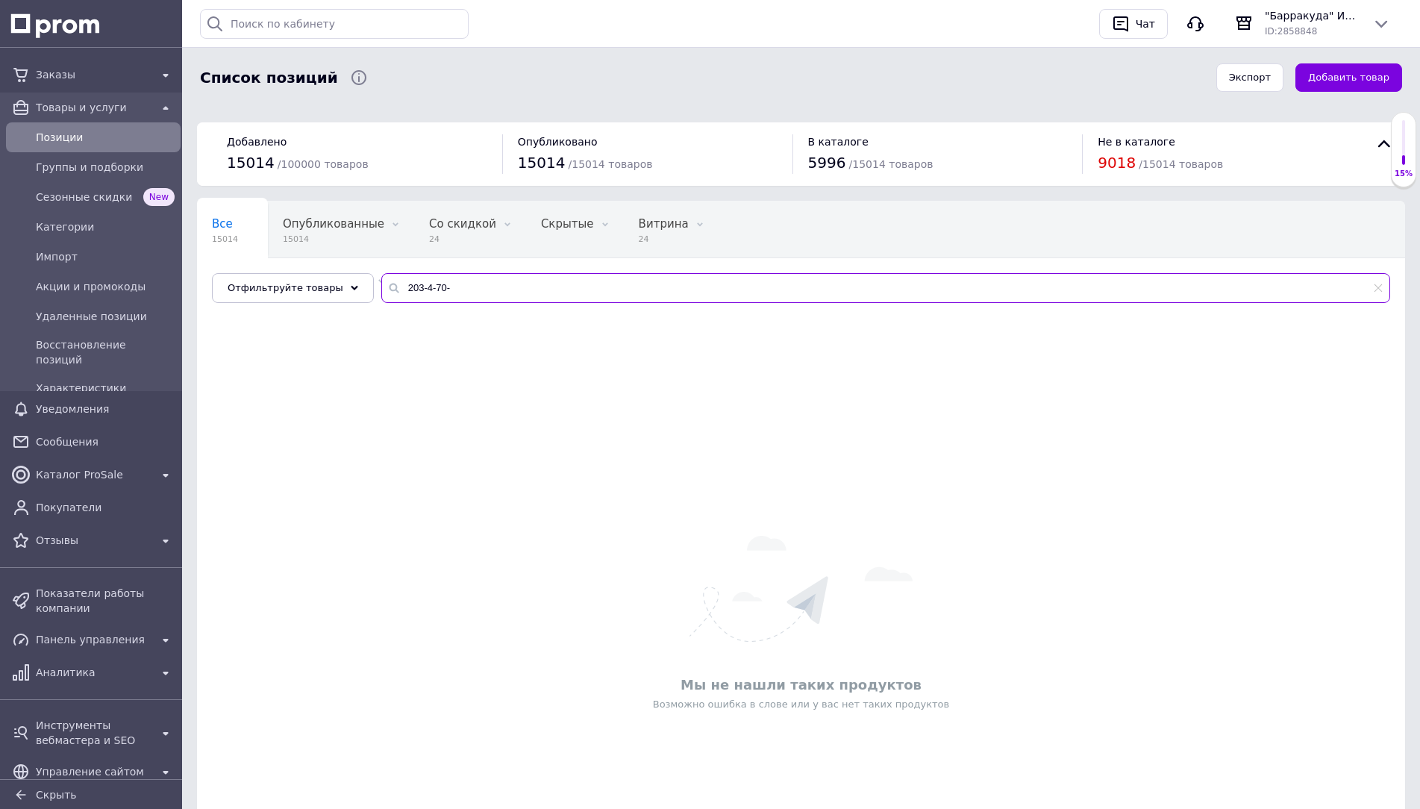
click at [660, 292] on input "203-4-70-" at bounding box center [885, 288] width 1009 height 30
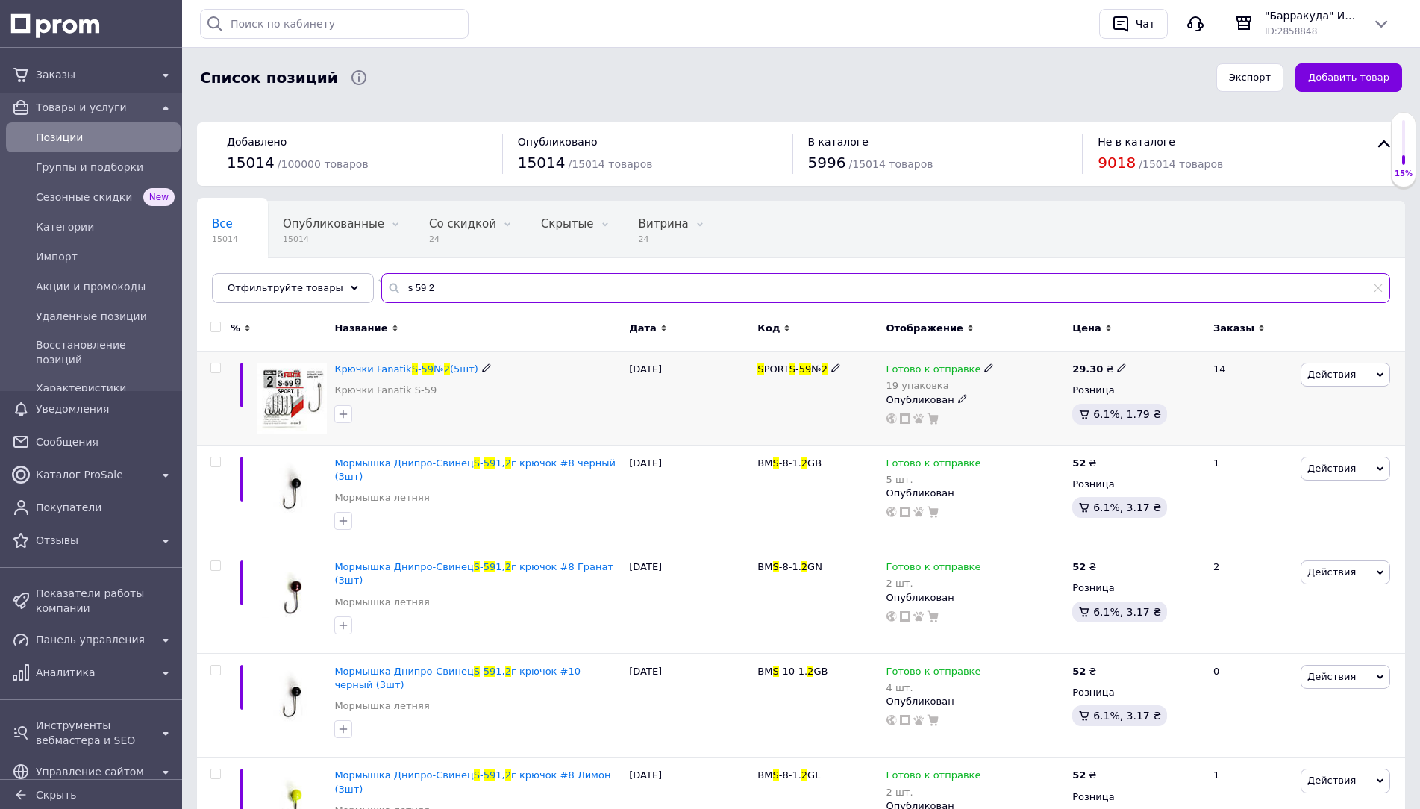
type input "s 59 2"
click at [962, 370] on span "Готово к отправке" at bounding box center [933, 371] width 95 height 16
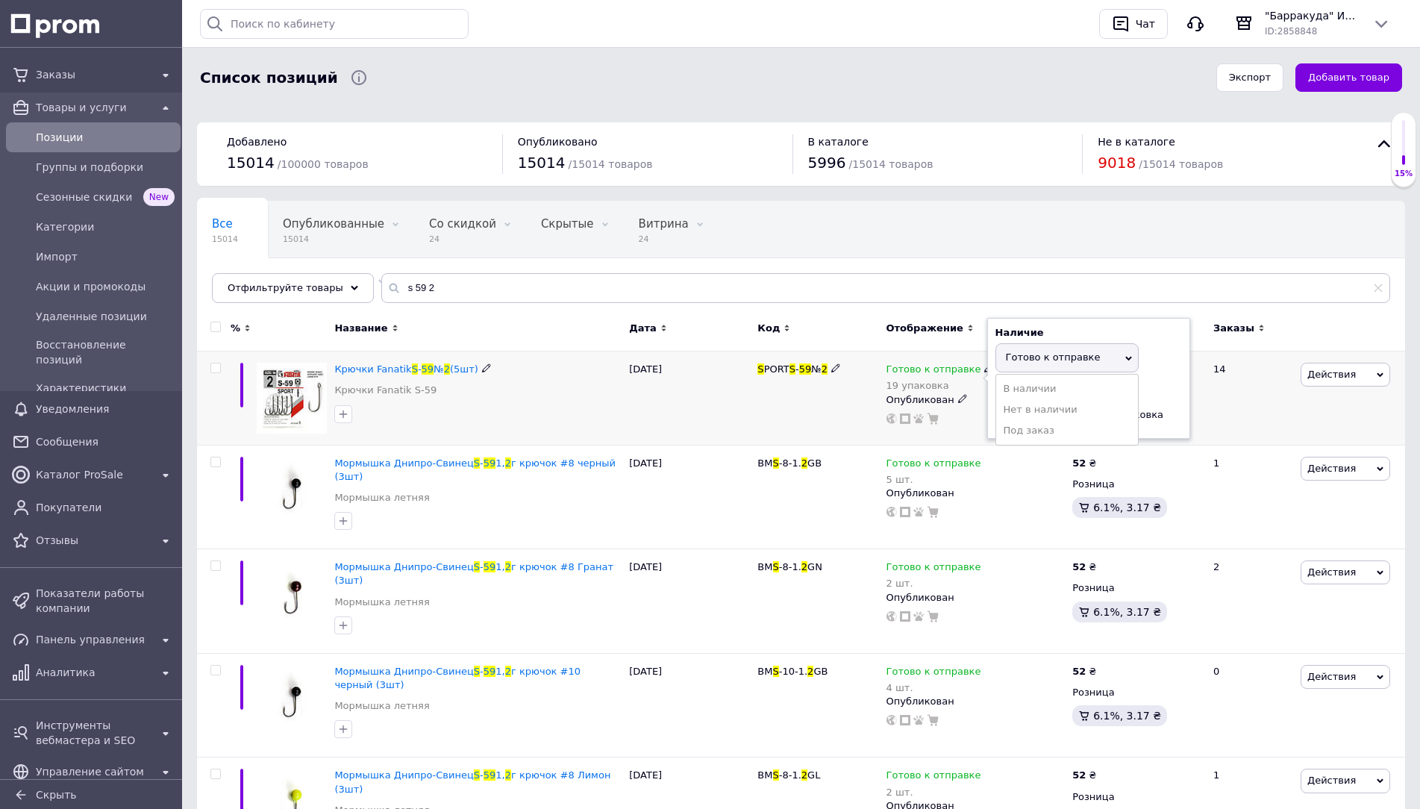
drag, startPoint x: 1176, startPoint y: 415, endPoint x: 1123, endPoint y: 420, distance: 53.2
click at [1172, 415] on div "Остатки 19 упаковка" at bounding box center [1088, 407] width 187 height 47
click at [1100, 423] on input "19" at bounding box center [1051, 416] width 113 height 30
type input "18"
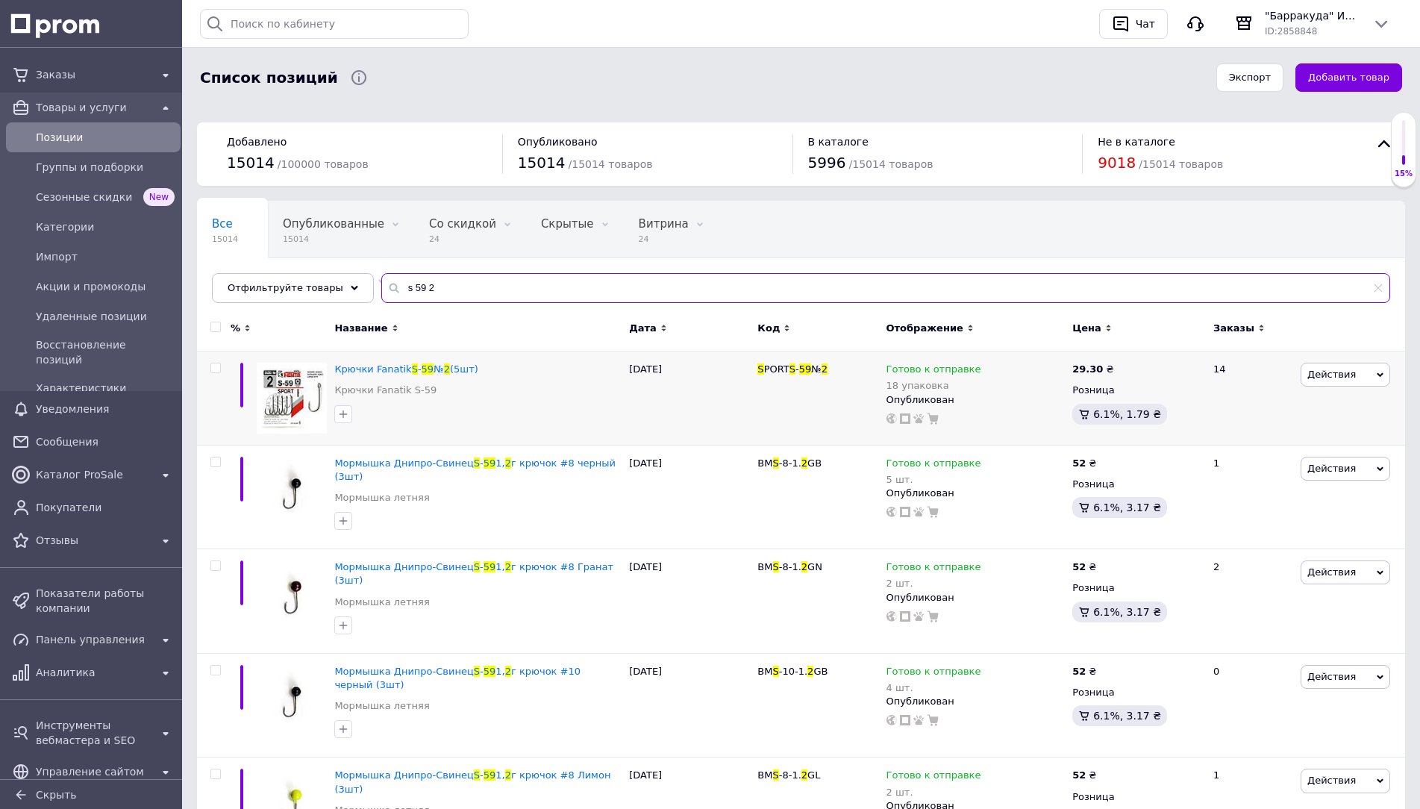
click at [531, 290] on input "s 59 2" at bounding box center [885, 288] width 1009 height 30
click at [531, 289] on input "s 59 2" at bounding box center [885, 288] width 1009 height 30
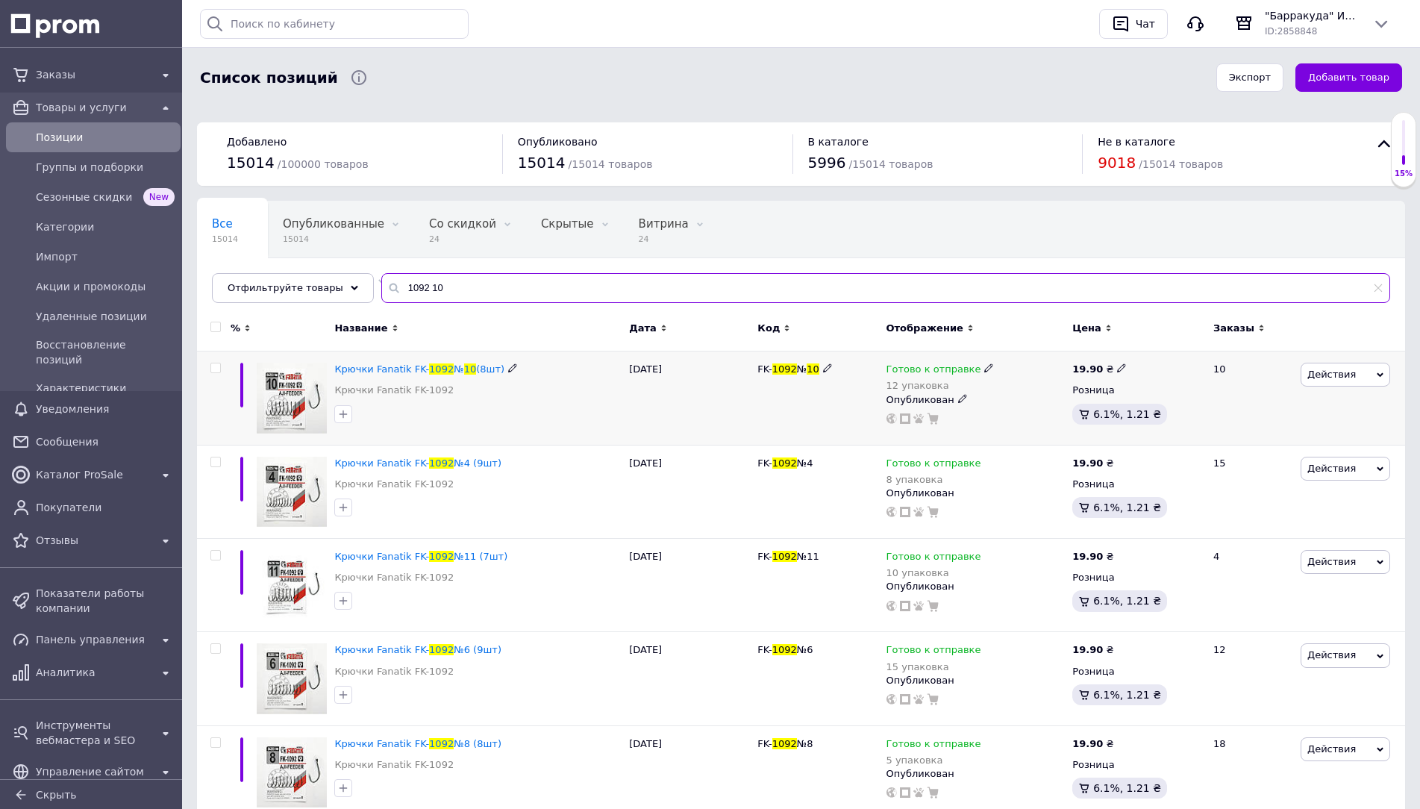
type input "1092 10"
click at [924, 366] on span "Готово к отправке" at bounding box center [933, 371] width 95 height 16
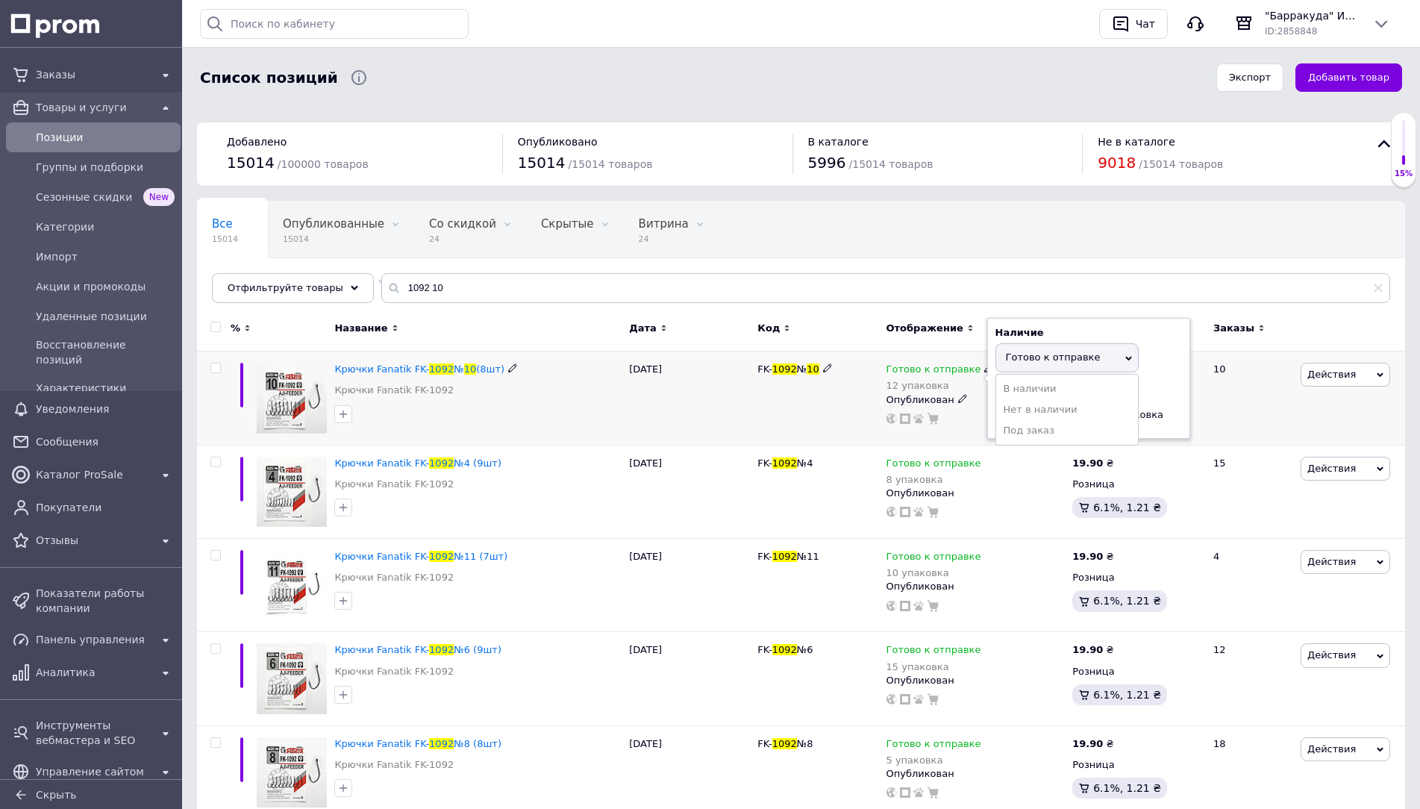
drag, startPoint x: 1170, startPoint y: 403, endPoint x: 1160, endPoint y: 404, distance: 9.7
click at [1160, 404] on div "Остатки 12 упаковка" at bounding box center [1088, 407] width 187 height 47
click at [1101, 411] on input "12" at bounding box center [1051, 416] width 113 height 30
type input "9"
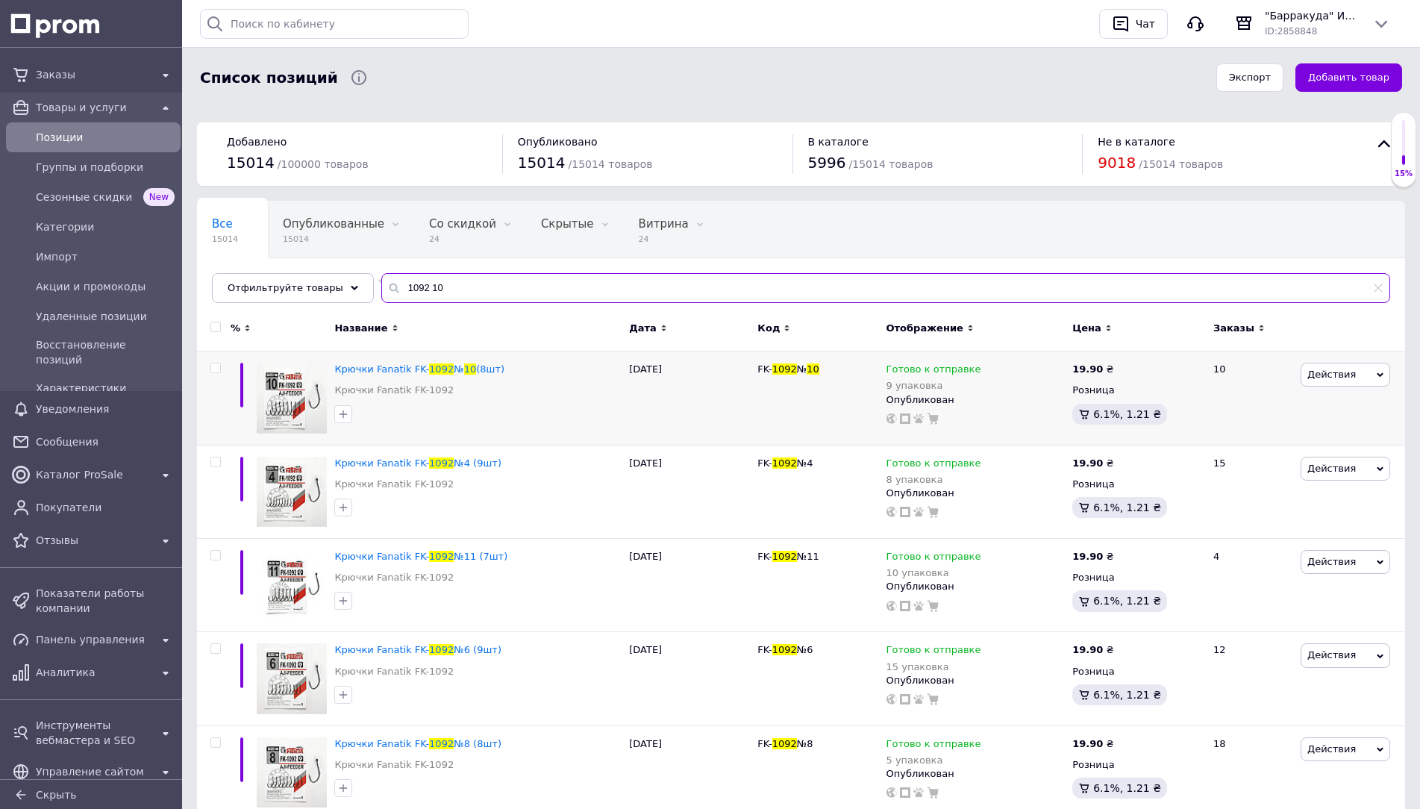
click at [920, 298] on input "1092 10" at bounding box center [885, 288] width 1009 height 30
click at [922, 295] on input "1092 10" at bounding box center [885, 288] width 1009 height 30
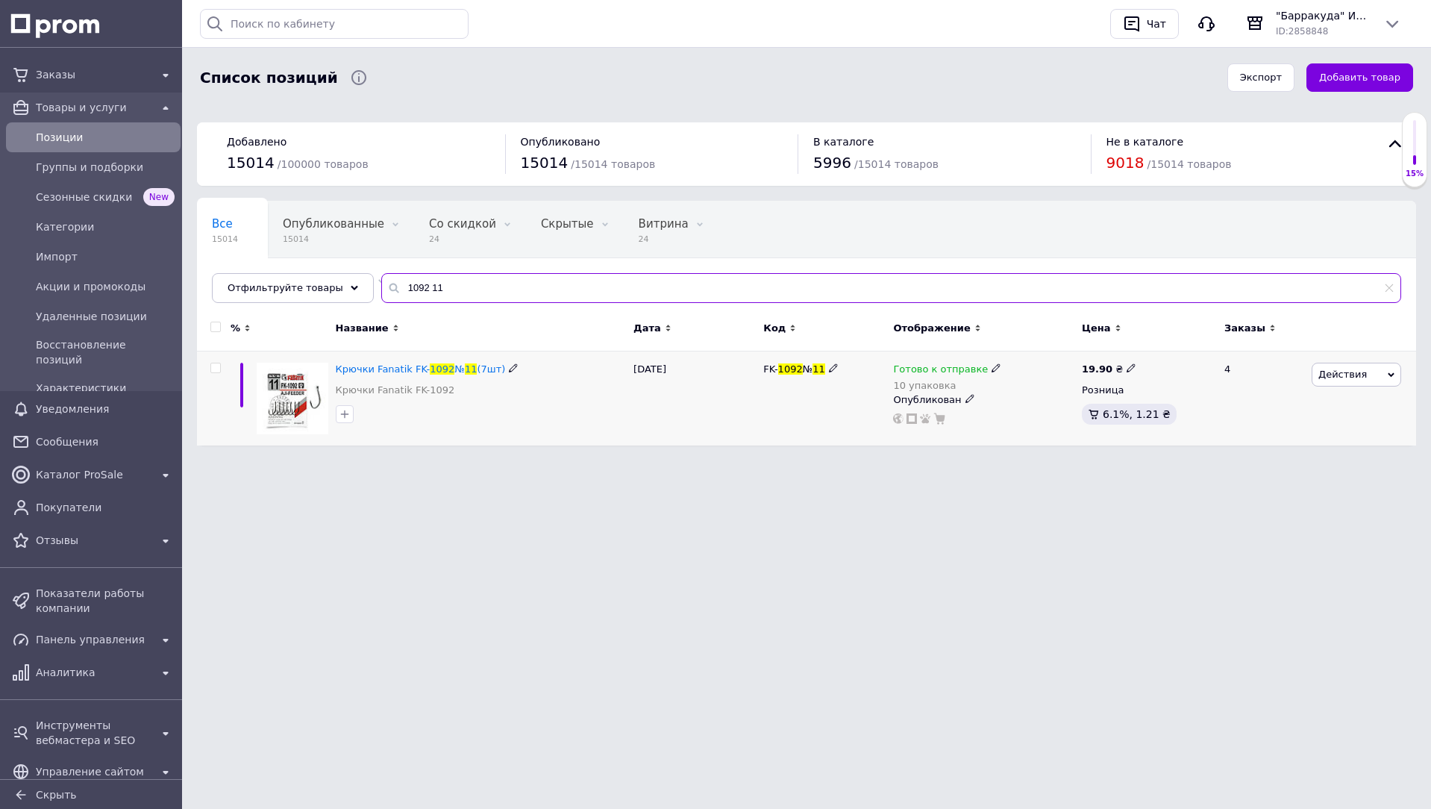
type input "1092 11"
click at [960, 369] on span "Готово к отправке" at bounding box center [940, 371] width 95 height 16
click at [1160, 398] on div "Остатки 10 упаковка" at bounding box center [1095, 407] width 187 height 47
click at [1070, 419] on input "10" at bounding box center [1058, 416] width 113 height 30
click at [1072, 418] on input "10" at bounding box center [1058, 416] width 113 height 30
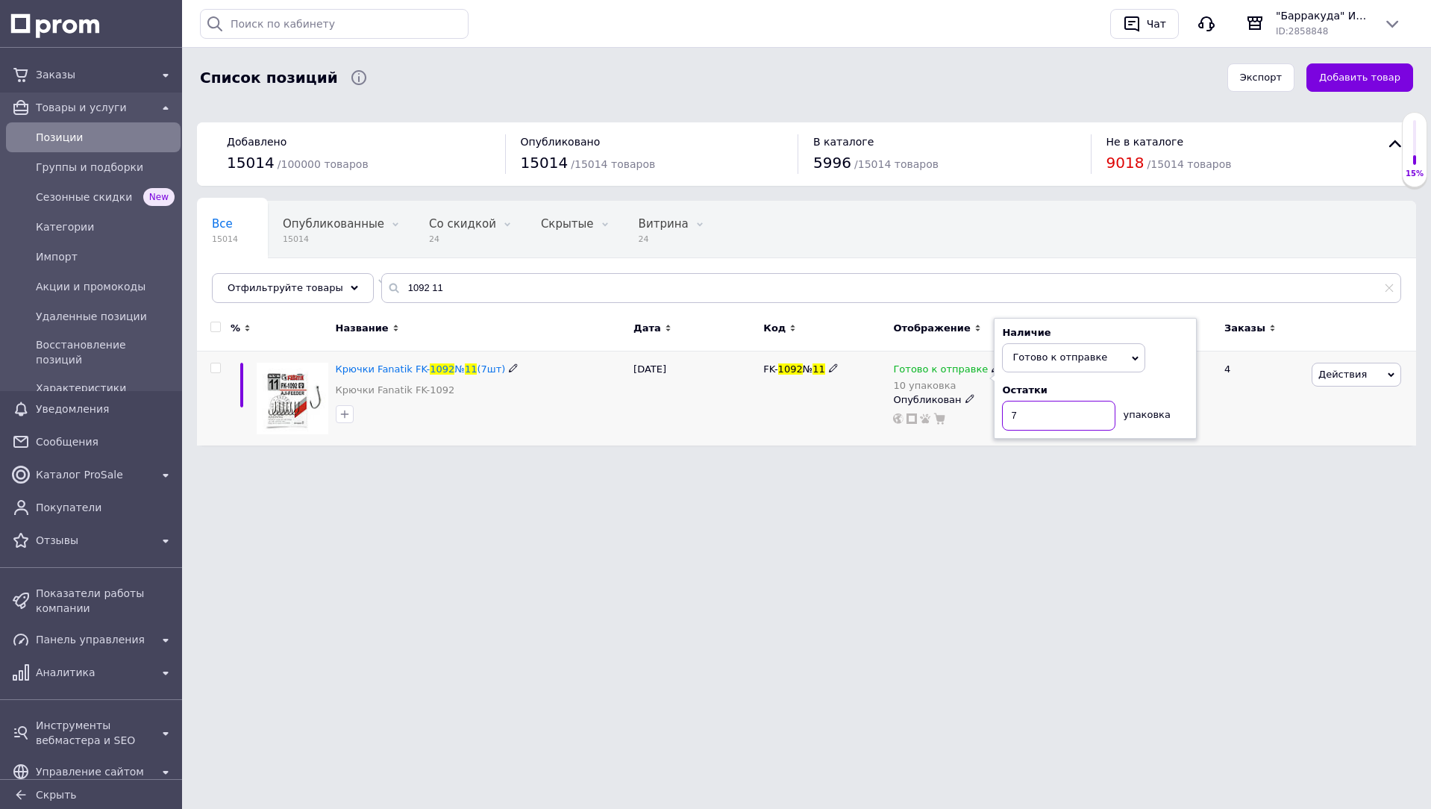
type input "7"
click at [819, 290] on input "1092 11" at bounding box center [891, 288] width 1020 height 30
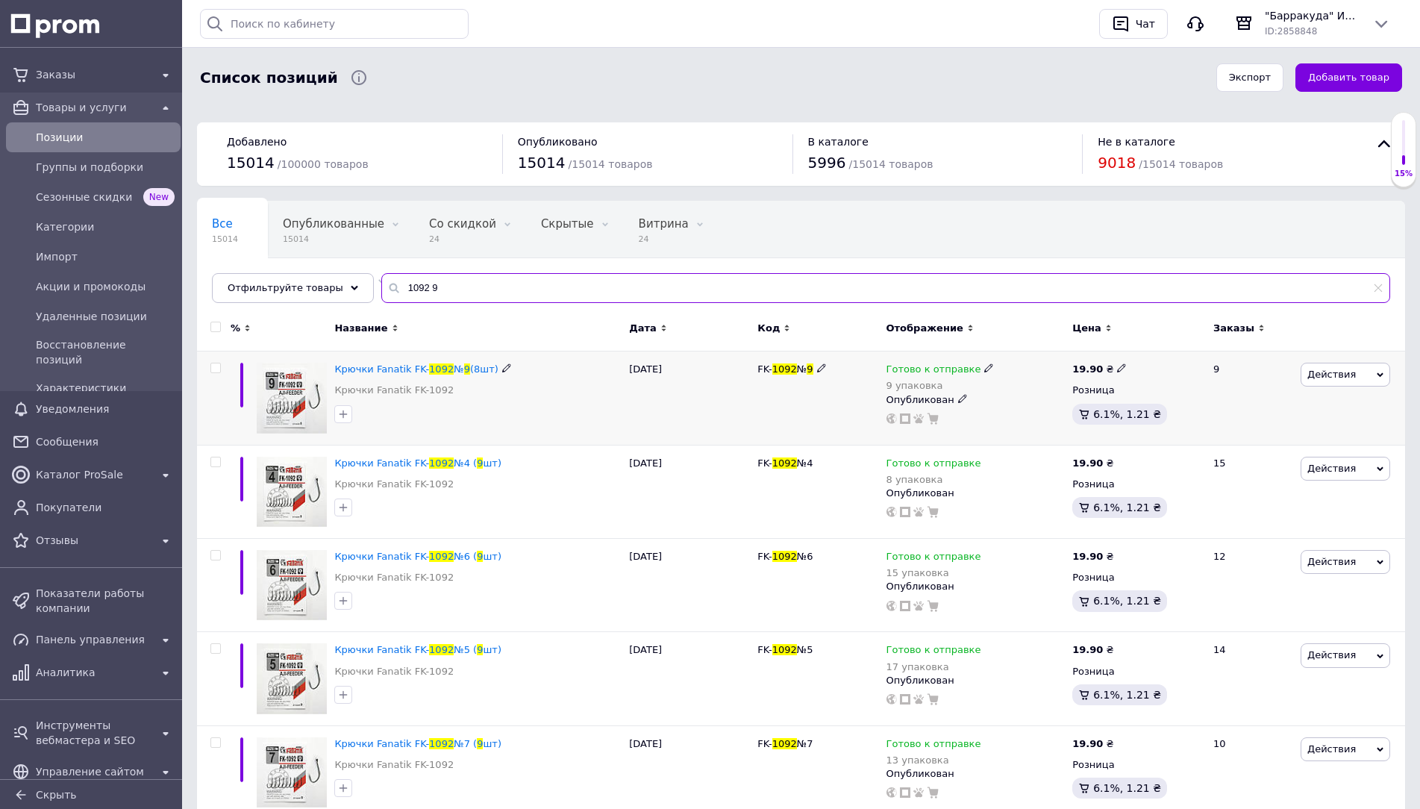
type input "1092 9"
click at [969, 371] on div "Готово к отправке" at bounding box center [940, 369] width 108 height 13
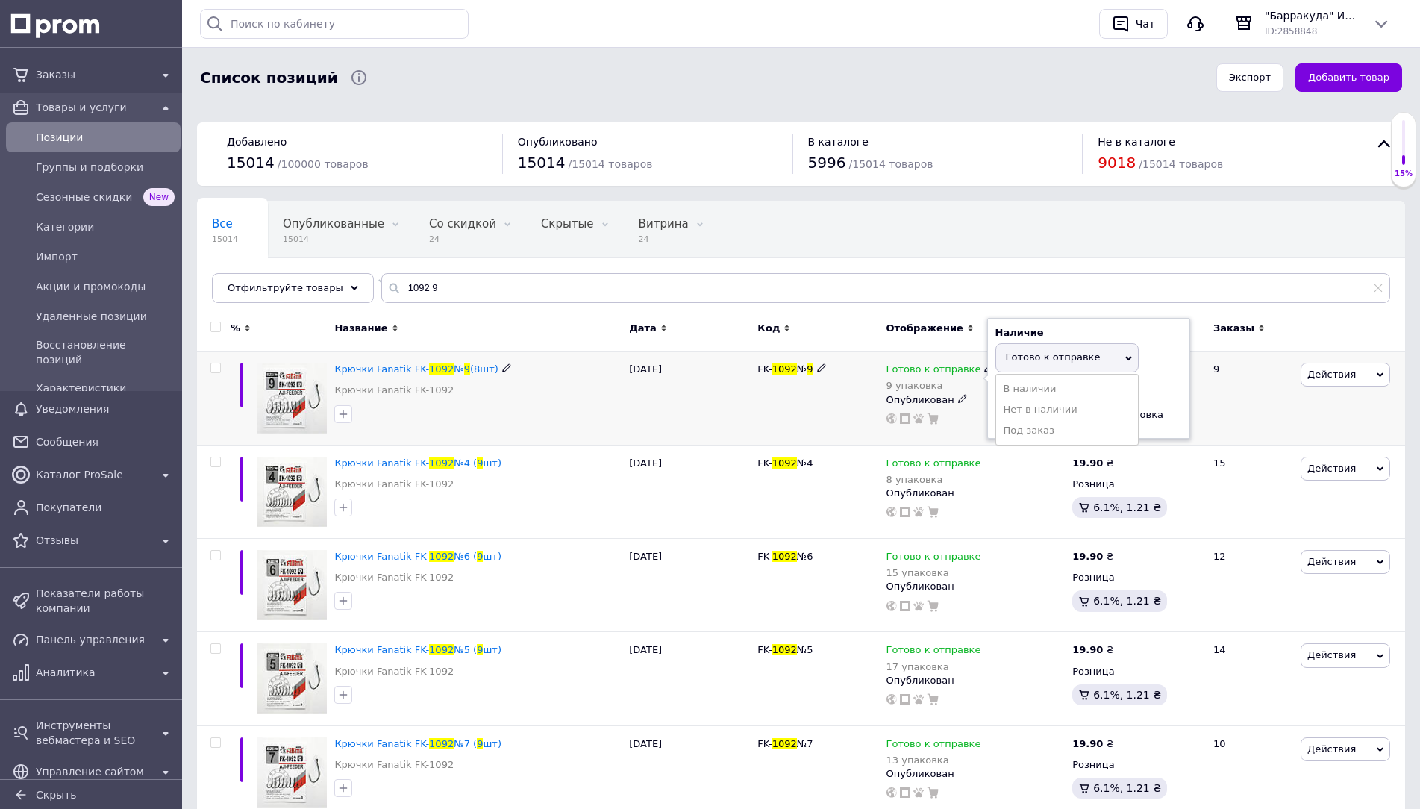
click at [1142, 399] on div "Остатки 9 упаковка" at bounding box center [1088, 407] width 187 height 47
click at [1042, 422] on input "9" at bounding box center [1051, 416] width 113 height 30
type input "7"
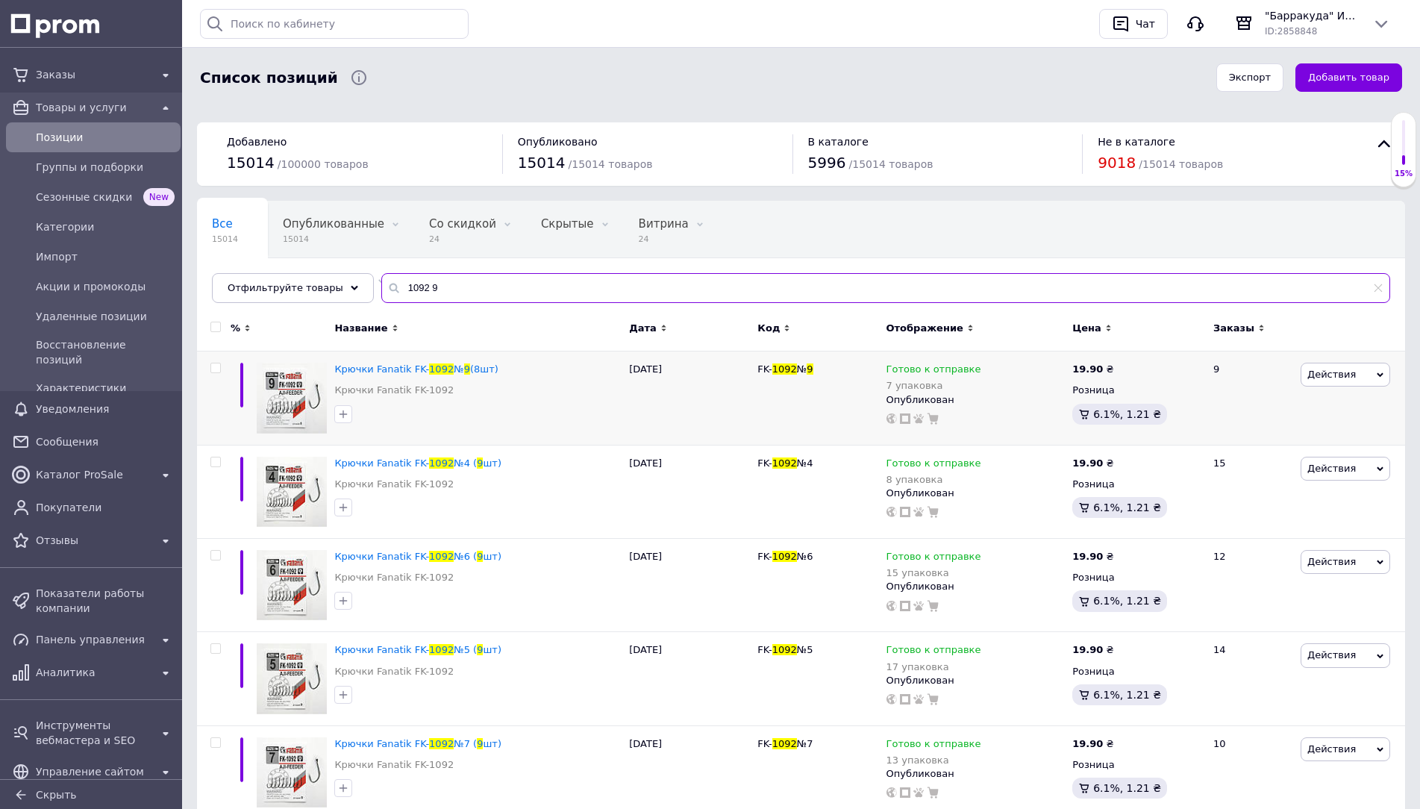
click at [748, 300] on input "1092 9" at bounding box center [885, 288] width 1009 height 30
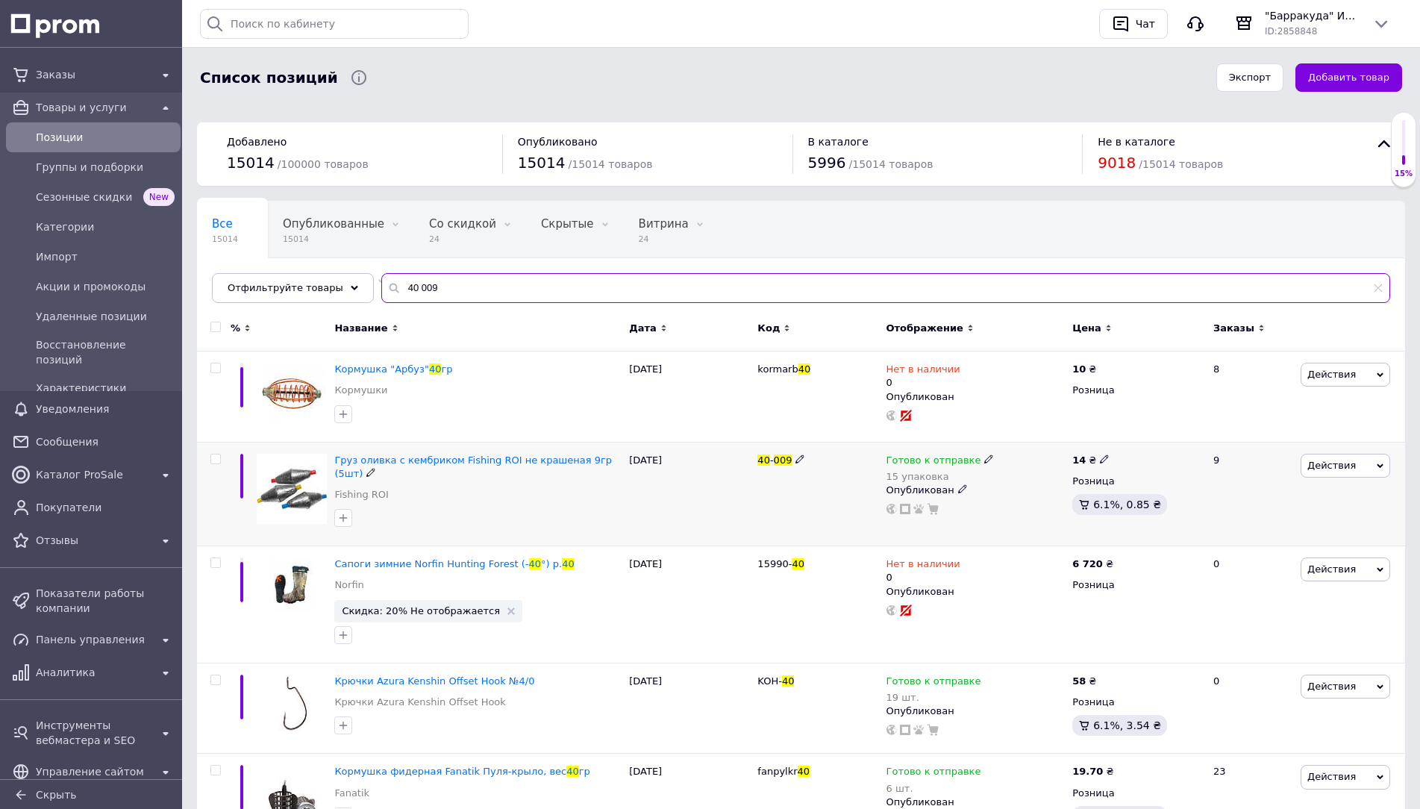
type input "40 009"
click at [937, 457] on span "Готово к отправке" at bounding box center [933, 462] width 95 height 16
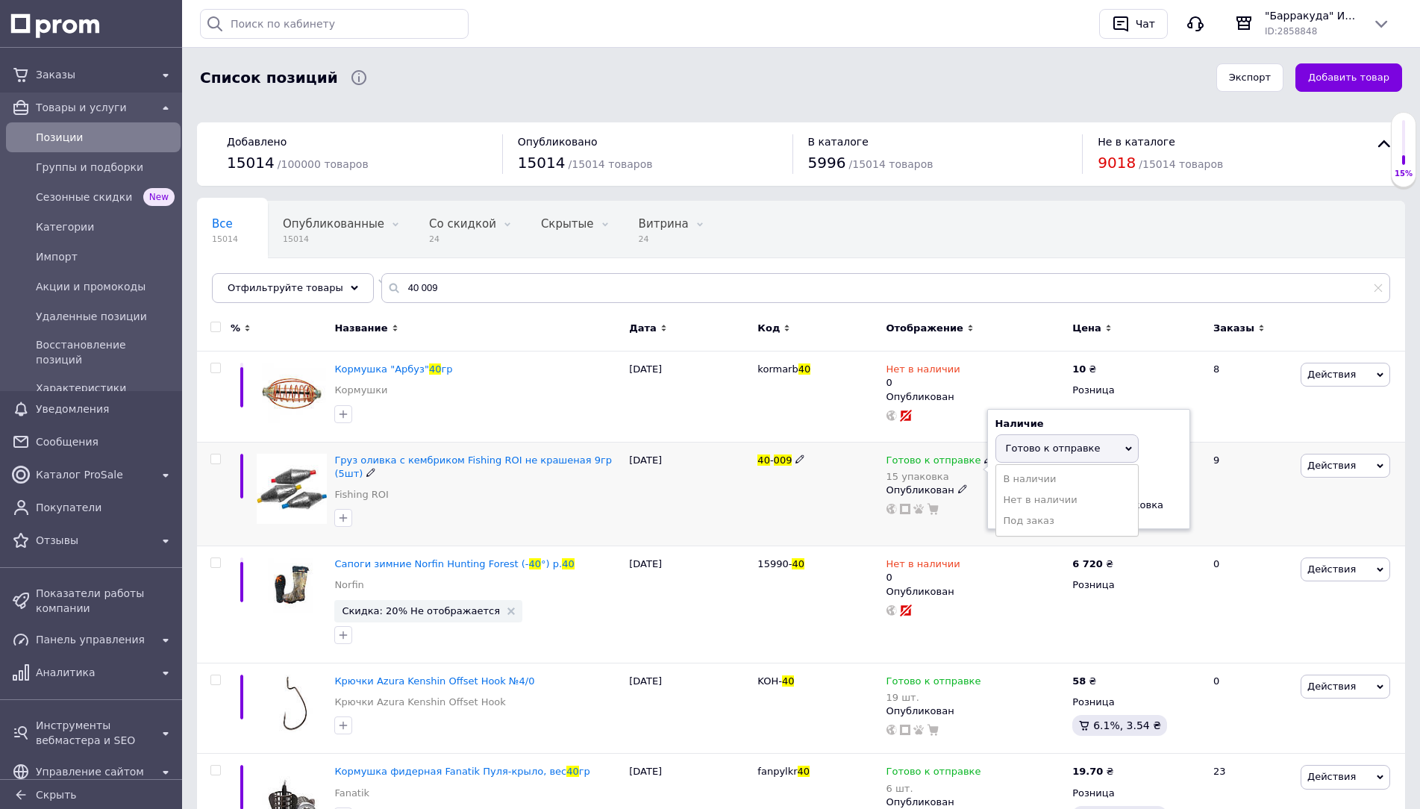
click at [1170, 504] on div "Остатки 15 упаковка" at bounding box center [1088, 497] width 187 height 47
click at [1073, 507] on input "15" at bounding box center [1051, 506] width 113 height 30
type input "14"
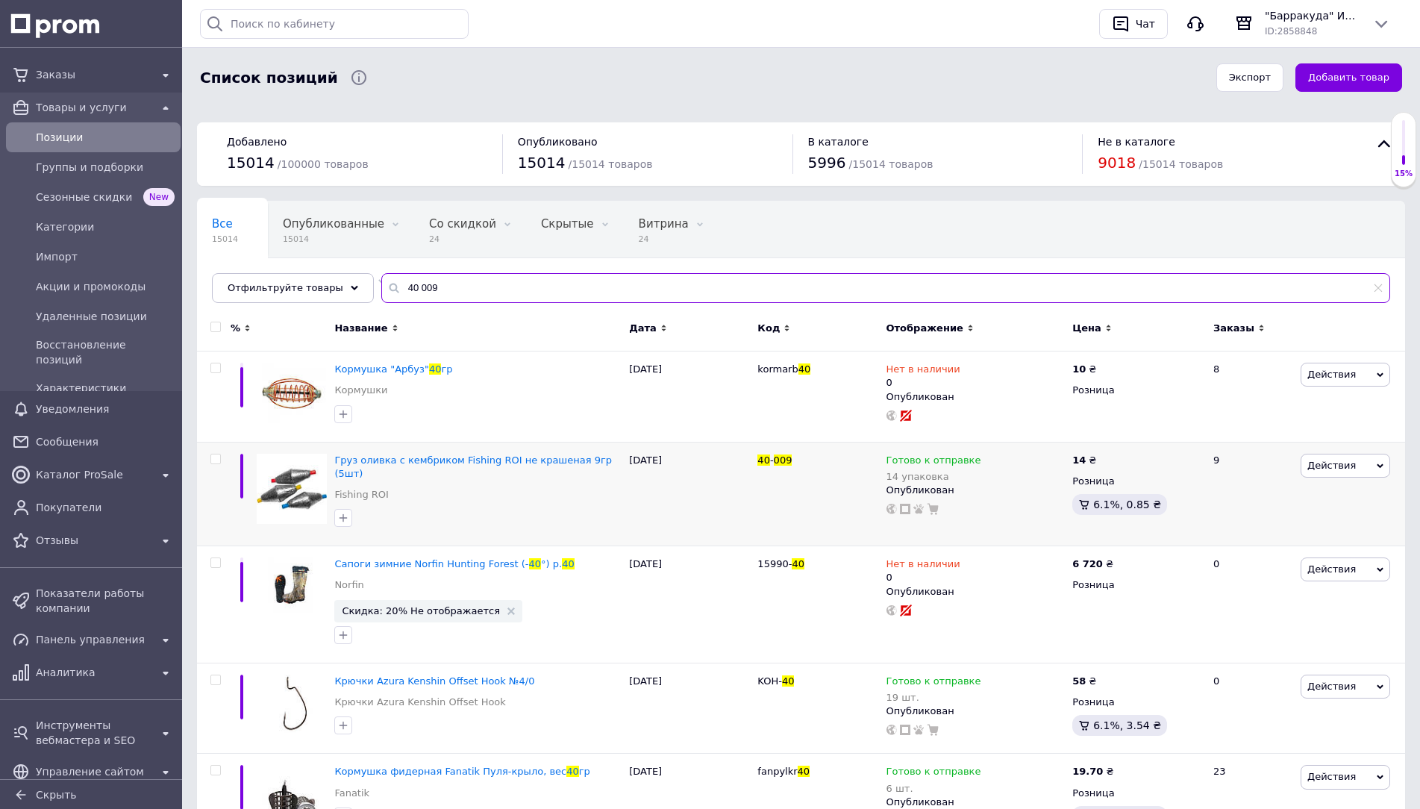
click at [717, 290] on input "40 009" at bounding box center [885, 288] width 1009 height 30
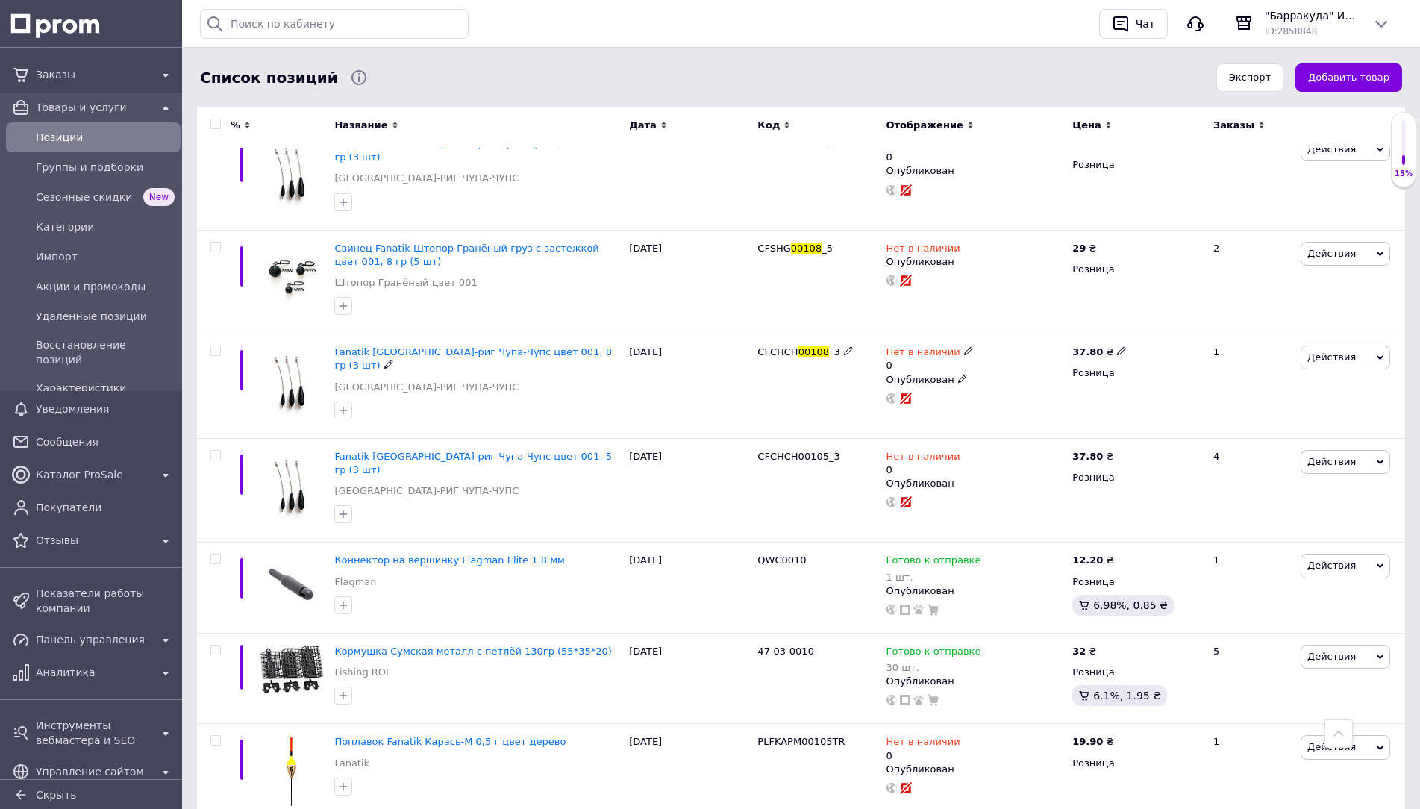
scroll to position [832, 0]
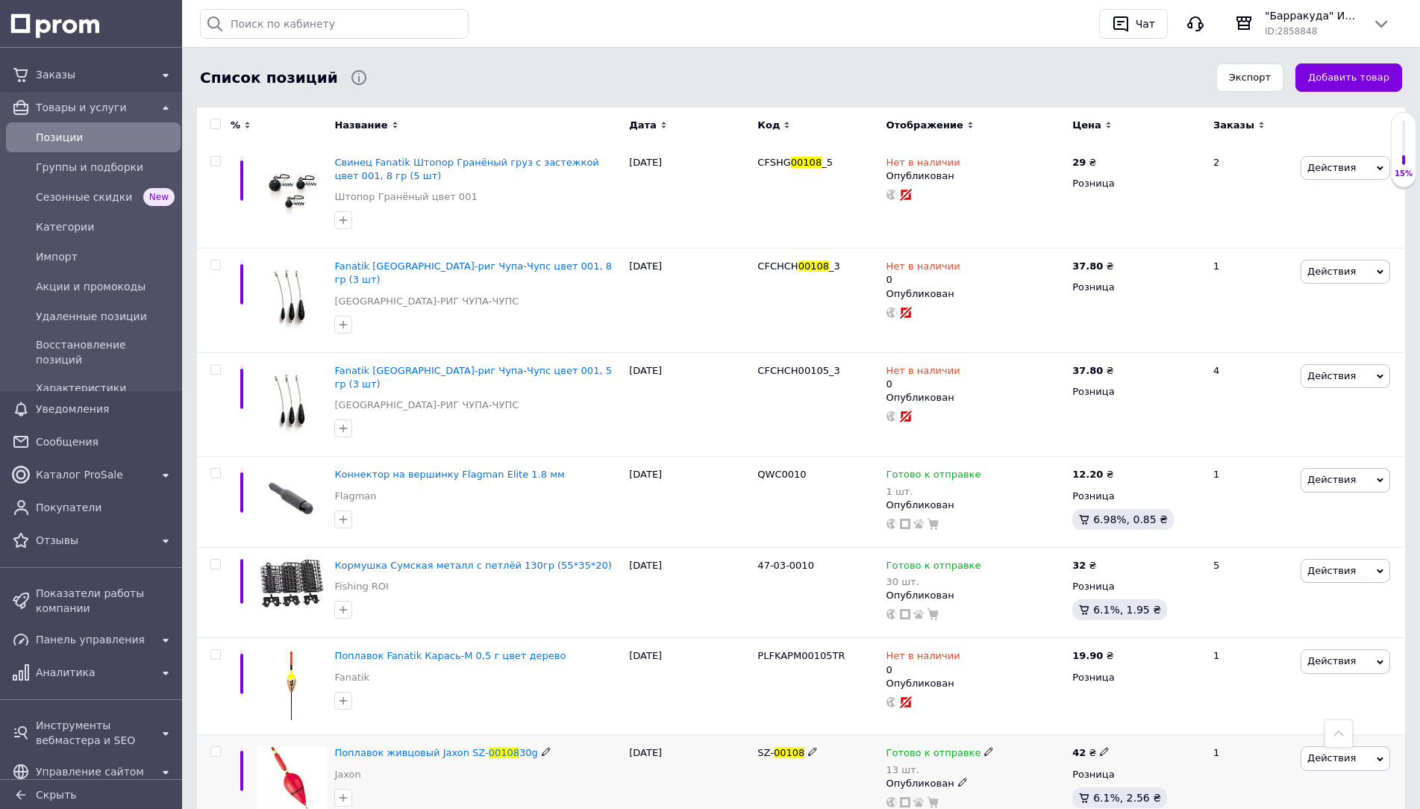
type input "00108"
click at [939, 747] on span "Готово к отправке" at bounding box center [933, 755] width 95 height 16
click at [1144, 767] on div "Остатки" at bounding box center [1088, 773] width 187 height 13
click at [1022, 751] on div "Наличие Готово к отправке В наличии Нет в наличии Под заказ Остатки 13 шт." at bounding box center [1088, 761] width 203 height 121
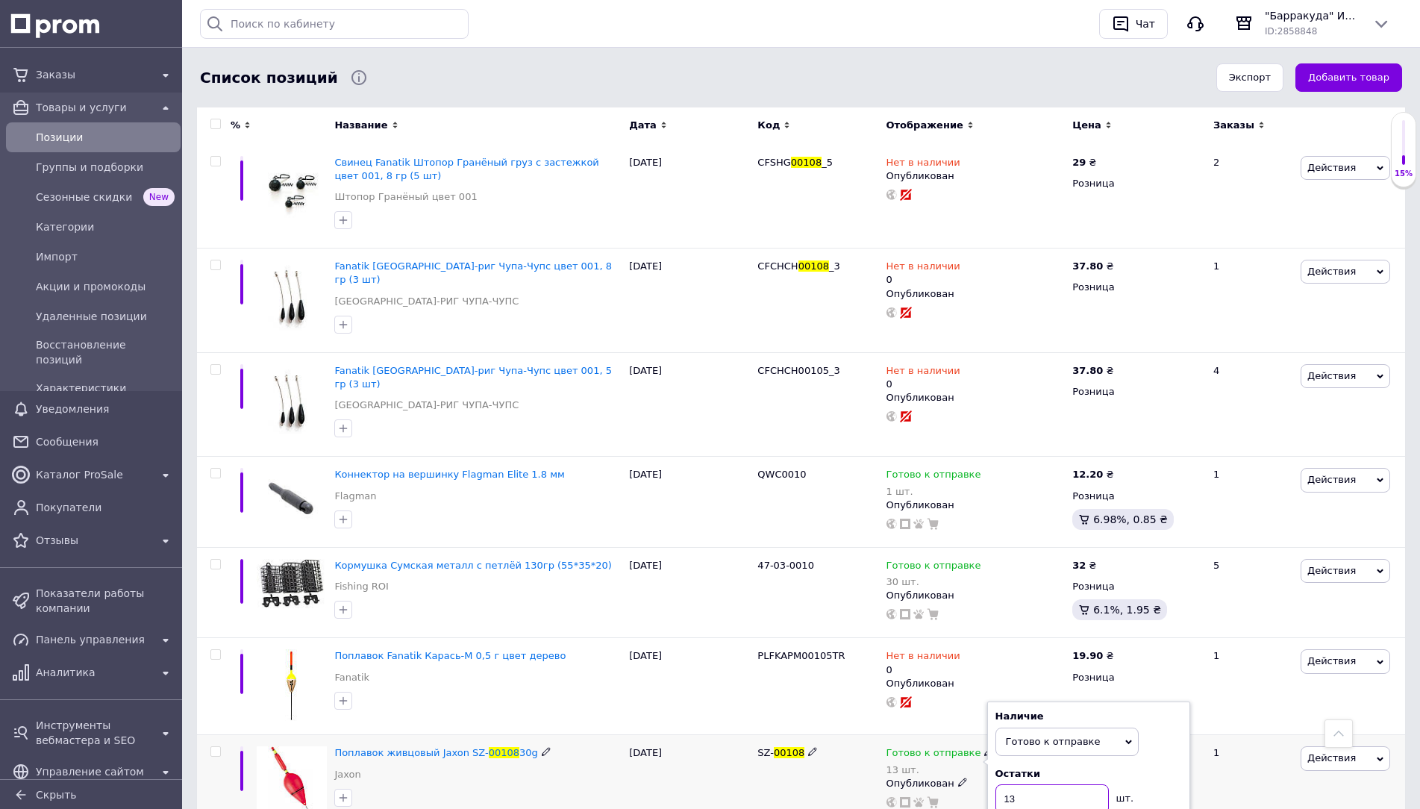
click at [1029, 784] on input "13" at bounding box center [1051, 799] width 113 height 30
type input "12"
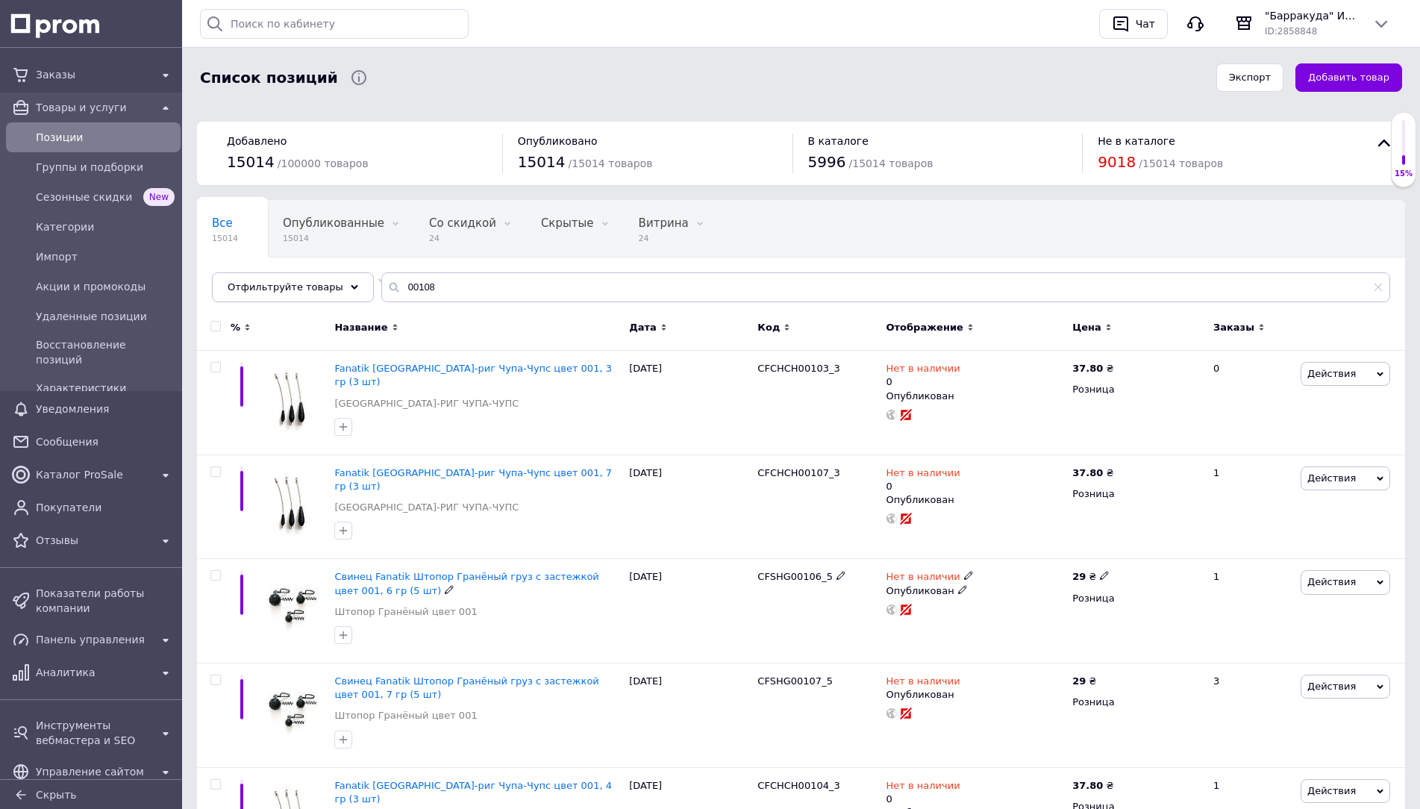
scroll to position [0, 0]
click at [484, 298] on input "00108" at bounding box center [885, 288] width 1009 height 30
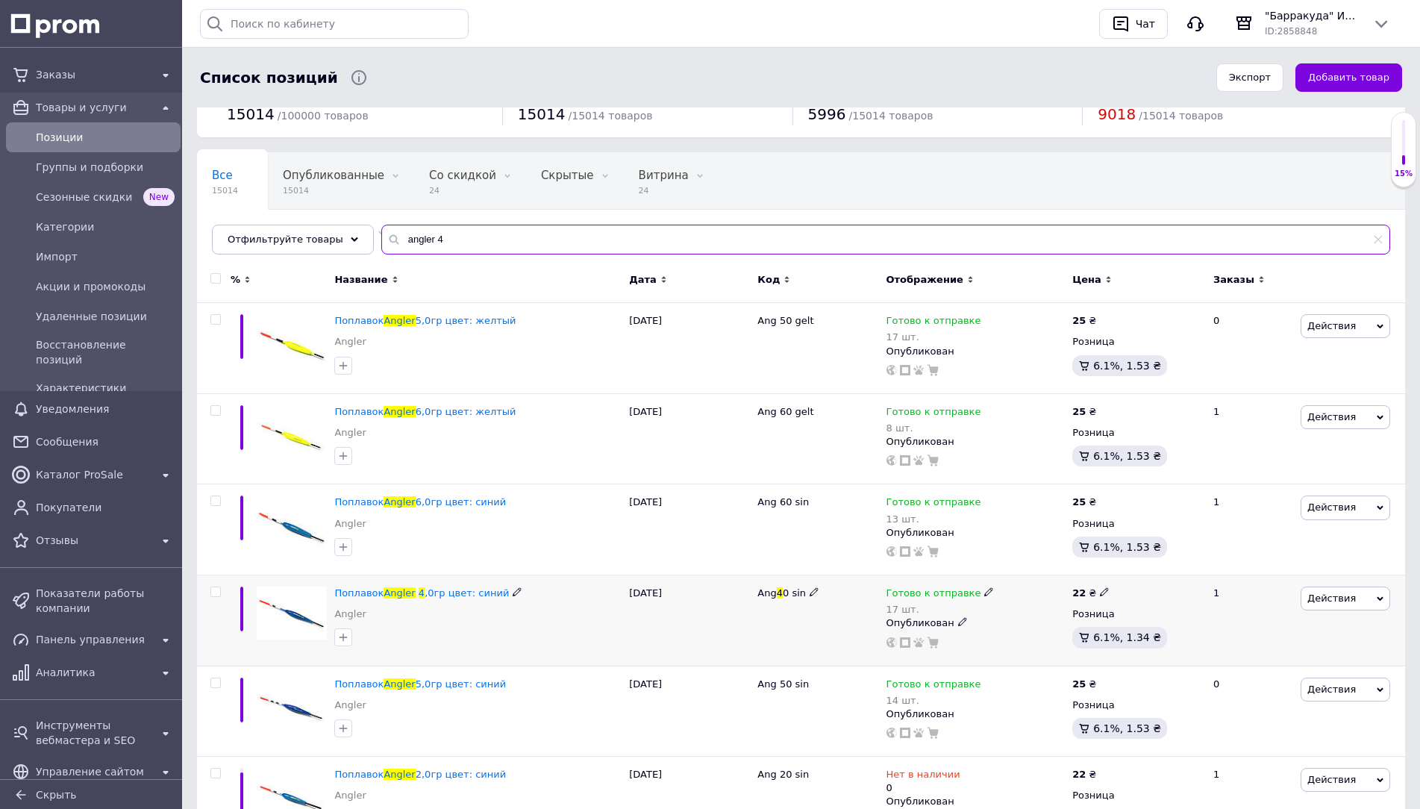
scroll to position [75, 0]
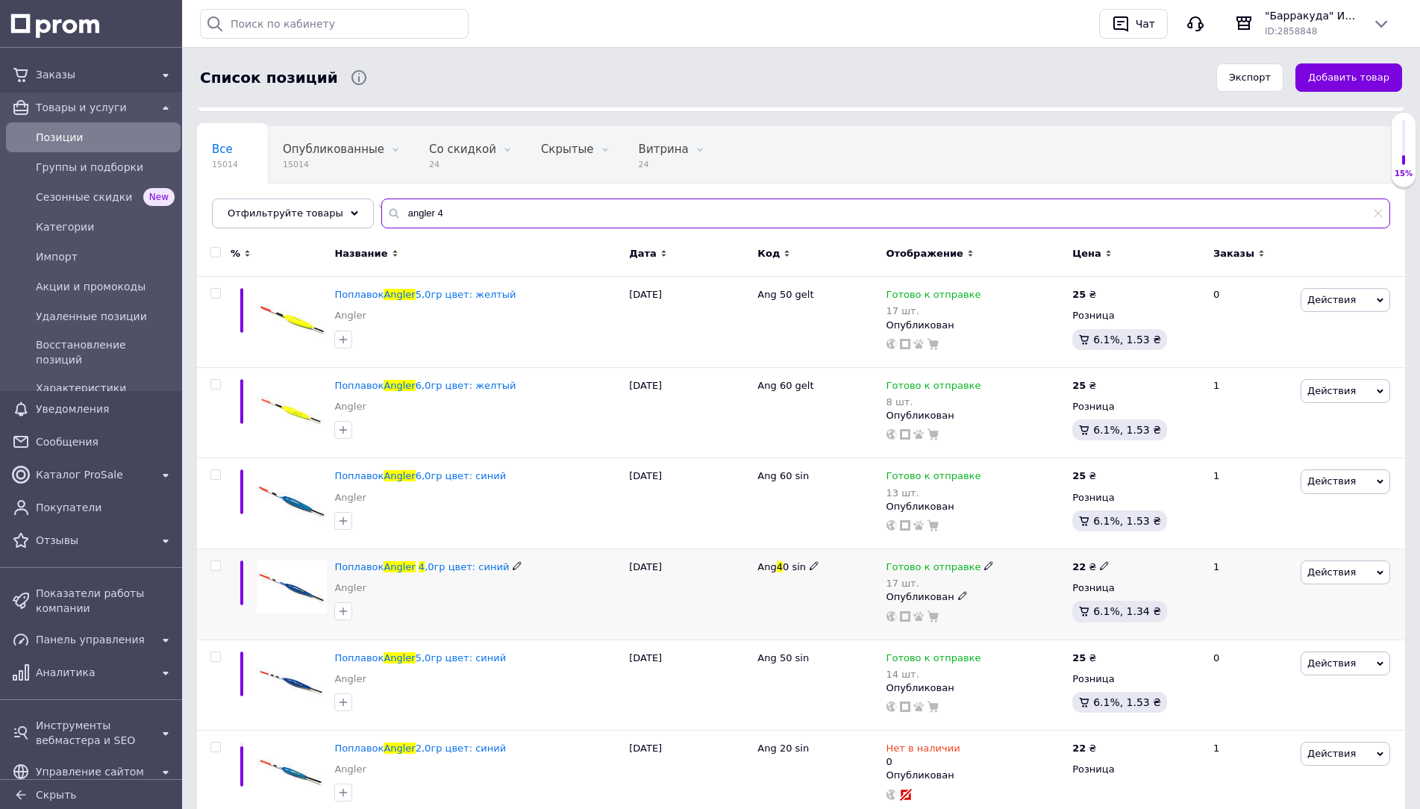
type input "angler 4"
click at [936, 569] on span "Готово к отправке" at bounding box center [933, 569] width 95 height 16
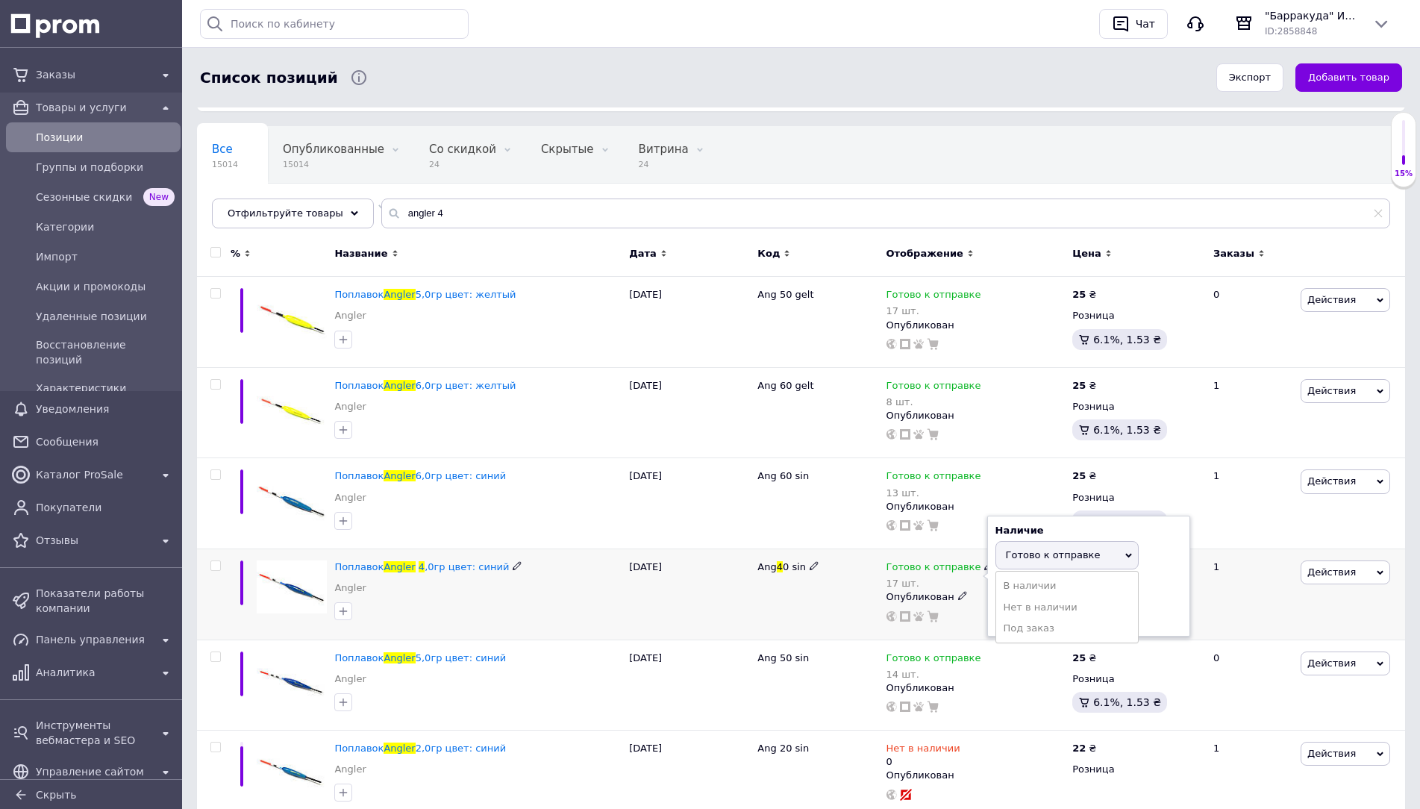
click at [1154, 599] on div "Остатки 17 шт." at bounding box center [1088, 604] width 187 height 47
click at [1072, 613] on input "17" at bounding box center [1051, 613] width 113 height 30
type input "16"
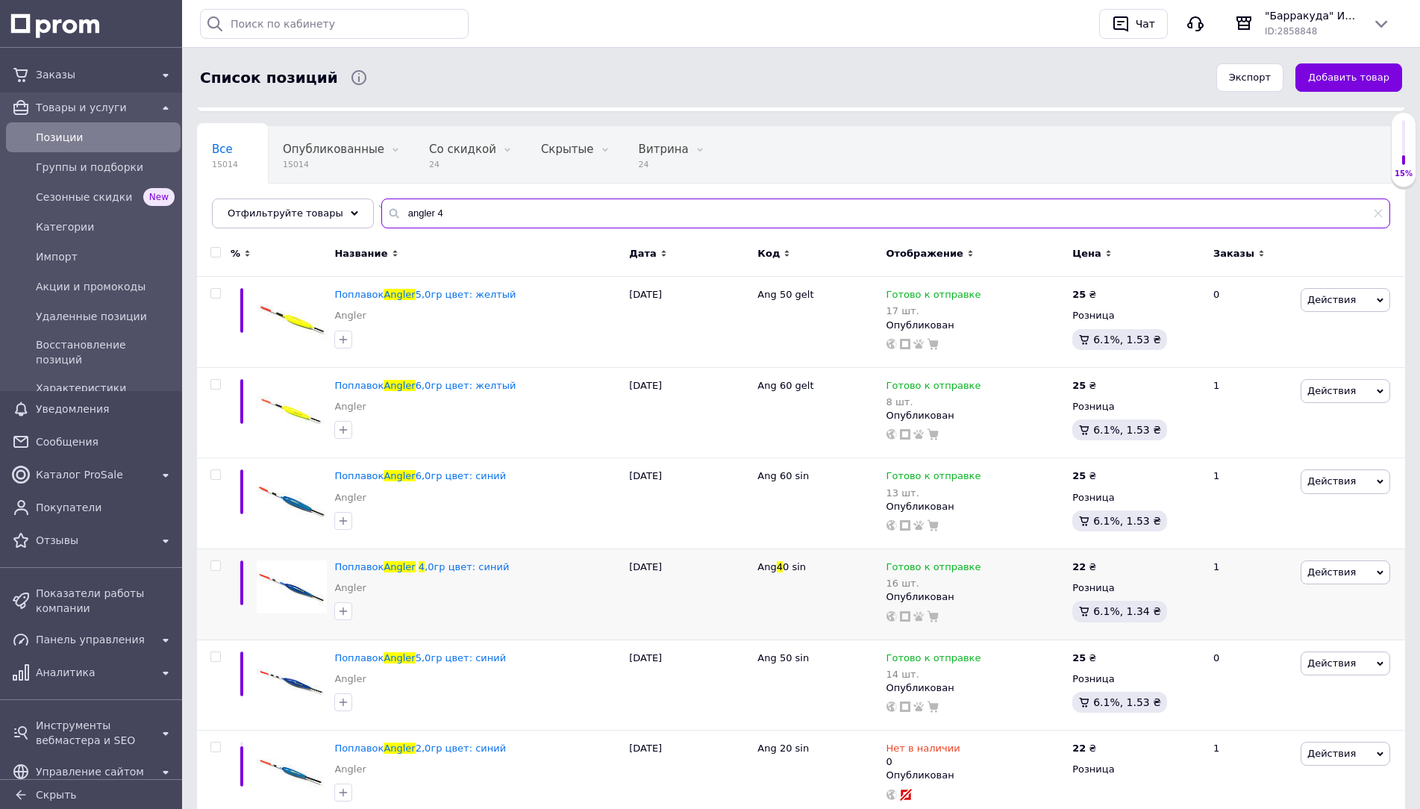
click at [686, 198] on input "angler 4" at bounding box center [885, 213] width 1009 height 30
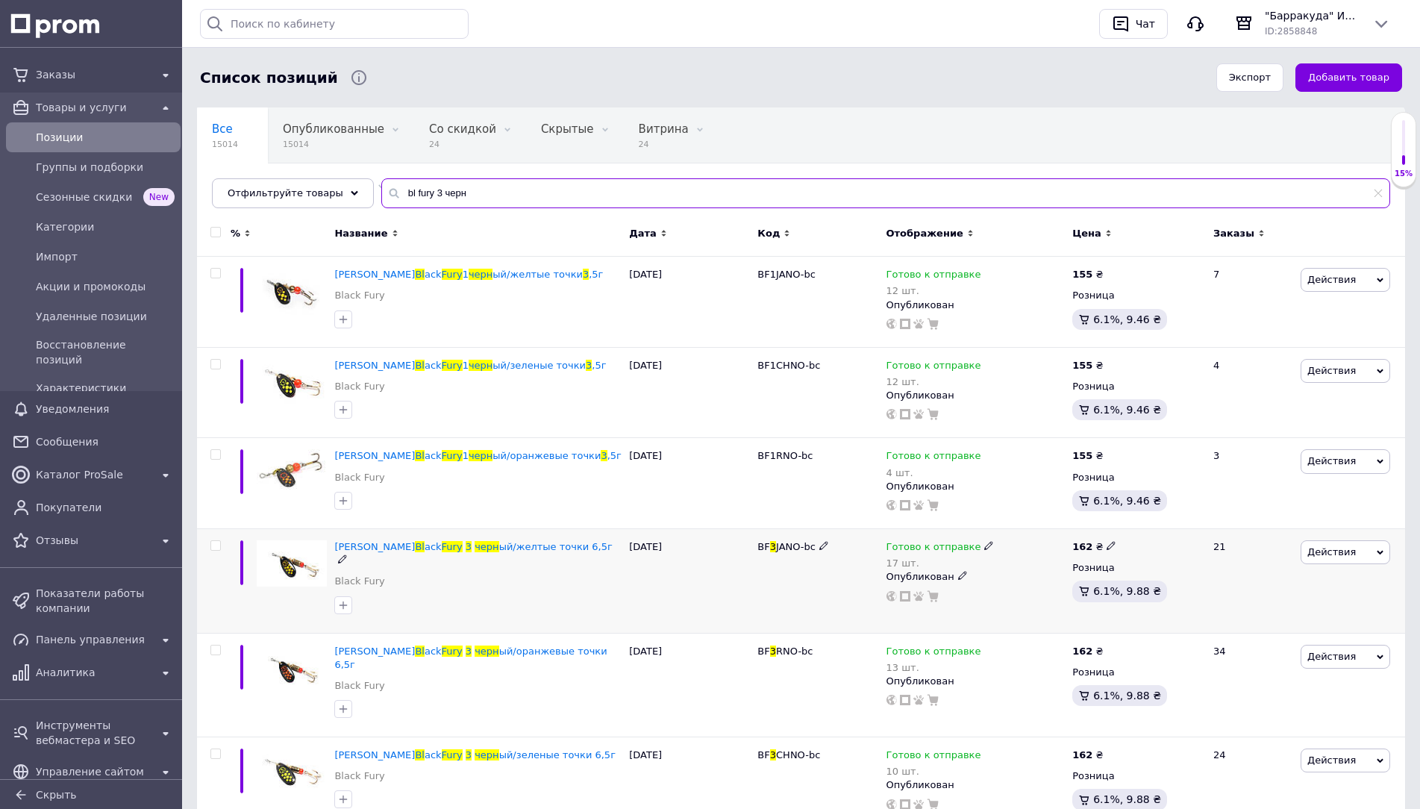
scroll to position [130, 0]
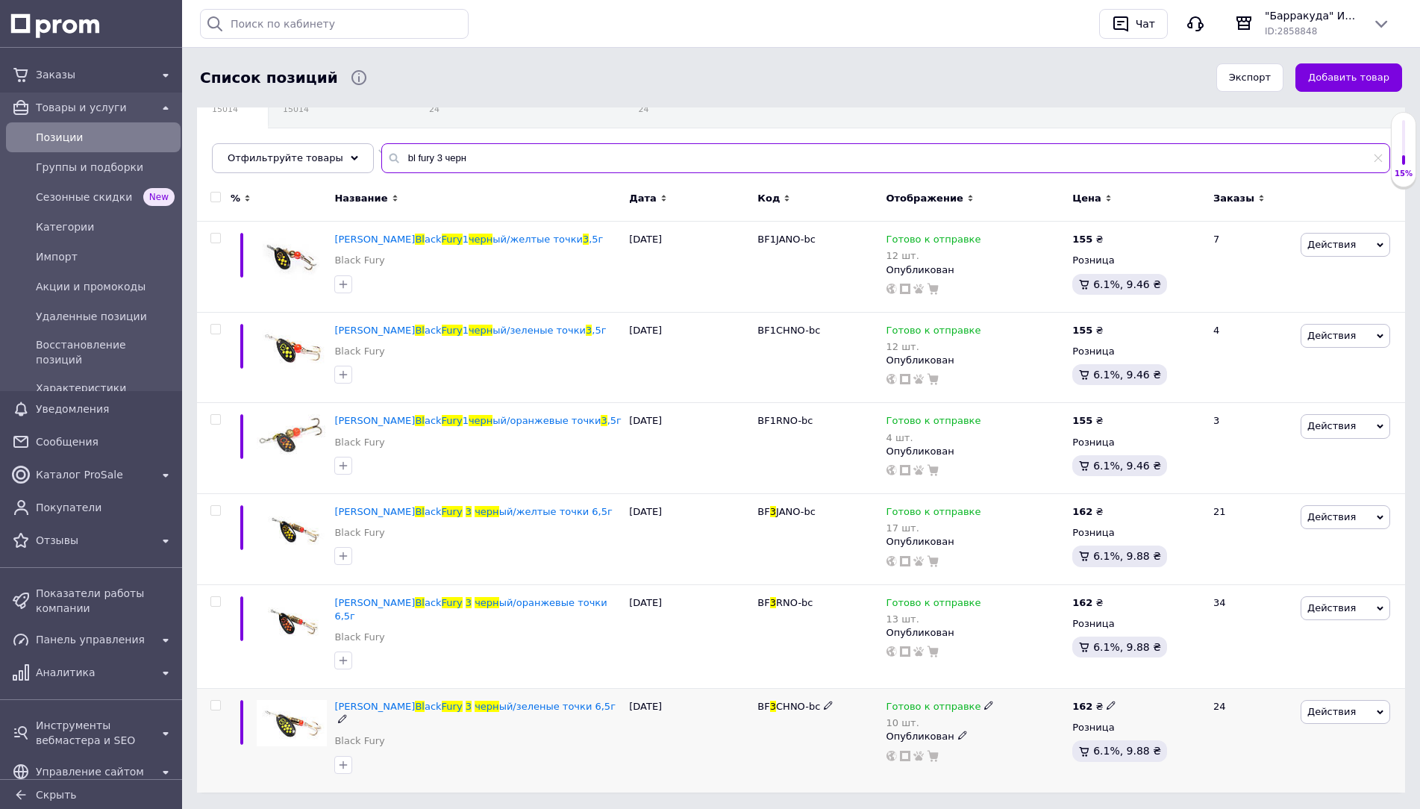
type input "bl fury 3 черн"
drag, startPoint x: 915, startPoint y: 689, endPoint x: 970, endPoint y: 703, distance: 56.8
click at [917, 701] on span "Готово к отправке" at bounding box center [933, 709] width 95 height 16
drag, startPoint x: 1149, startPoint y: 722, endPoint x: 1141, endPoint y: 726, distance: 9.0
click at [1150, 722] on div "Остатки 10 шт." at bounding box center [1088, 743] width 187 height 47
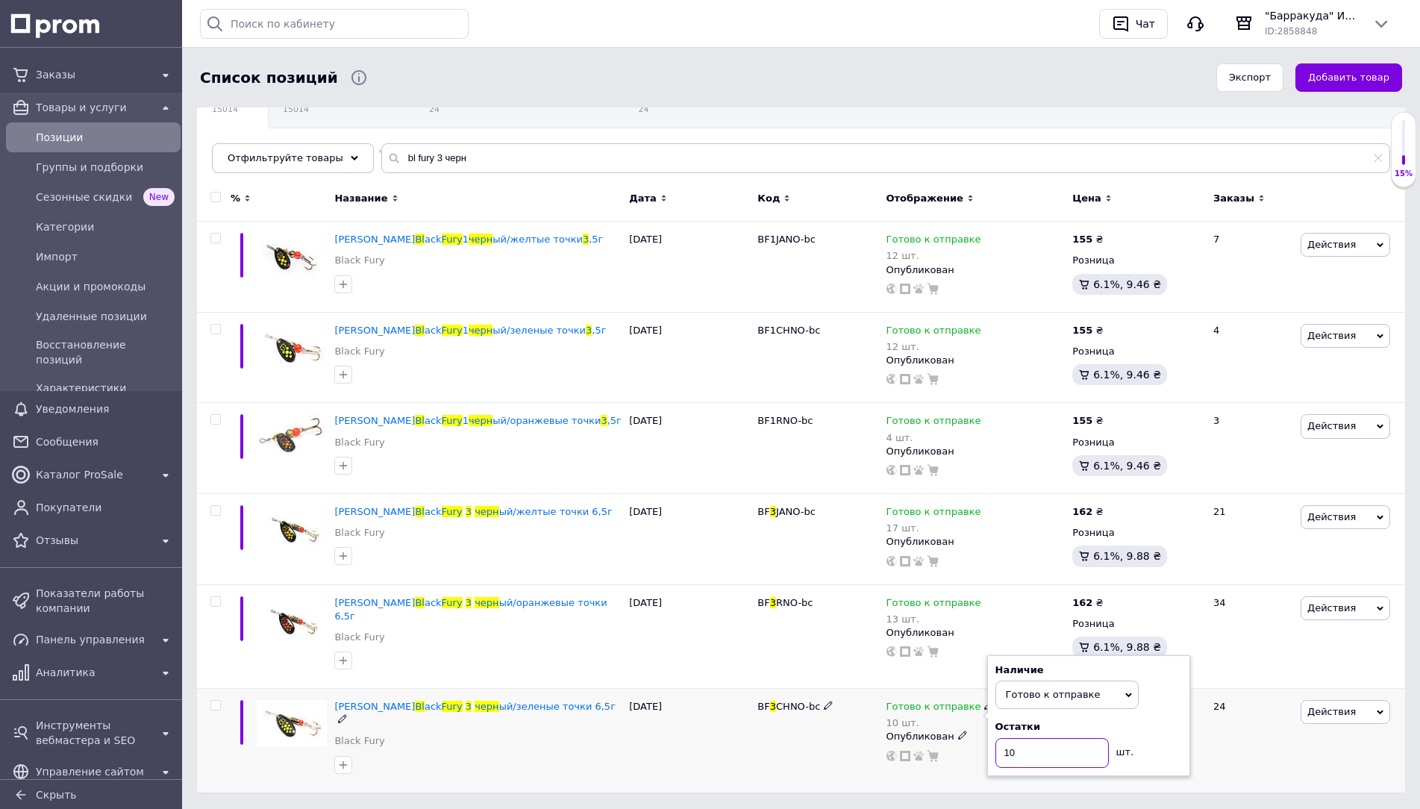
click at [1080, 738] on input "10" at bounding box center [1051, 753] width 113 height 30
type input "9"
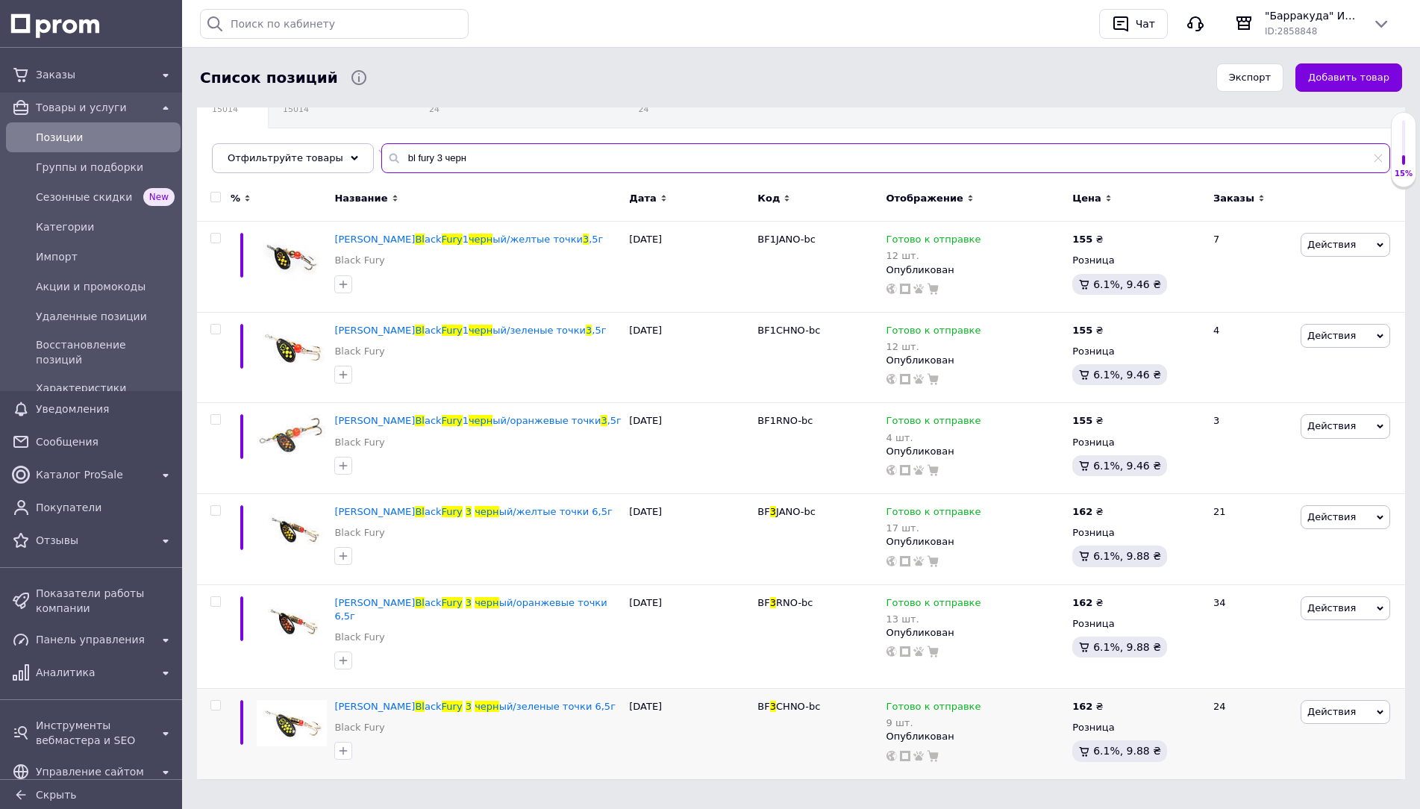
click at [426, 162] on input "bl fury 3 черн" at bounding box center [885, 158] width 1009 height 30
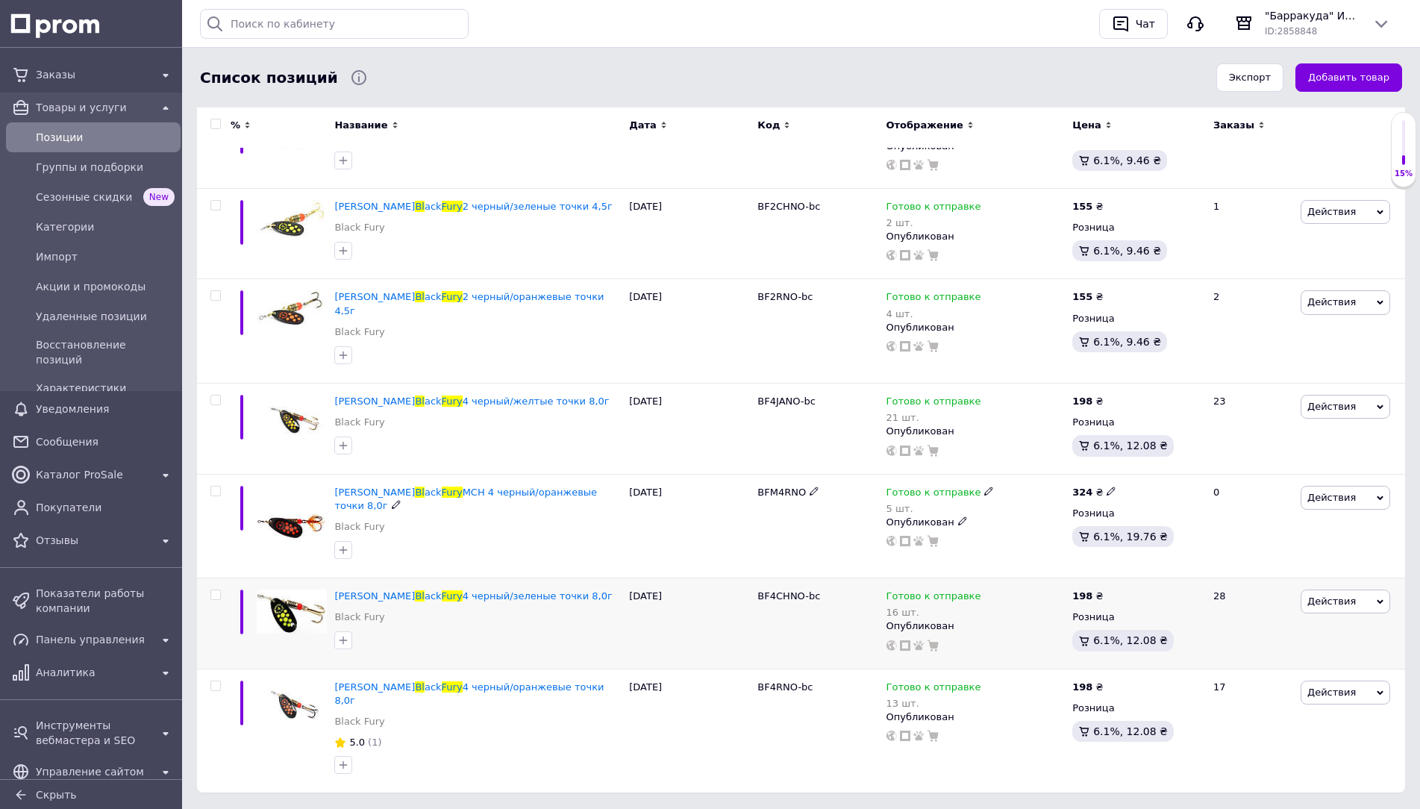
scroll to position [243, 0]
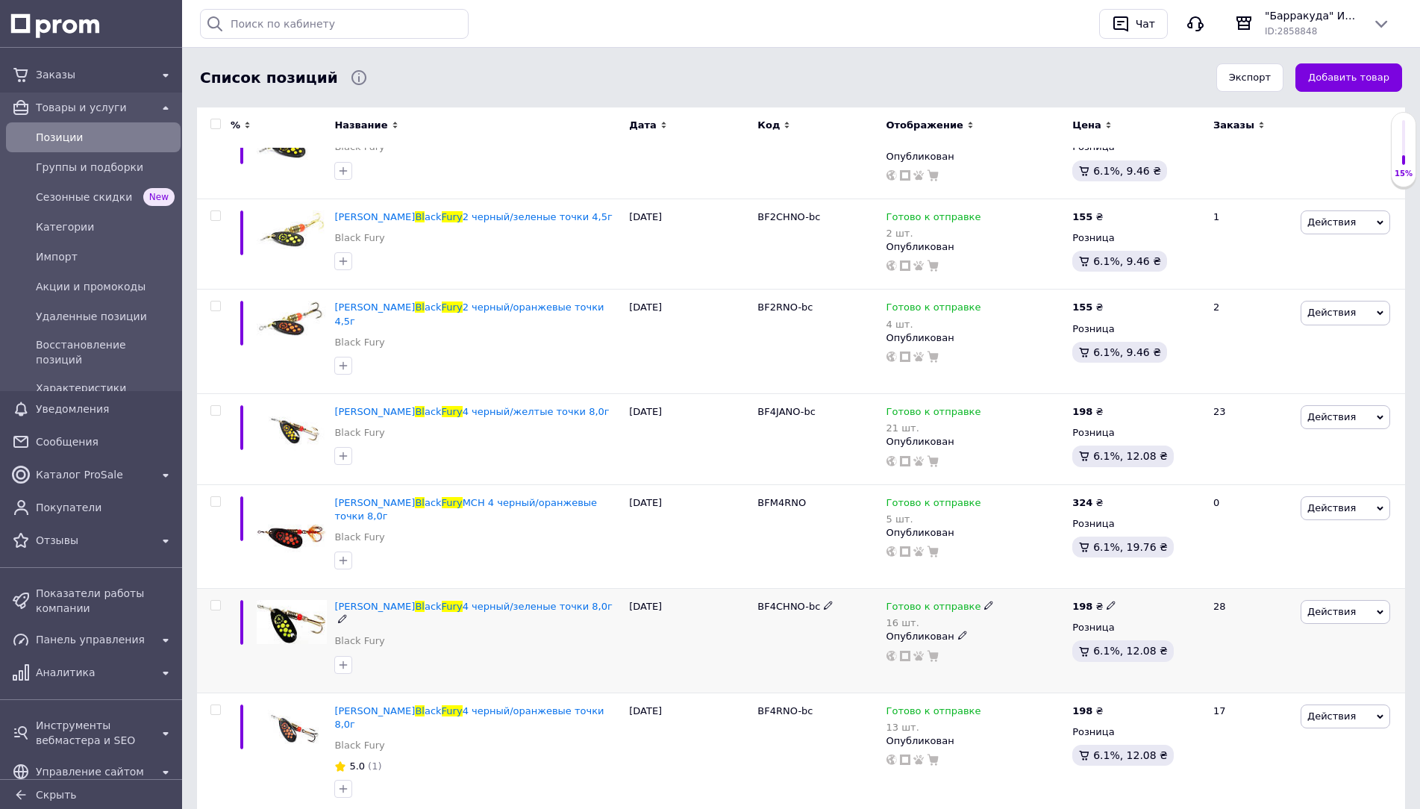
type input "bl fury 4черн"
drag, startPoint x: 948, startPoint y: 587, endPoint x: 965, endPoint y: 595, distance: 18.7
click at [950, 601] on span "Готово к отправке" at bounding box center [933, 609] width 95 height 16
click at [1150, 621] on div "Остатки 16 шт." at bounding box center [1088, 643] width 187 height 47
click at [1077, 638] on input "16" at bounding box center [1051, 653] width 113 height 30
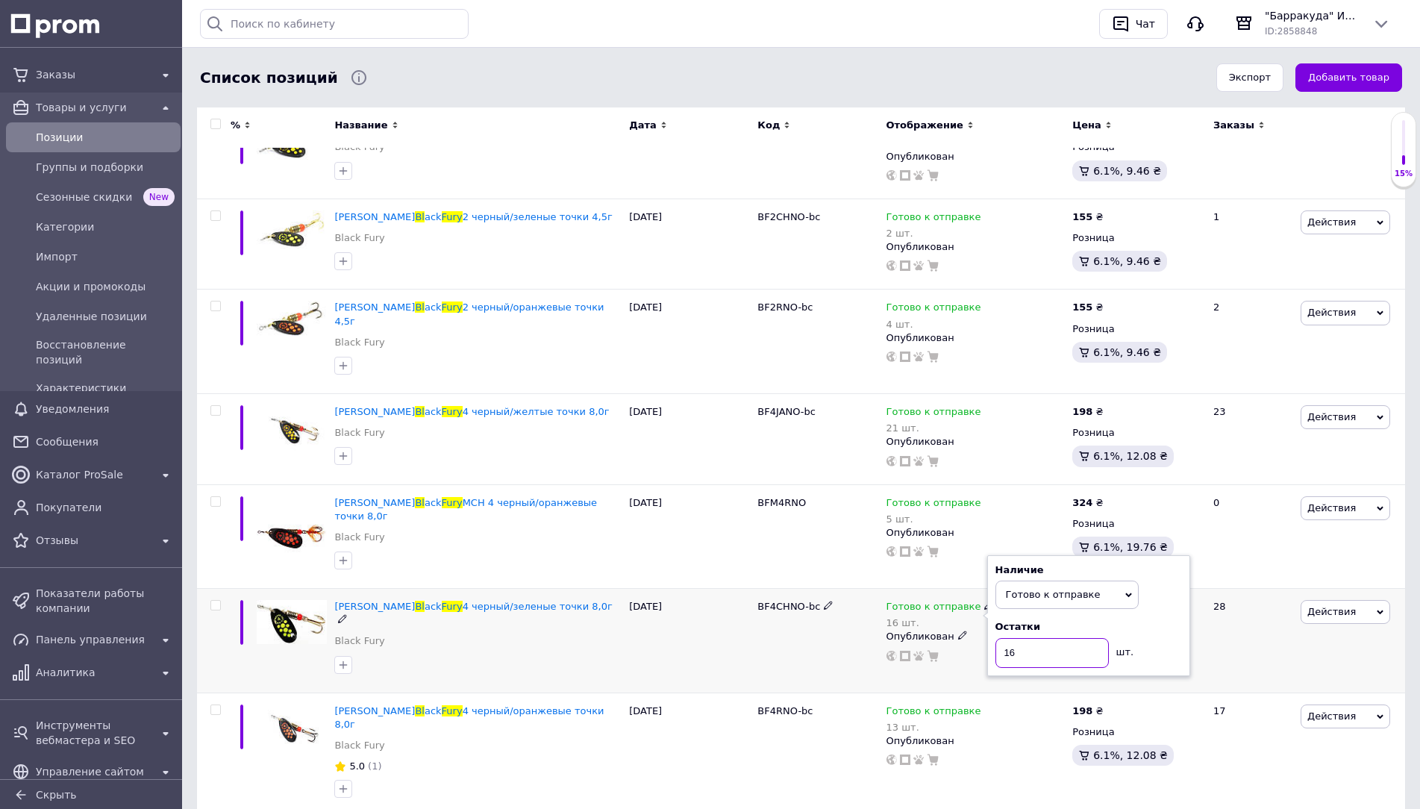
click at [1077, 638] on input "16" at bounding box center [1051, 653] width 113 height 30
type input "15"
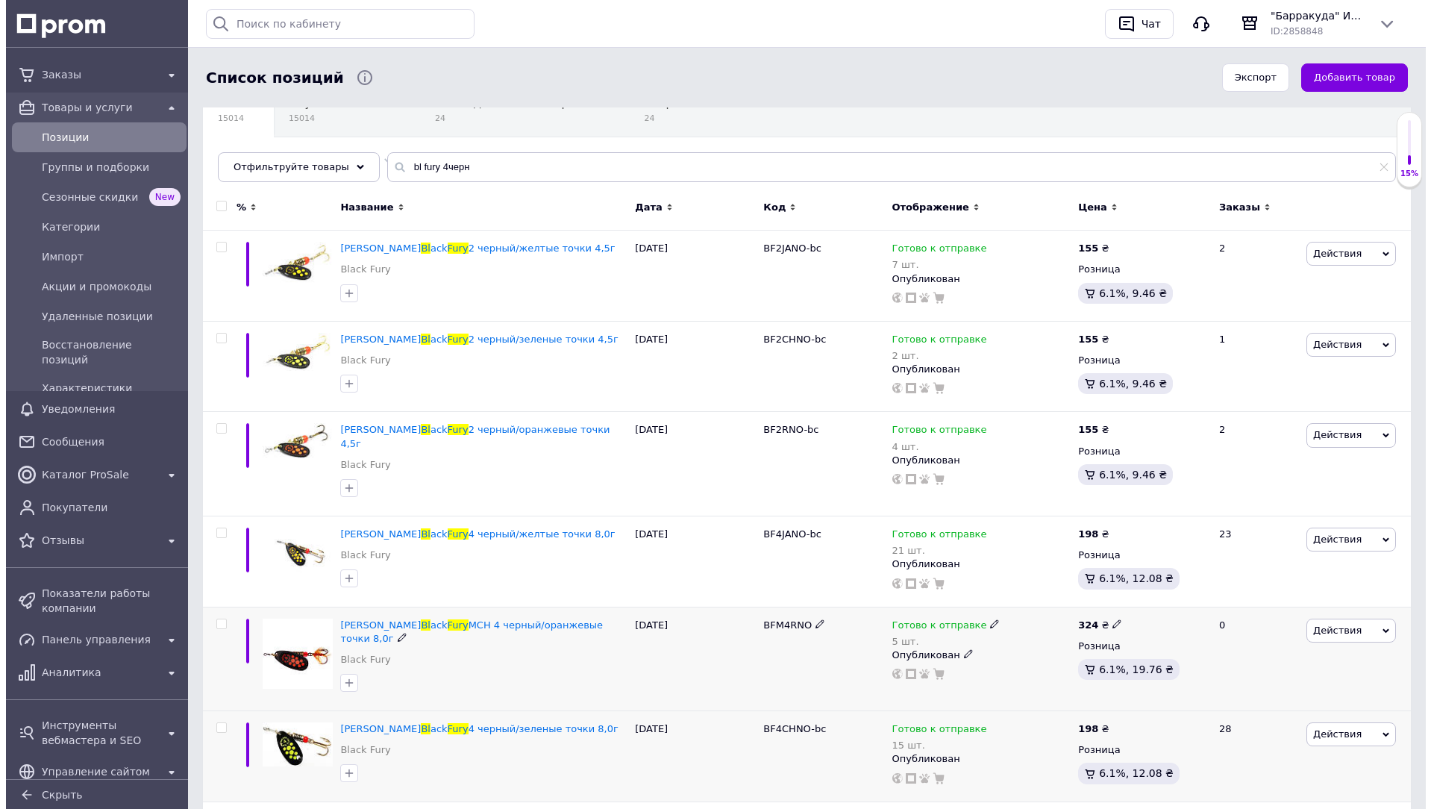
scroll to position [0, 0]
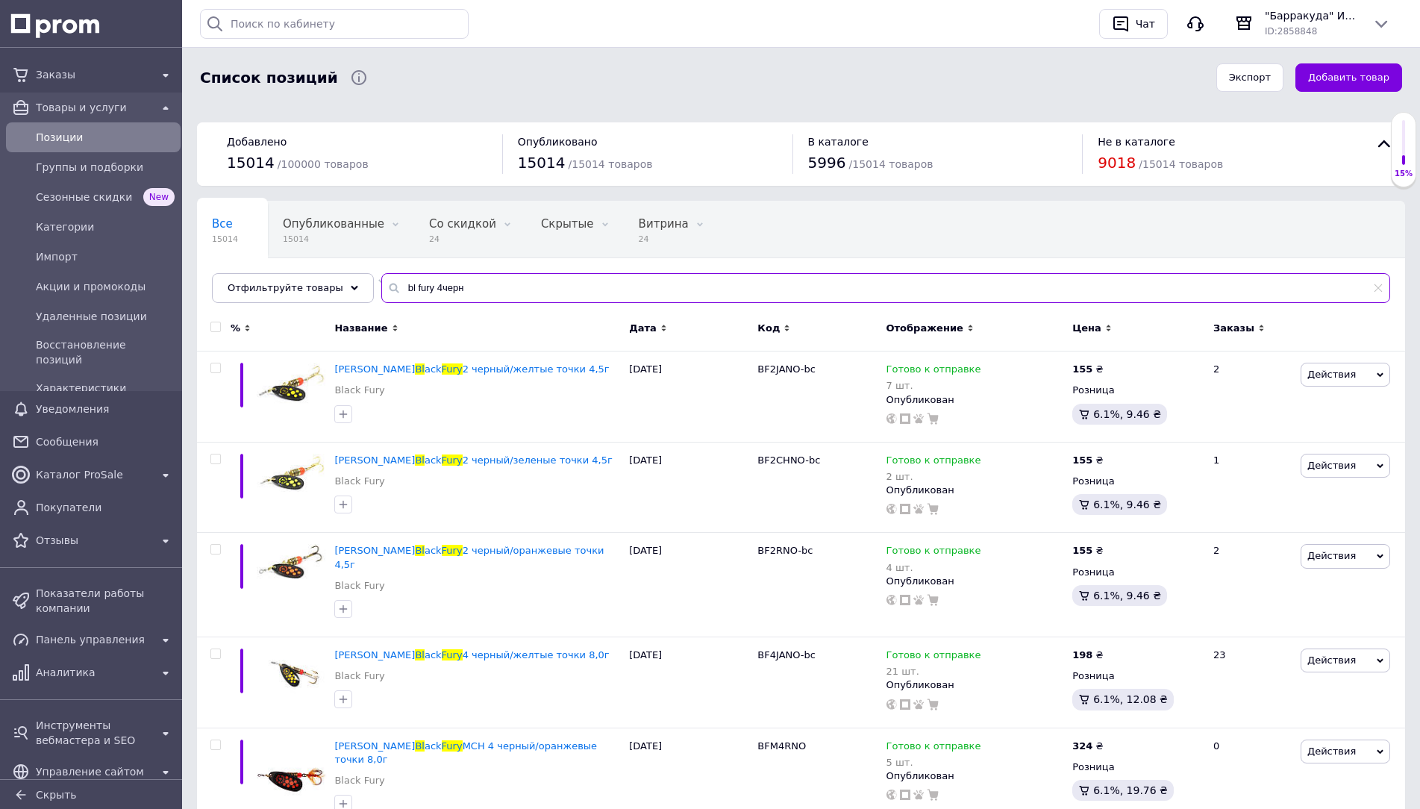
click at [523, 285] on input "bl fury 4черн" at bounding box center [885, 288] width 1009 height 30
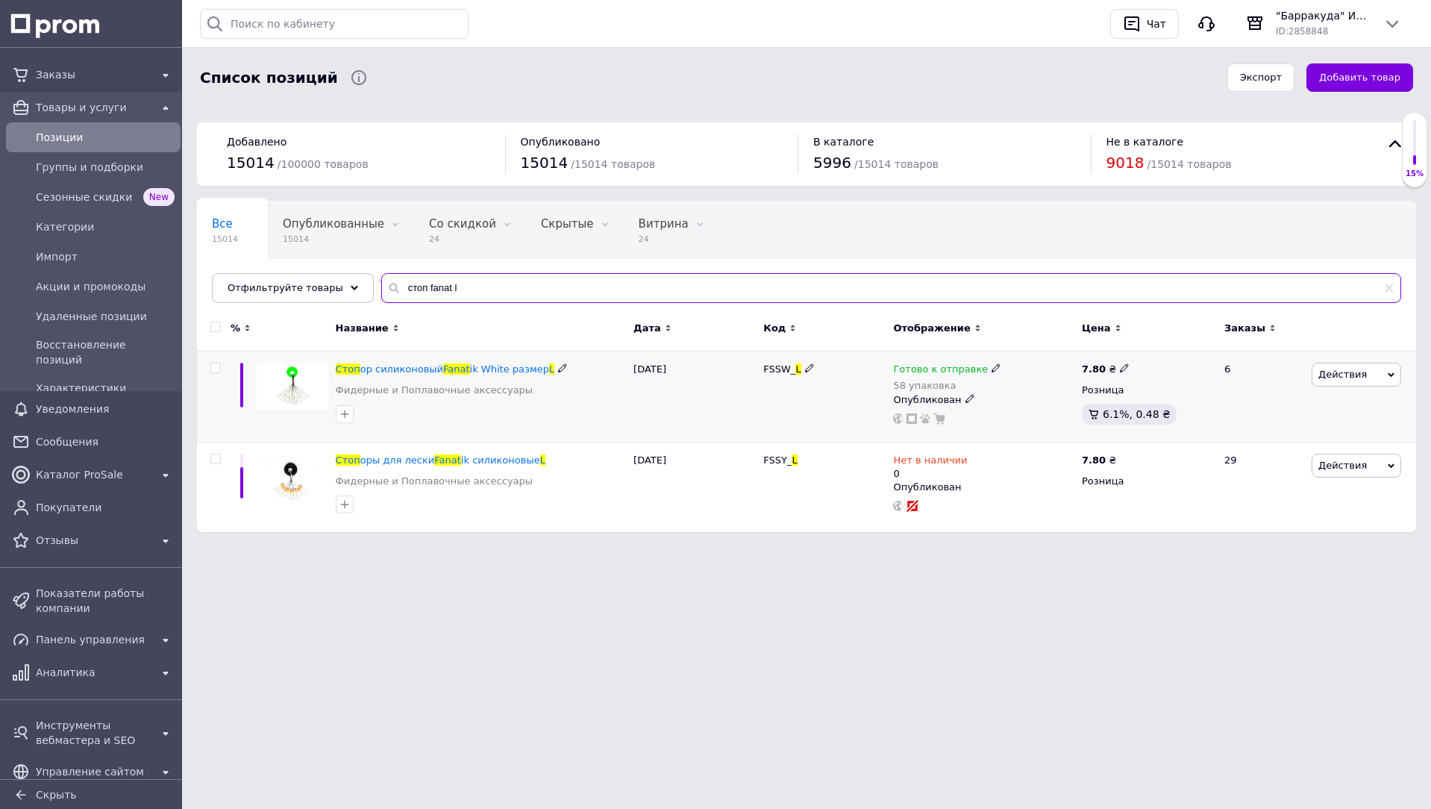
type input "стоп fanat l"
click at [992, 369] on icon at bounding box center [996, 367] width 9 height 9
click at [1148, 396] on div "Остатки" at bounding box center [1095, 390] width 187 height 13
click at [1062, 417] on input "58" at bounding box center [1058, 416] width 113 height 30
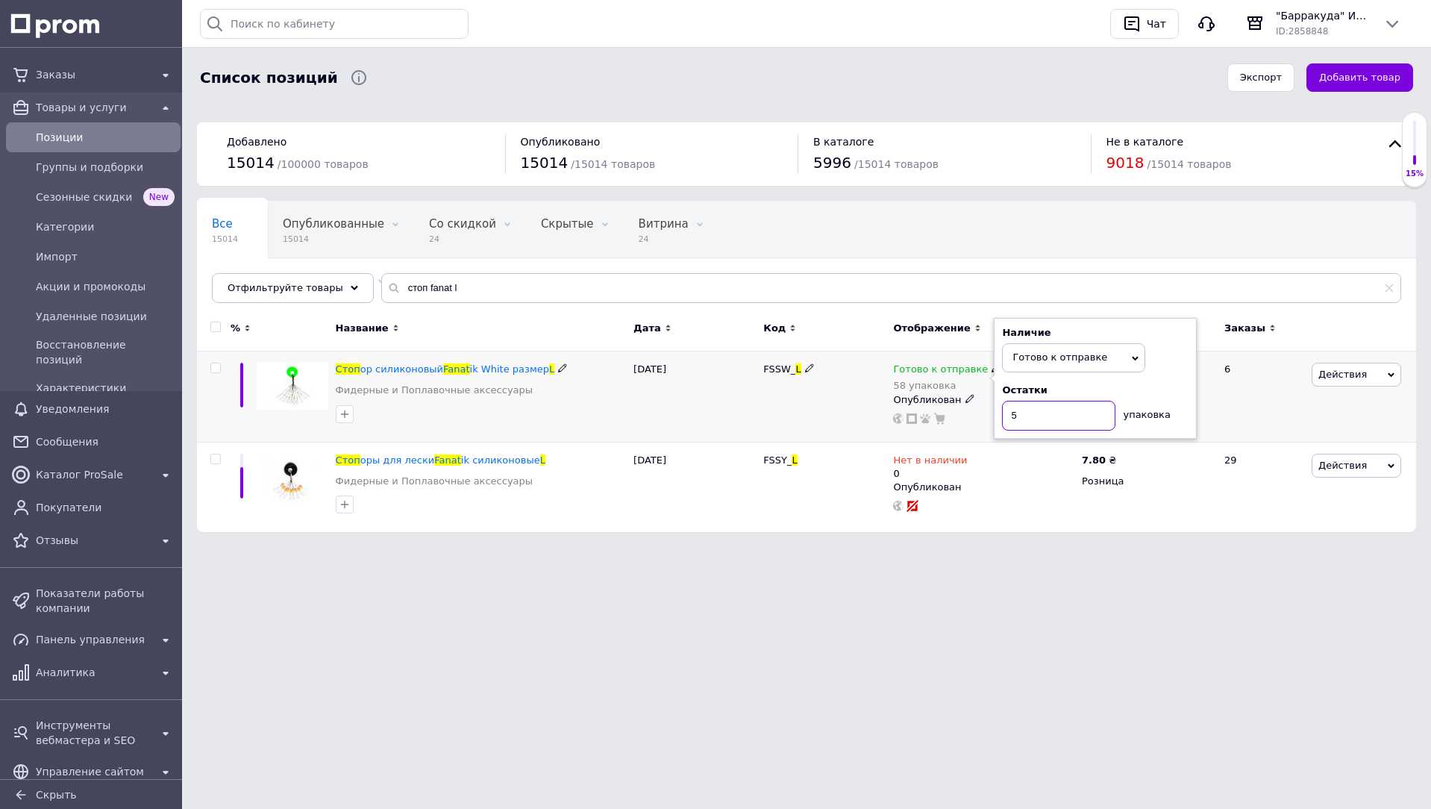
type input "57"
click at [775, 305] on div "Все 15014 Опубликованные 15014 Удалить Редактировать Со скидкой 24 Удалить Реда…" at bounding box center [806, 259] width 1219 height 123
click at [795, 284] on input "стоп fanat l" at bounding box center [891, 288] width 1020 height 30
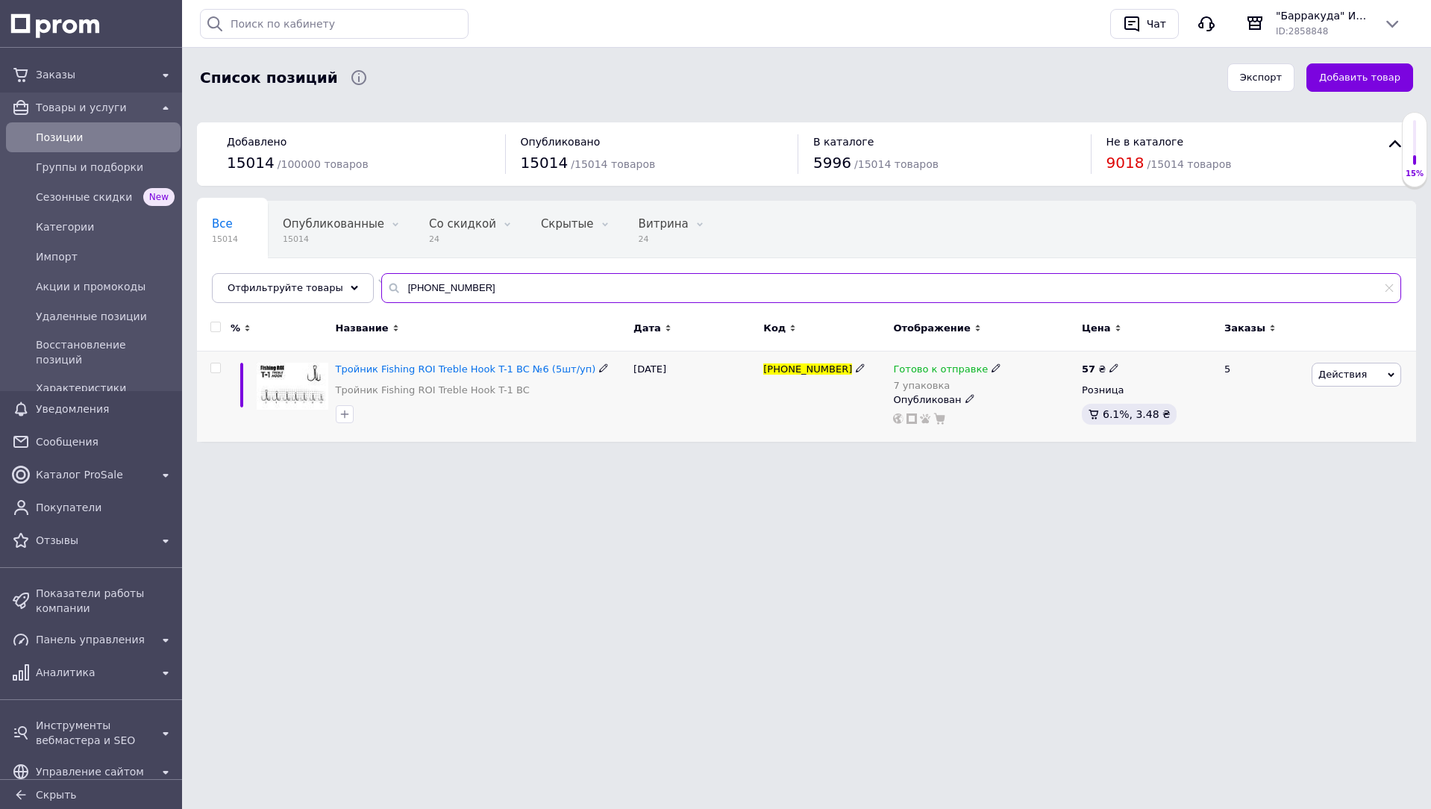
type input "[PHONE_NUMBER]"
click at [965, 366] on span "Готово к отправке" at bounding box center [940, 371] width 95 height 16
click at [1157, 401] on div "упаковка" at bounding box center [1143, 411] width 54 height 21
click at [1060, 418] on input "7" at bounding box center [1058, 416] width 113 height 30
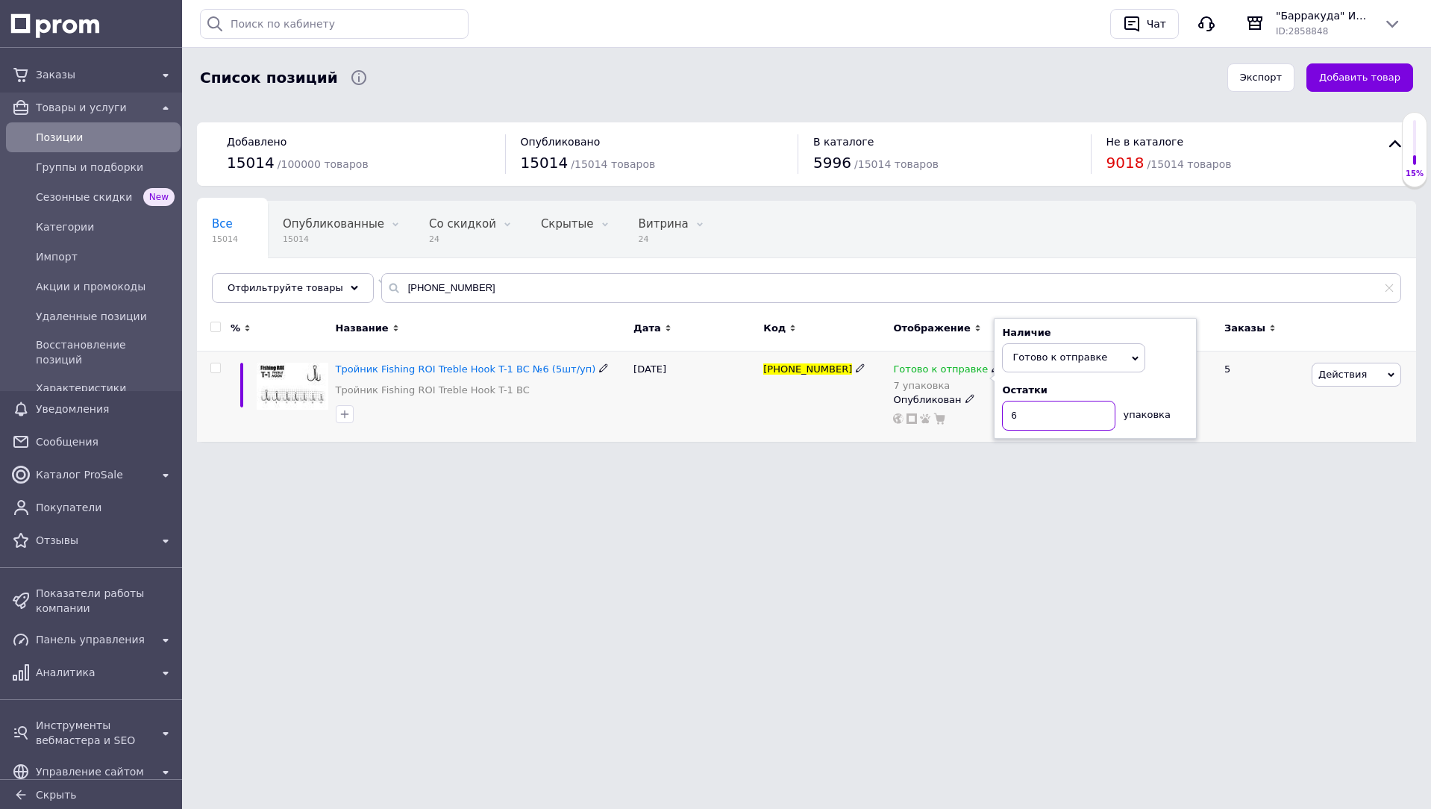
type input "6"
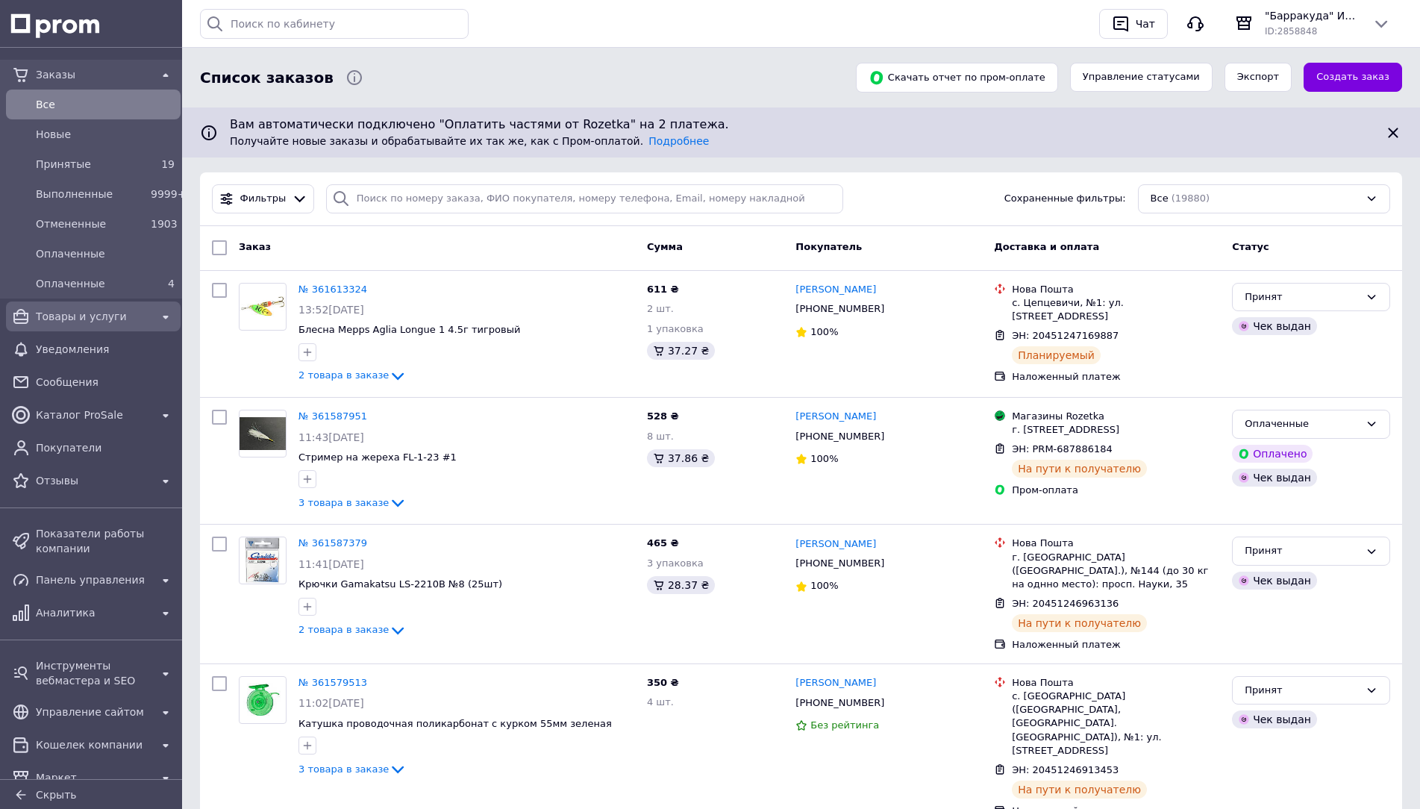
click at [102, 310] on span "Товары и услуги" at bounding box center [93, 316] width 115 height 15
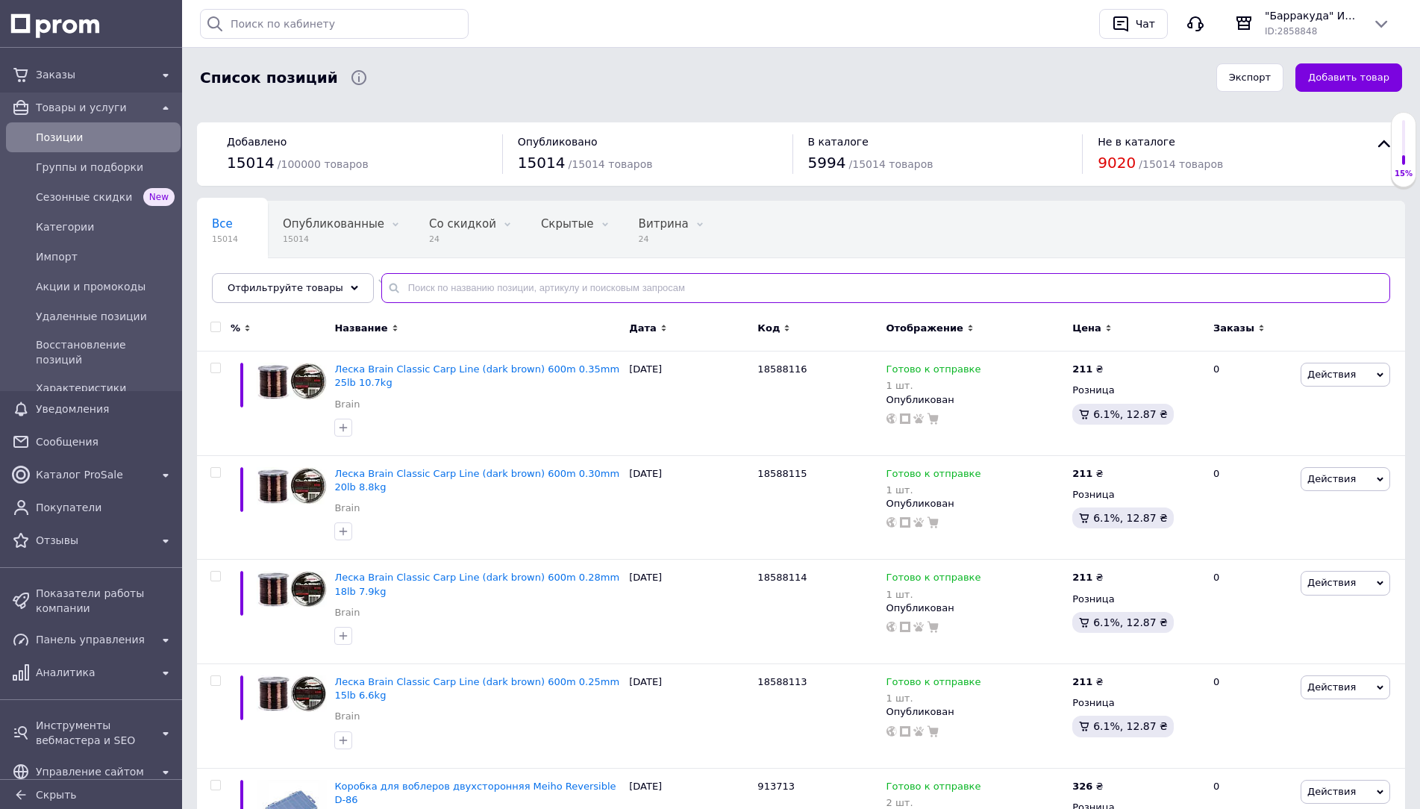
click at [587, 290] on input "text" at bounding box center [885, 288] width 1009 height 30
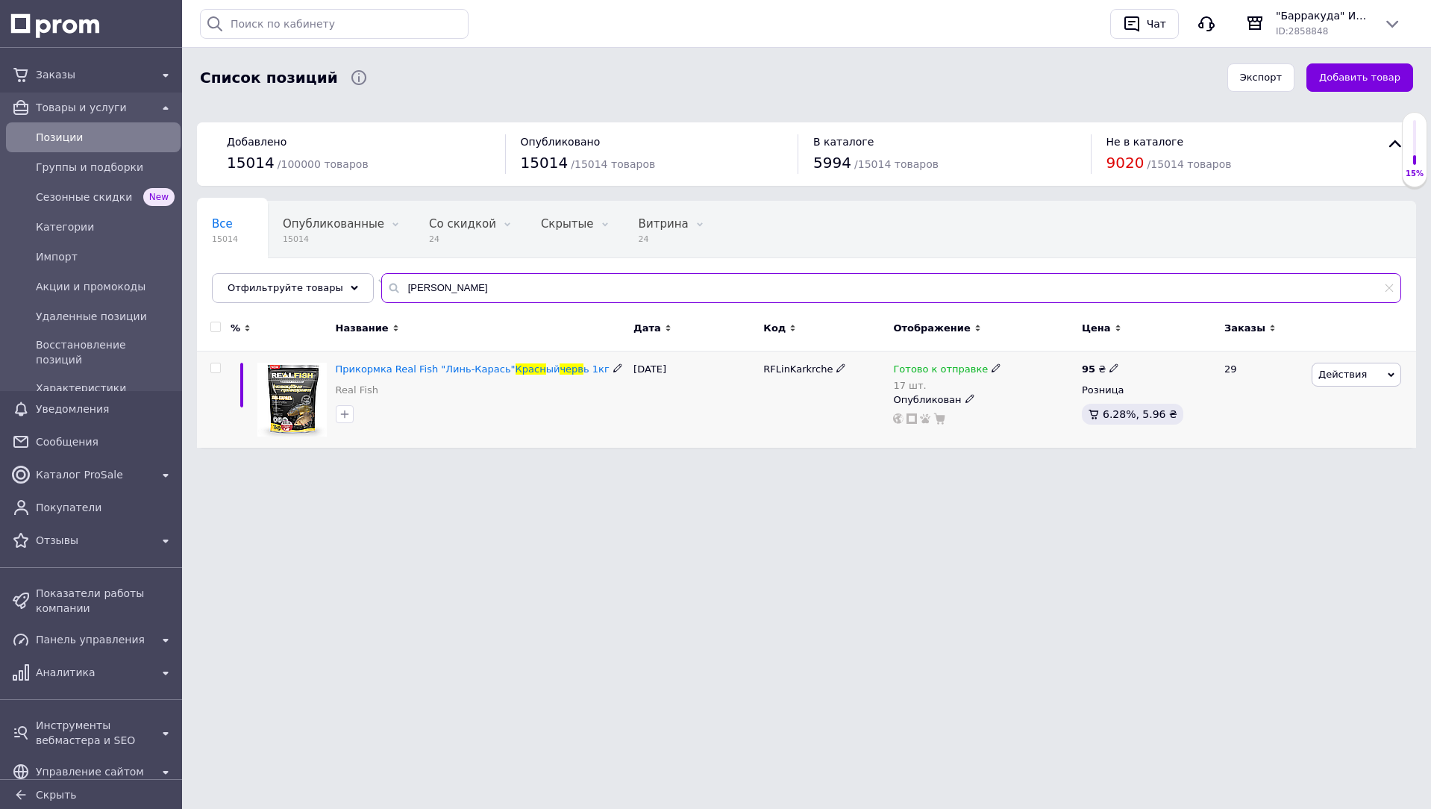
type input "красн черв"
click at [992, 367] on icon at bounding box center [996, 367] width 9 height 9
click at [1163, 410] on div "Остатки 17 шт." at bounding box center [1095, 407] width 187 height 47
click at [1077, 425] on input "17" at bounding box center [1058, 416] width 113 height 30
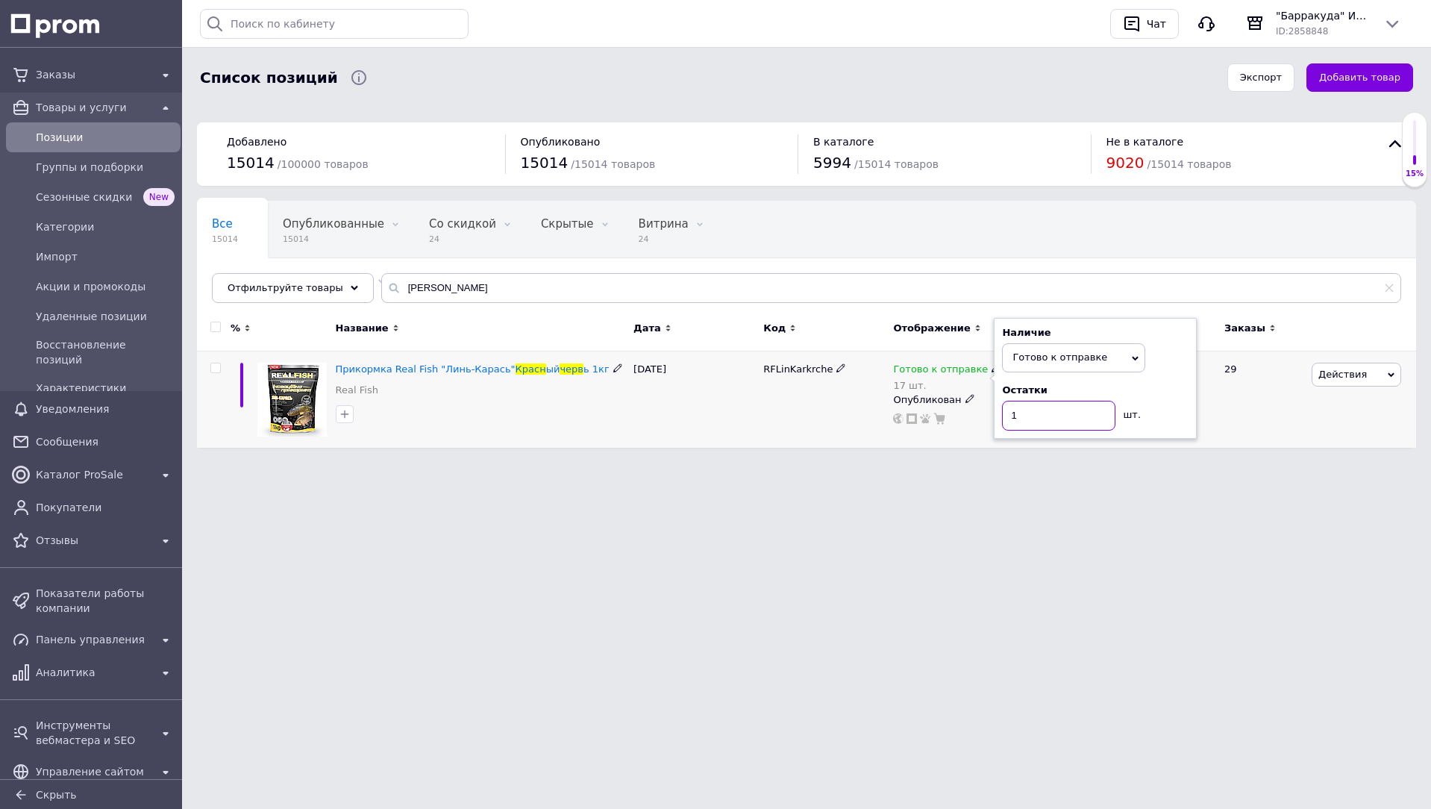
type input "15"
click at [670, 281] on input "красн черв" at bounding box center [891, 288] width 1020 height 30
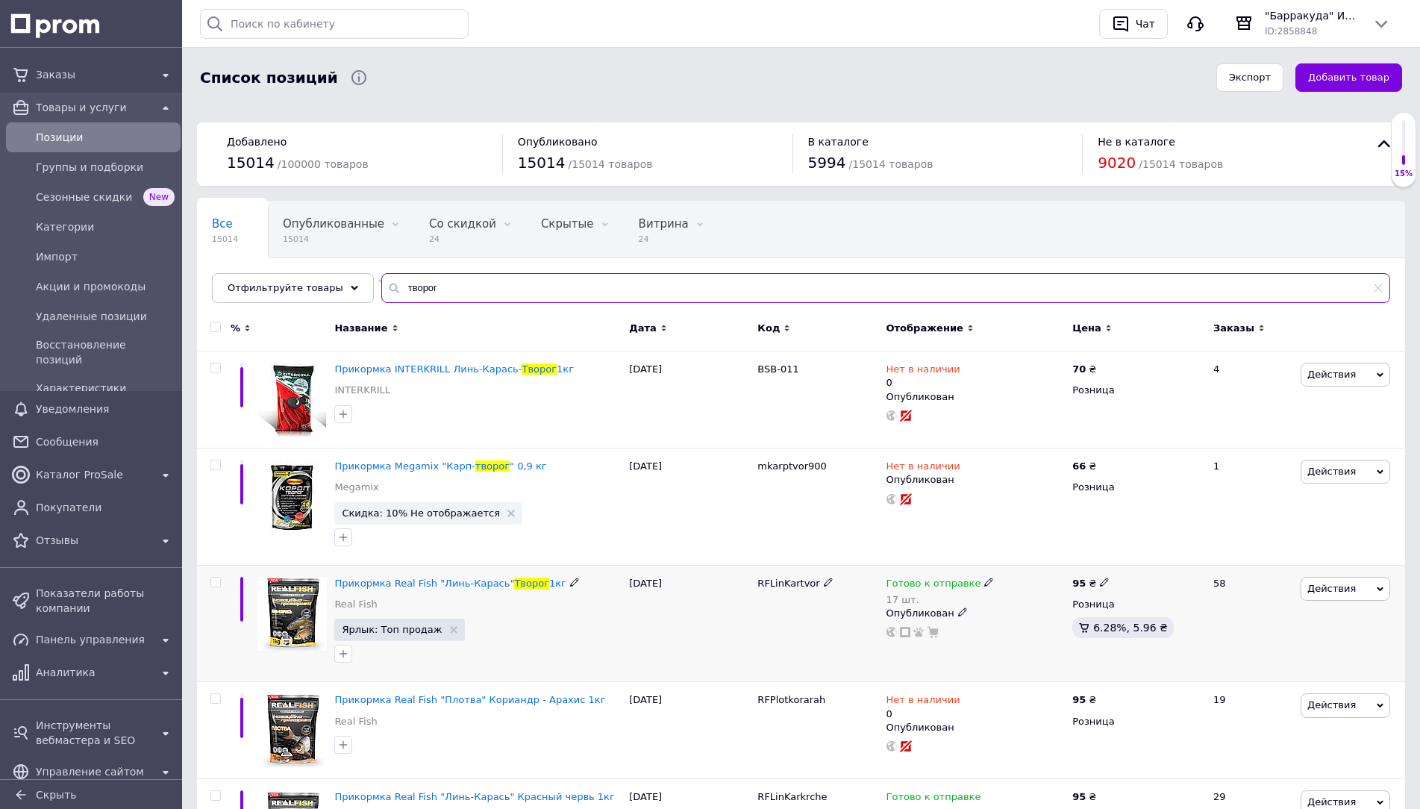
type input "творог"
click at [939, 586] on span "Готово к отправке" at bounding box center [933, 586] width 95 height 16
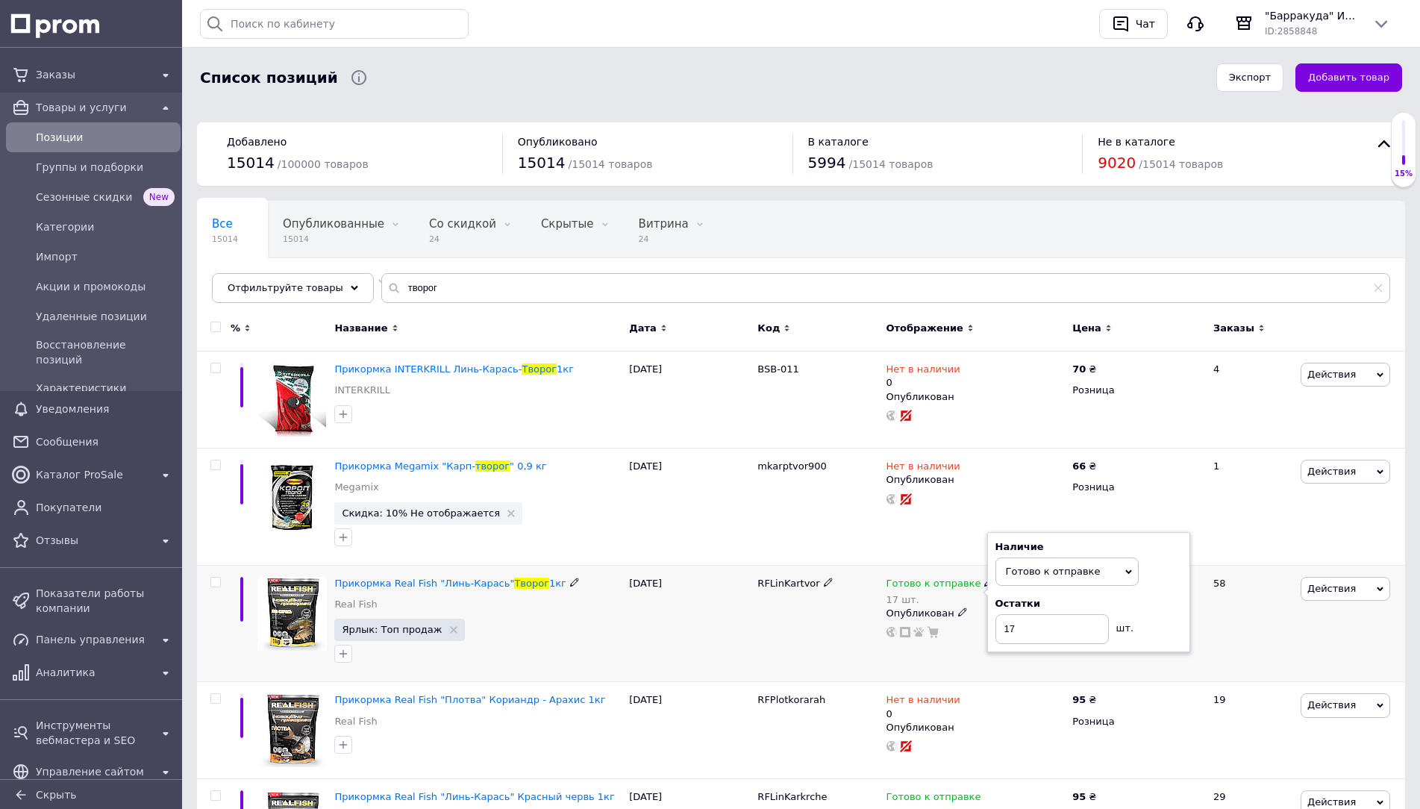
drag, startPoint x: 1191, startPoint y: 613, endPoint x: 1077, endPoint y: 622, distance: 114.5
click at [1189, 614] on div "Прикормка Real Fish "Линь-Карась" Творог 1кг Real Fish Ярлык: Топ продаж 12.09.…" at bounding box center [801, 623] width 1208 height 117
click at [1054, 622] on div "Готово к отправке 17 шт. Наличие Готово к отправке В наличии Нет в наличии Под …" at bounding box center [975, 608] width 179 height 62
click at [984, 578] on icon at bounding box center [988, 582] width 9 height 9
drag, startPoint x: 1163, startPoint y: 616, endPoint x: 1092, endPoint y: 630, distance: 73.0
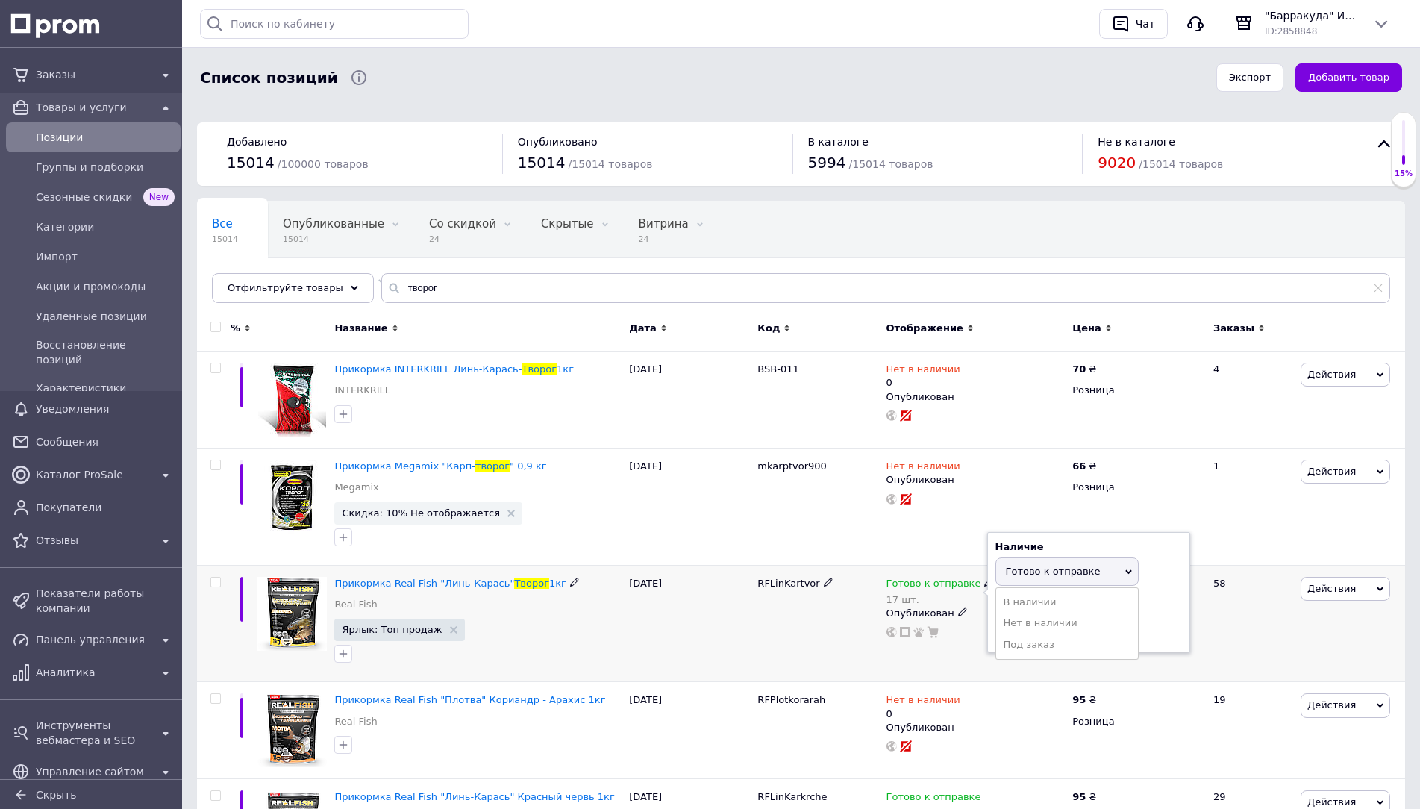
click at [1158, 616] on div "Остатки 17 шт." at bounding box center [1088, 620] width 187 height 47
click at [1039, 631] on input "17" at bounding box center [1051, 629] width 113 height 30
drag, startPoint x: 1039, startPoint y: 631, endPoint x: 1047, endPoint y: 629, distance: 7.8
click at [1045, 630] on input "17" at bounding box center [1051, 629] width 113 height 30
type input "16"
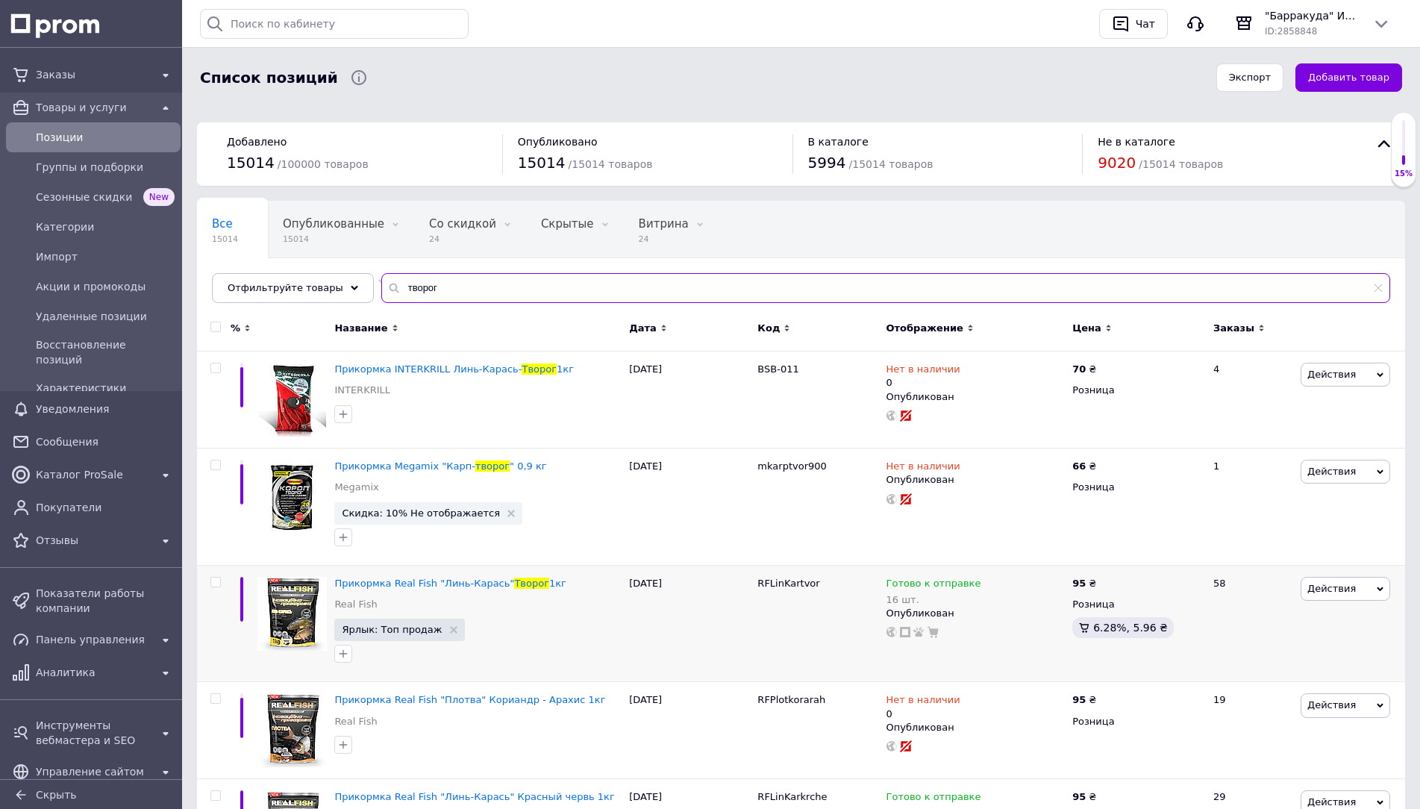
click at [505, 279] on input "творог" at bounding box center [885, 288] width 1009 height 30
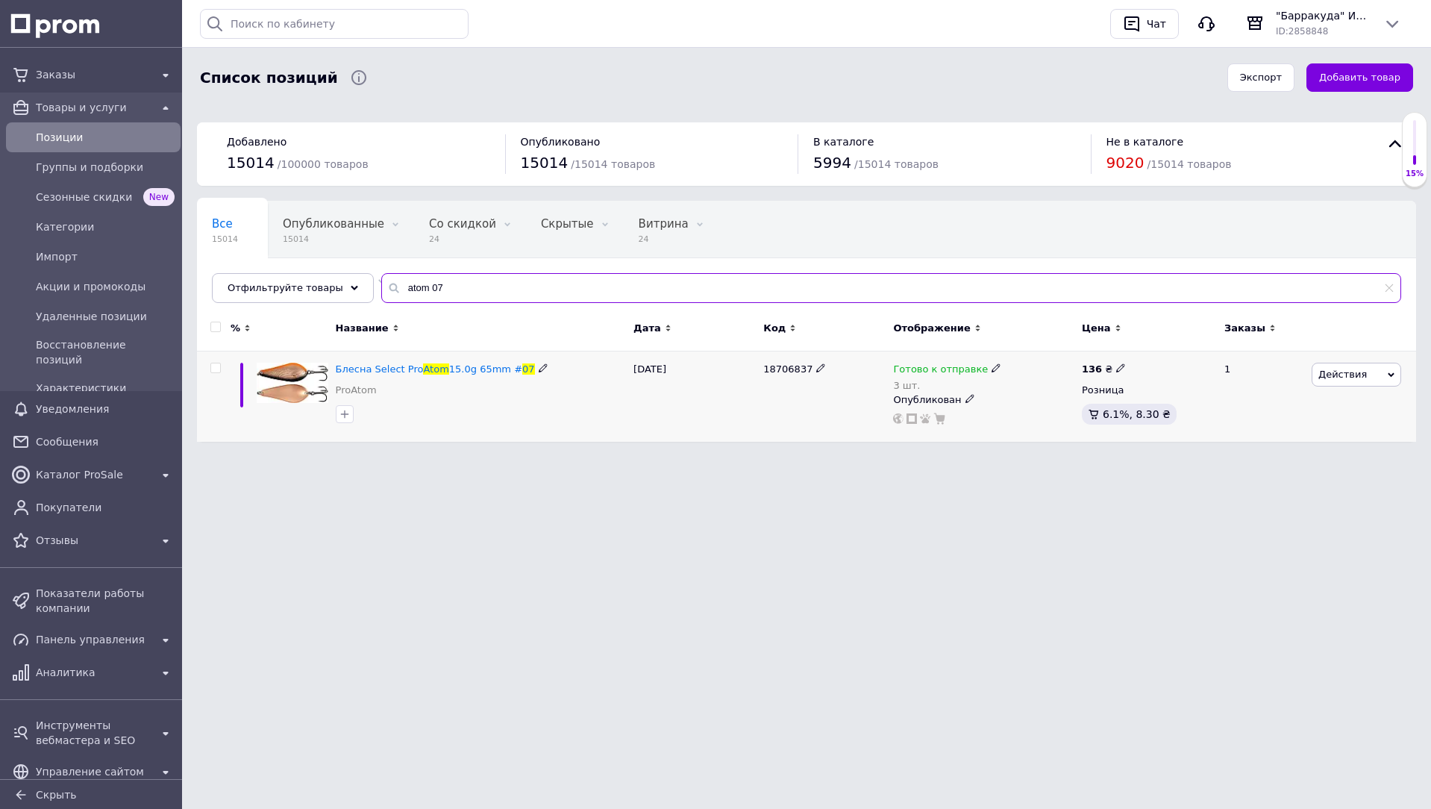
type input "atom 07"
drag, startPoint x: 933, startPoint y: 372, endPoint x: 983, endPoint y: 389, distance: 52.6
click at [936, 374] on span "Готово к отправке" at bounding box center [940, 371] width 95 height 16
drag, startPoint x: 1154, startPoint y: 405, endPoint x: 1099, endPoint y: 416, distance: 55.5
click at [1151, 405] on div "Остатки 3 шт." at bounding box center [1095, 407] width 187 height 47
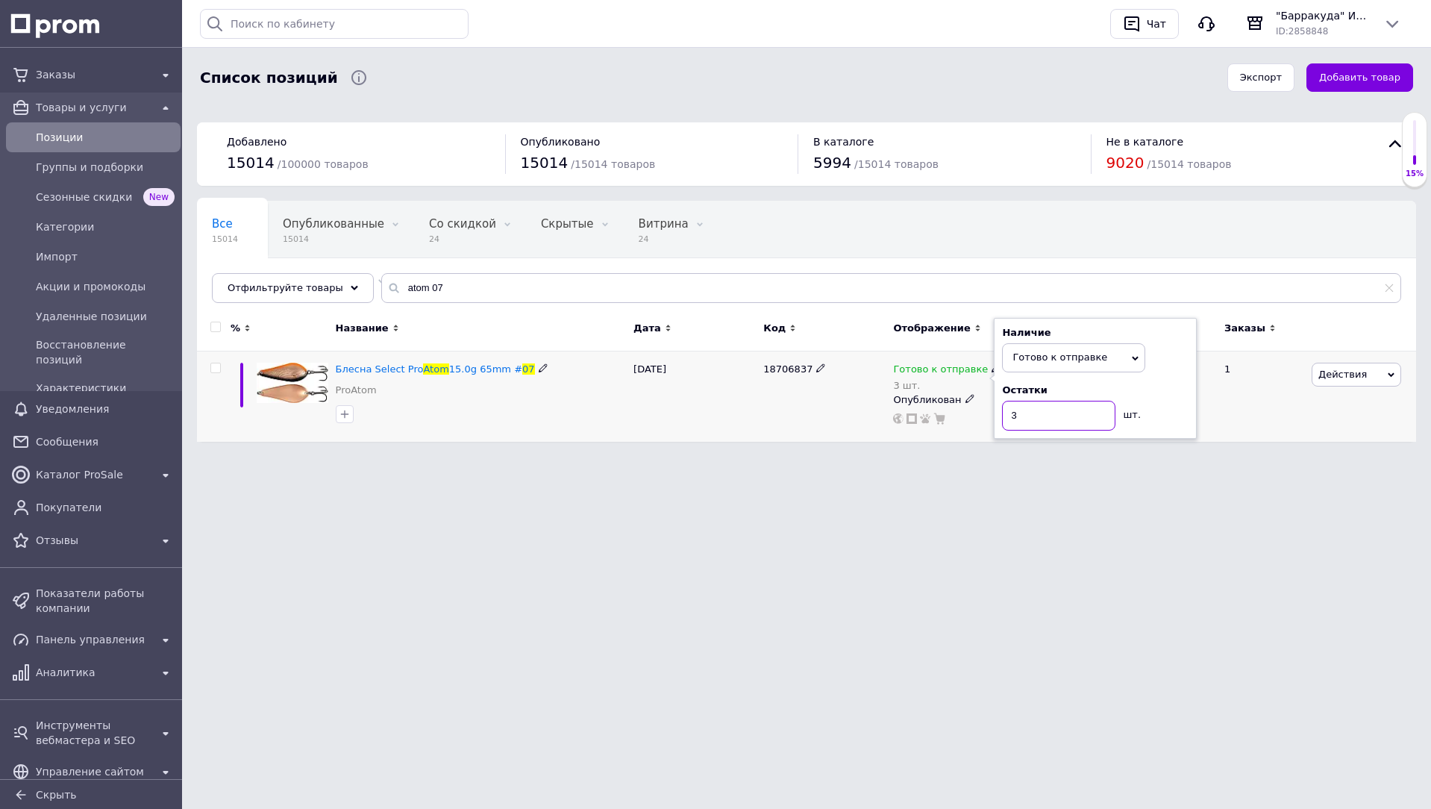
click at [1099, 416] on input "3" at bounding box center [1058, 416] width 113 height 30
type input "2"
click at [512, 278] on input "atom 07" at bounding box center [891, 288] width 1020 height 30
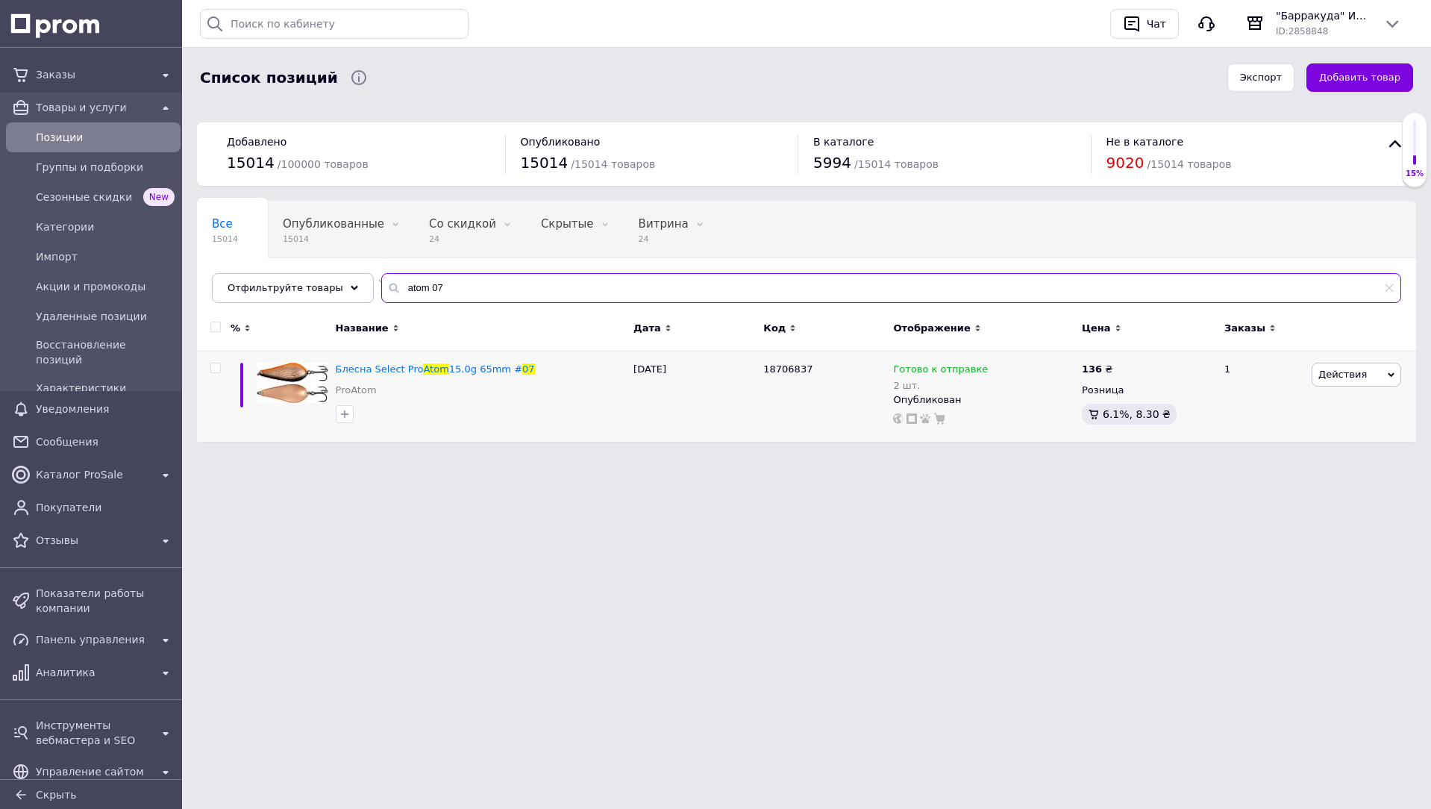
click at [512, 278] on input "atom 07" at bounding box center [891, 288] width 1020 height 30
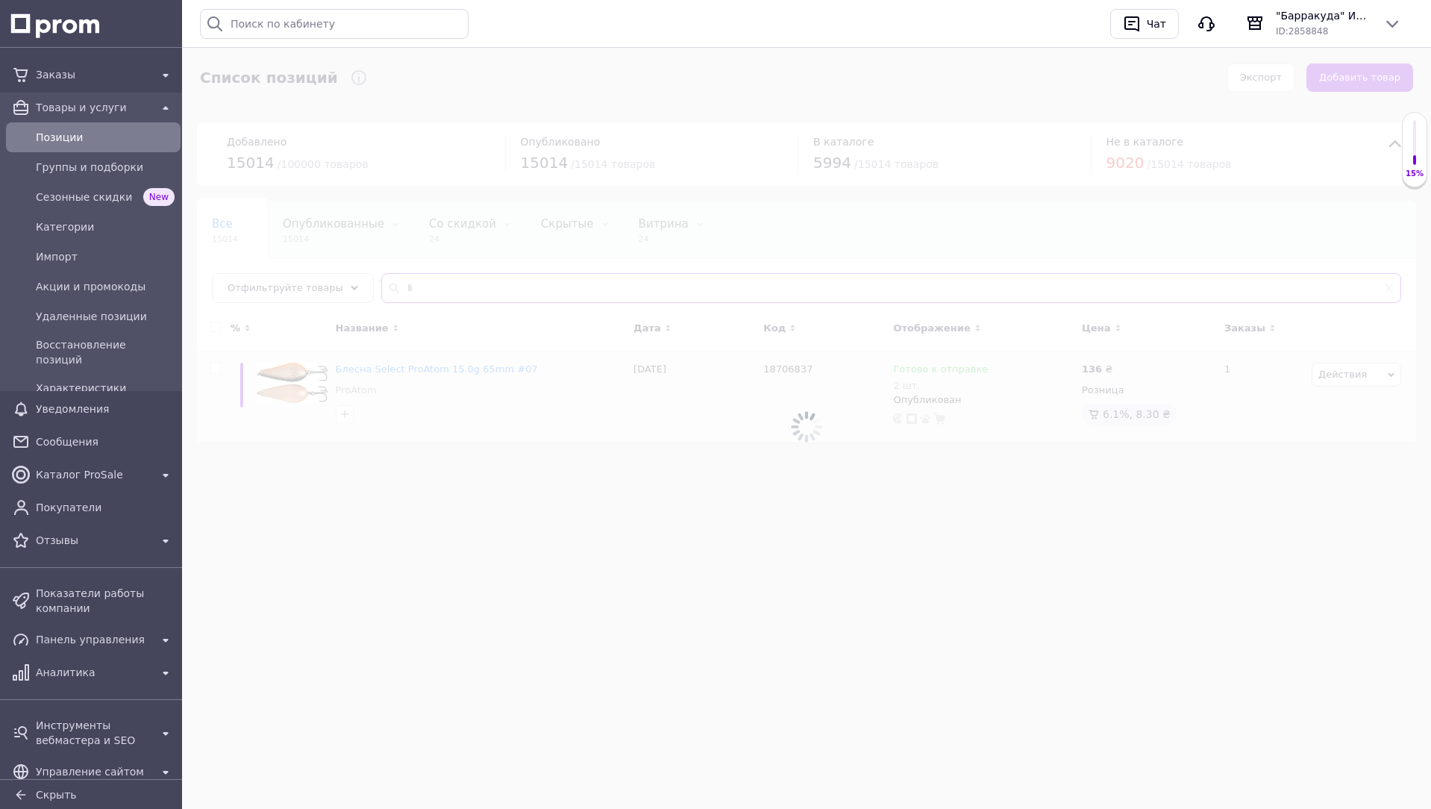
type input "l"
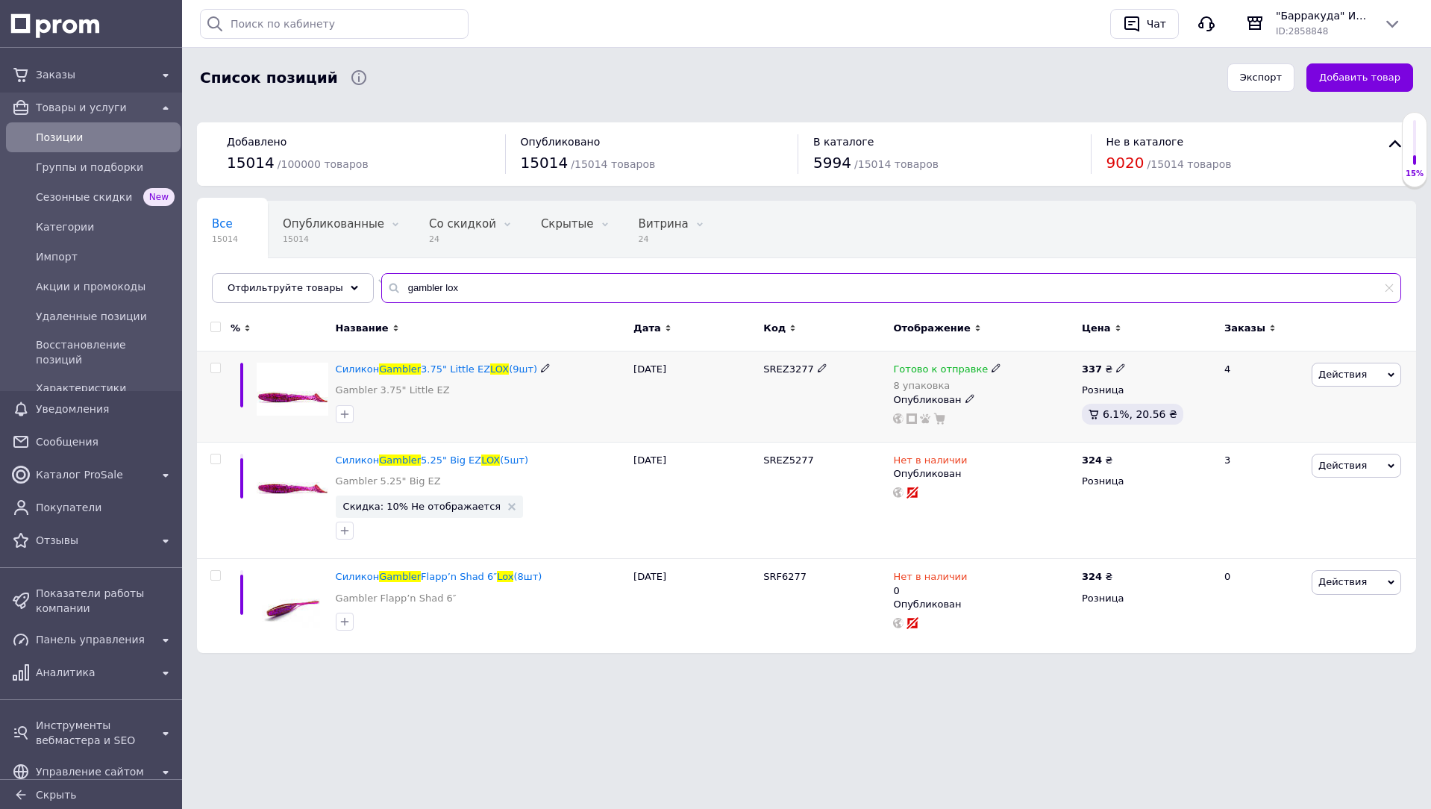
type input "gambler lox"
click at [992, 371] on icon at bounding box center [996, 367] width 9 height 9
drag, startPoint x: 1171, startPoint y: 413, endPoint x: 1060, endPoint y: 416, distance: 110.5
click at [1165, 414] on div "Остатки 8 упаковка" at bounding box center [1095, 407] width 187 height 47
click at [1057, 416] on input "8" at bounding box center [1058, 416] width 113 height 30
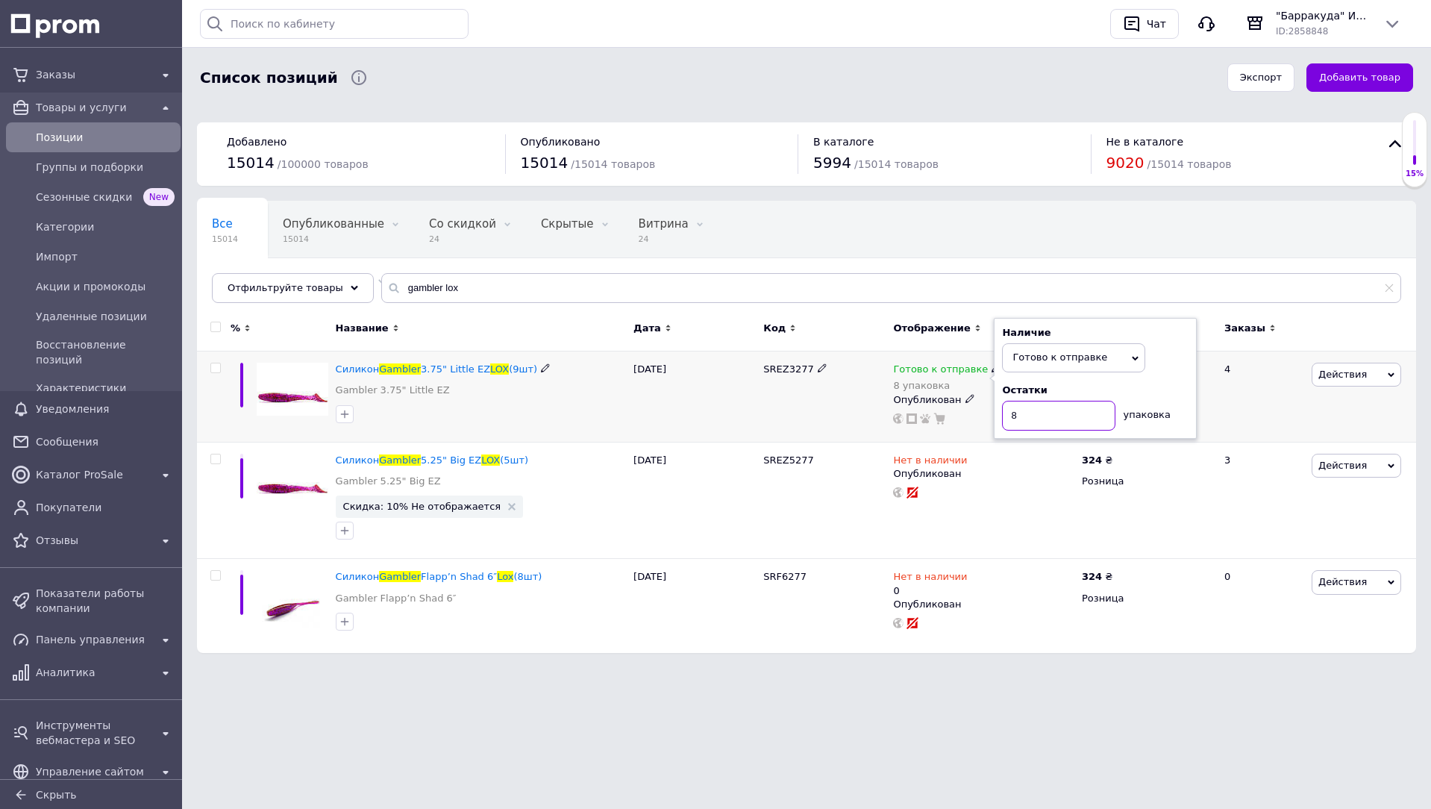
click at [1057, 416] on input "8" at bounding box center [1058, 416] width 113 height 30
type input "7"
click at [490, 281] on input "gambler lox" at bounding box center [891, 288] width 1020 height 30
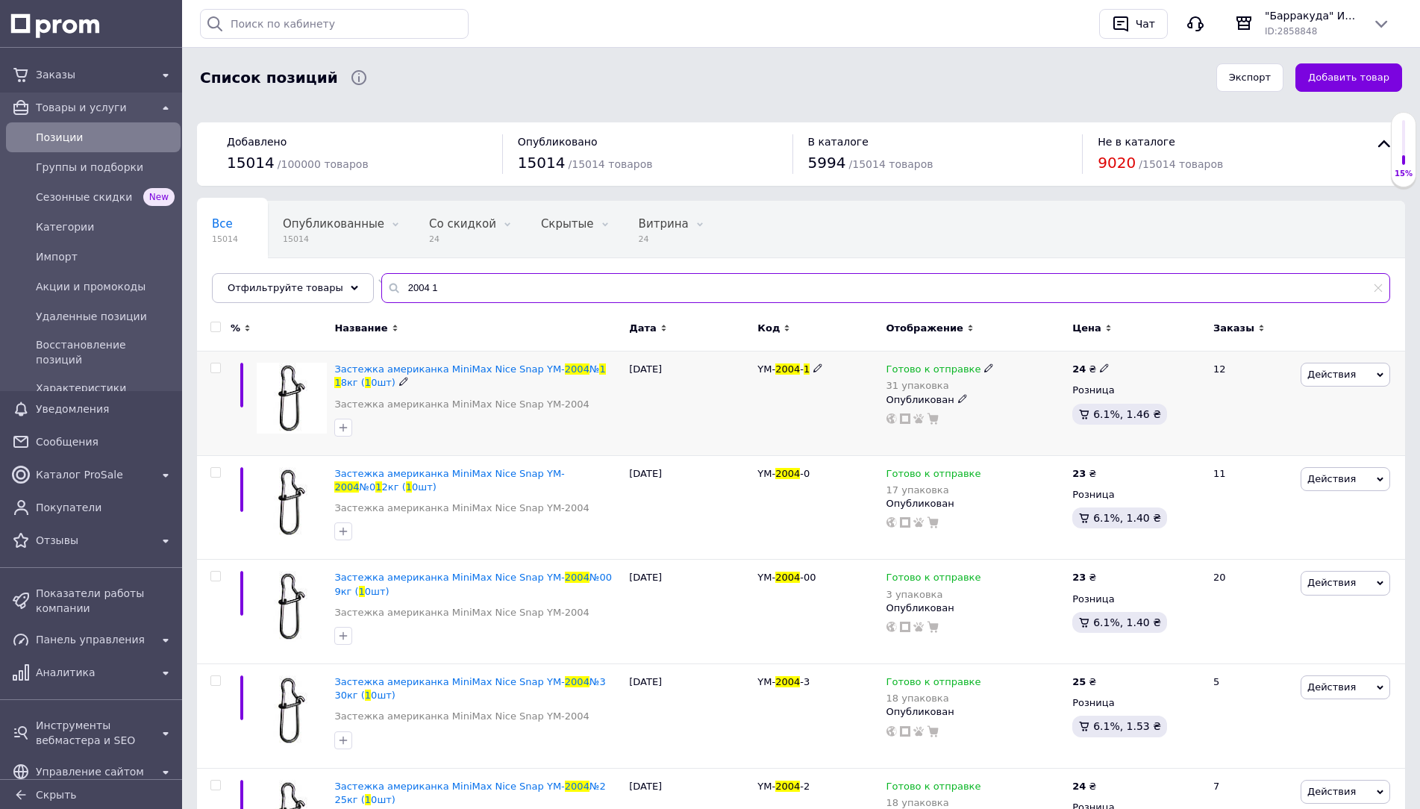
type input "2004 1"
click at [928, 366] on span "Готово к отправке" at bounding box center [933, 371] width 95 height 16
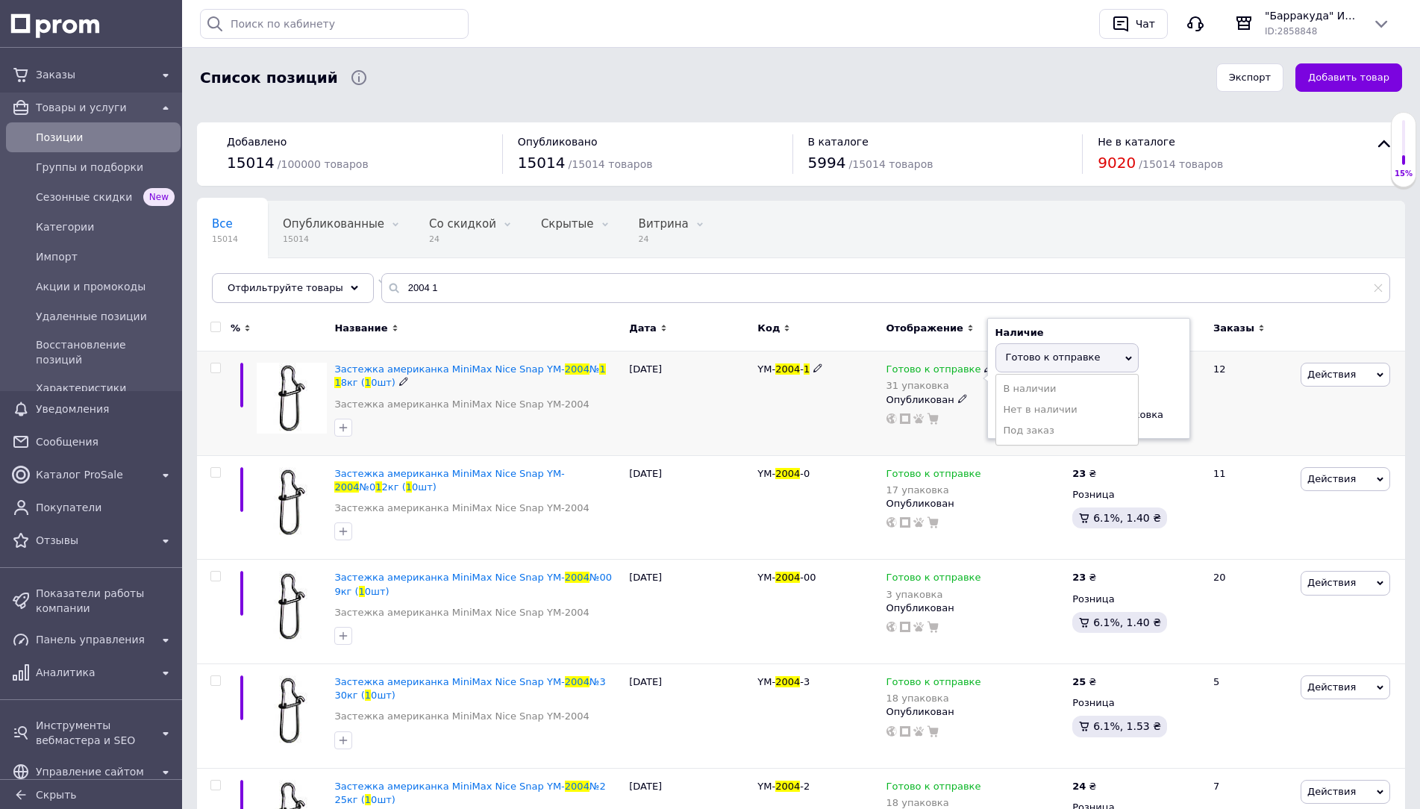
click at [1142, 402] on div "упаковка" at bounding box center [1136, 411] width 54 height 21
click at [1100, 411] on input "31" at bounding box center [1051, 416] width 113 height 30
type input "30"
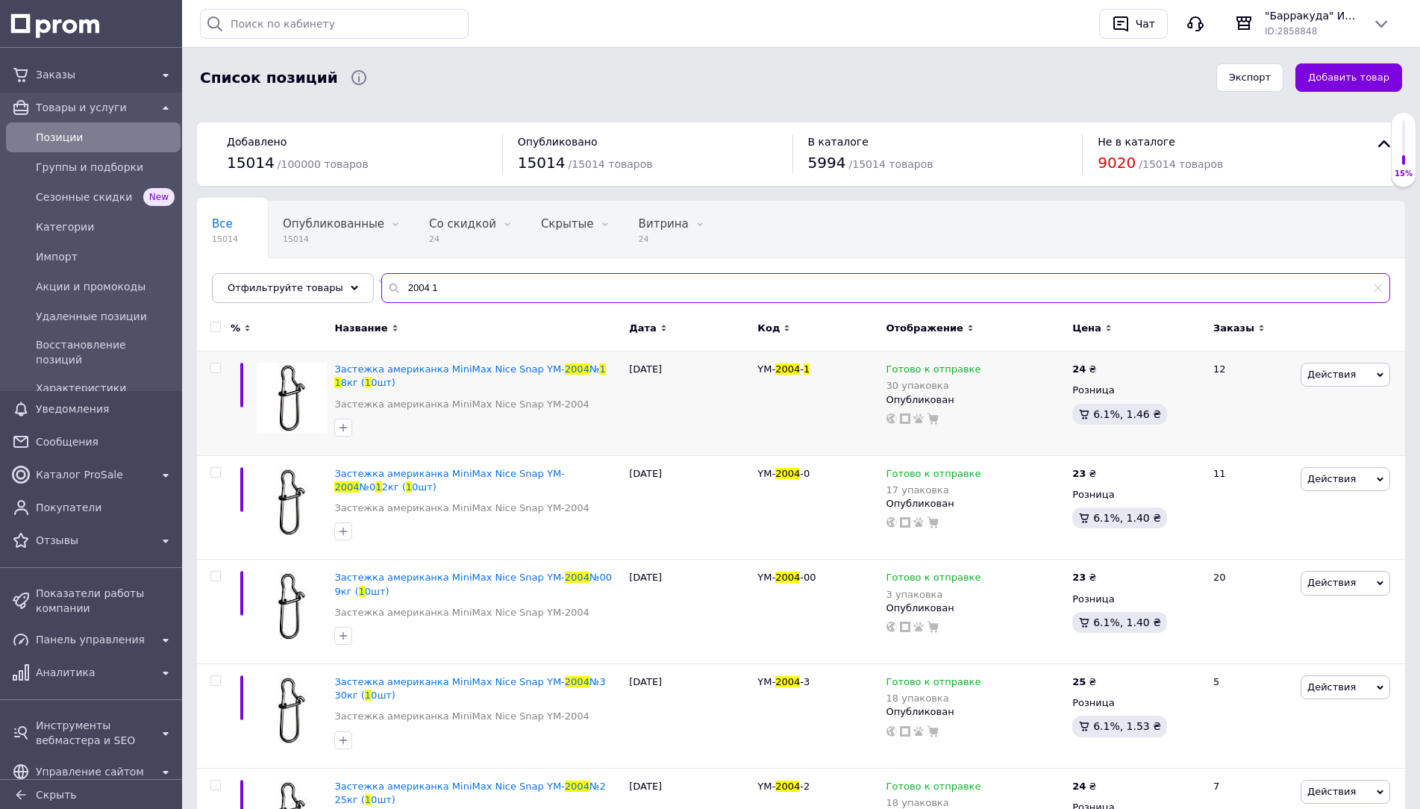
click at [862, 289] on input "2004 1" at bounding box center [885, 288] width 1009 height 30
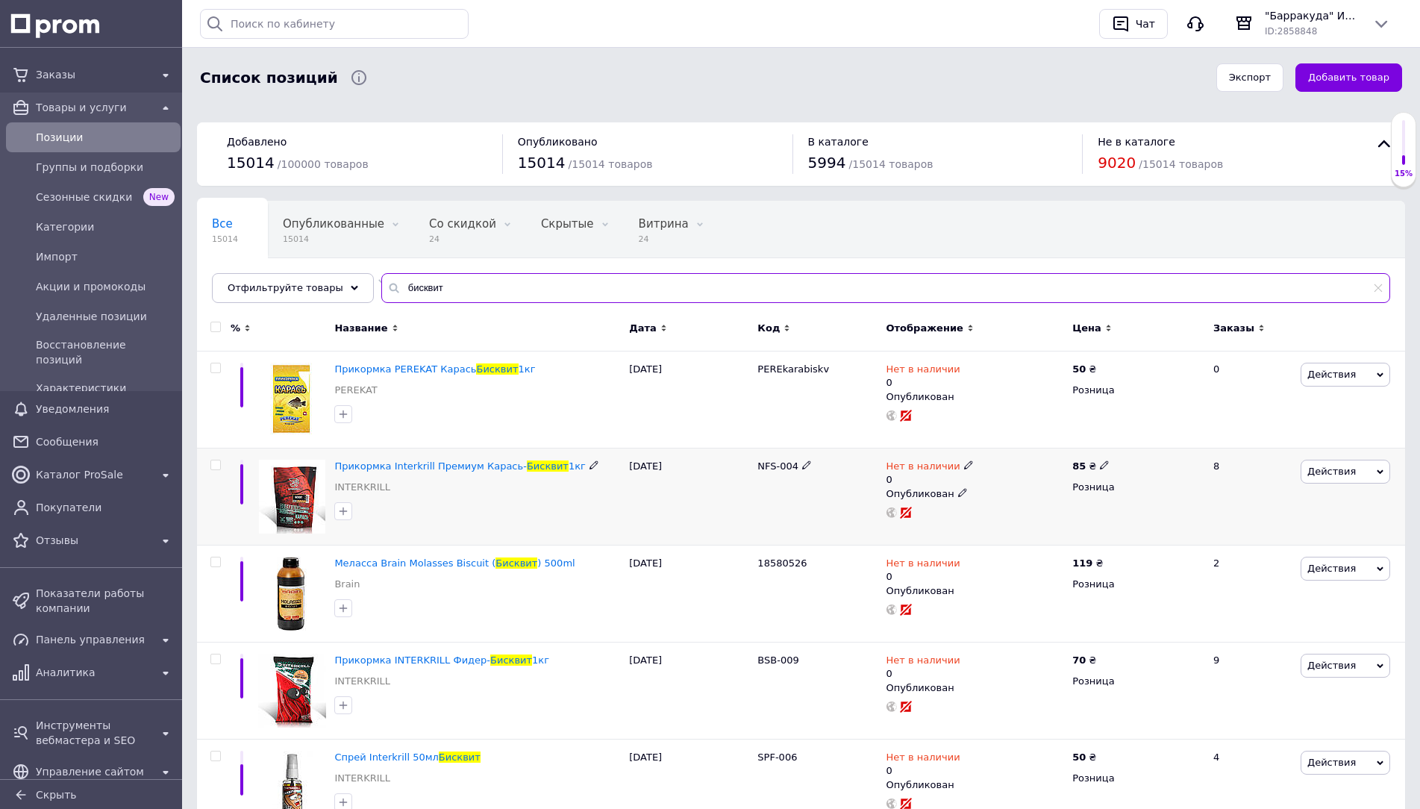
scroll to position [189, 0]
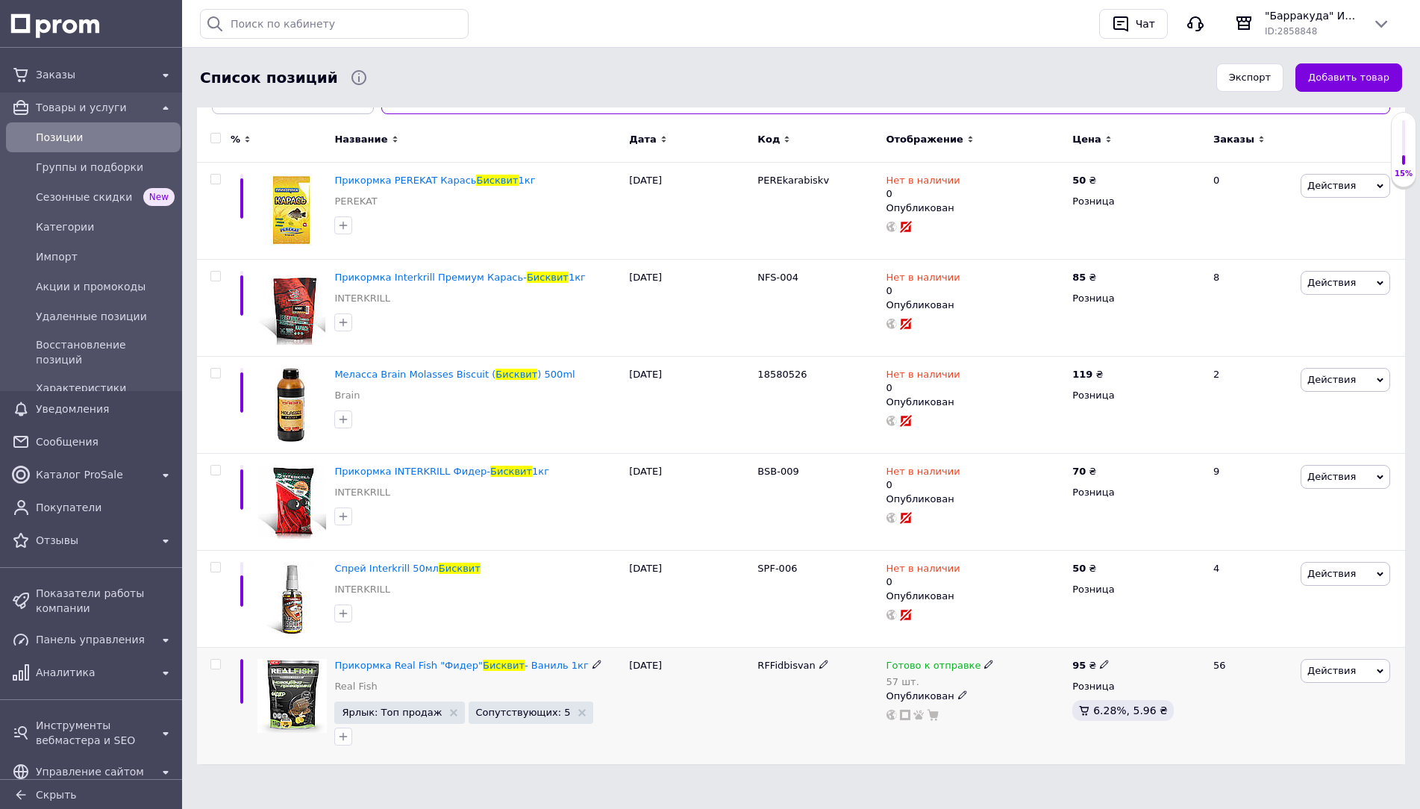
type input "бисквит"
click at [984, 660] on icon at bounding box center [988, 664] width 9 height 9
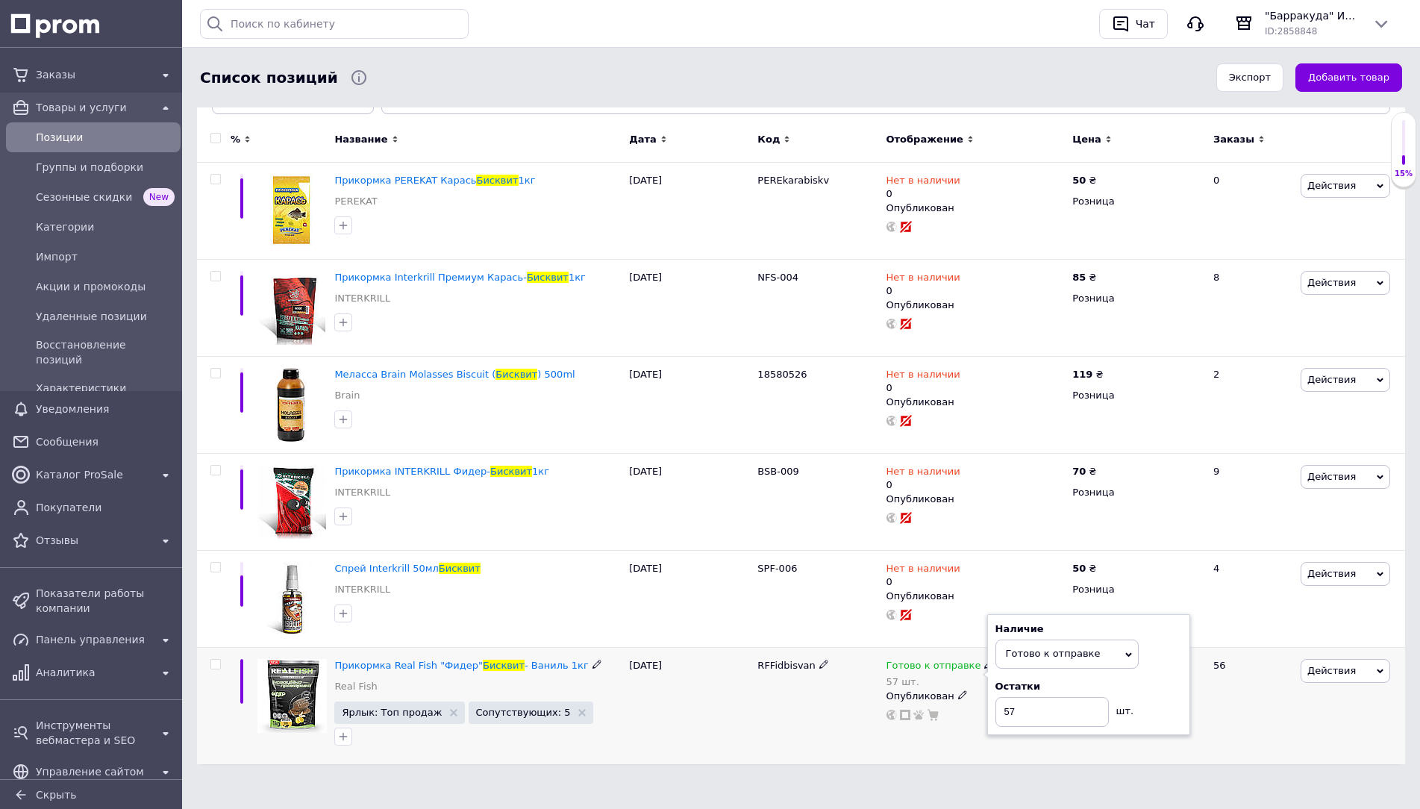
drag, startPoint x: 1151, startPoint y: 692, endPoint x: 1083, endPoint y: 710, distance: 70.8
click at [1148, 693] on div "Остатки 57 шт." at bounding box center [1088, 703] width 187 height 47
click at [1083, 710] on input "57" at bounding box center [1051, 712] width 113 height 30
type input "56"
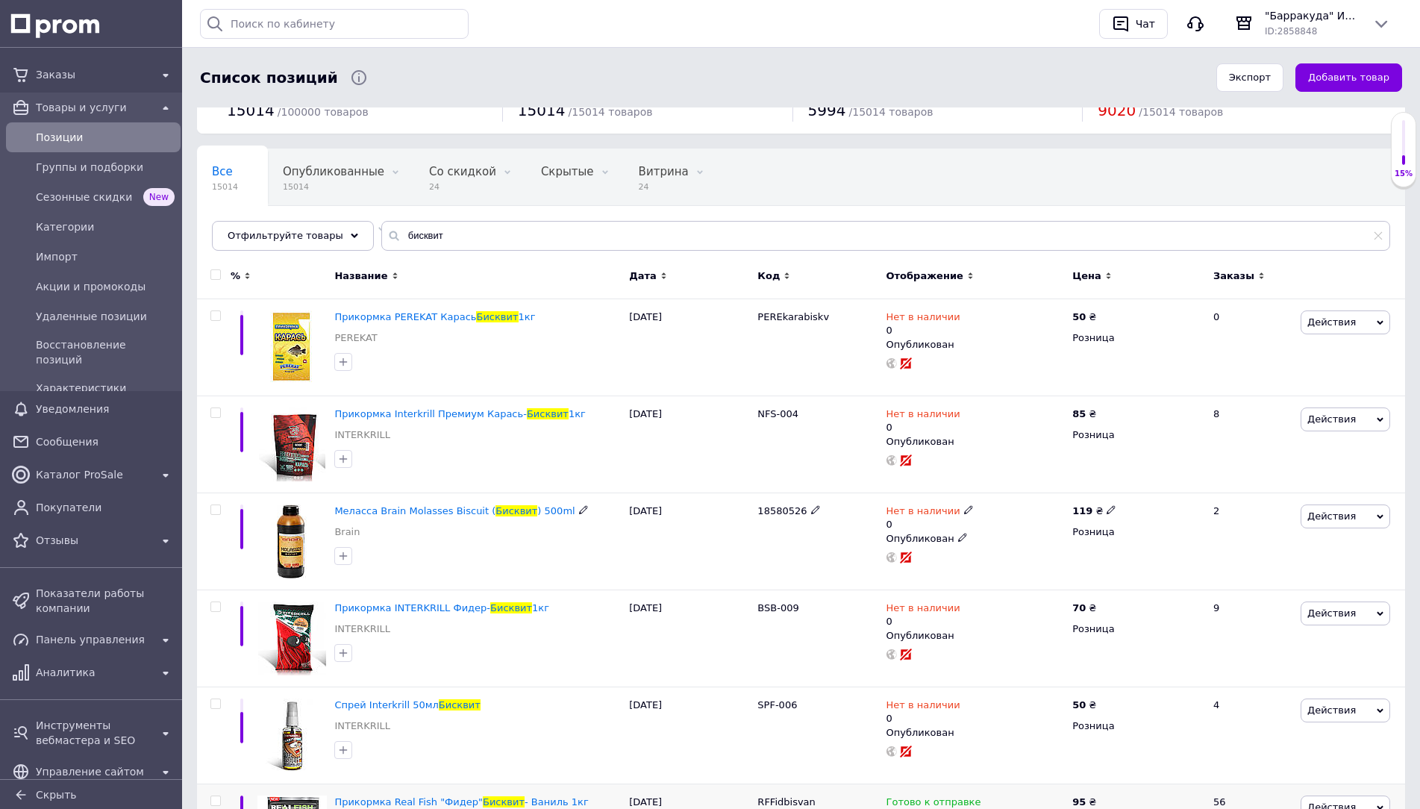
scroll to position [0, 0]
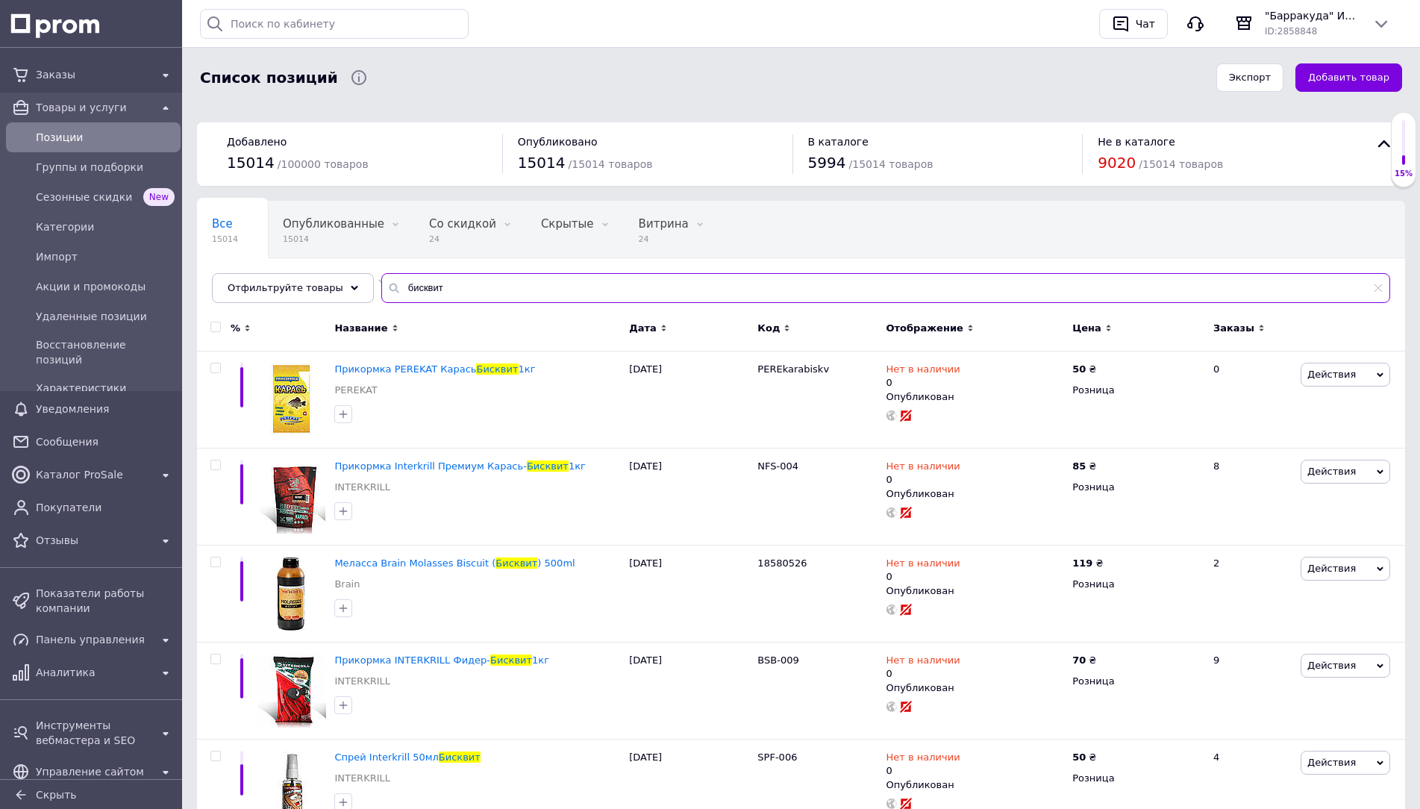
click at [624, 274] on input "бисквит" at bounding box center [885, 288] width 1009 height 30
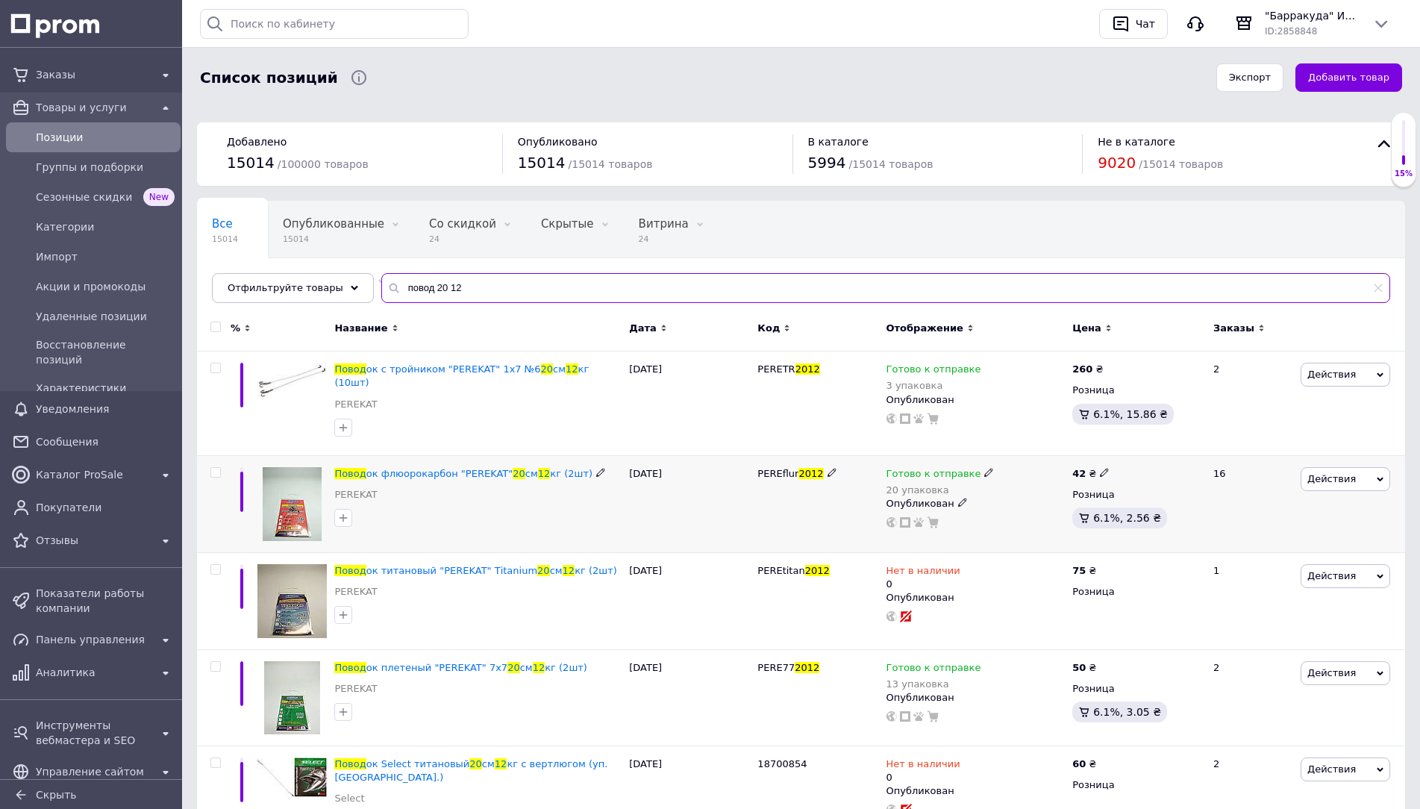
type input "повод 20 12"
click at [916, 468] on span "Готово к отправке" at bounding box center [933, 476] width 95 height 16
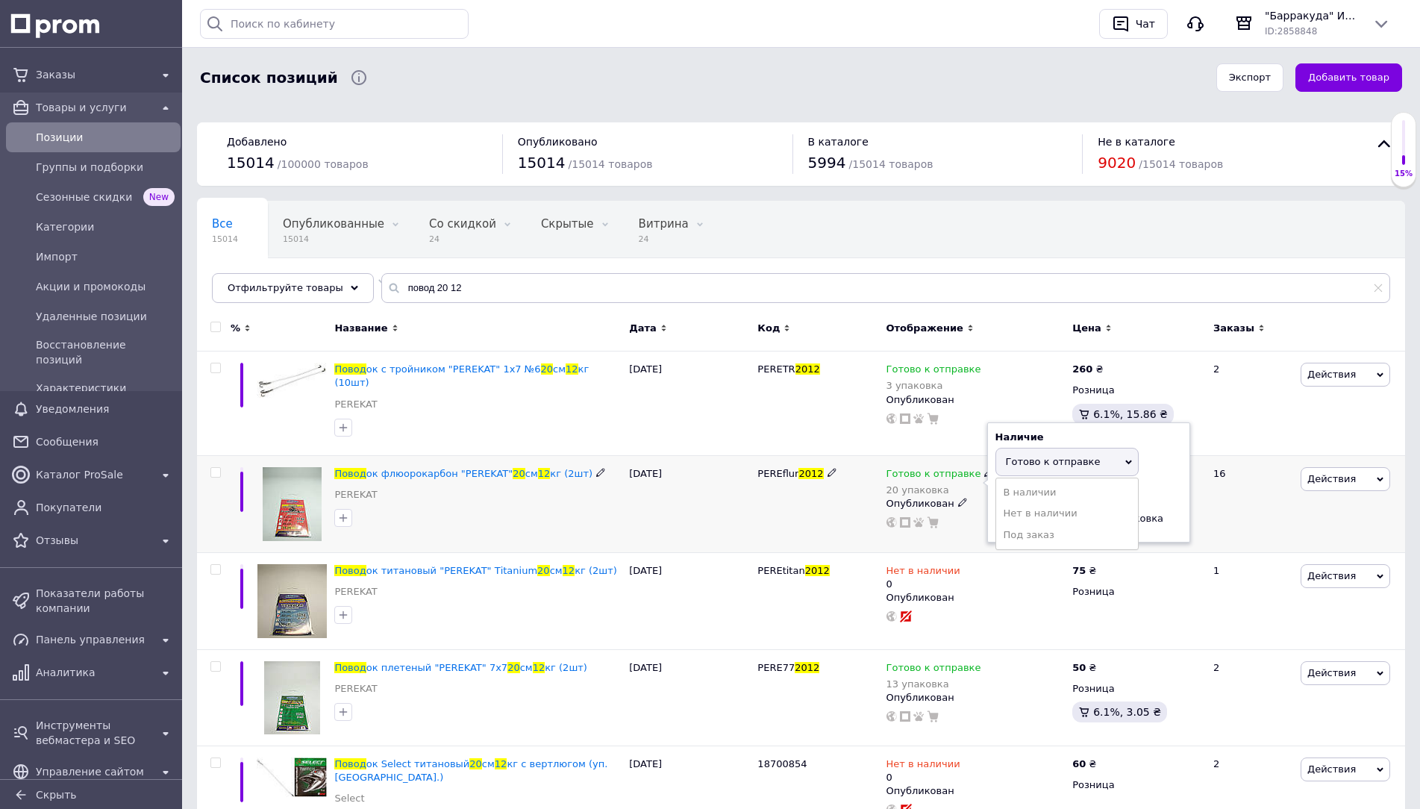
click at [1146, 504] on div "упаковка" at bounding box center [1136, 514] width 54 height 21
click at [1076, 504] on input "20" at bounding box center [1051, 519] width 113 height 30
type input "17"
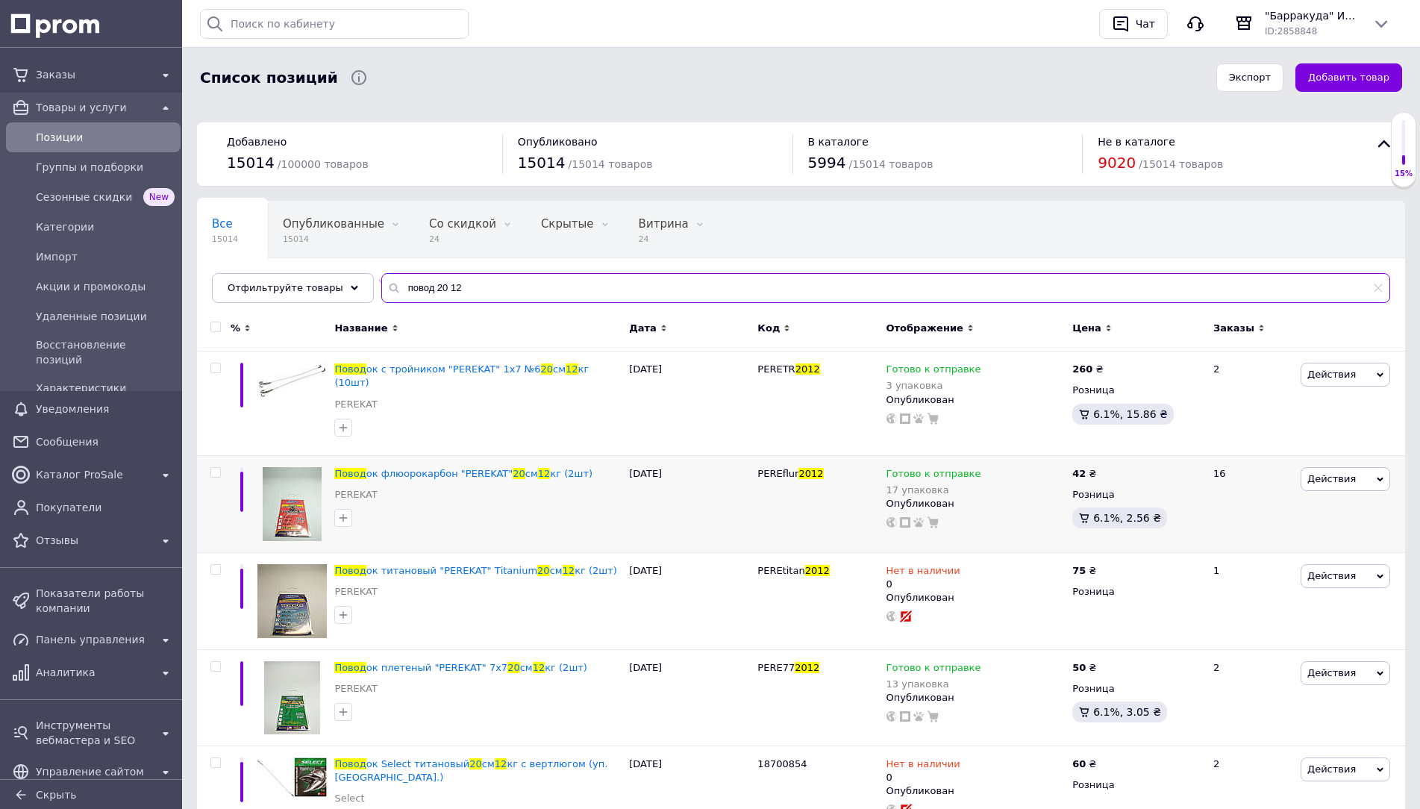
click at [760, 295] on input "повод 20 12" at bounding box center [885, 288] width 1009 height 30
